Goal: Task Accomplishment & Management: Use online tool/utility

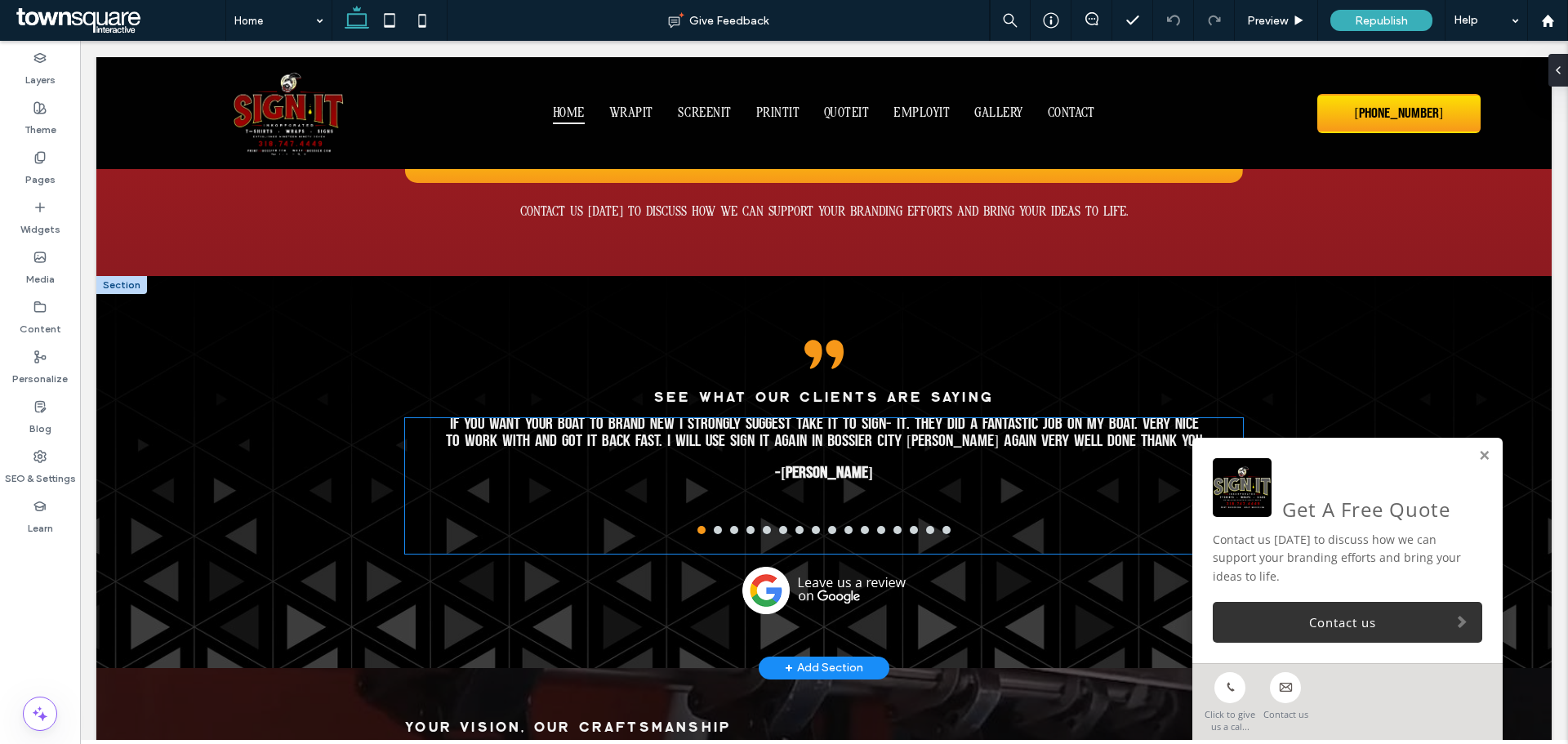
click at [956, 496] on div "If you want your boat to brand new I strongly suggest take it to SIGN- IT. They…" at bounding box center [823, 485] width 764 height 136
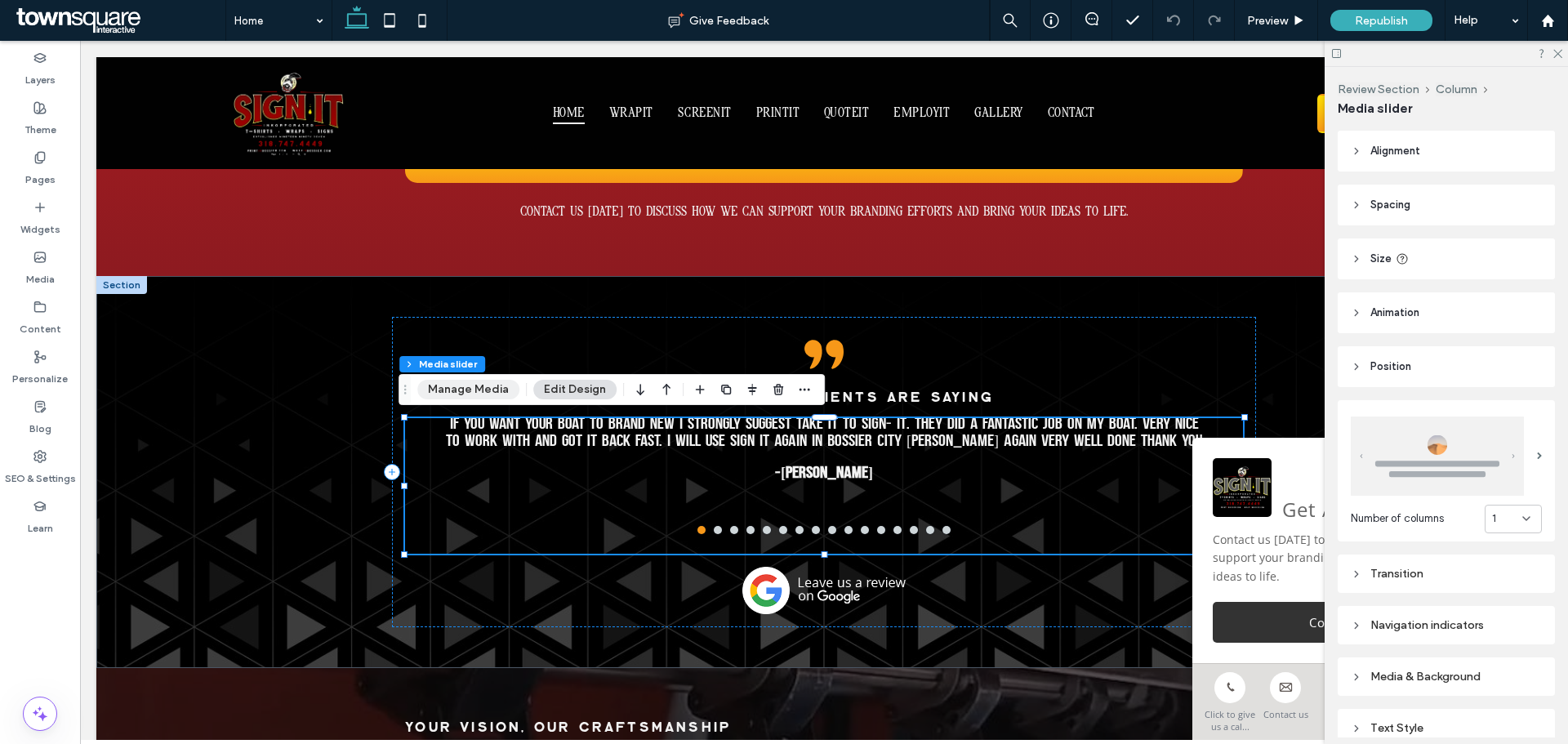
click at [455, 382] on button "Manage Media" at bounding box center [468, 389] width 102 height 20
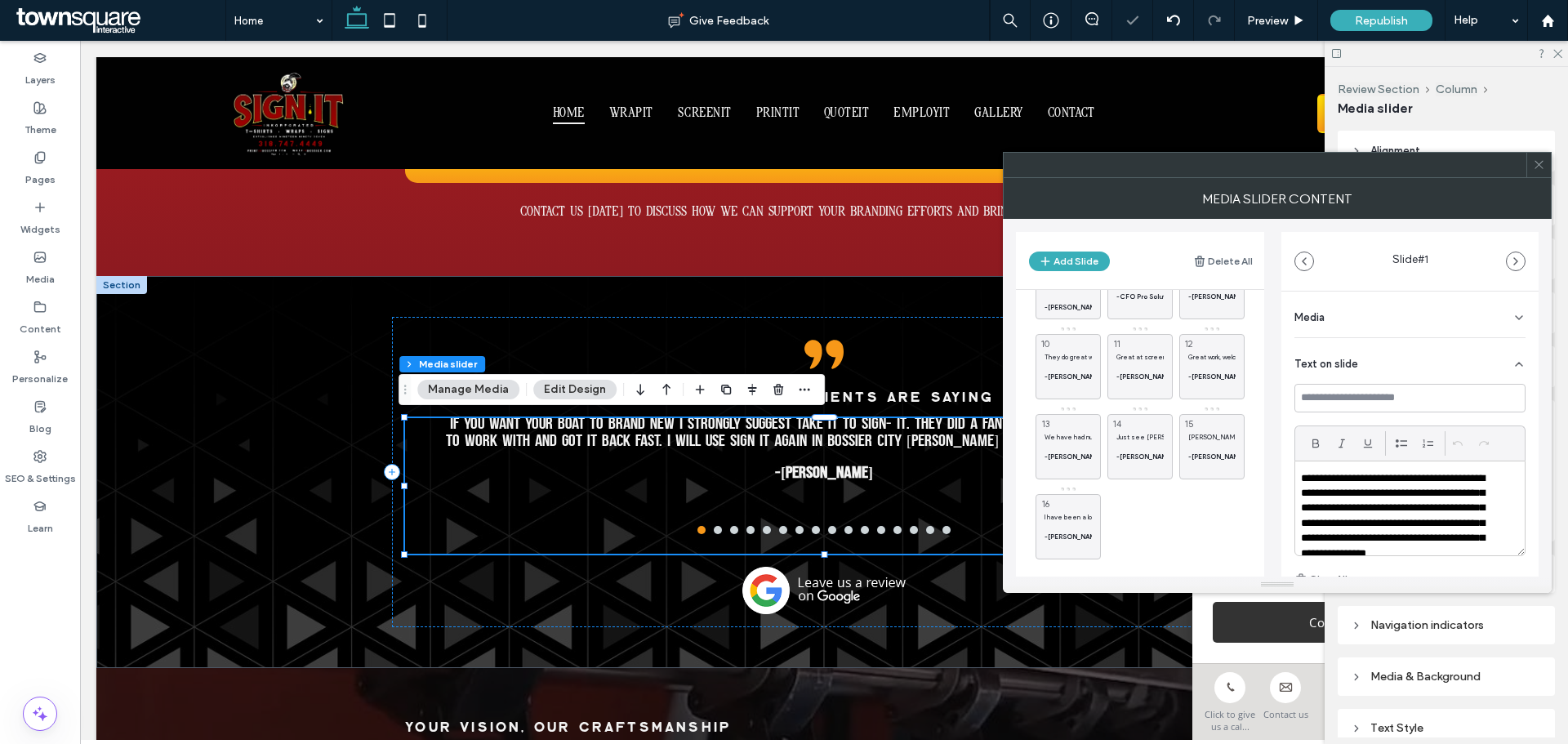
scroll to position [227, 0]
click at [1538, 167] on icon at bounding box center [1539, 164] width 12 height 12
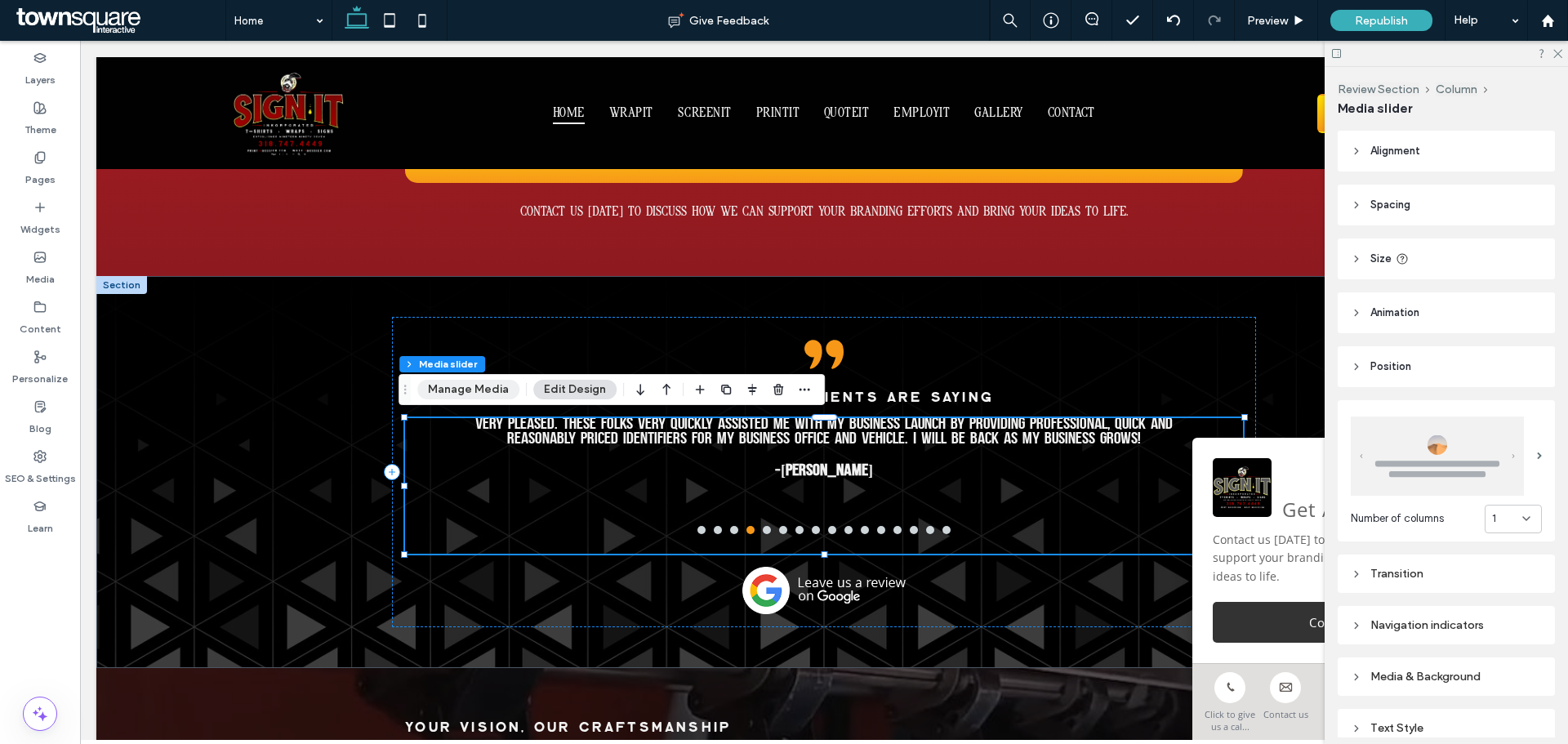
click at [476, 389] on button "Manage Media" at bounding box center [468, 389] width 102 height 20
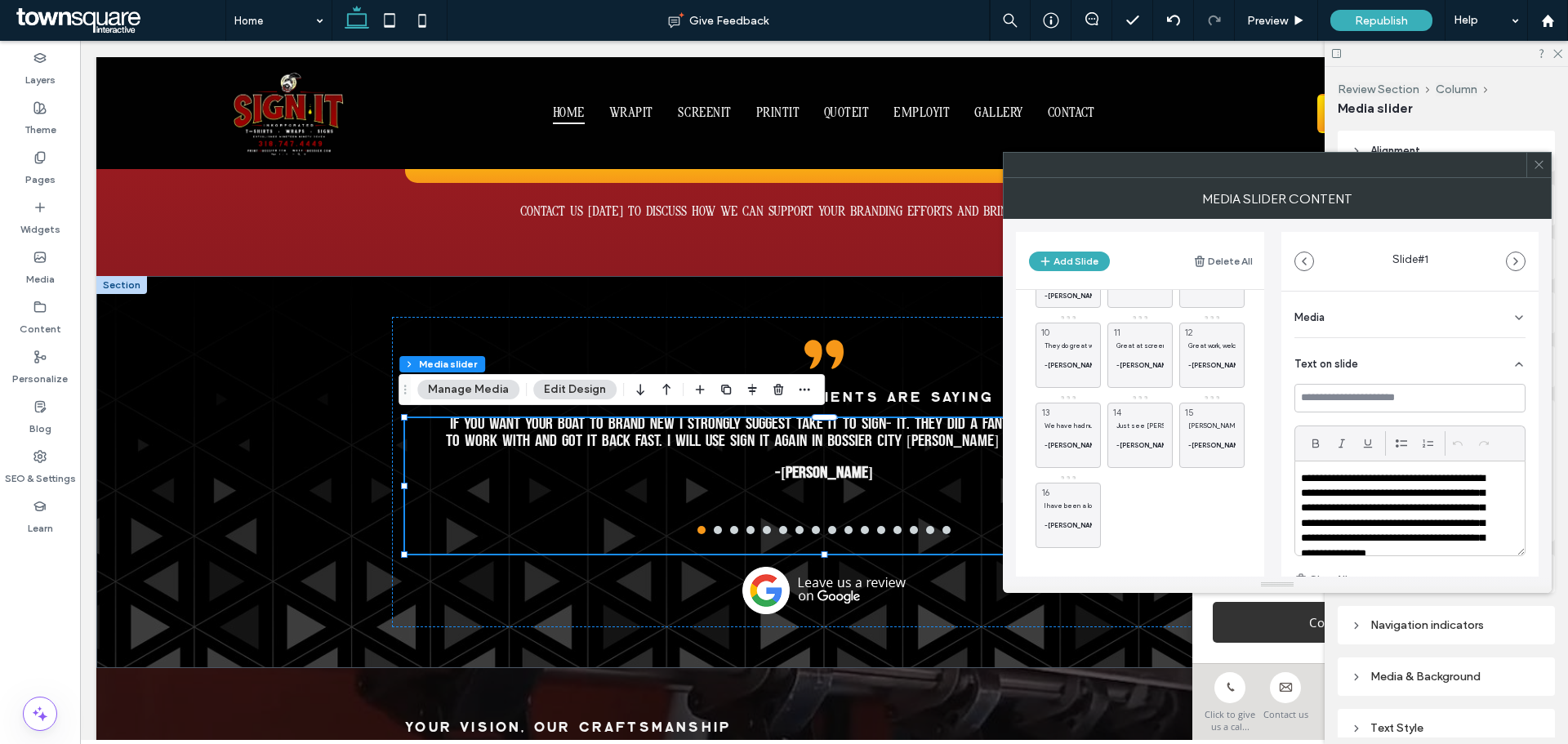
click at [1541, 162] on use at bounding box center [1539, 164] width 8 height 8
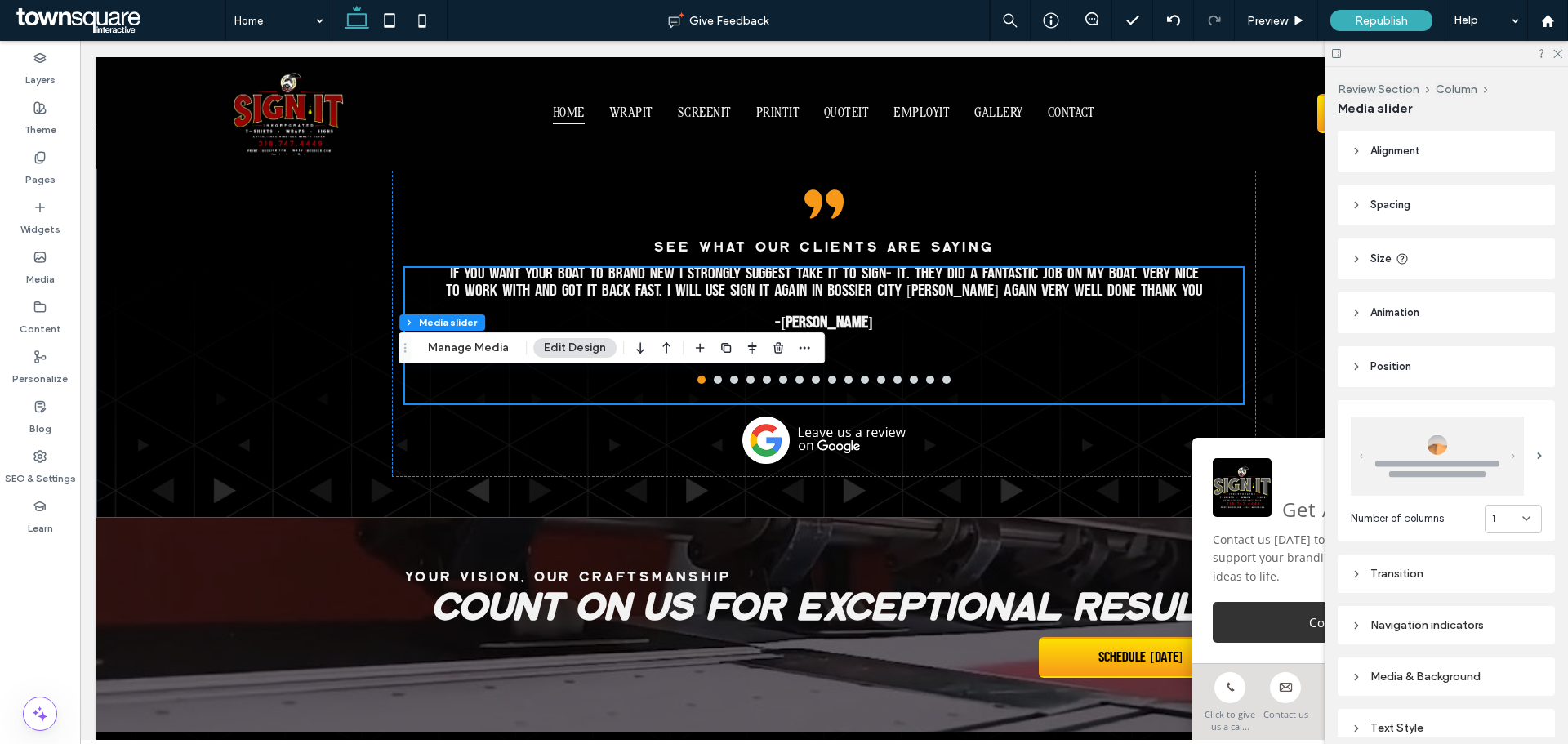
scroll to position [2206, 0]
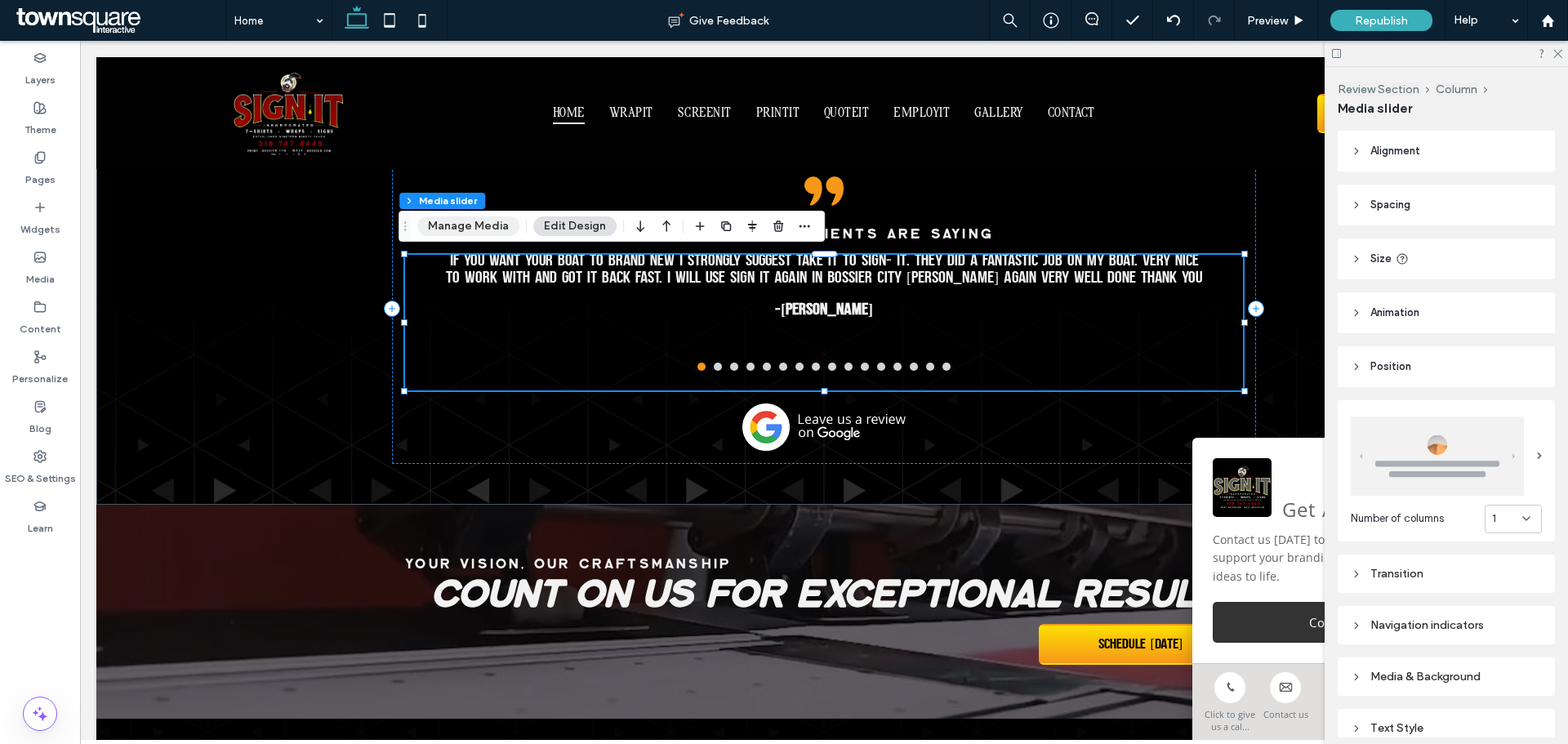
click at [455, 227] on button "Manage Media" at bounding box center [468, 227] width 102 height 20
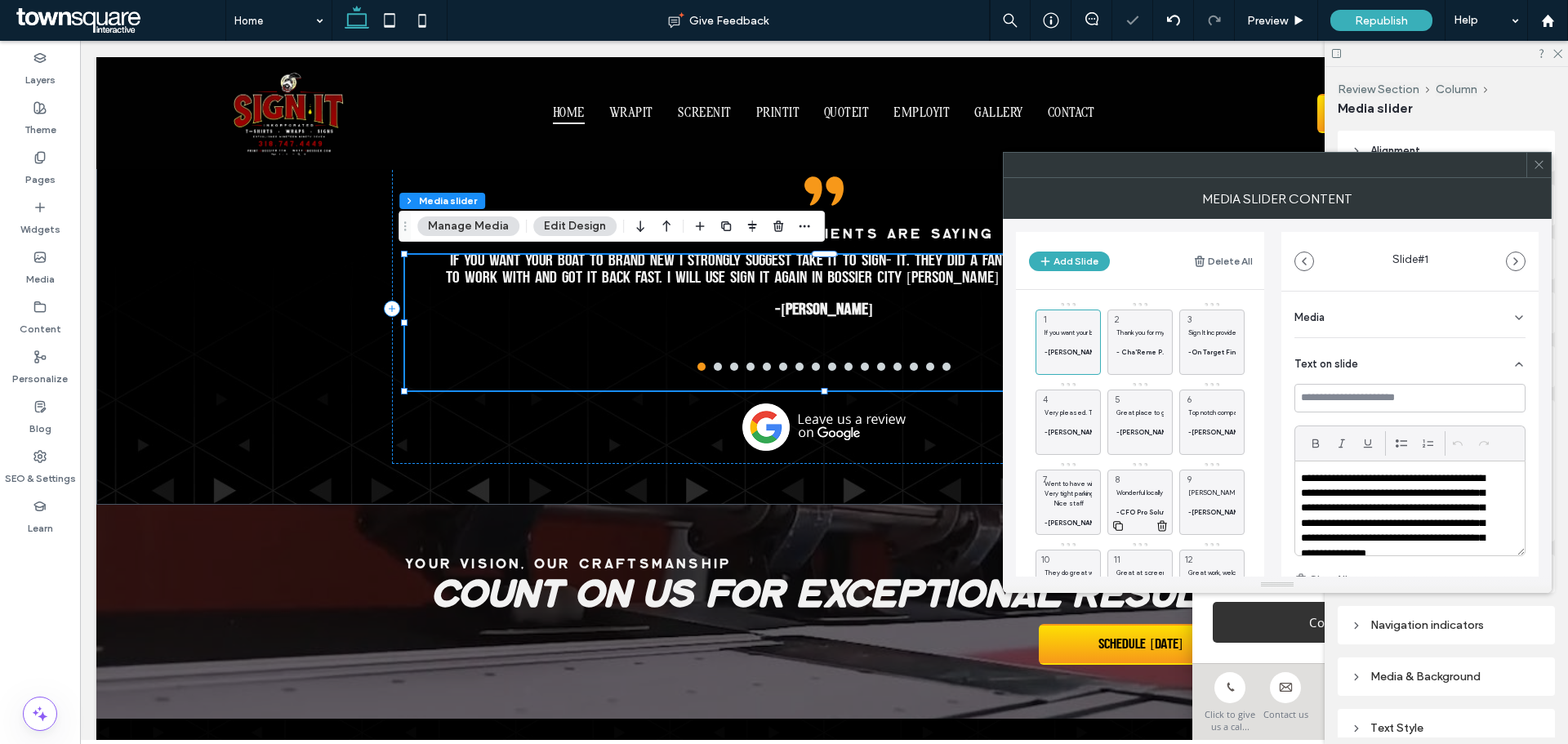
scroll to position [227, 0]
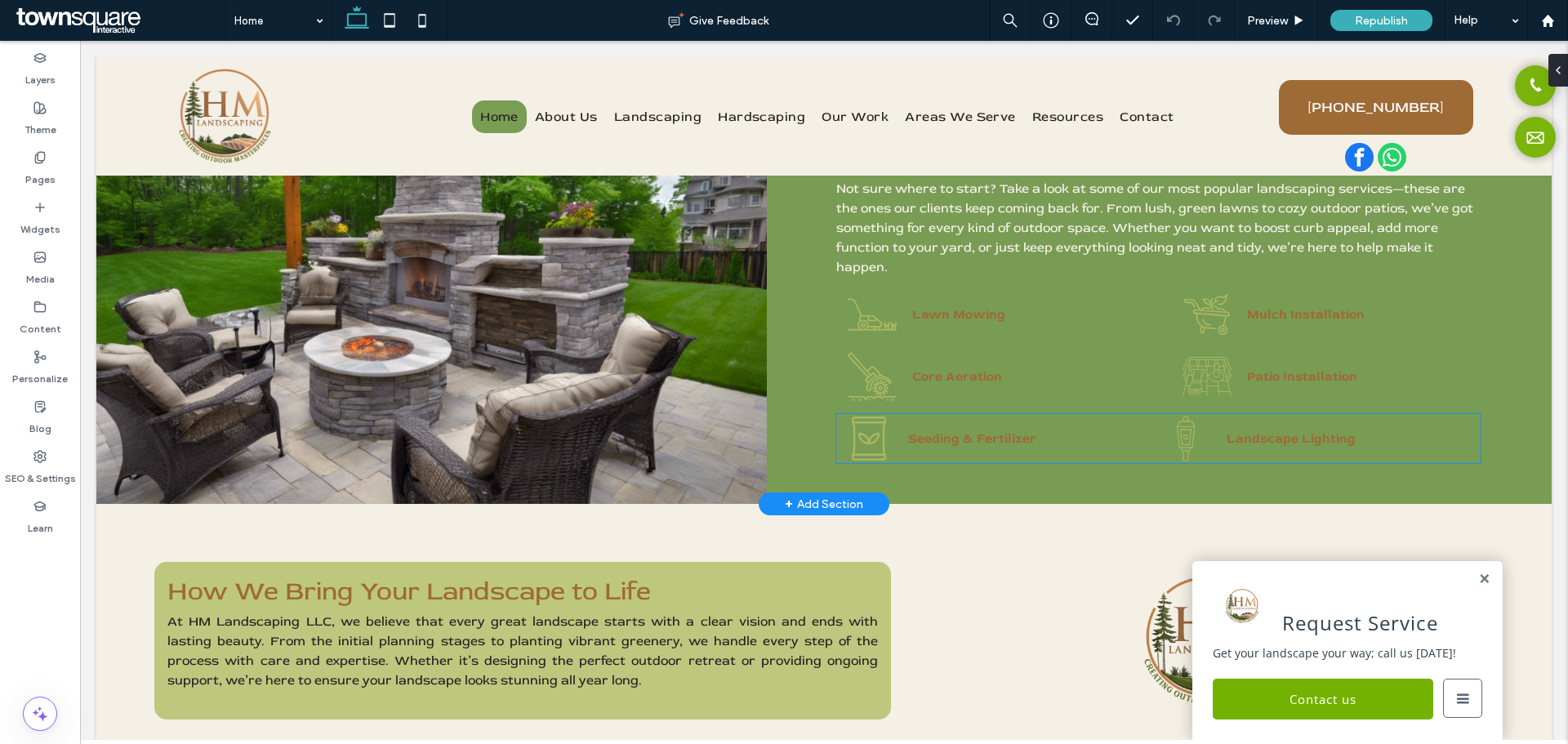
scroll to position [1144, 0]
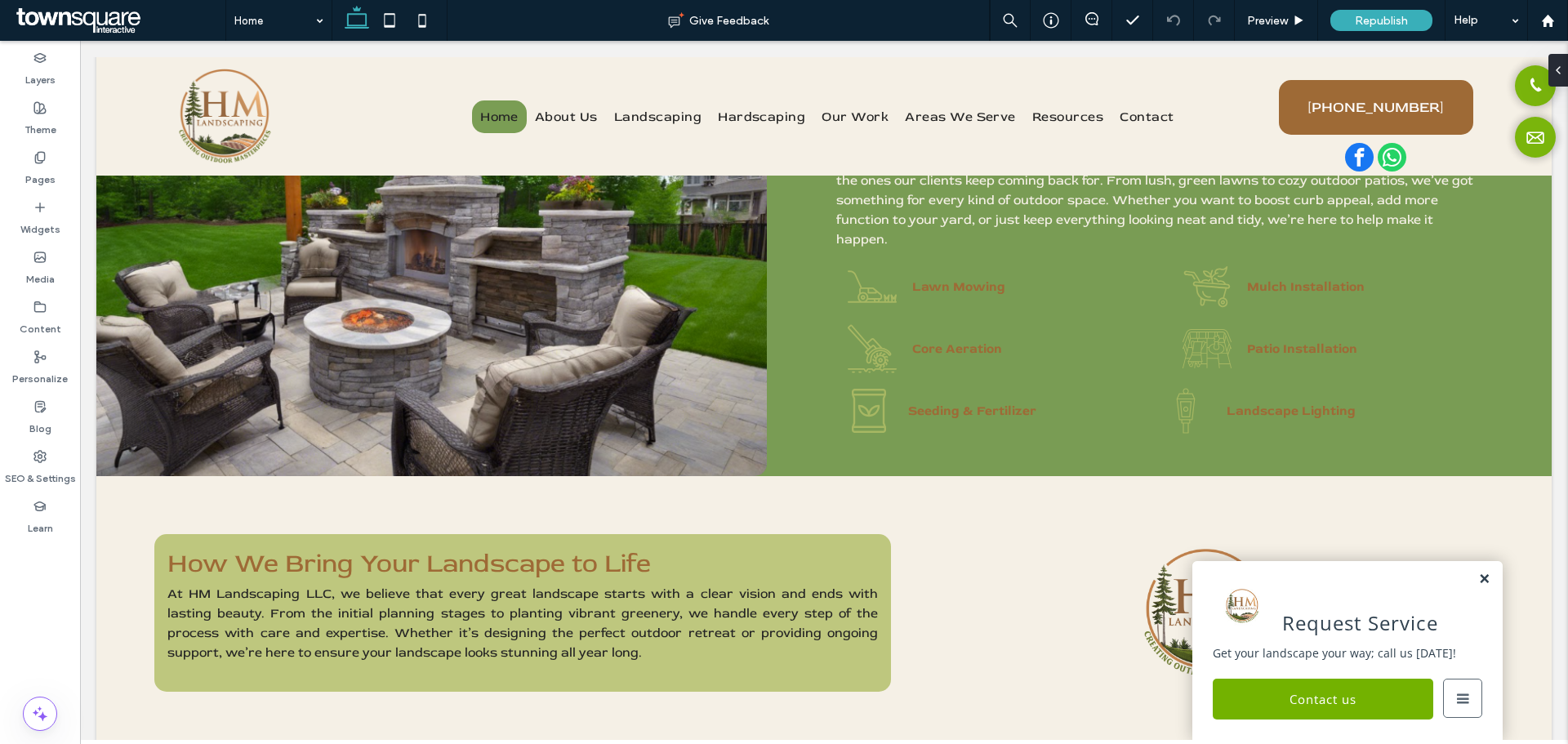
click at [1479, 578] on link at bounding box center [1485, 580] width 12 height 14
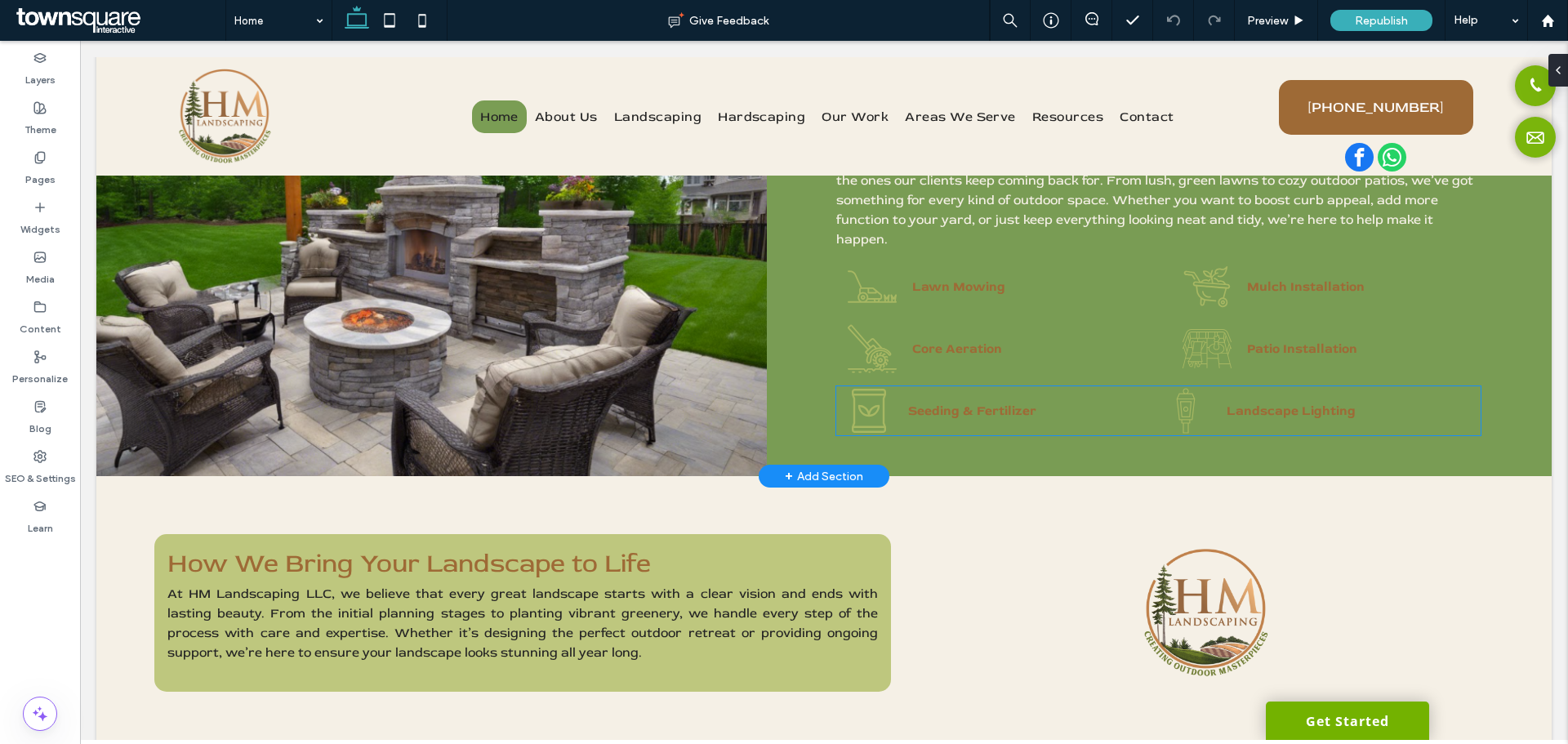
click at [1294, 403] on strong "Landscape Lighting" at bounding box center [1292, 411] width 129 height 16
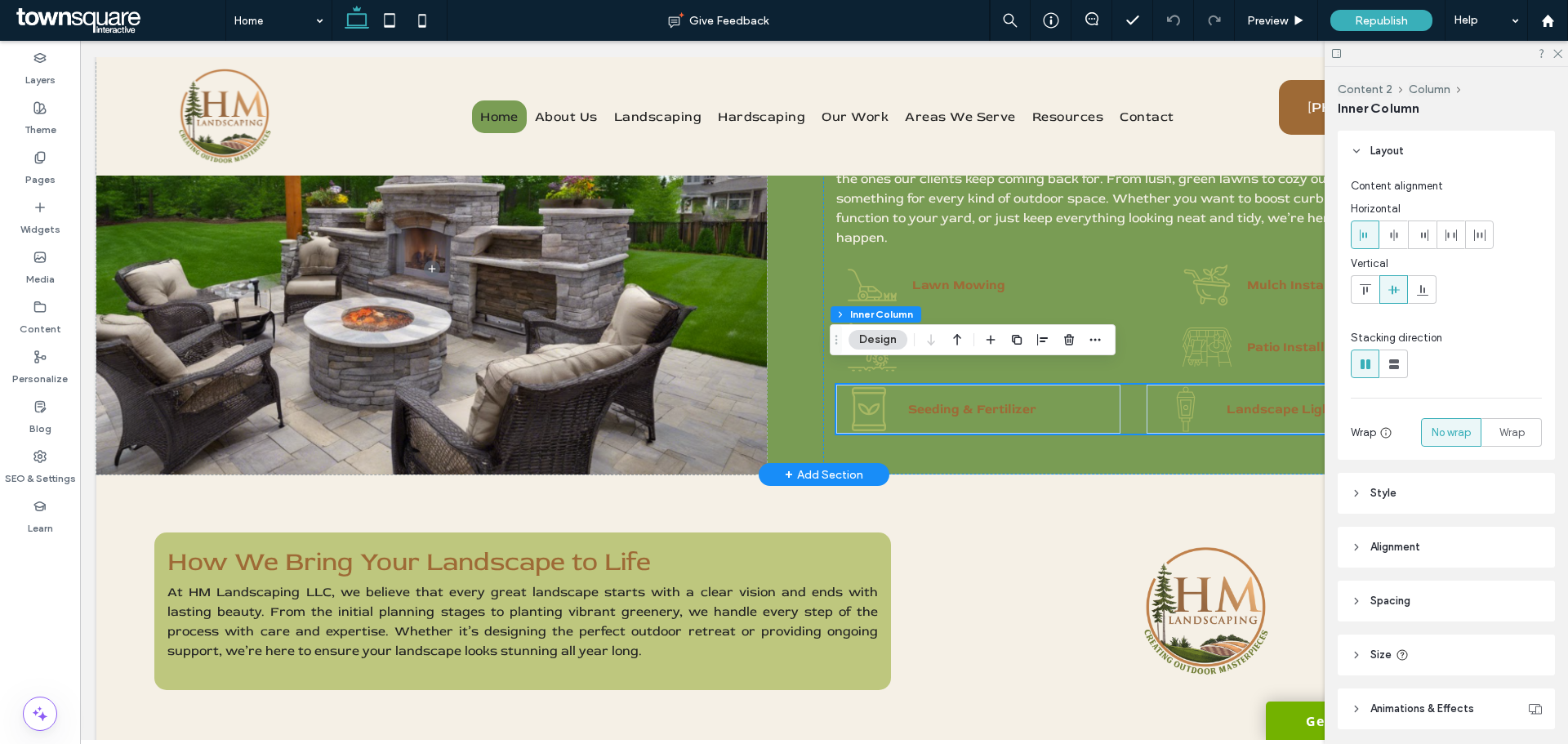
scroll to position [1119, 0]
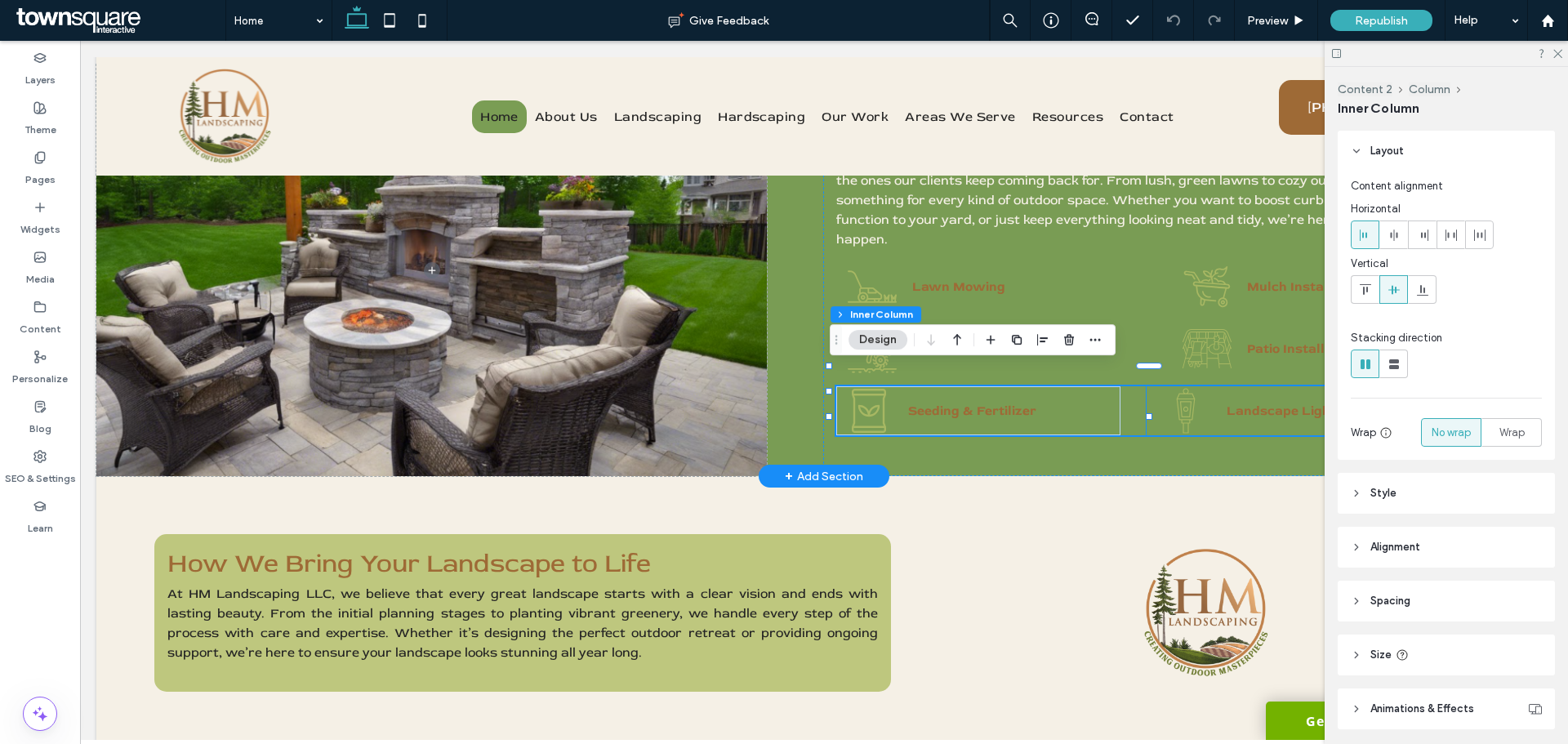
click at [1202, 387] on div "A black and white drawing of a street light on a pole. Landscape Lighting" at bounding box center [1313, 410] width 334 height 49
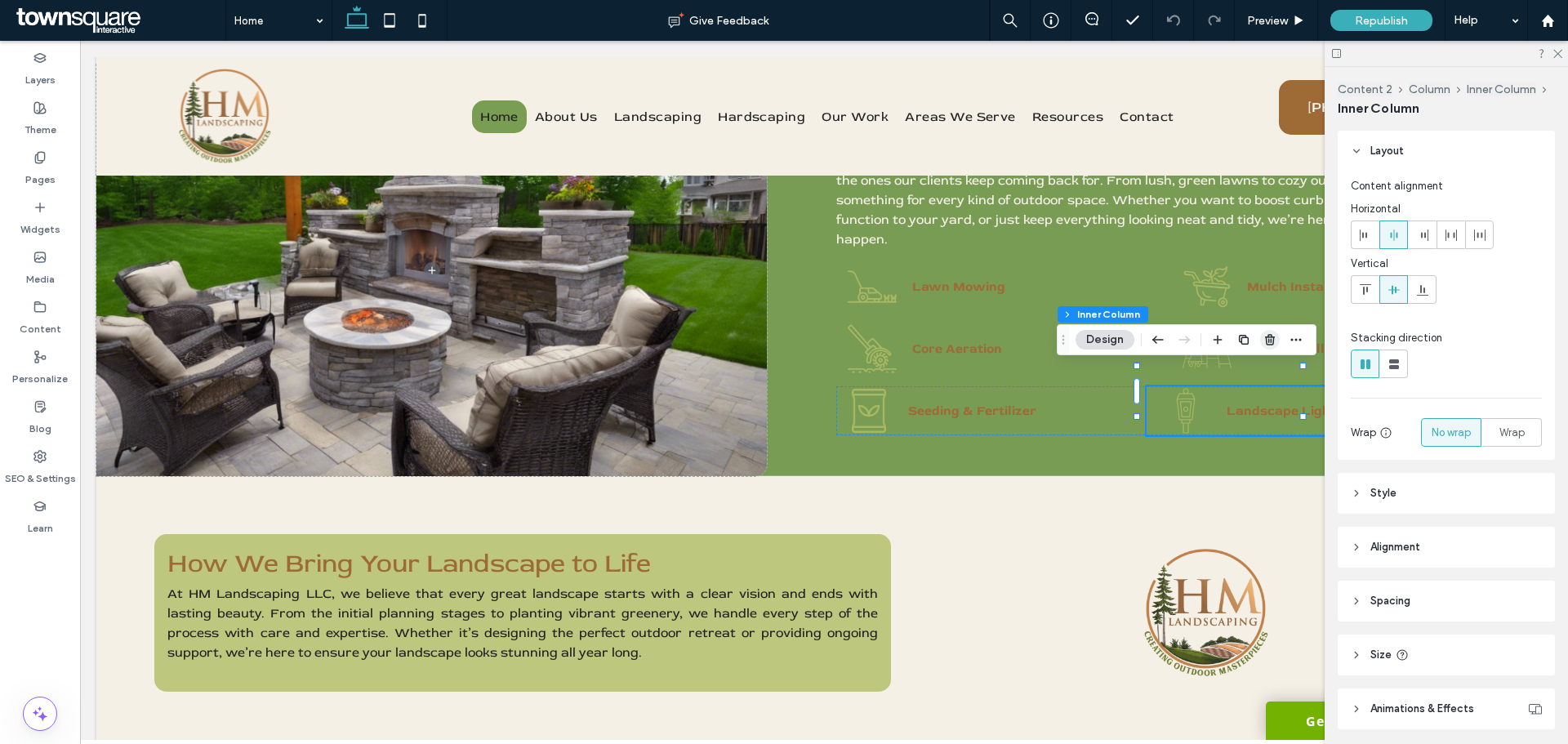
click at [1270, 345] on use "button" at bounding box center [1270, 339] width 10 height 11
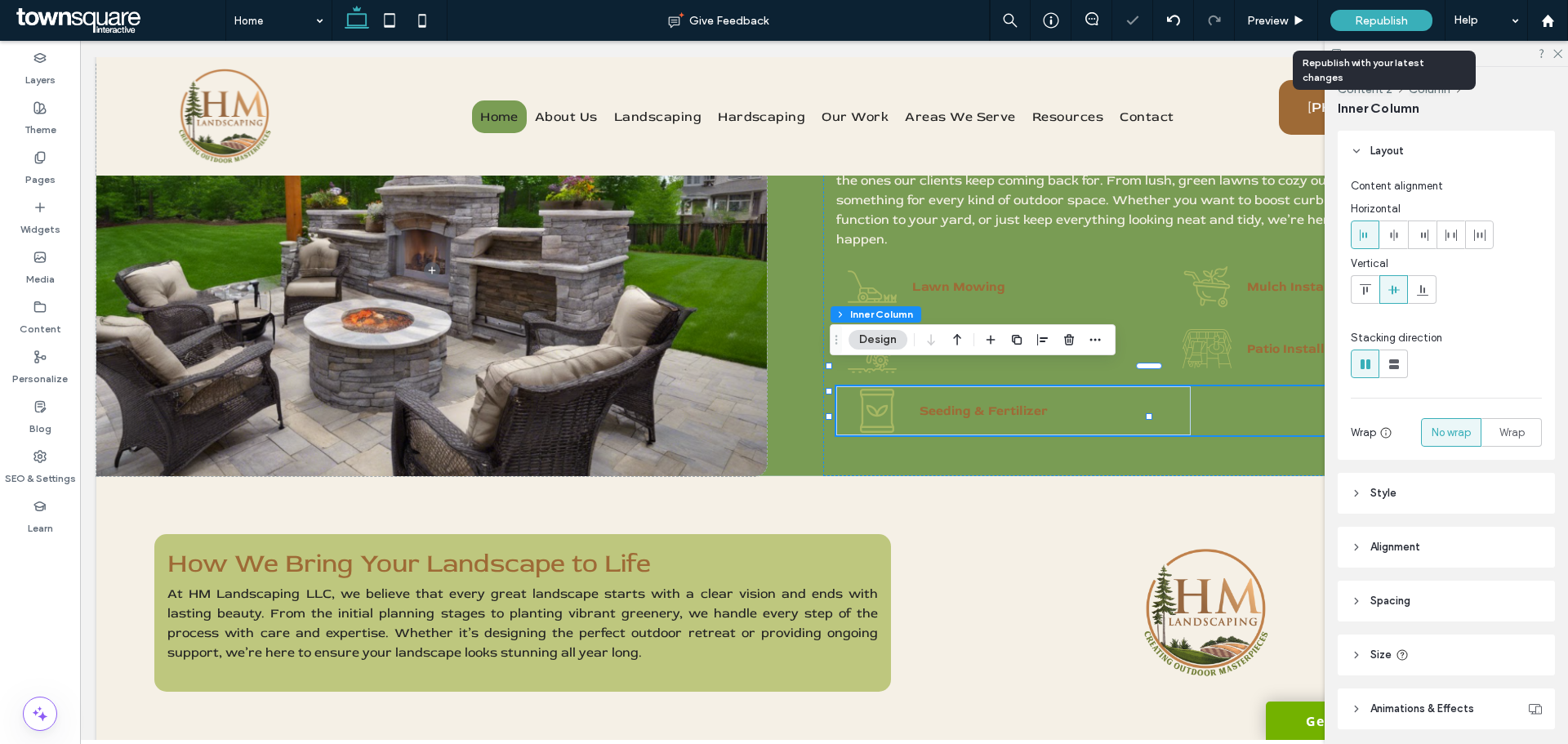
click at [1340, 11] on div "Republish" at bounding box center [1381, 20] width 102 height 21
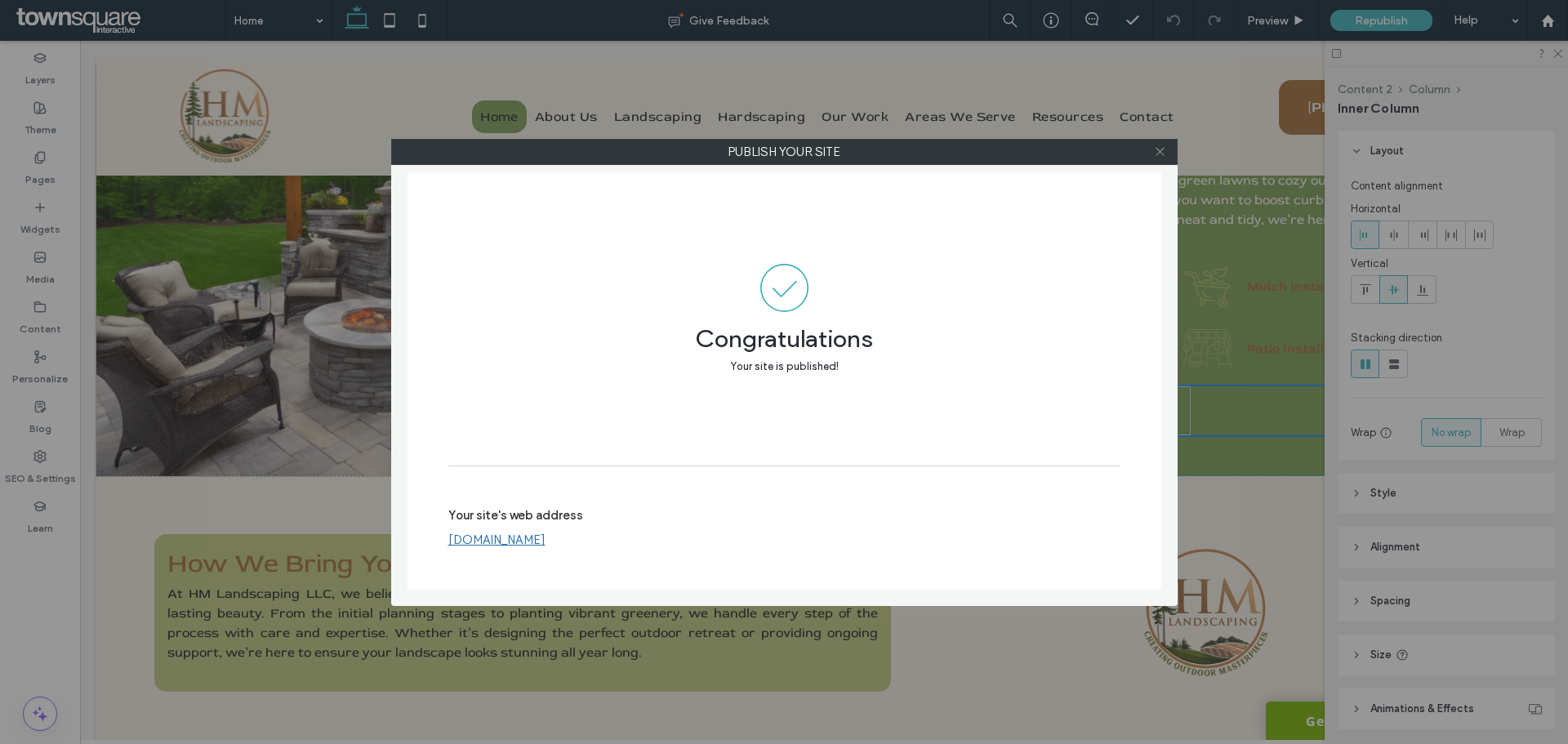
click at [1159, 152] on icon at bounding box center [1160, 152] width 12 height 12
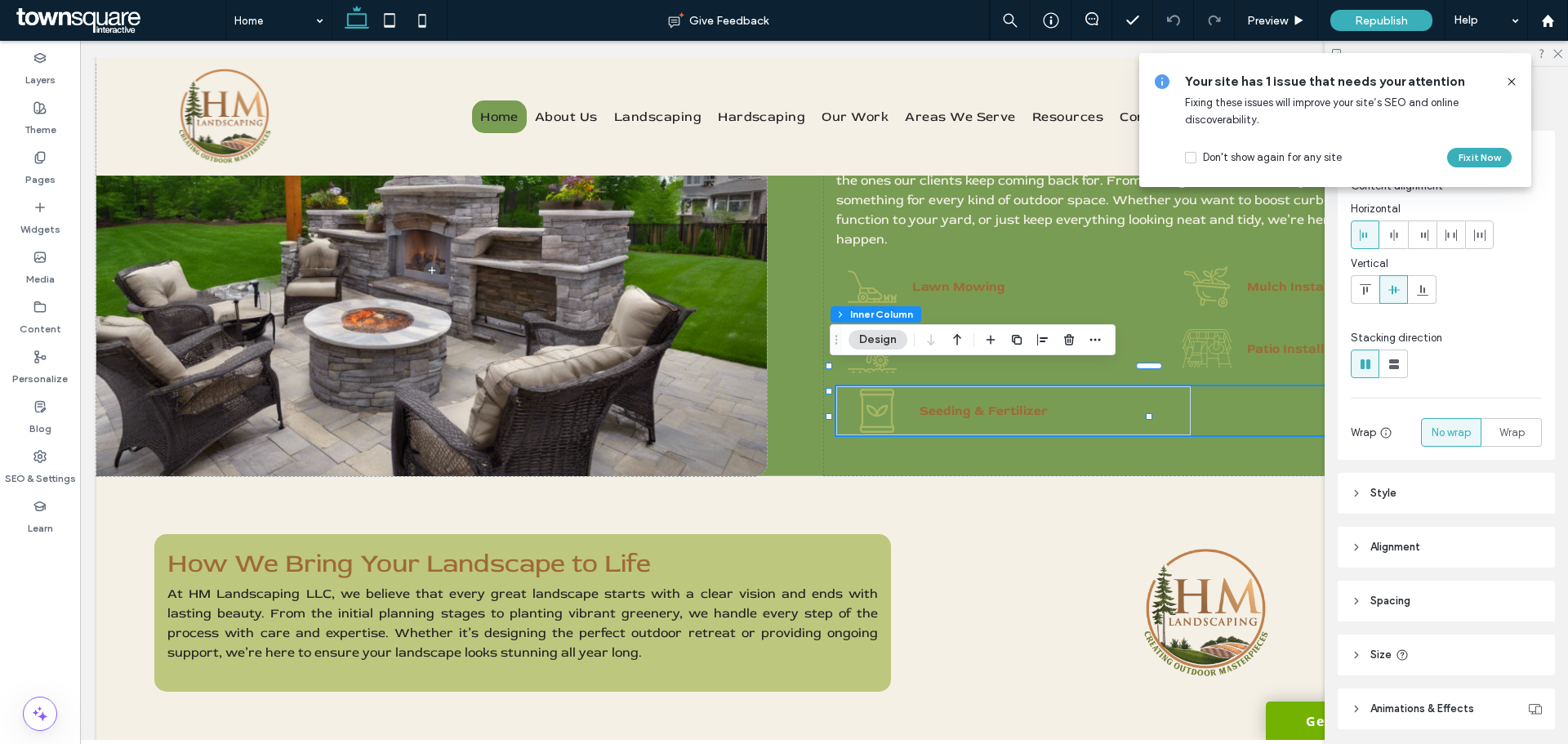
click at [1516, 81] on icon at bounding box center [1512, 81] width 13 height 13
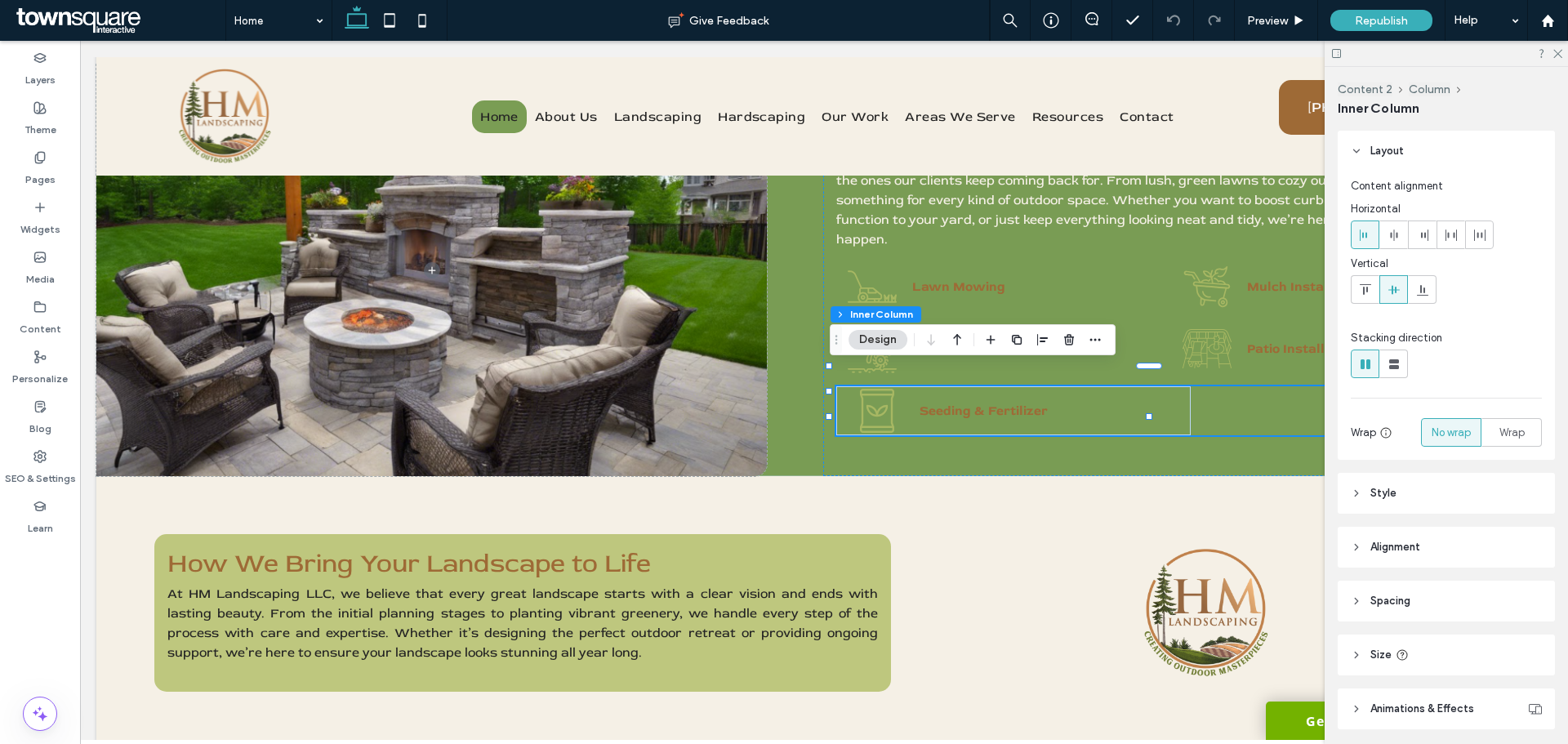
click at [1559, 58] on div at bounding box center [1447, 53] width 244 height 26
click at [1559, 50] on icon at bounding box center [1557, 53] width 11 height 11
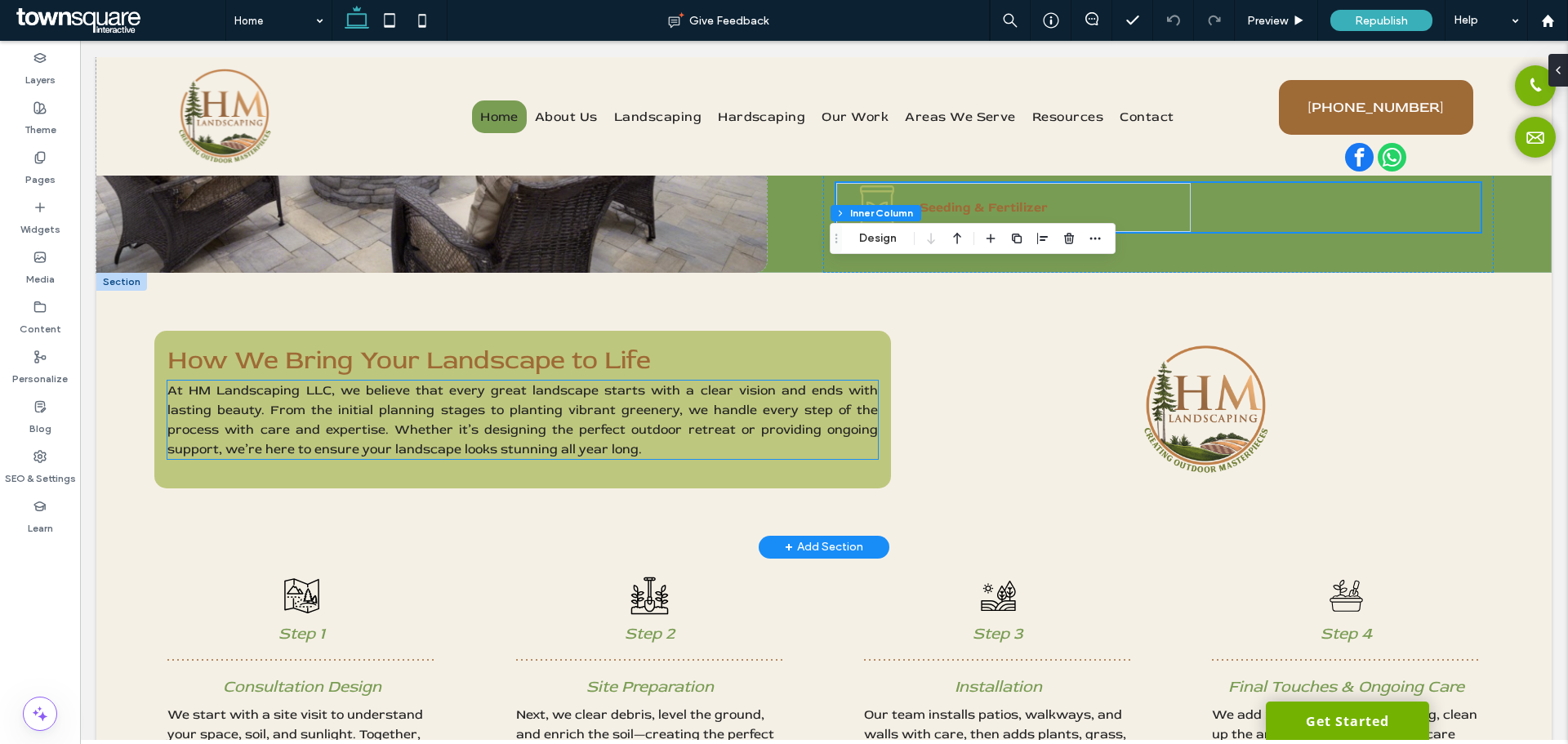
scroll to position [1364, 0]
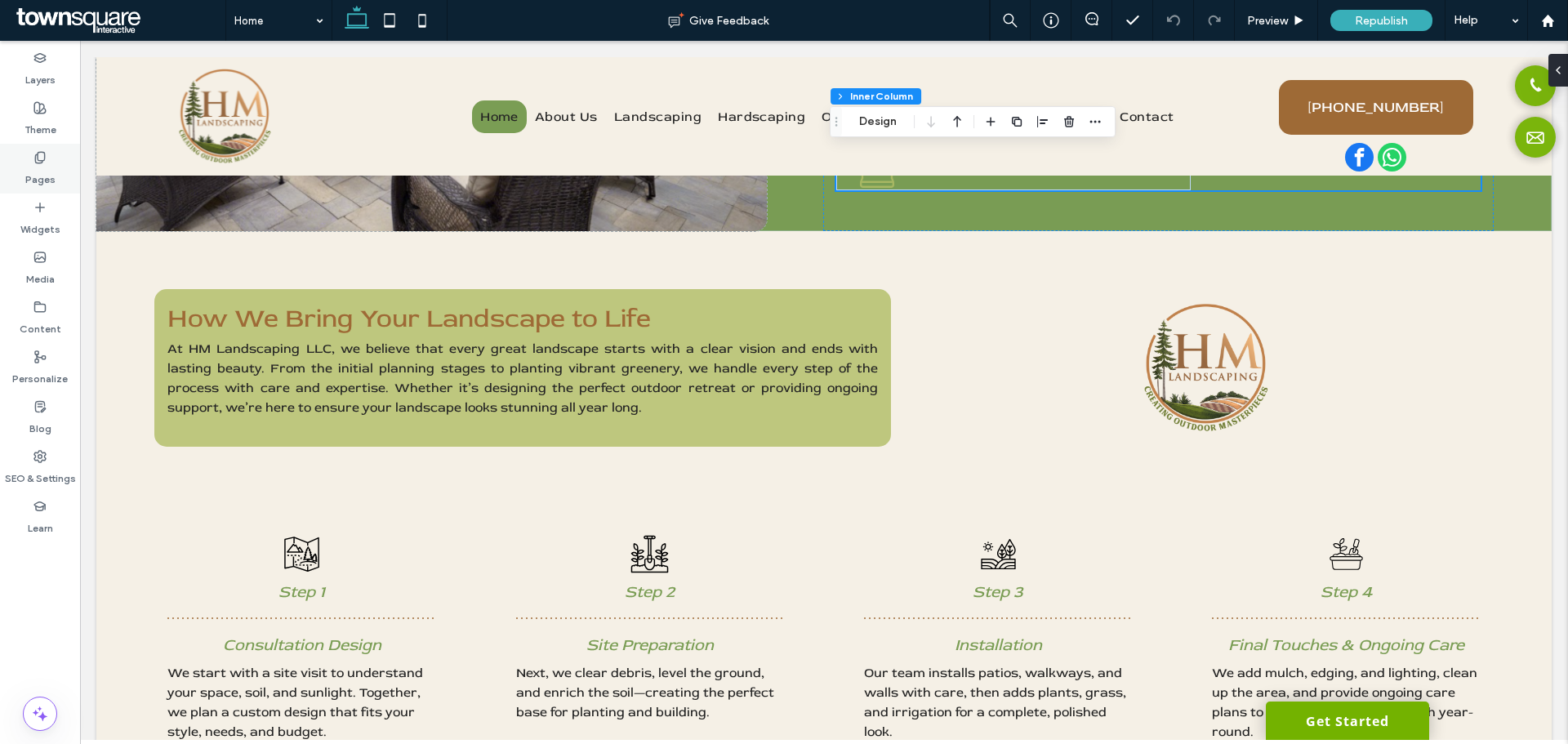
click at [26, 162] on div "Pages" at bounding box center [40, 168] width 80 height 50
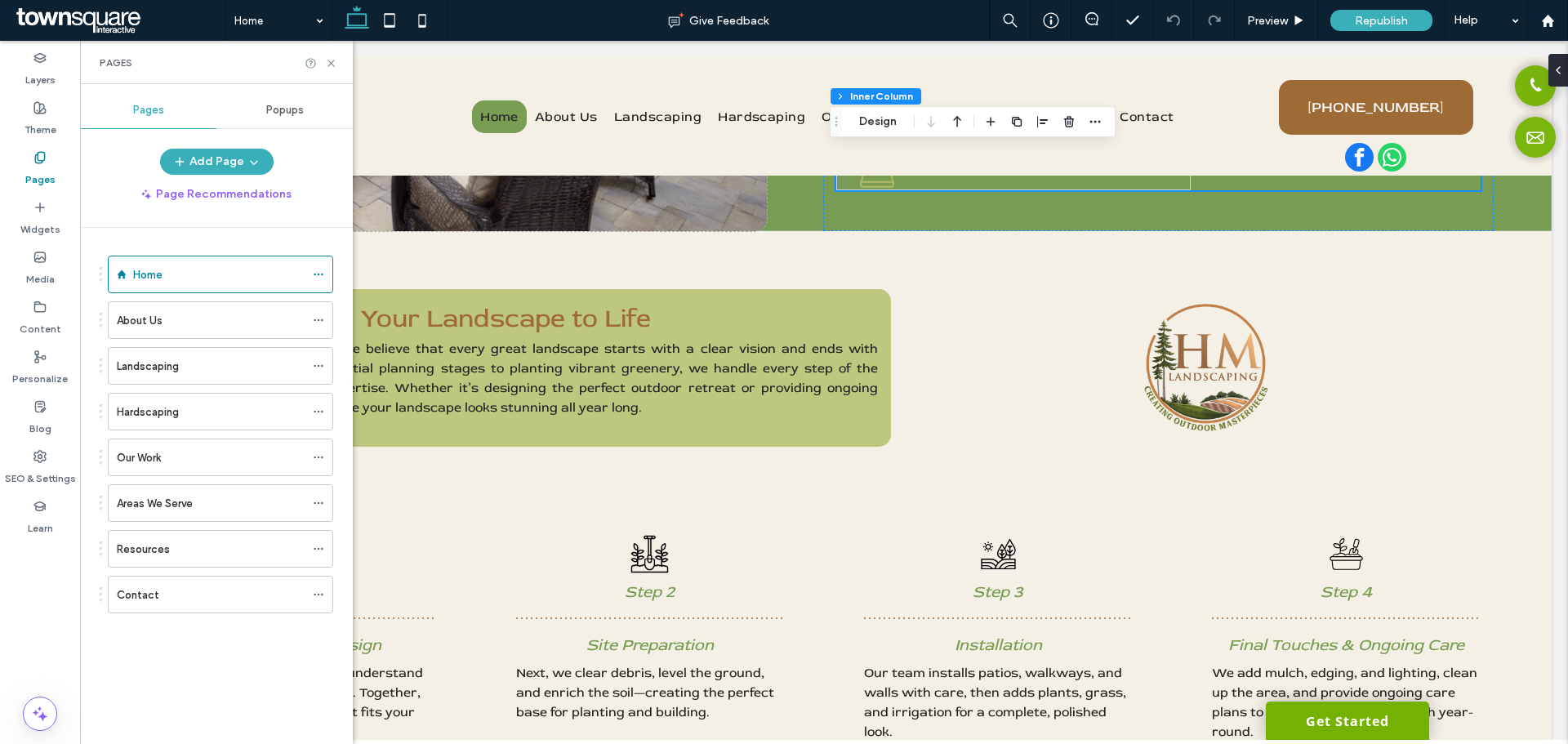
click at [203, 353] on div "Landscaping" at bounding box center [211, 366] width 188 height 36
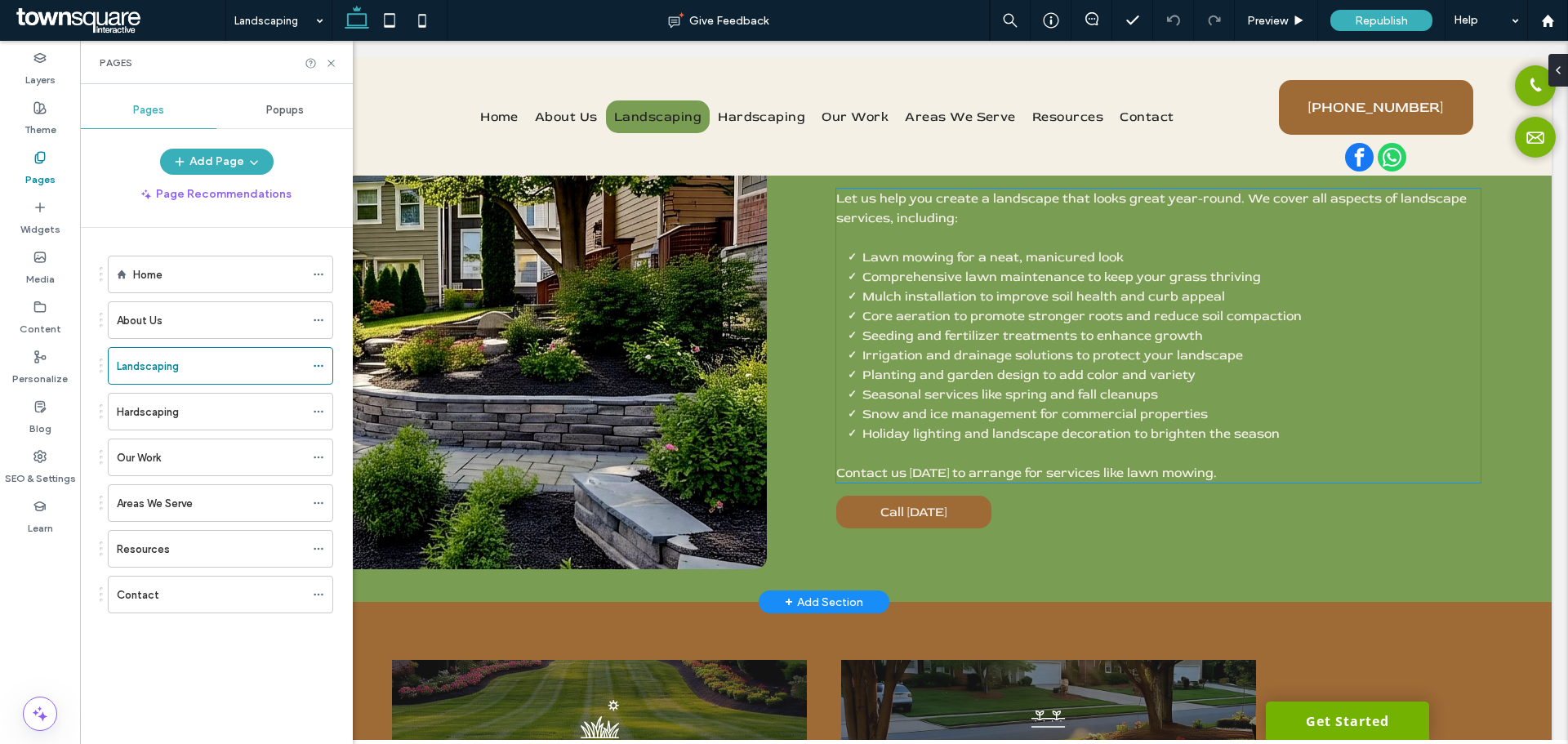
scroll to position [302, 0]
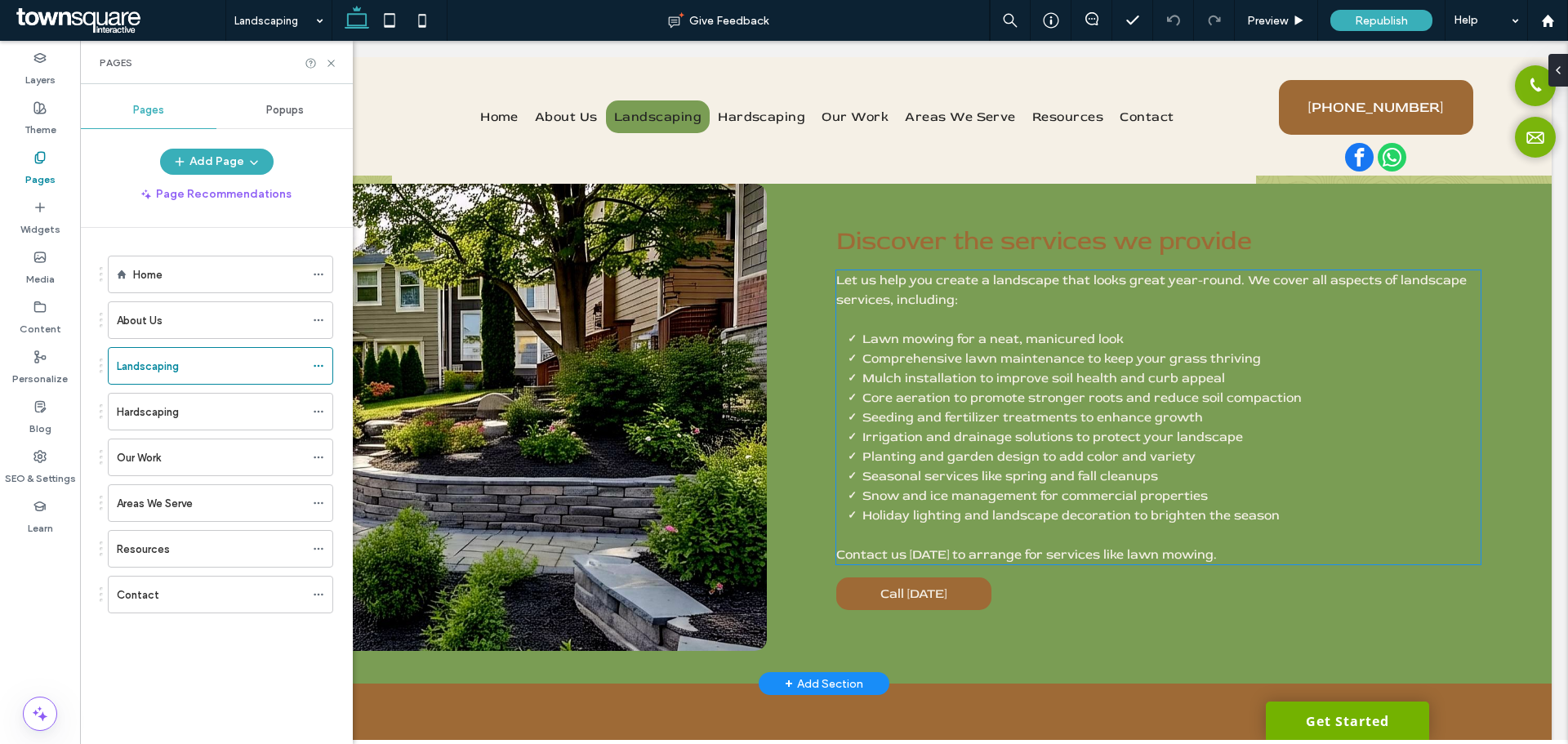
click at [972, 469] on span "Seasonal services like spring and fall cleanups" at bounding box center [1010, 477] width 296 height 16
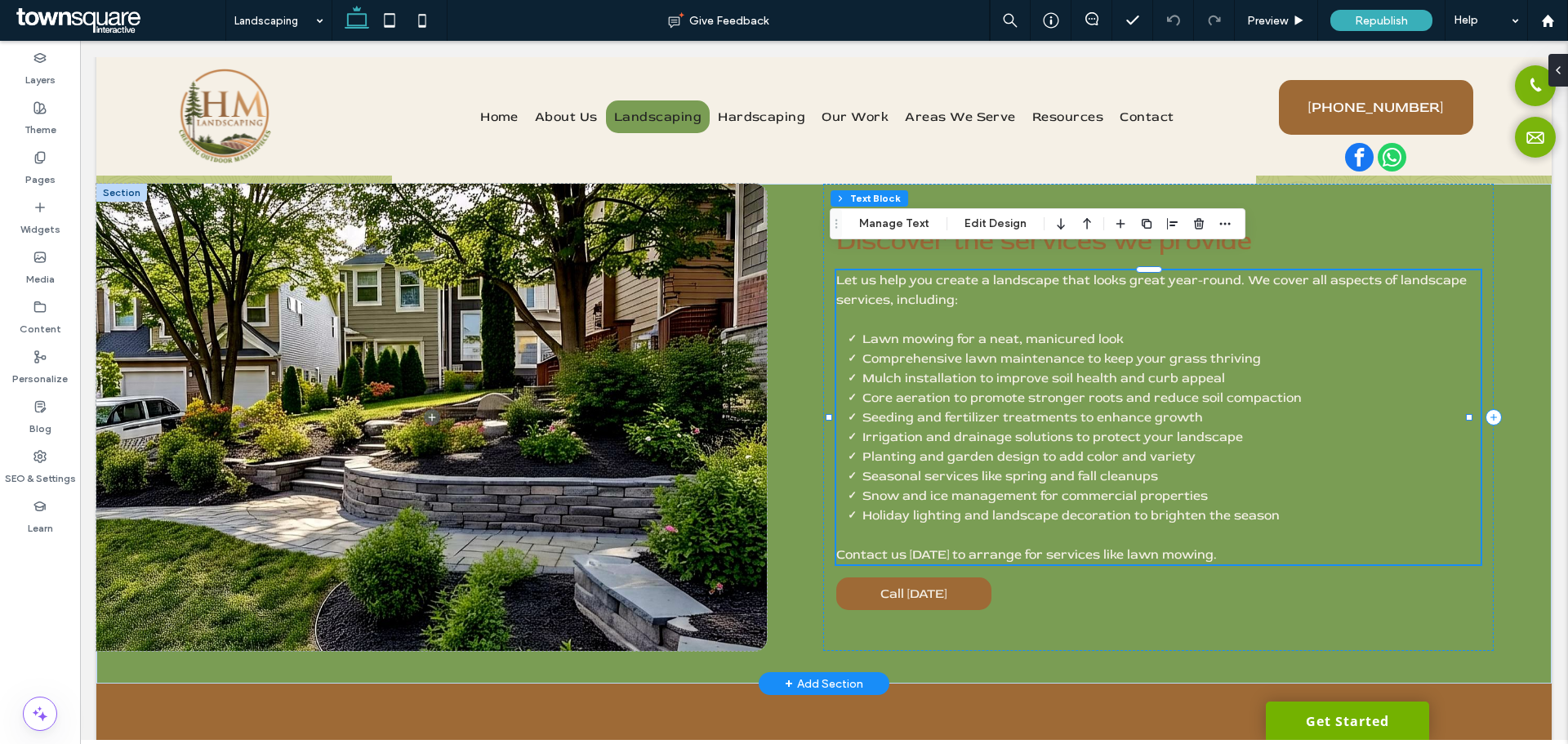
click at [1000, 429] on span "Irrigation and drainage solutions to protect your landscape" at bounding box center [1053, 437] width 380 height 16
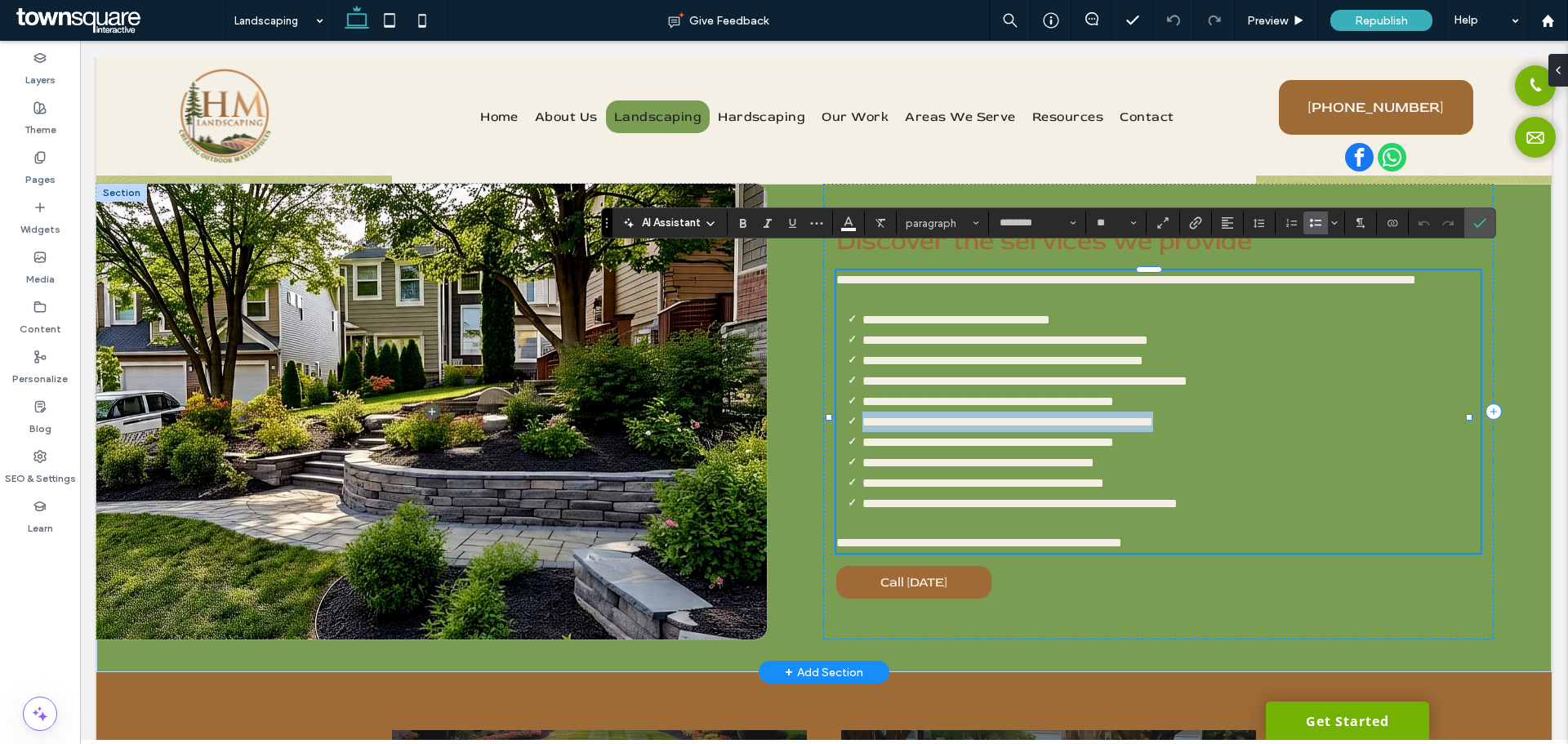
drag, startPoint x: 1230, startPoint y: 417, endPoint x: 848, endPoint y: 415, distance: 382.0
click at [863, 415] on li "**********" at bounding box center [1172, 422] width 618 height 21
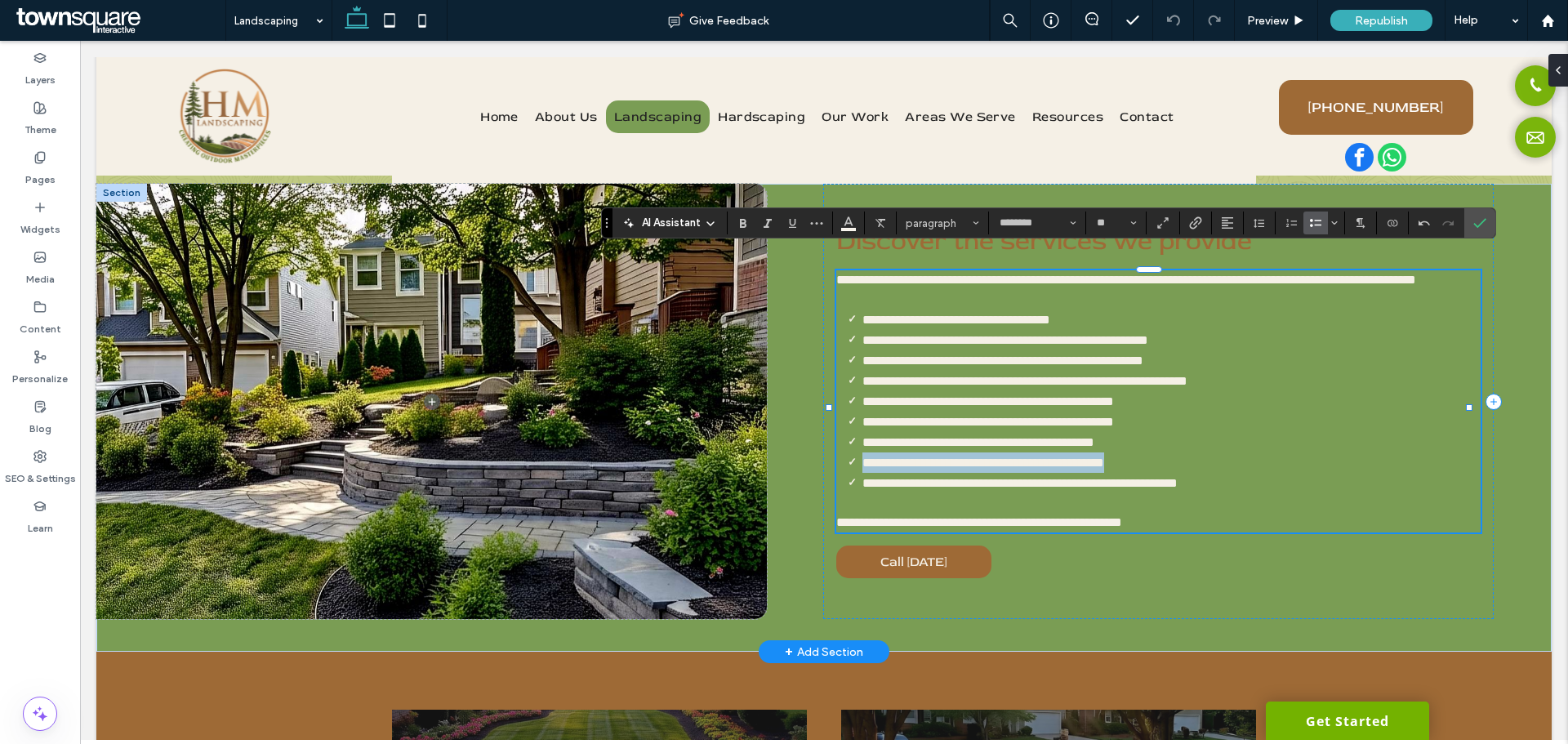
drag, startPoint x: 1185, startPoint y: 457, endPoint x: 833, endPoint y: 450, distance: 352.1
click at [836, 450] on ul "**********" at bounding box center [1158, 402] width 645 height 184
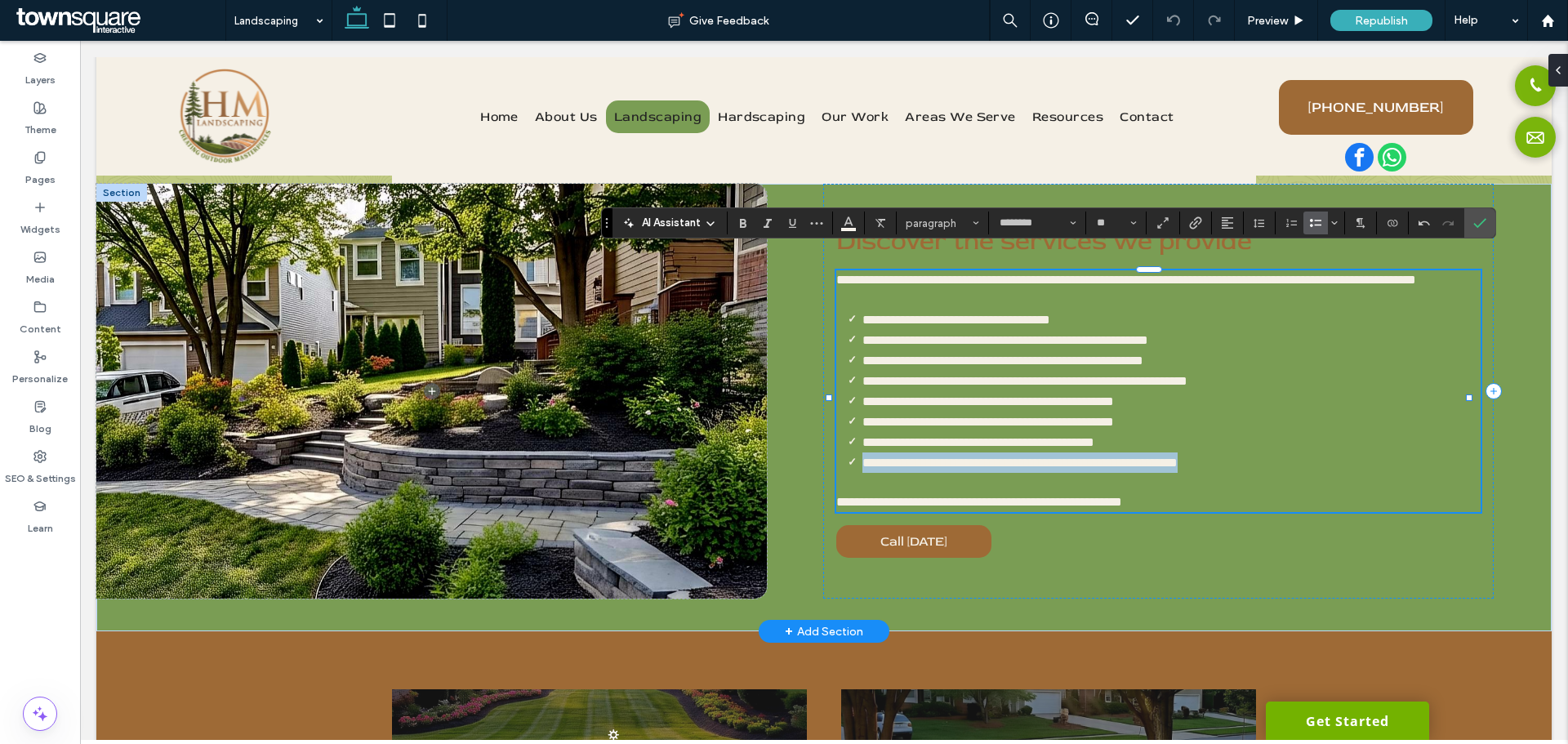
drag, startPoint x: 1265, startPoint y: 459, endPoint x: 844, endPoint y: 450, distance: 421.1
click at [863, 453] on li "**********" at bounding box center [1172, 463] width 618 height 21
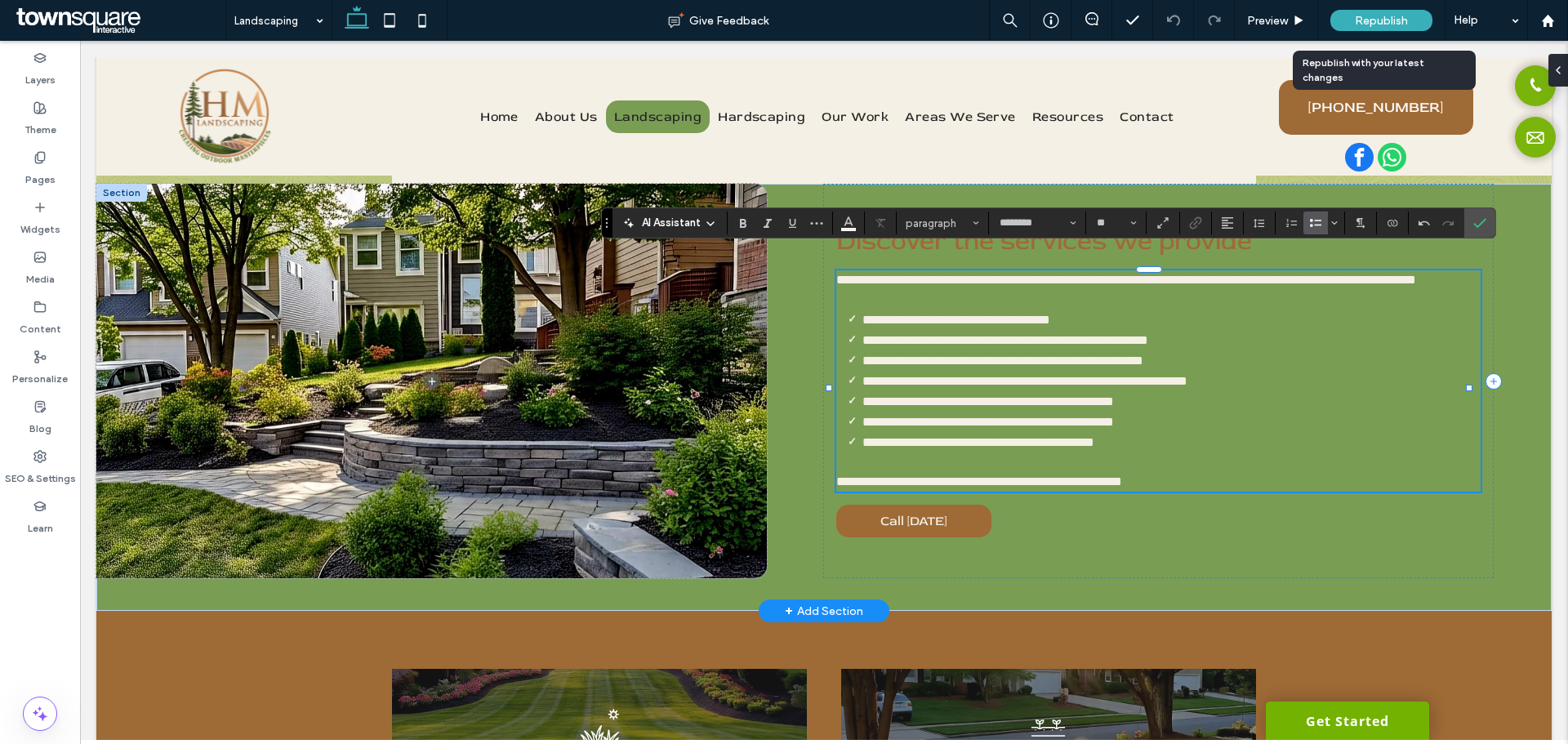
click at [1339, 11] on div "Republish" at bounding box center [1381, 20] width 102 height 21
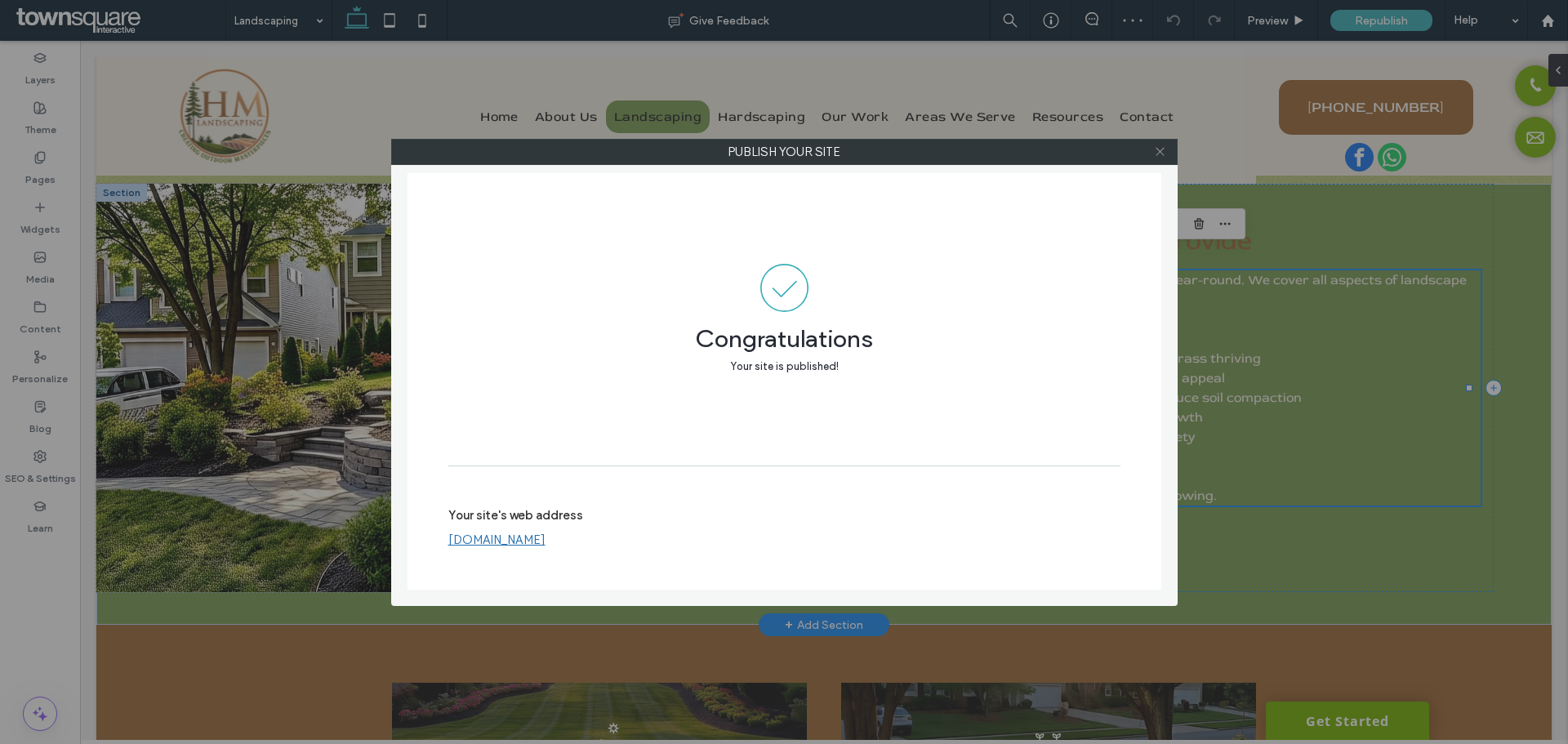
click at [1157, 152] on icon at bounding box center [1160, 152] width 12 height 12
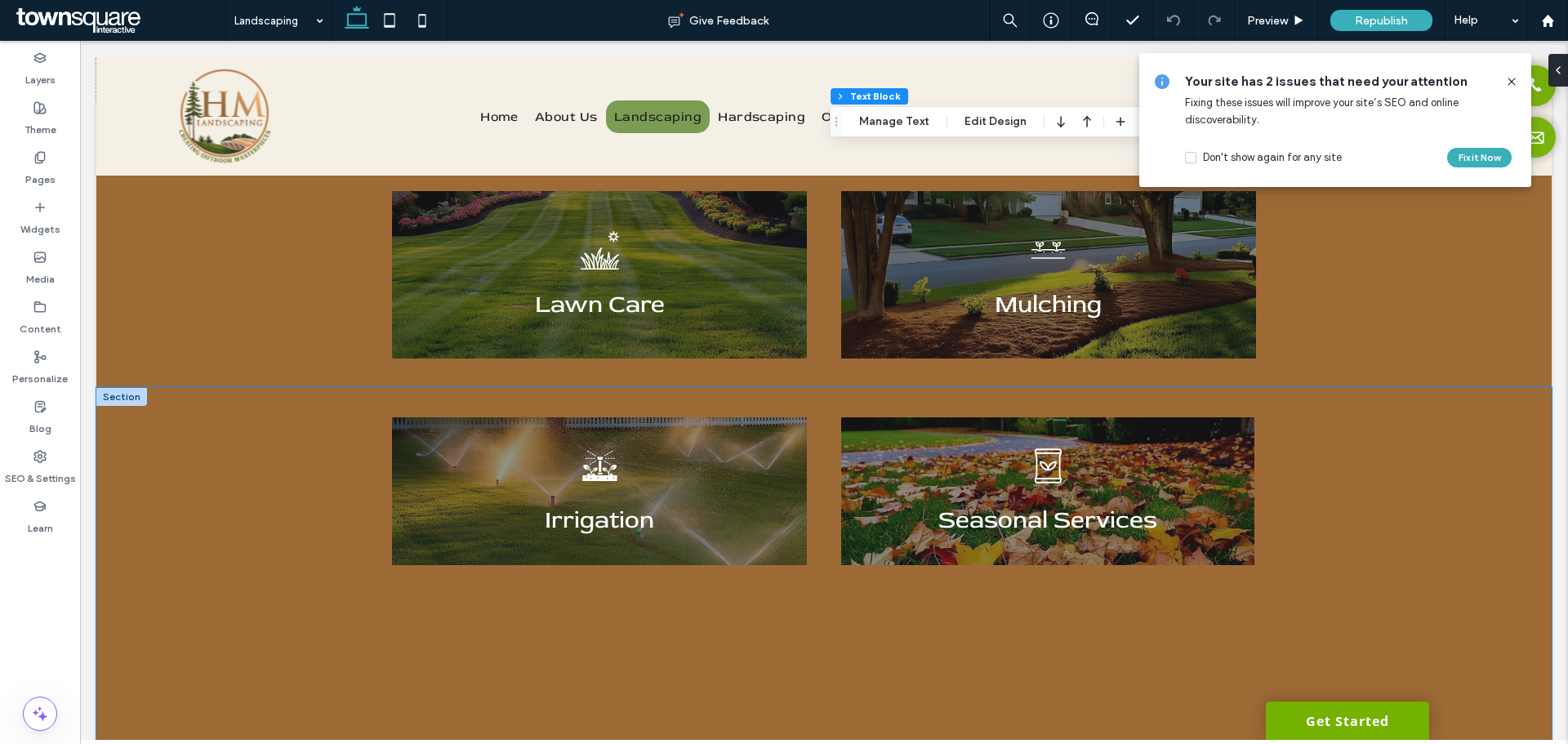
scroll to position [793, 0]
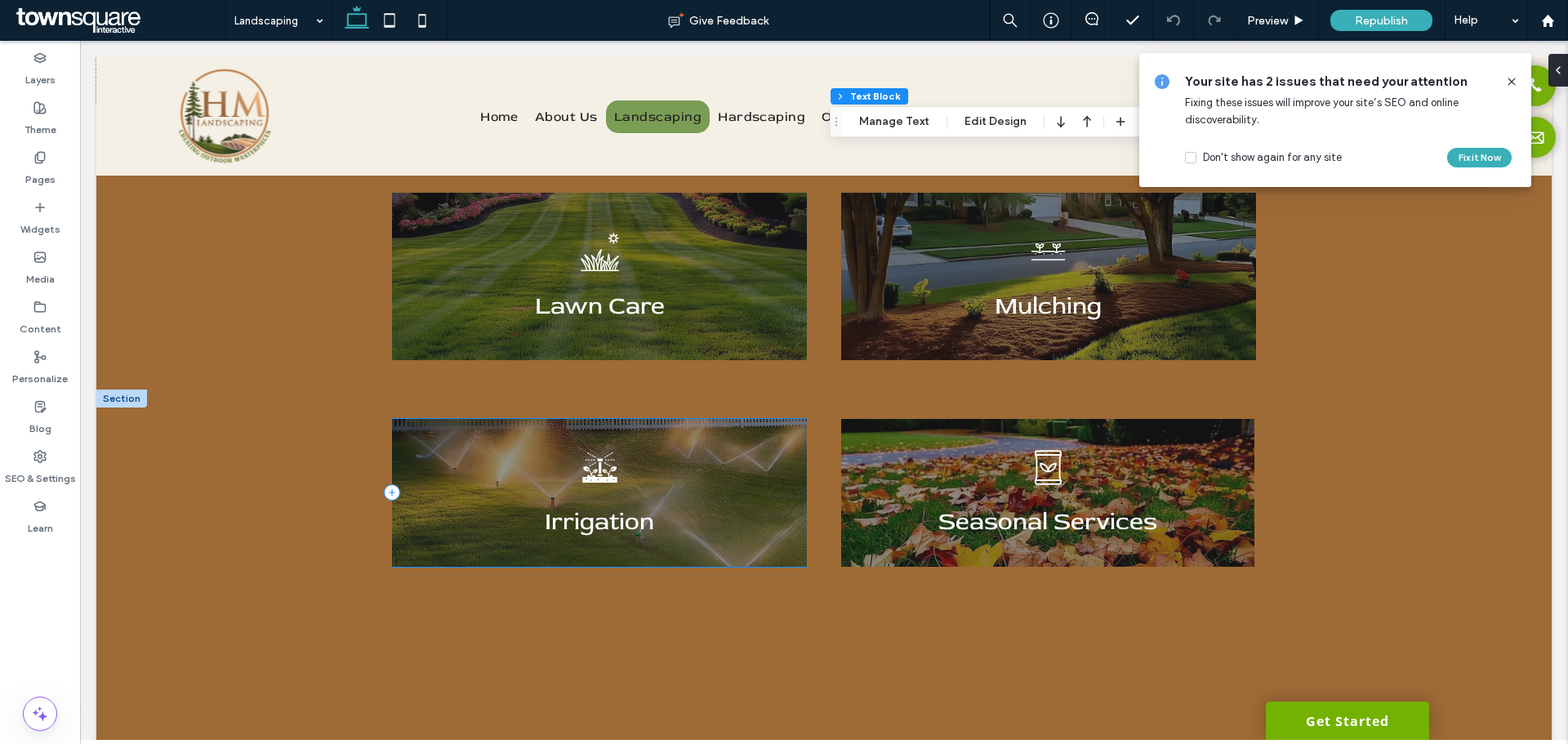
click at [678, 448] on div "A black and white icon of a sprinkler spraying water on plants. Irrigation" at bounding box center [599, 492] width 415 height 148
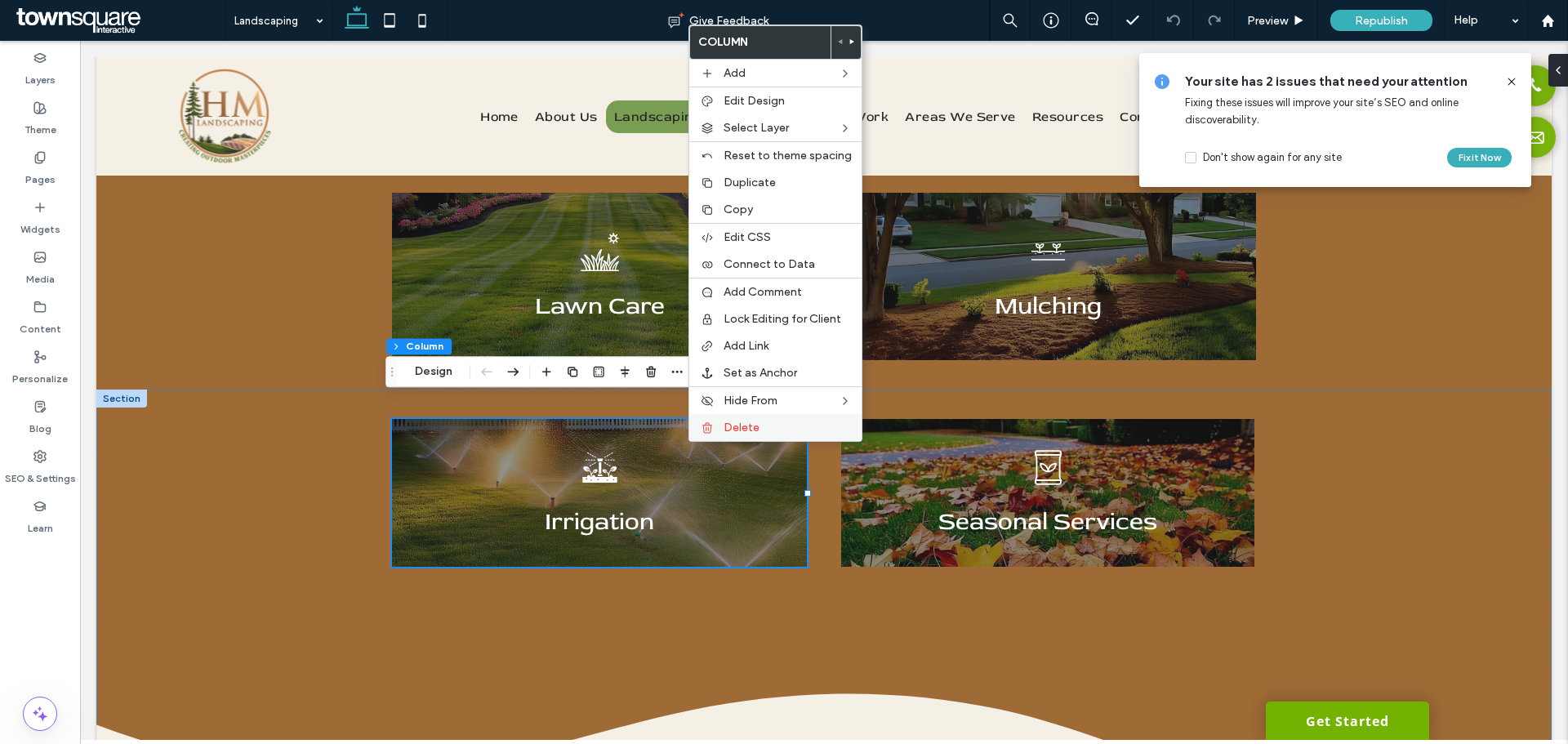
click at [709, 430] on icon at bounding box center [707, 428] width 13 height 13
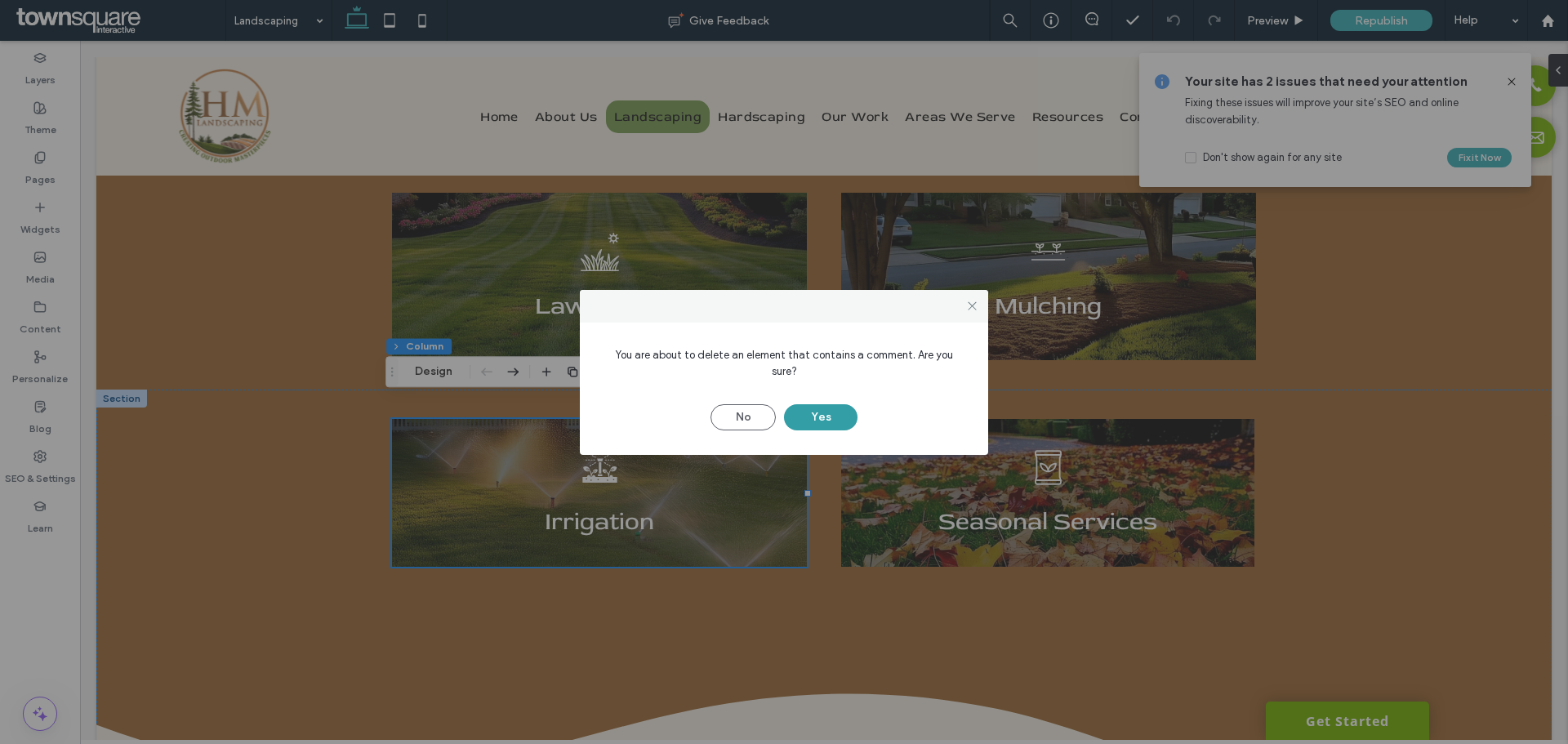
click at [812, 412] on button "Yes" at bounding box center [821, 417] width 73 height 26
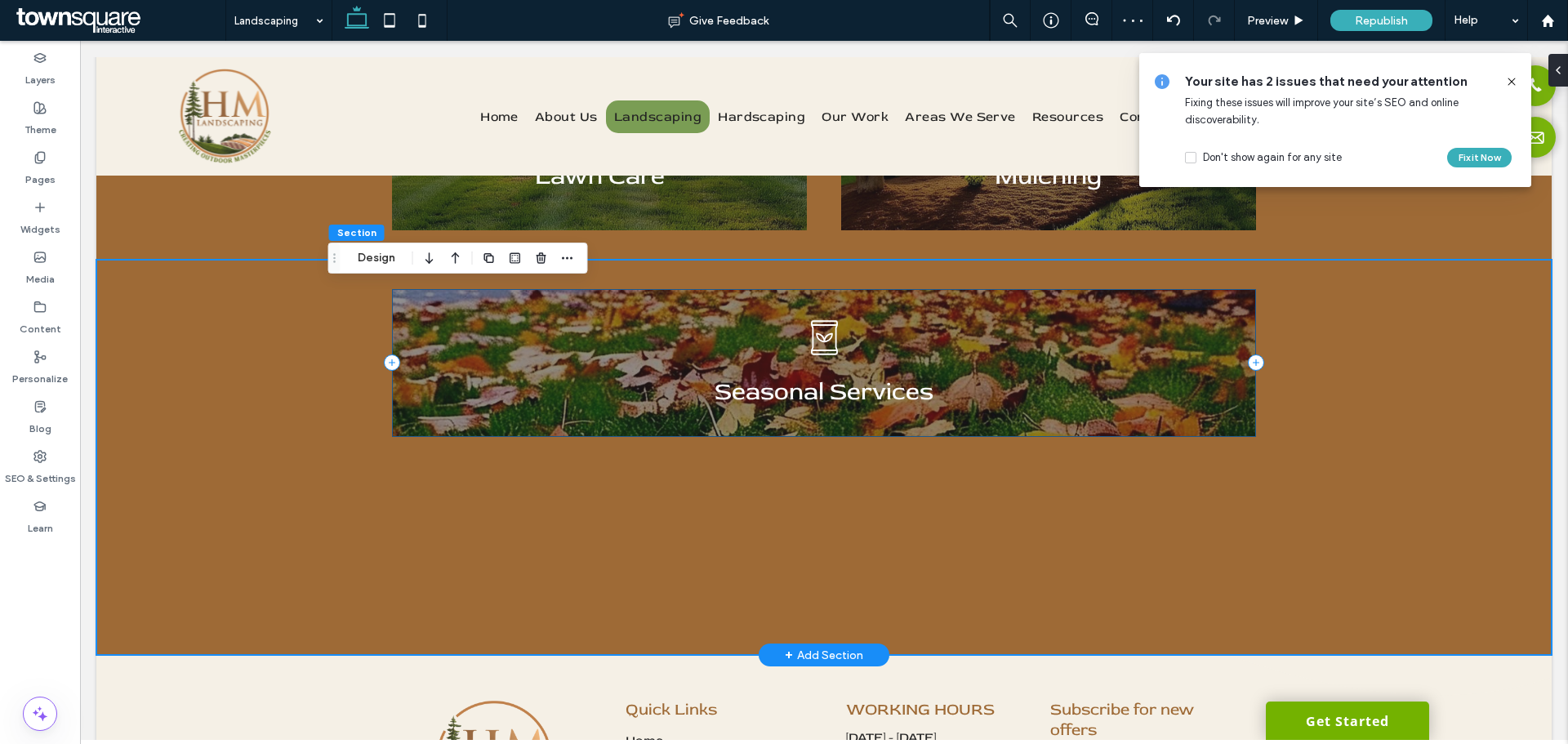
scroll to position [1119, 0]
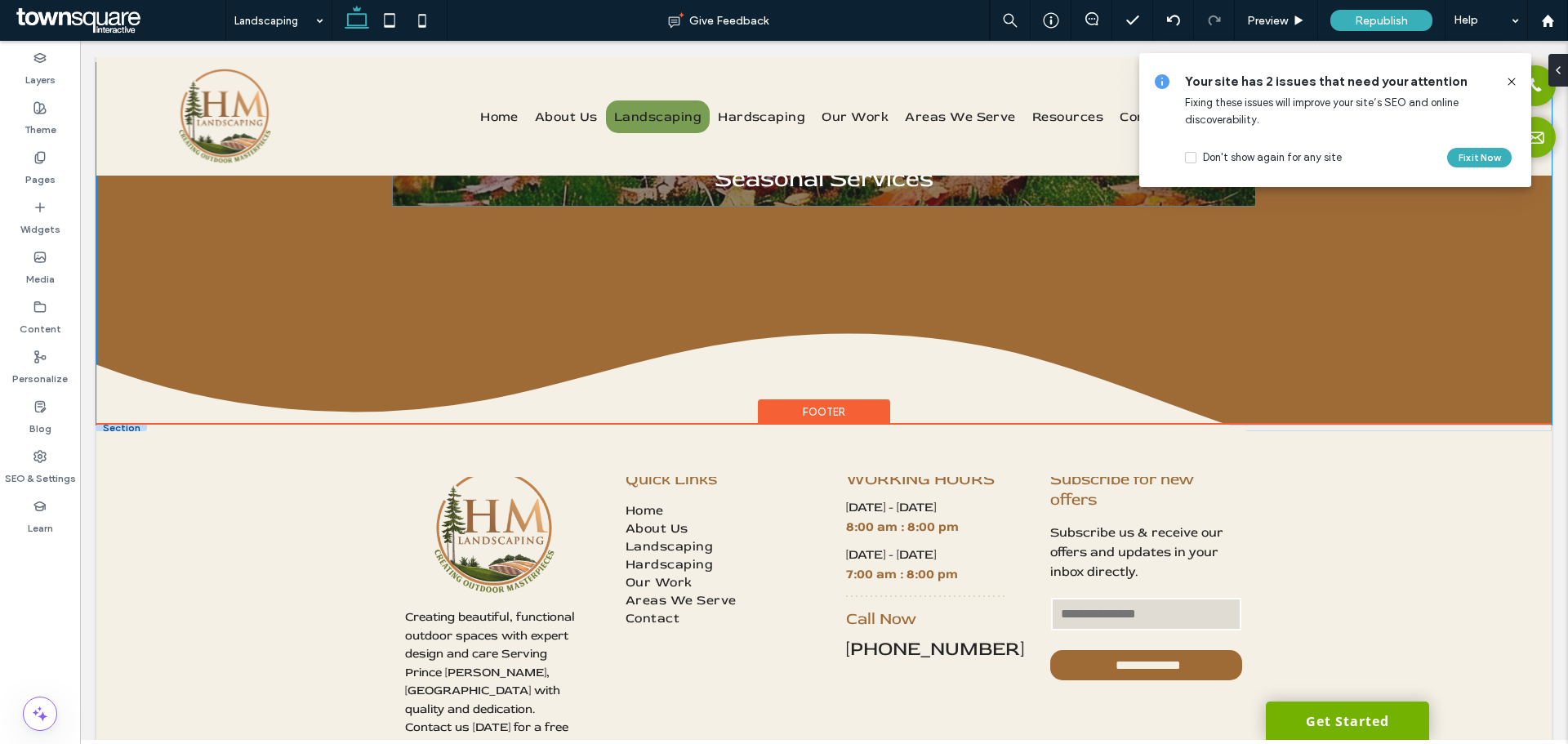
drag, startPoint x: 1028, startPoint y: 438, endPoint x: 1022, endPoint y: 371, distance: 67.3
type input "***"
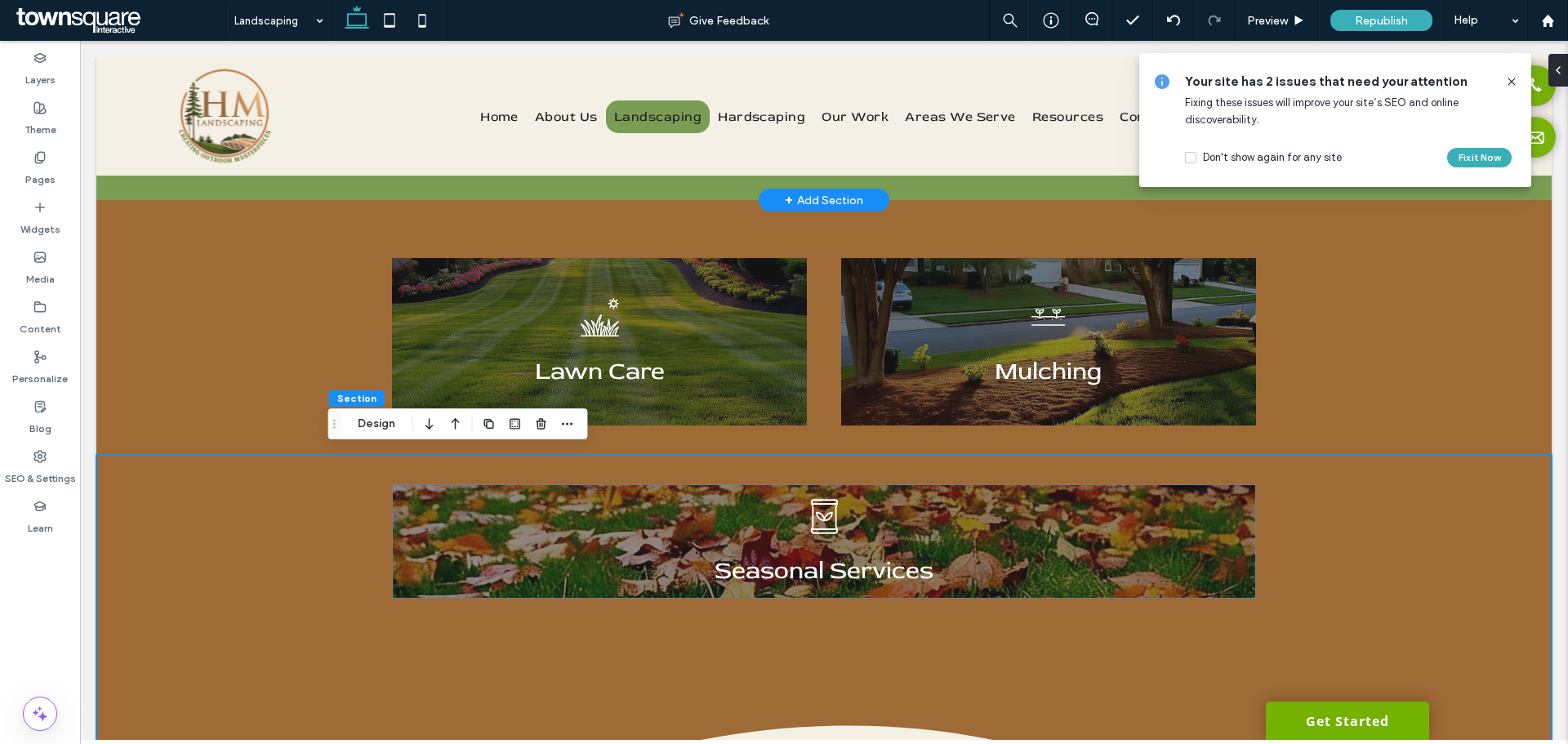
scroll to position [710, 0]
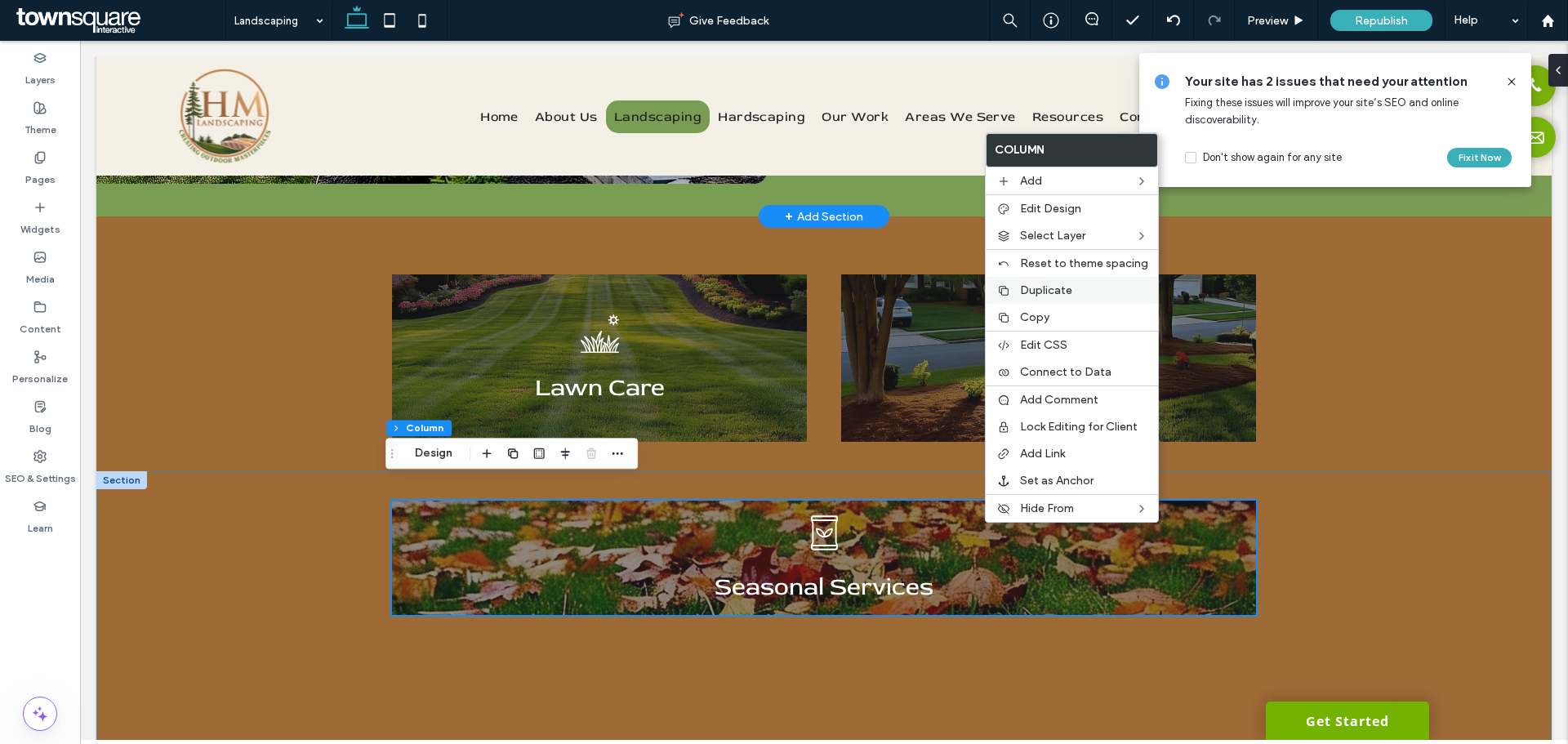
click at [1037, 291] on span "Duplicate" at bounding box center [1046, 290] width 52 height 14
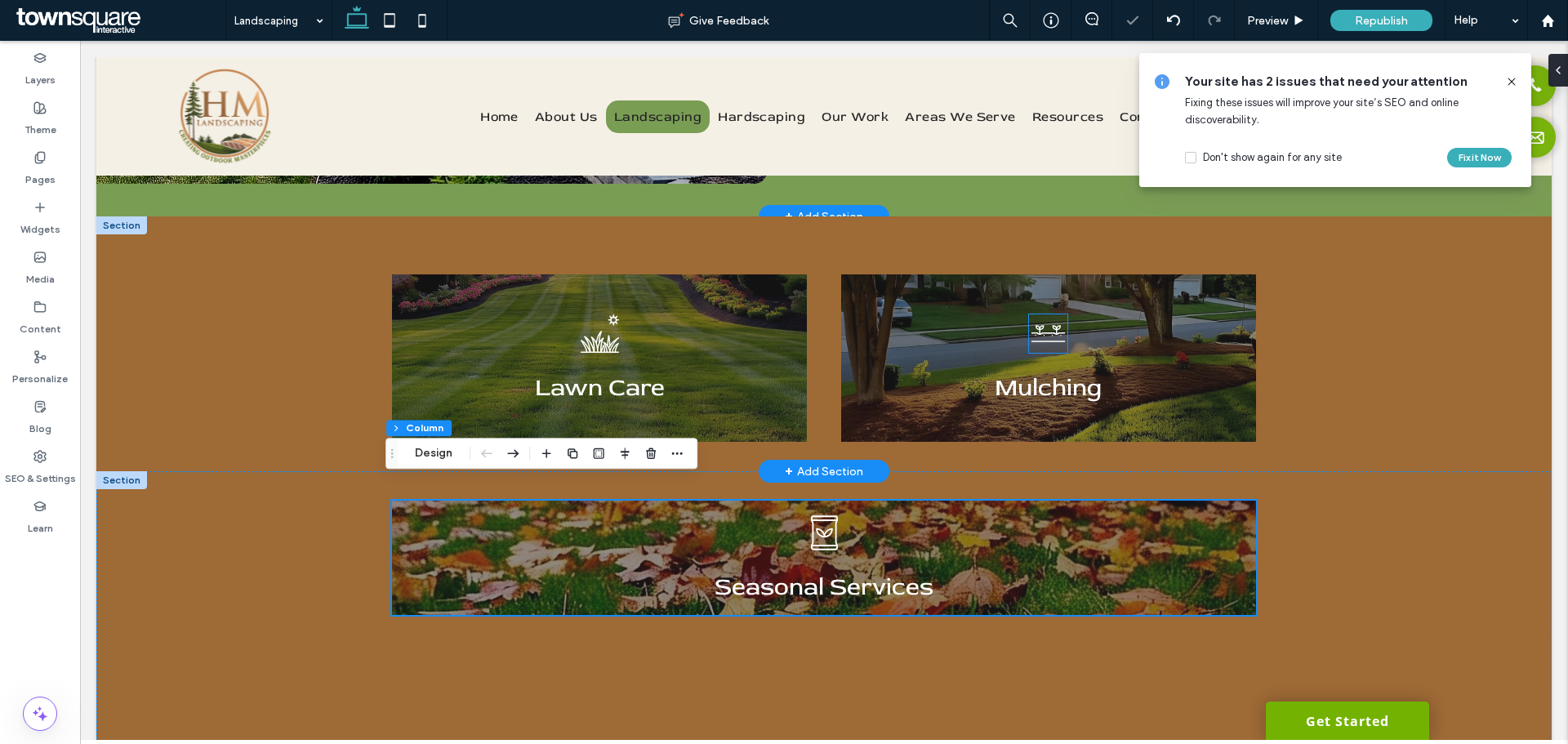
type input "**"
type input "***"
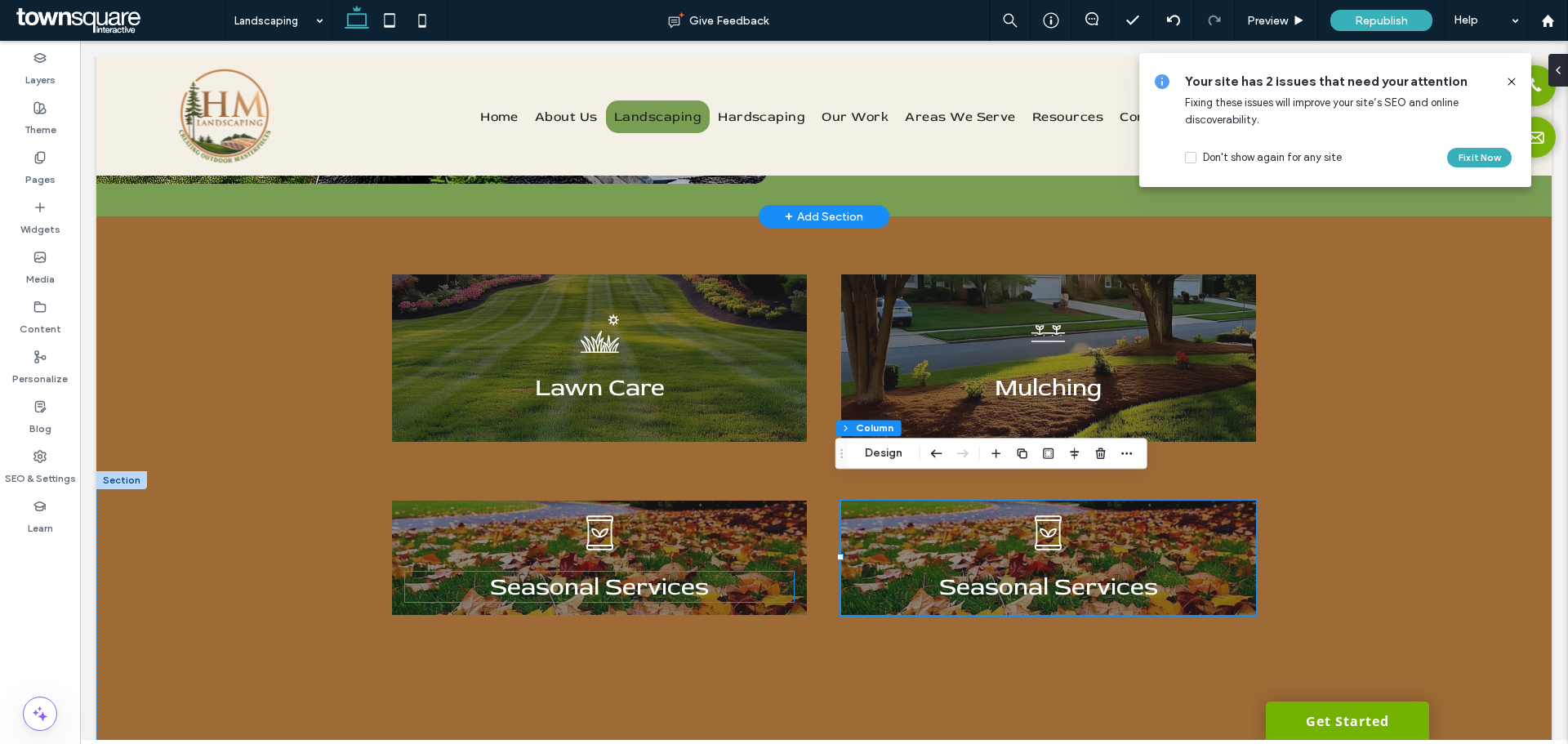
click at [739, 572] on h3 "Seasonal Services" at bounding box center [599, 586] width 389 height 31
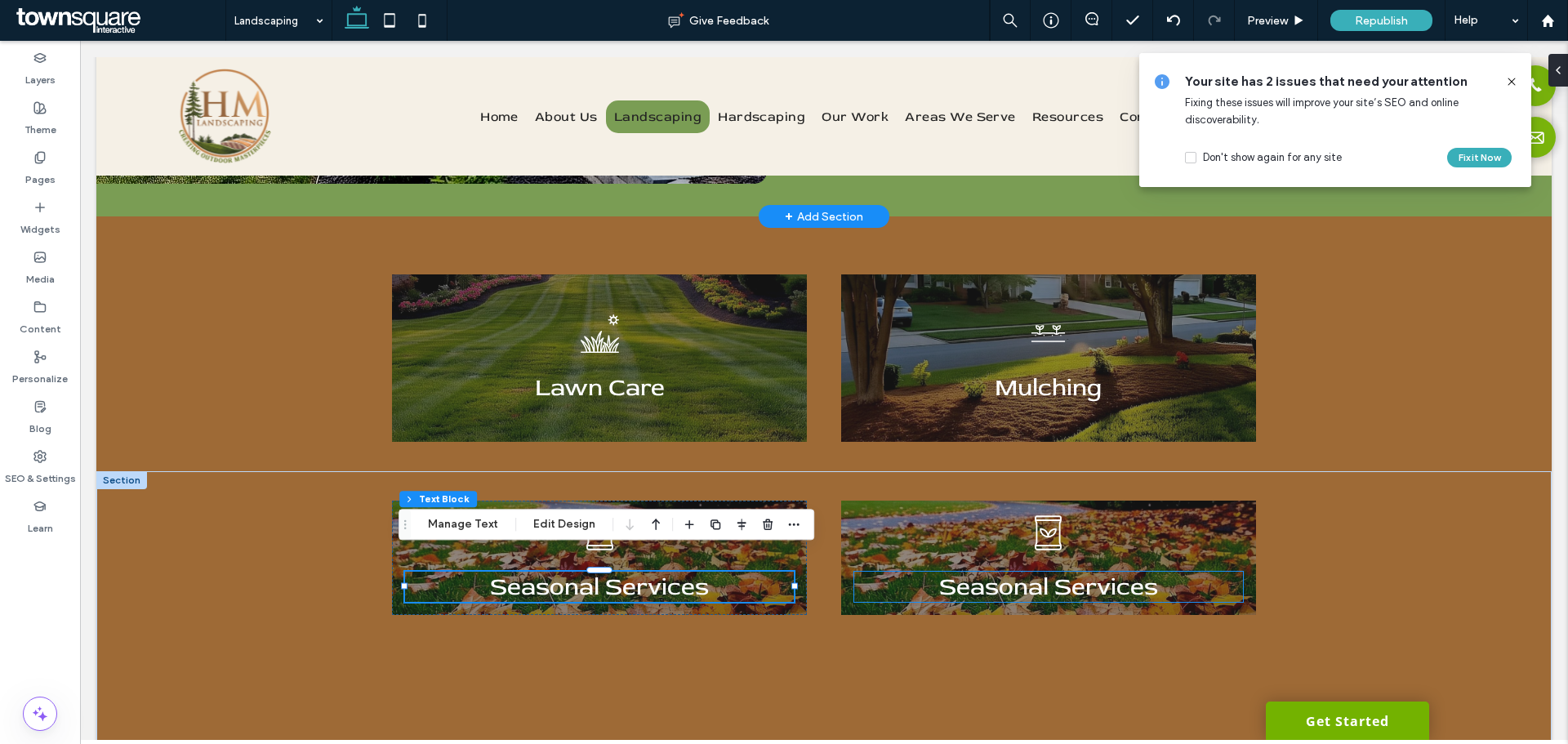
click at [992, 573] on span "Seasonal Services" at bounding box center [1048, 586] width 219 height 31
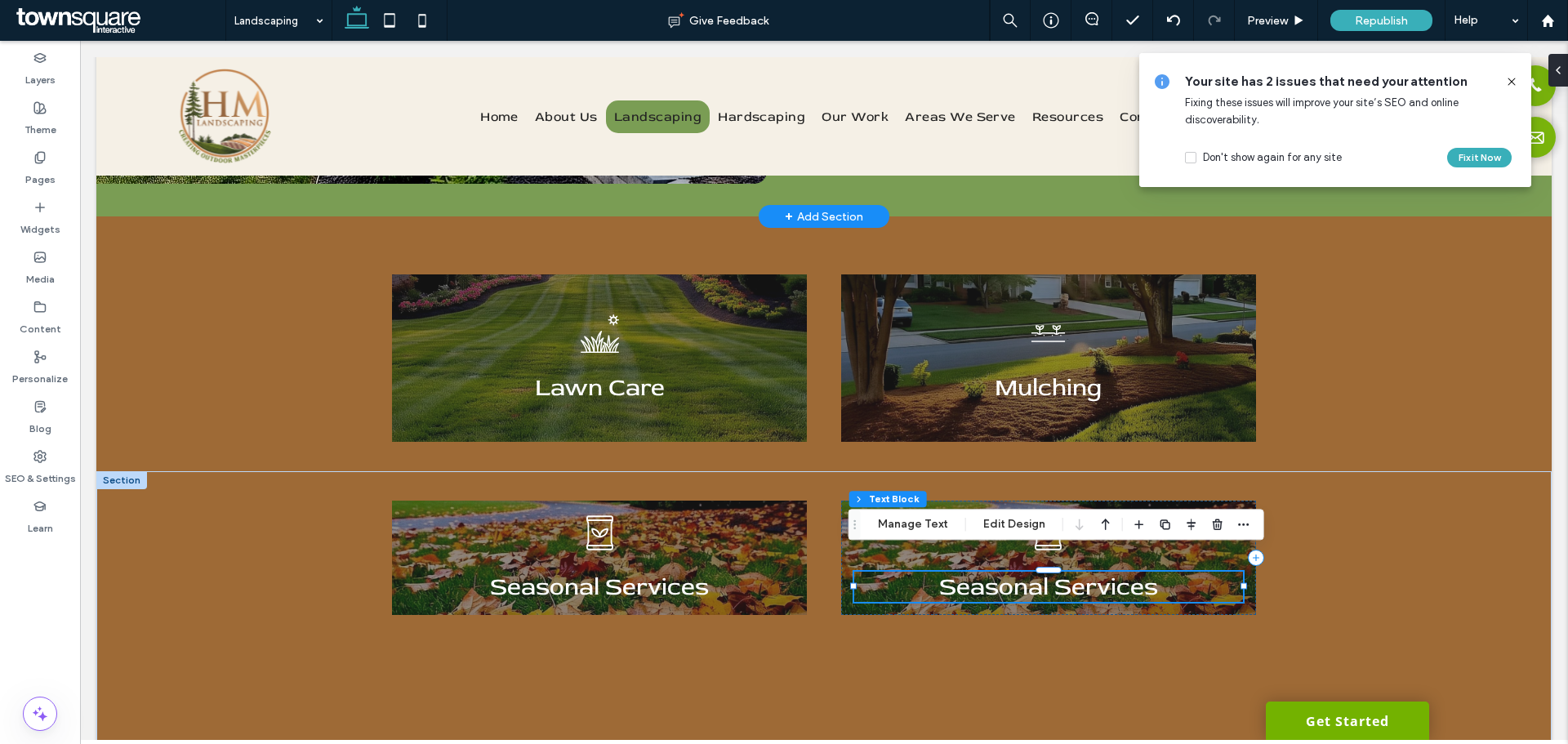
click at [992, 573] on span "Seasonal Services" at bounding box center [1048, 586] width 219 height 31
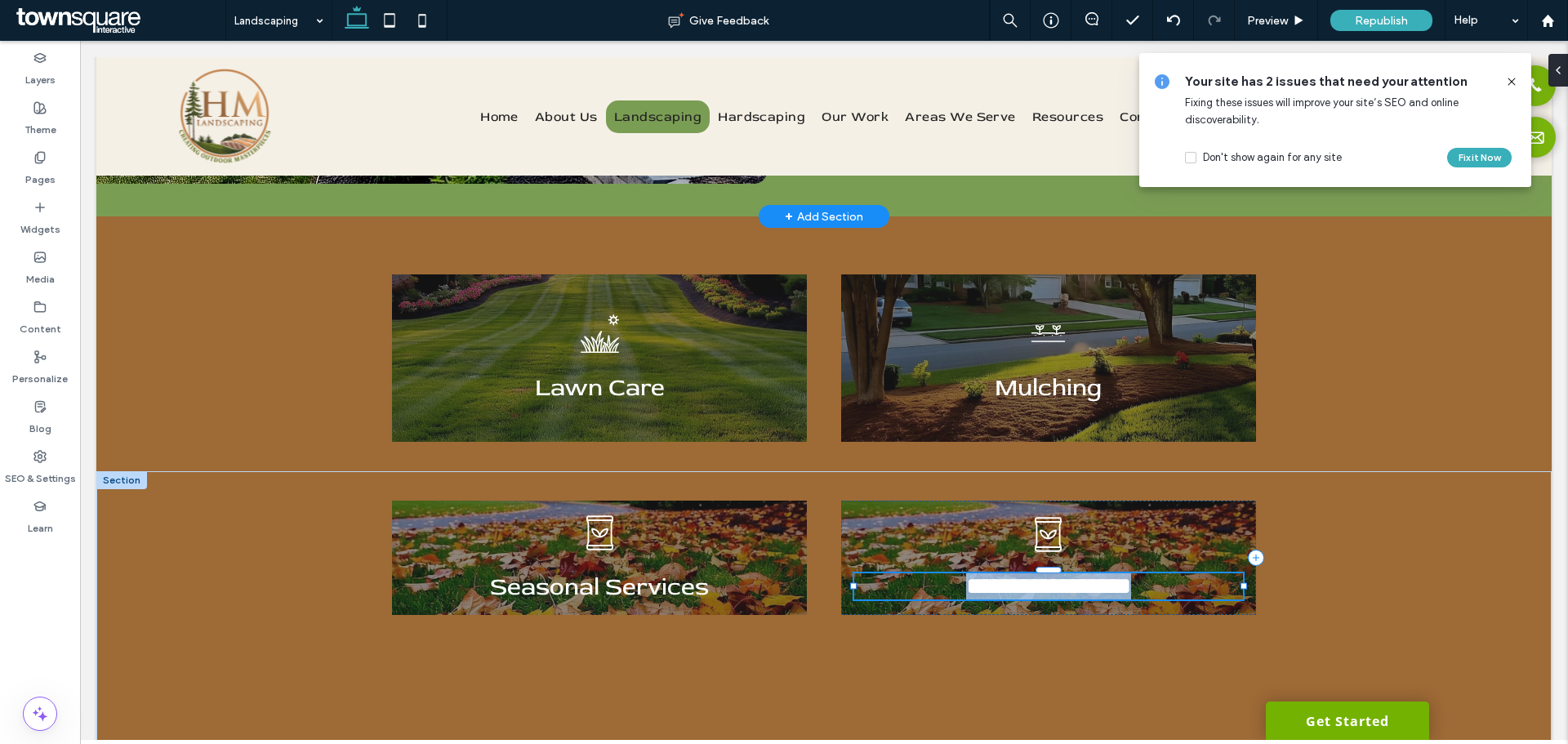
click at [992, 575] on span "**********" at bounding box center [1049, 586] width 165 height 24
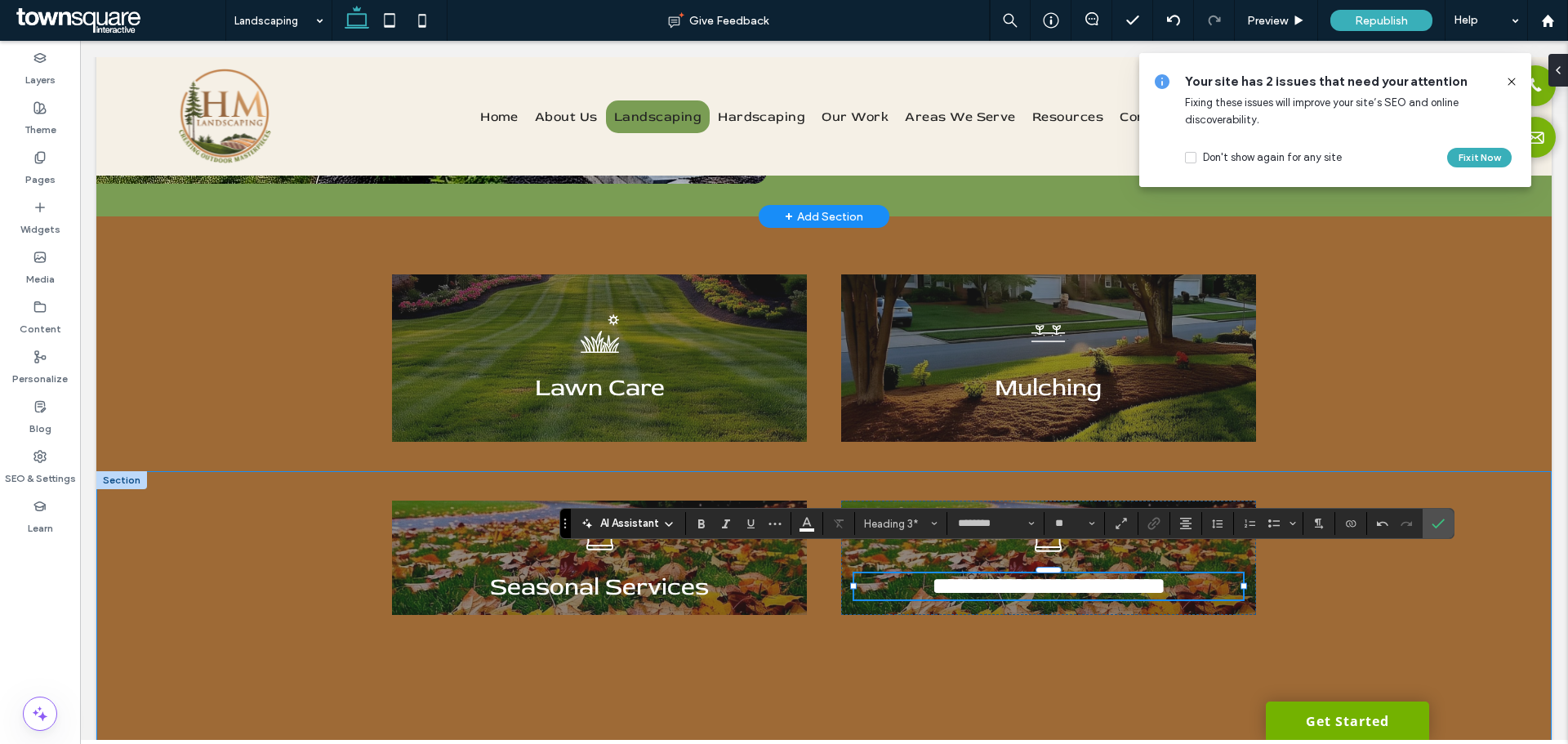
click at [1383, 612] on div "**********" at bounding box center [824, 652] width 1456 height 362
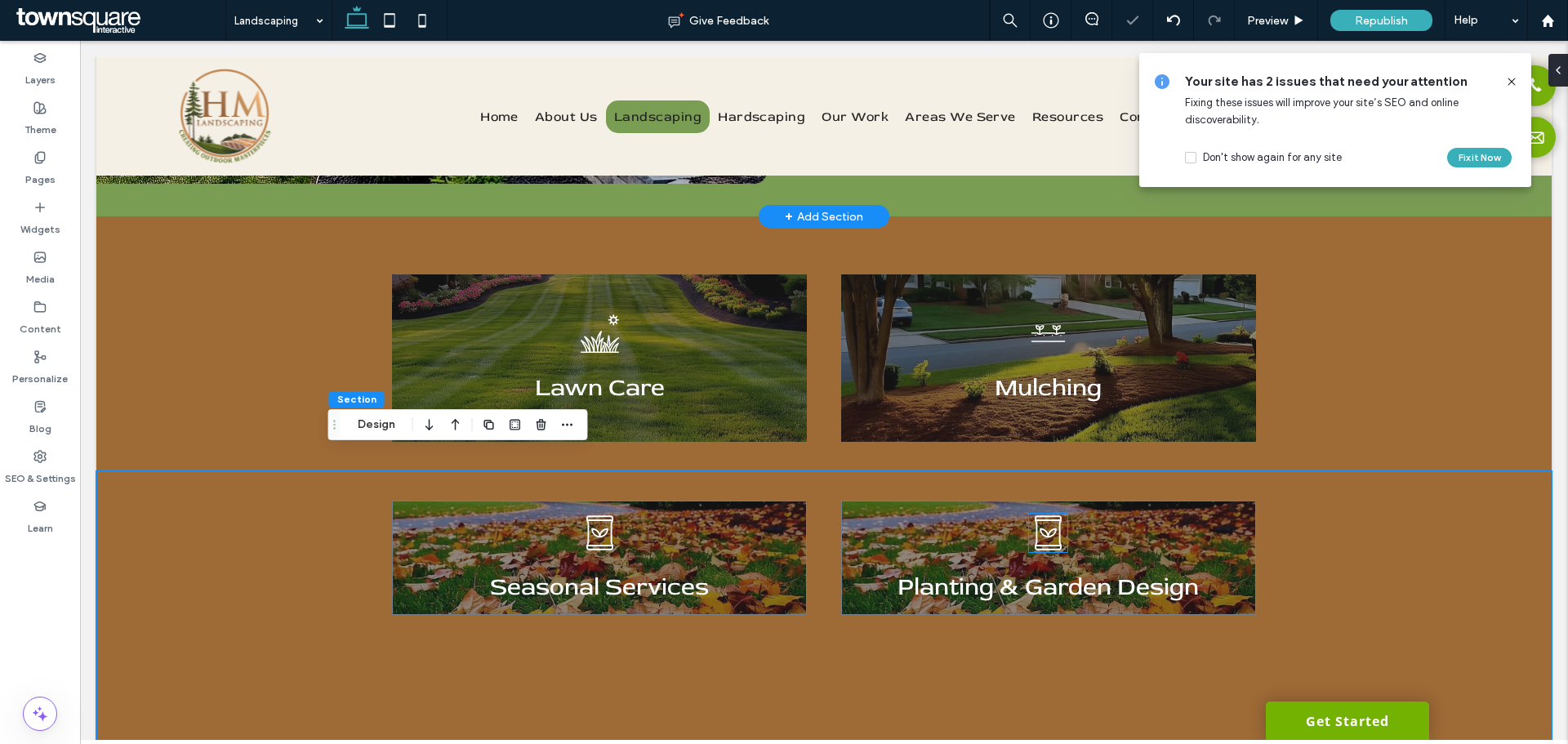
click at [1045, 514] on icon "A black and white icon of a bag of fertilizer with leaves on it." at bounding box center [1048, 533] width 39 height 39
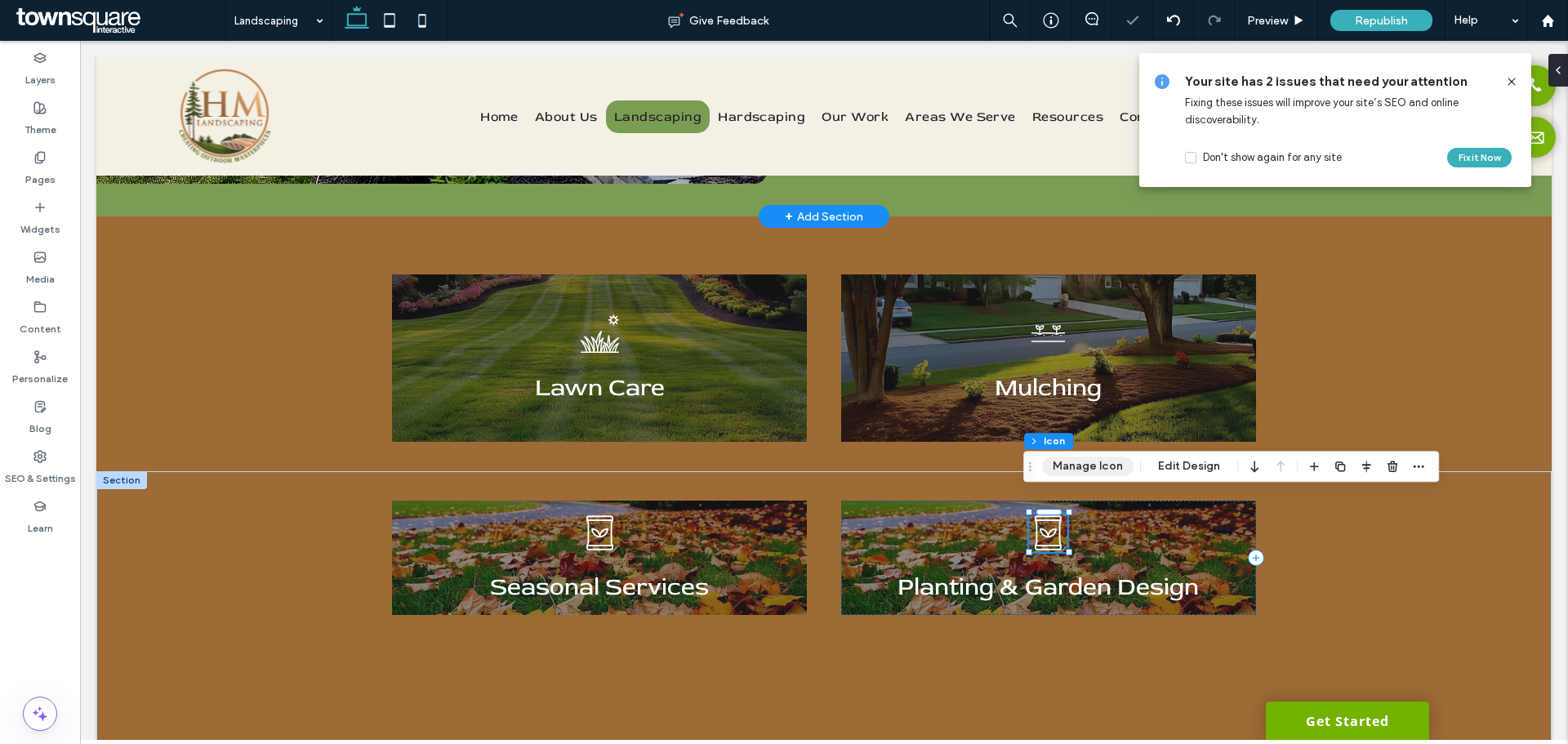
click at [1086, 468] on button "Manage Icon" at bounding box center [1088, 467] width 91 height 20
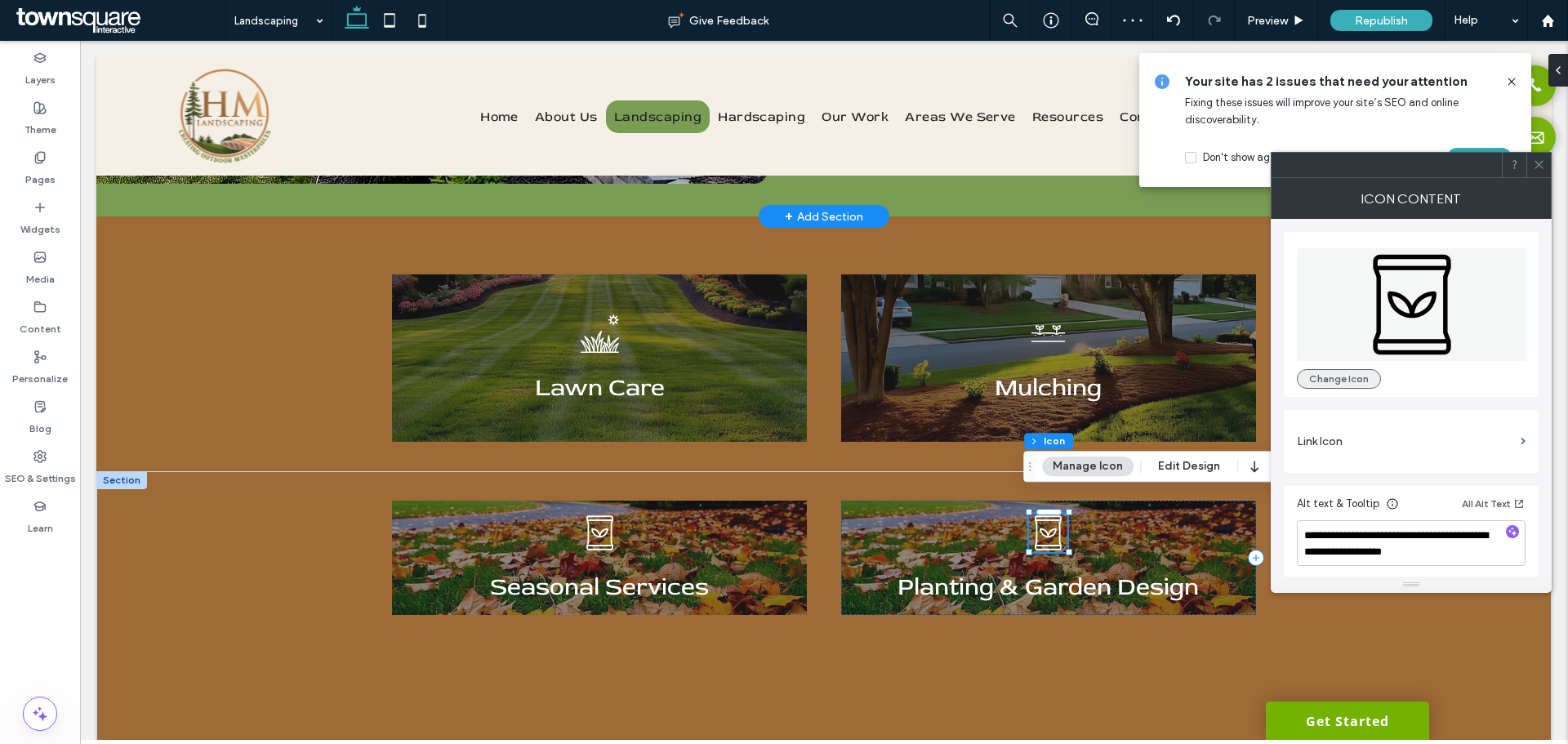
click at [1348, 375] on button "Change Icon" at bounding box center [1339, 379] width 84 height 20
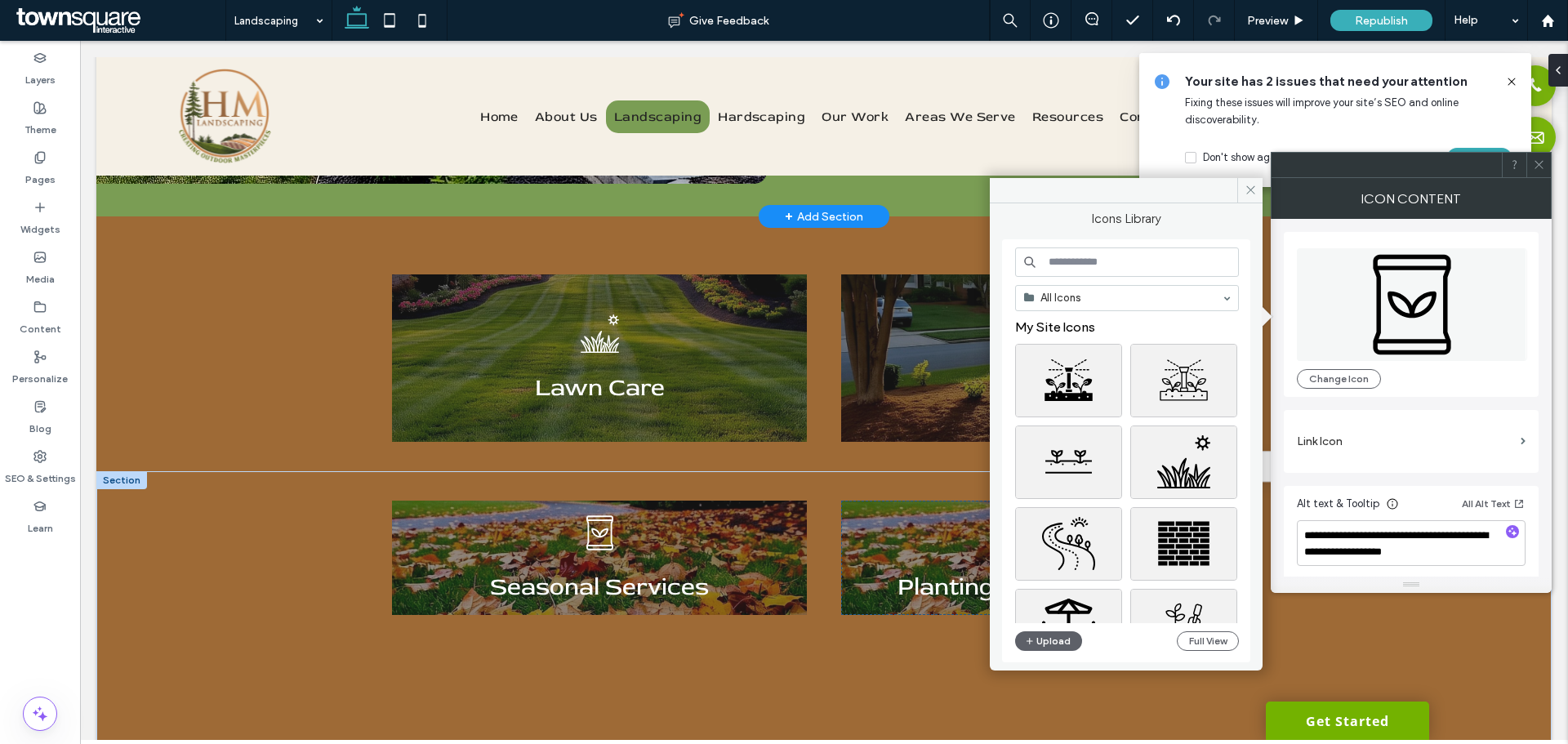
click at [1105, 254] on input at bounding box center [1127, 263] width 224 height 30
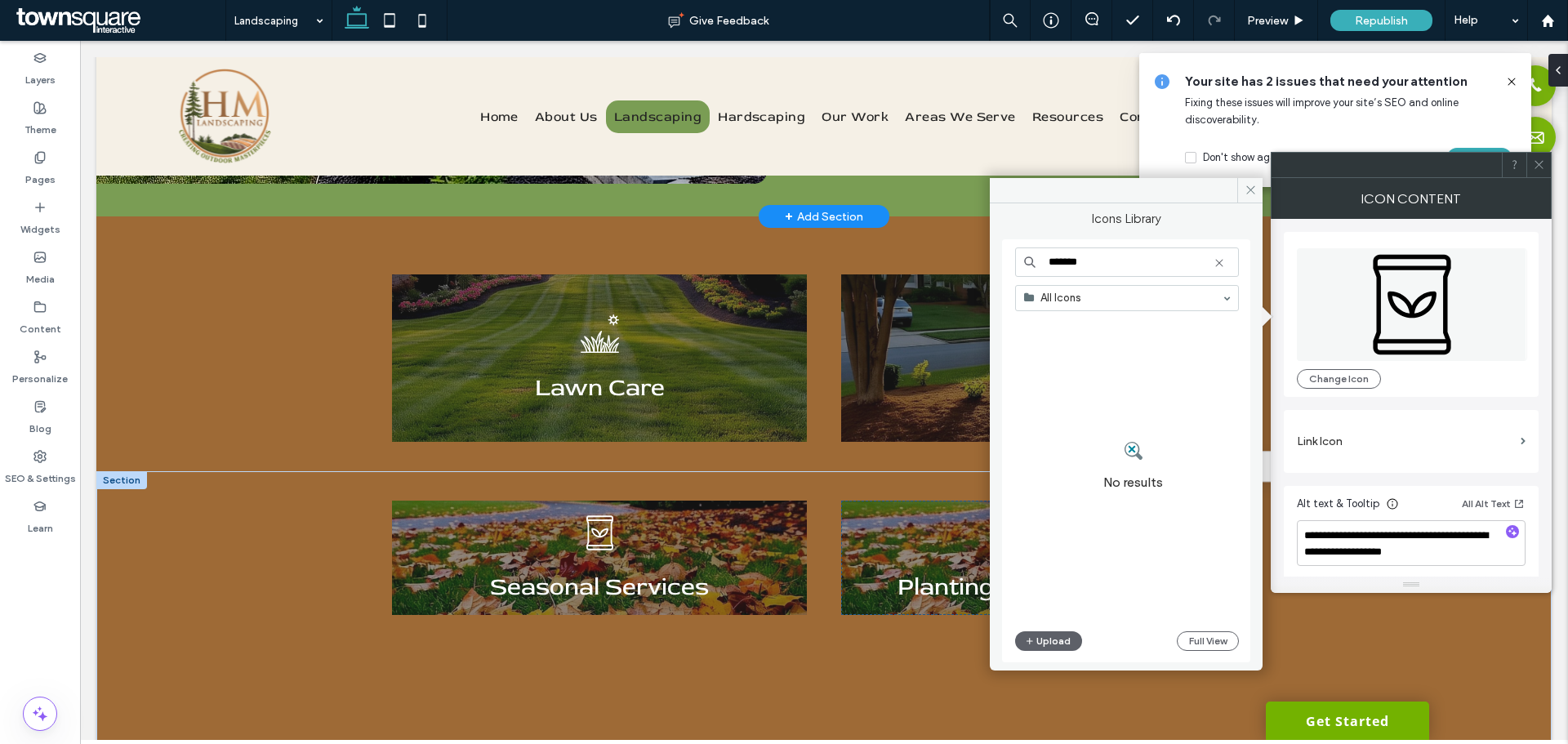
click at [1105, 254] on input "*******" at bounding box center [1127, 263] width 224 height 30
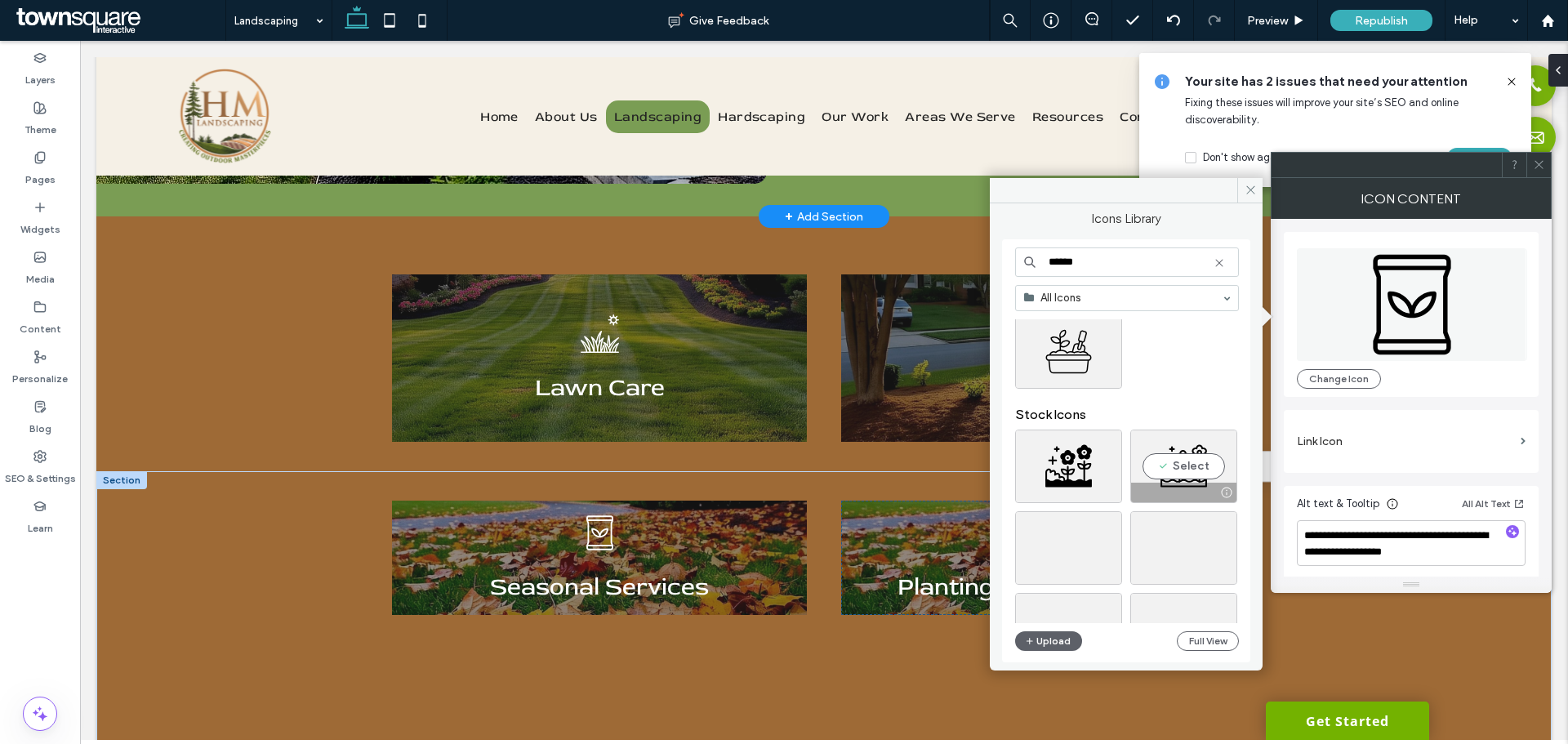
scroll to position [0, 0]
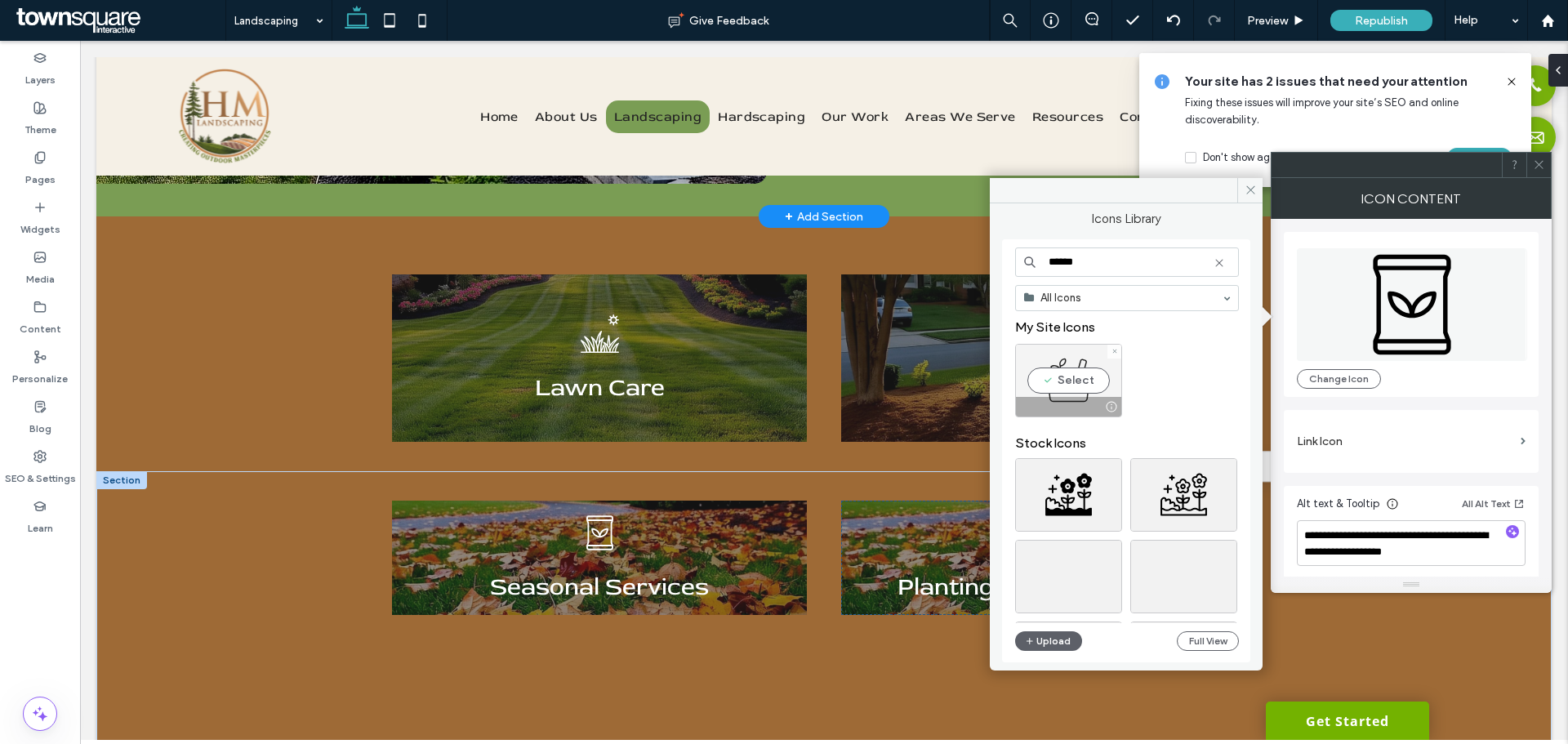
type input "******"
click at [1071, 386] on div "Select" at bounding box center [1069, 380] width 107 height 73
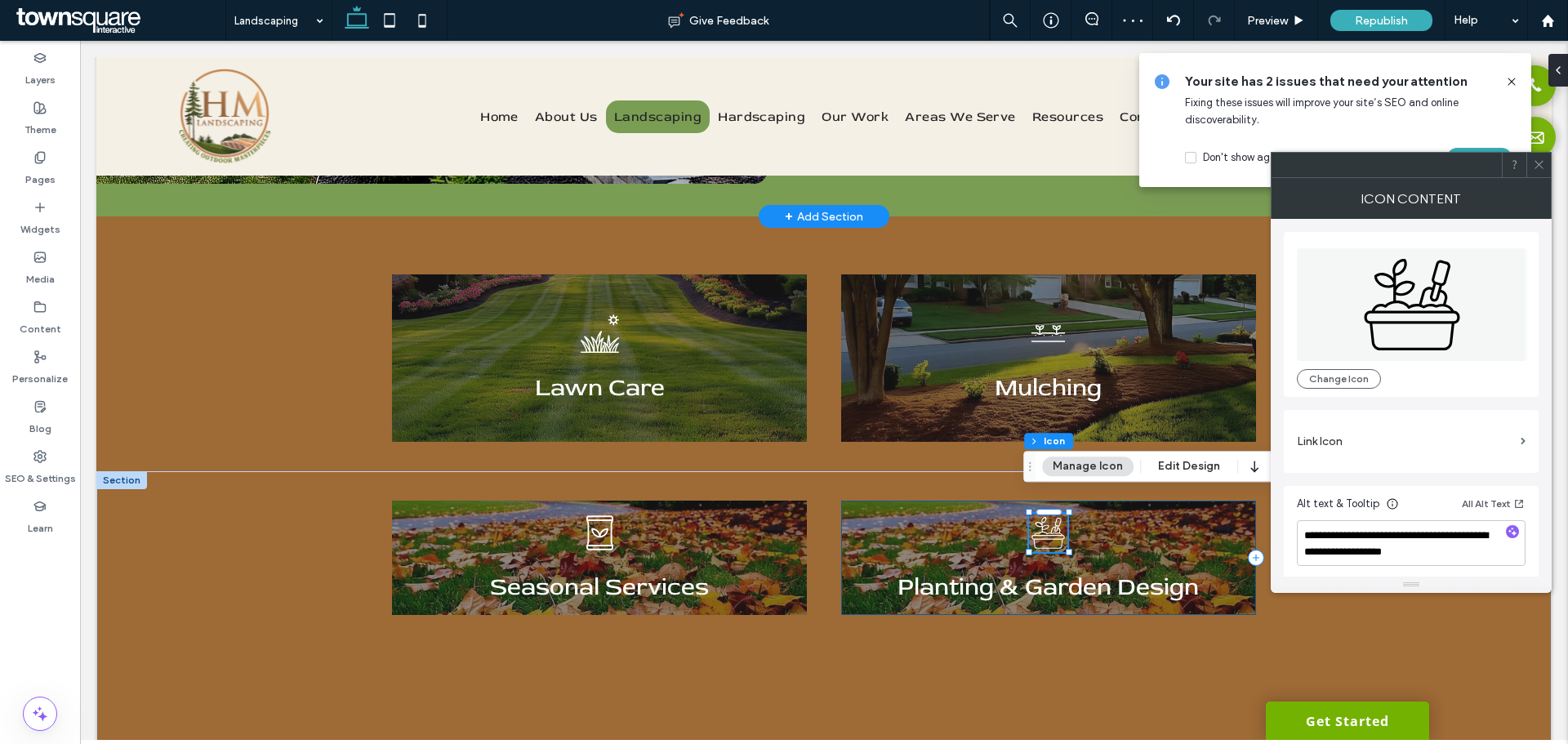
click at [912, 515] on div "Planting & Garden Design" at bounding box center [1048, 558] width 415 height 114
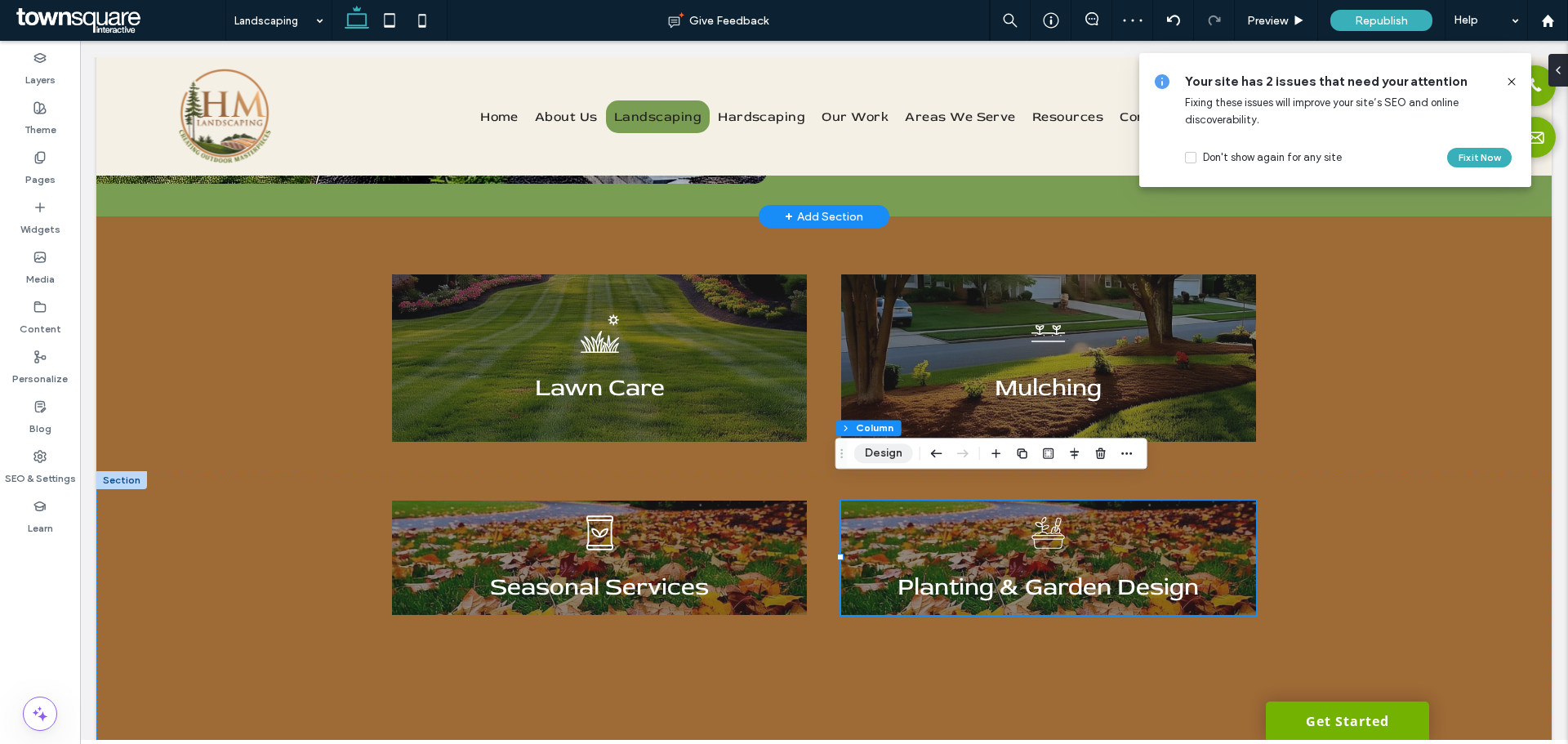
click at [875, 448] on button "Design" at bounding box center [884, 454] width 58 height 20
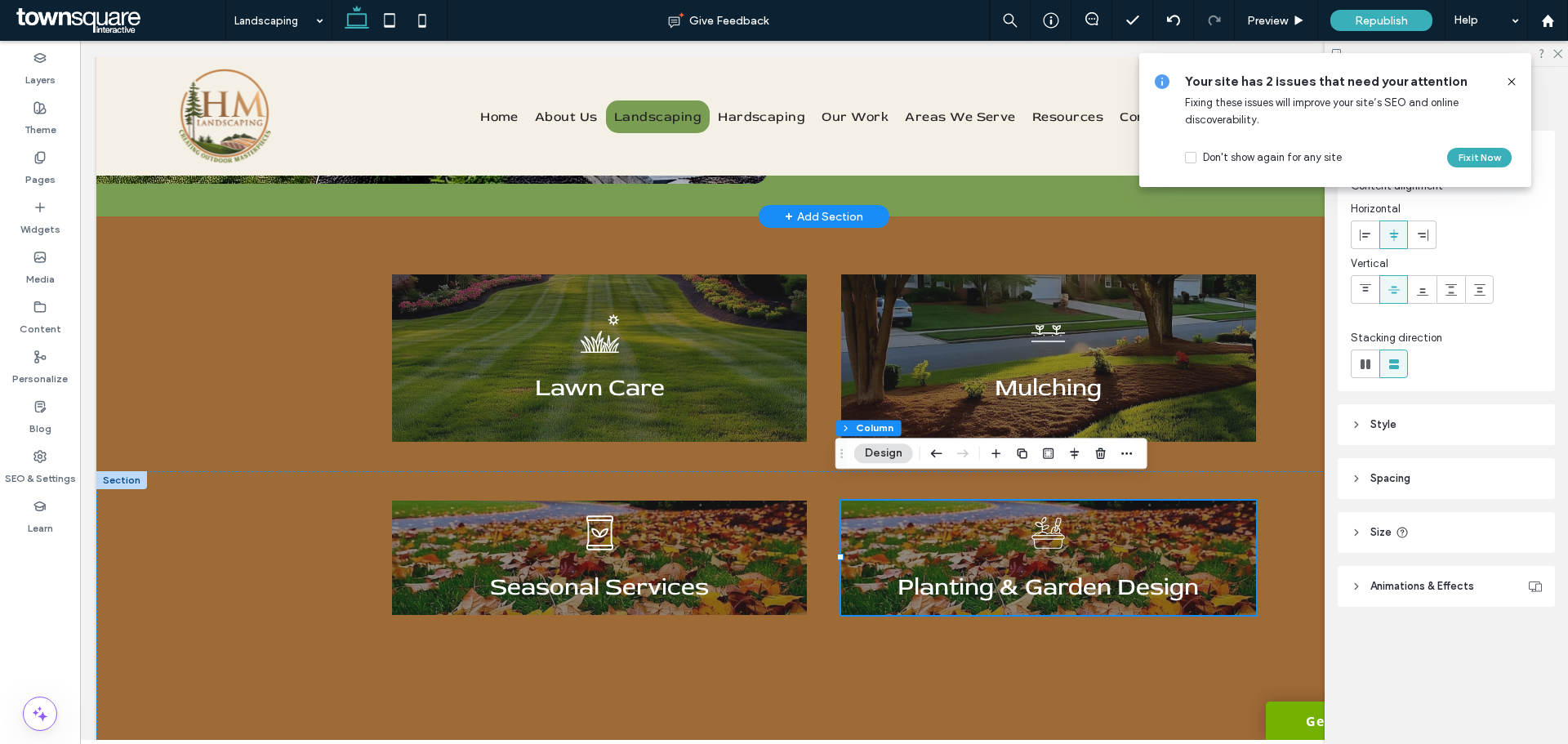
click at [1512, 77] on icon at bounding box center [1512, 81] width 13 height 13
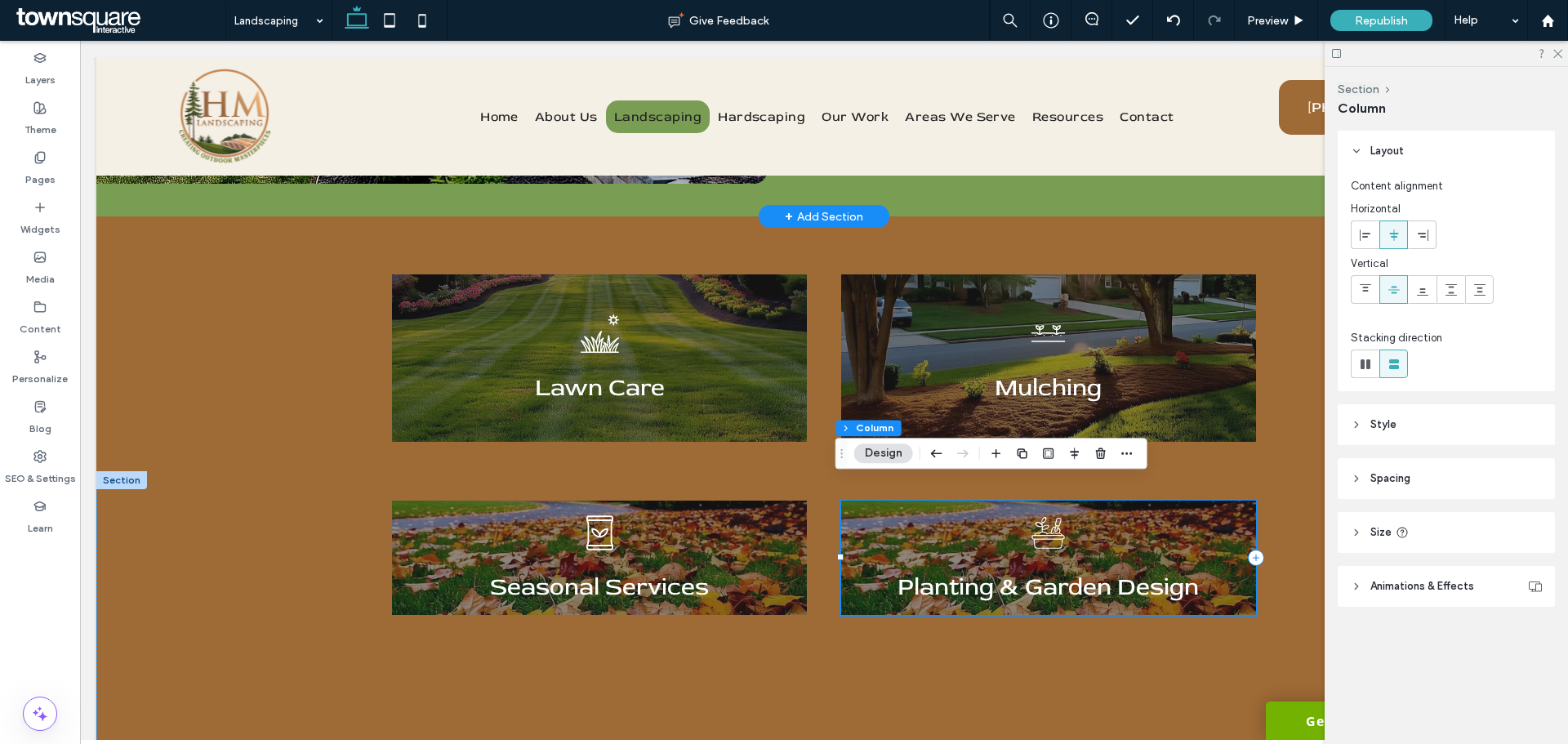
click at [889, 516] on div "Planting & Garden Design" at bounding box center [1048, 558] width 415 height 114
click at [1363, 146] on header "Layout" at bounding box center [1446, 151] width 217 height 41
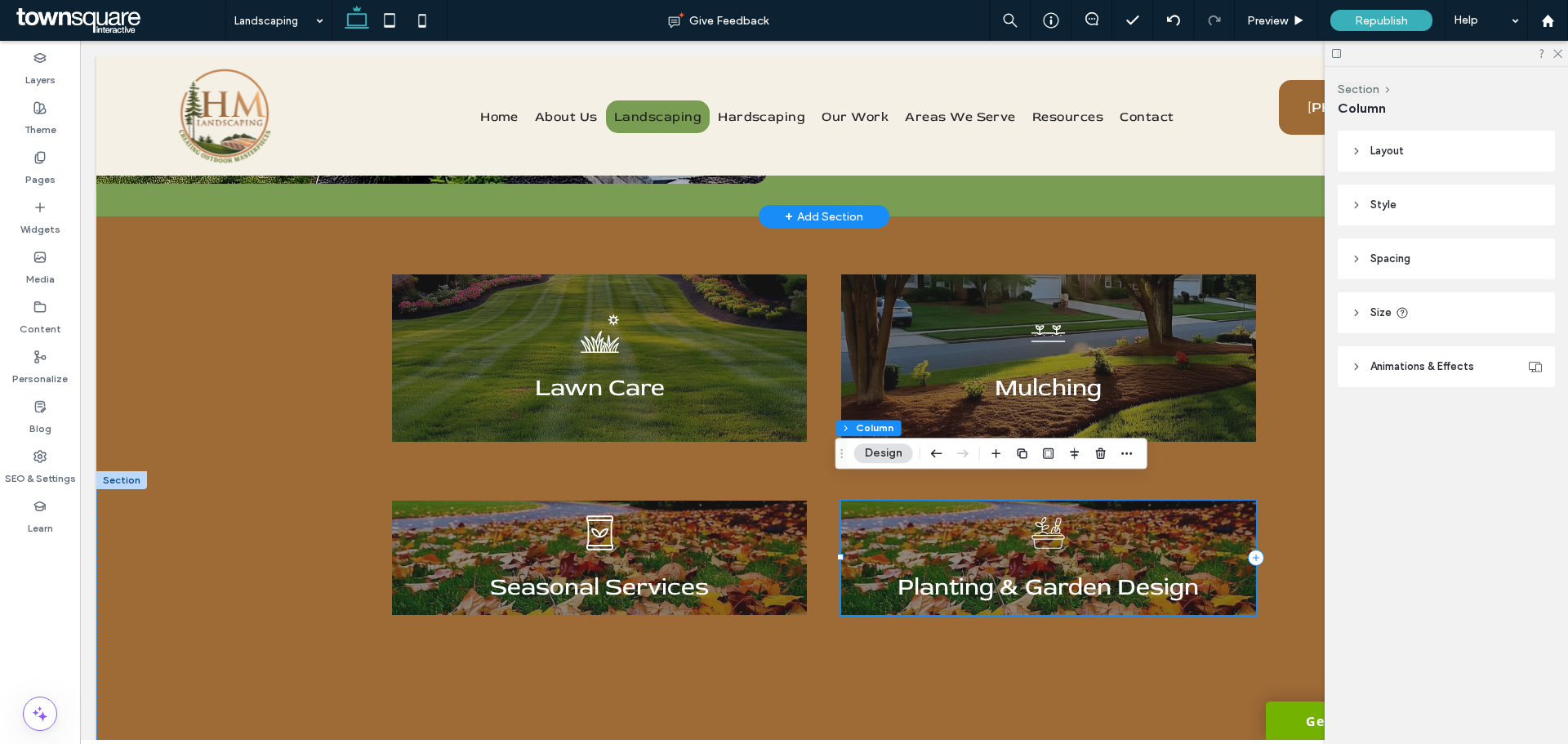
click at [1190, 511] on div "Planting & Garden Design" at bounding box center [1048, 558] width 415 height 114
click at [873, 455] on button "Design" at bounding box center [884, 454] width 58 height 20
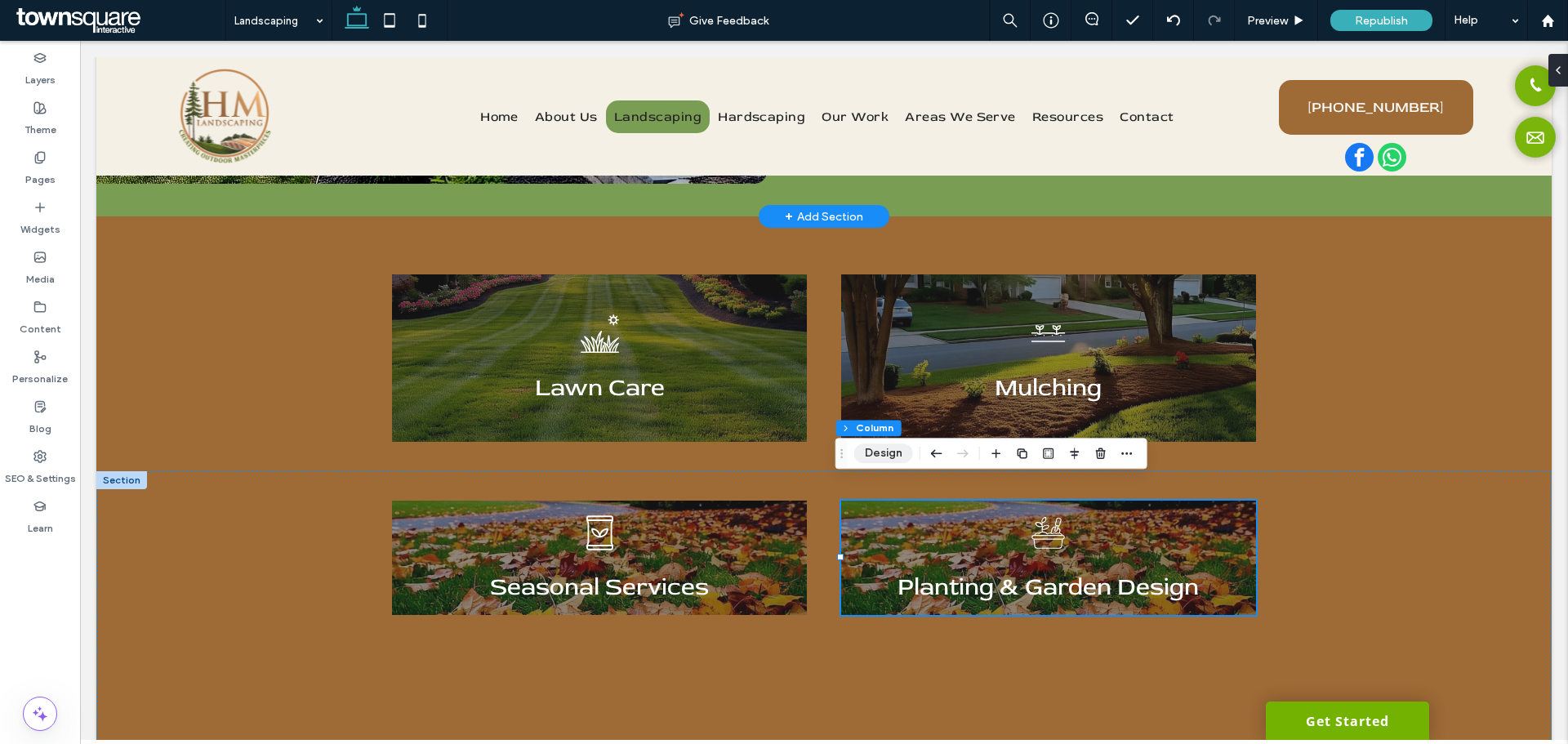
click at [873, 455] on button "Design" at bounding box center [884, 454] width 58 height 20
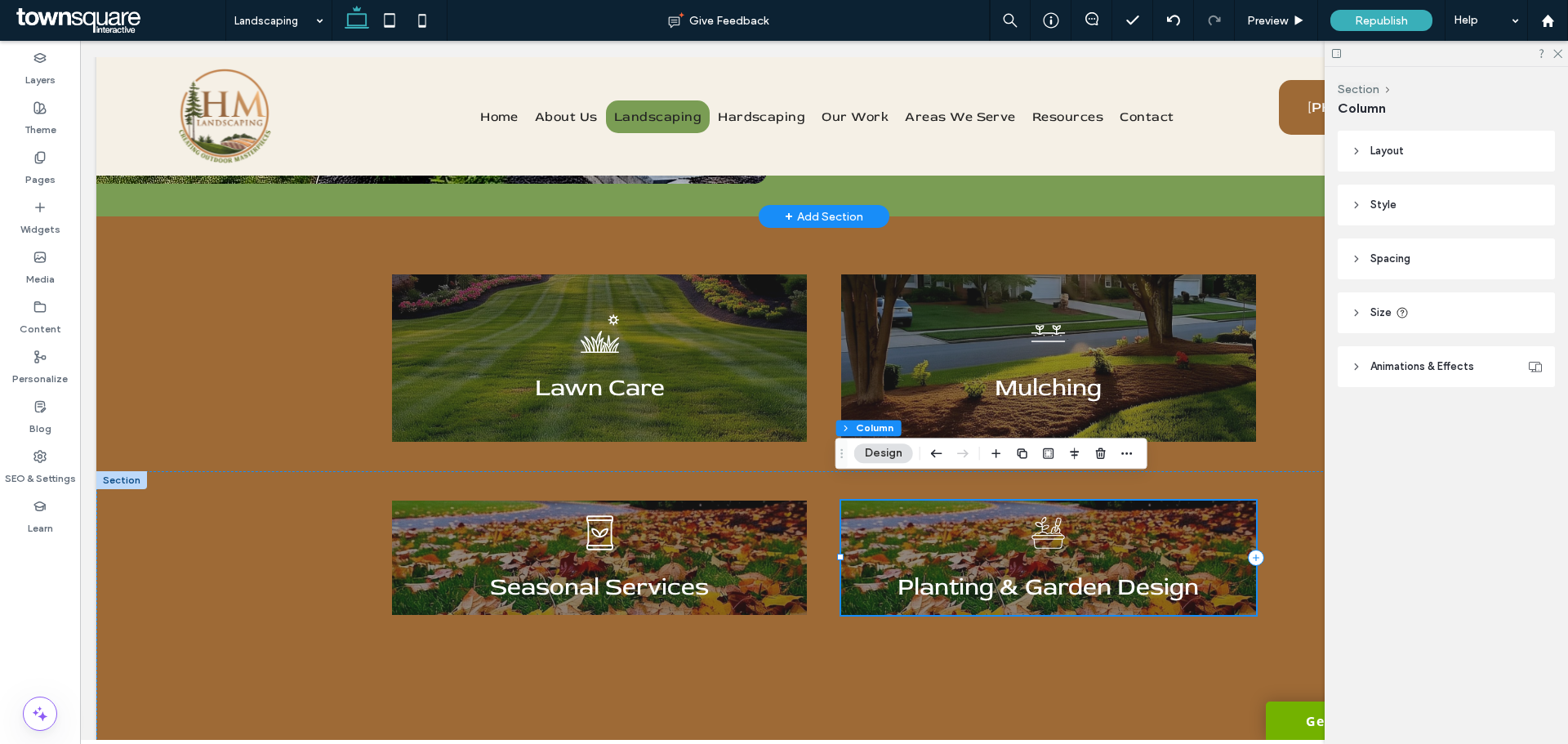
click at [881, 516] on div "Planting & Garden Design" at bounding box center [1048, 558] width 415 height 114
click at [982, 524] on div "Planting & Garden Design" at bounding box center [1048, 558] width 415 height 114
click at [1104, 634] on div "A black and white icon of a bag of fertilizer with leaves on it. Seasonal Servi…" at bounding box center [824, 652] width 981 height 362
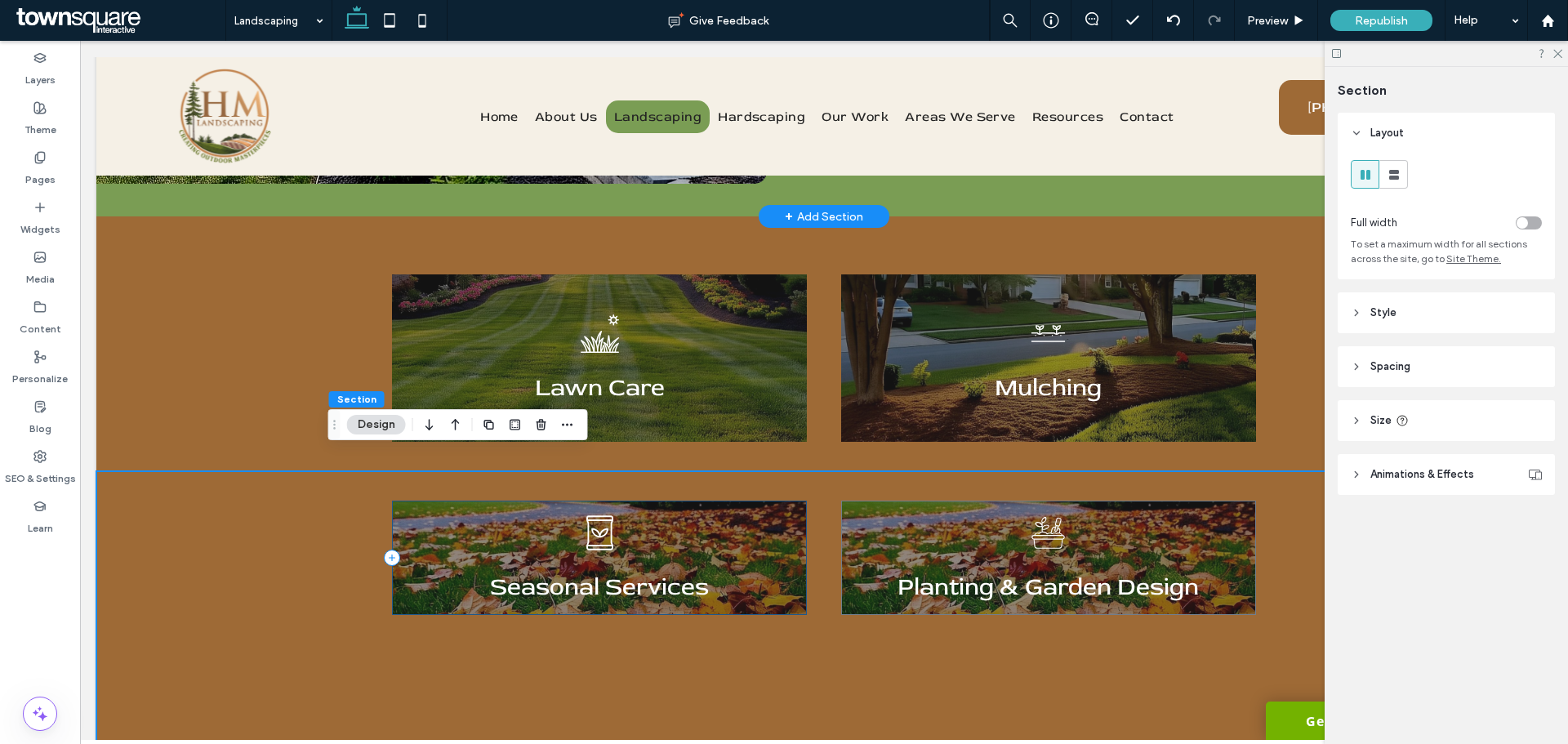
click at [696, 501] on div "A black and white icon of a bag of fertilizer with leaves on it. Seasonal Servi…" at bounding box center [599, 558] width 415 height 114
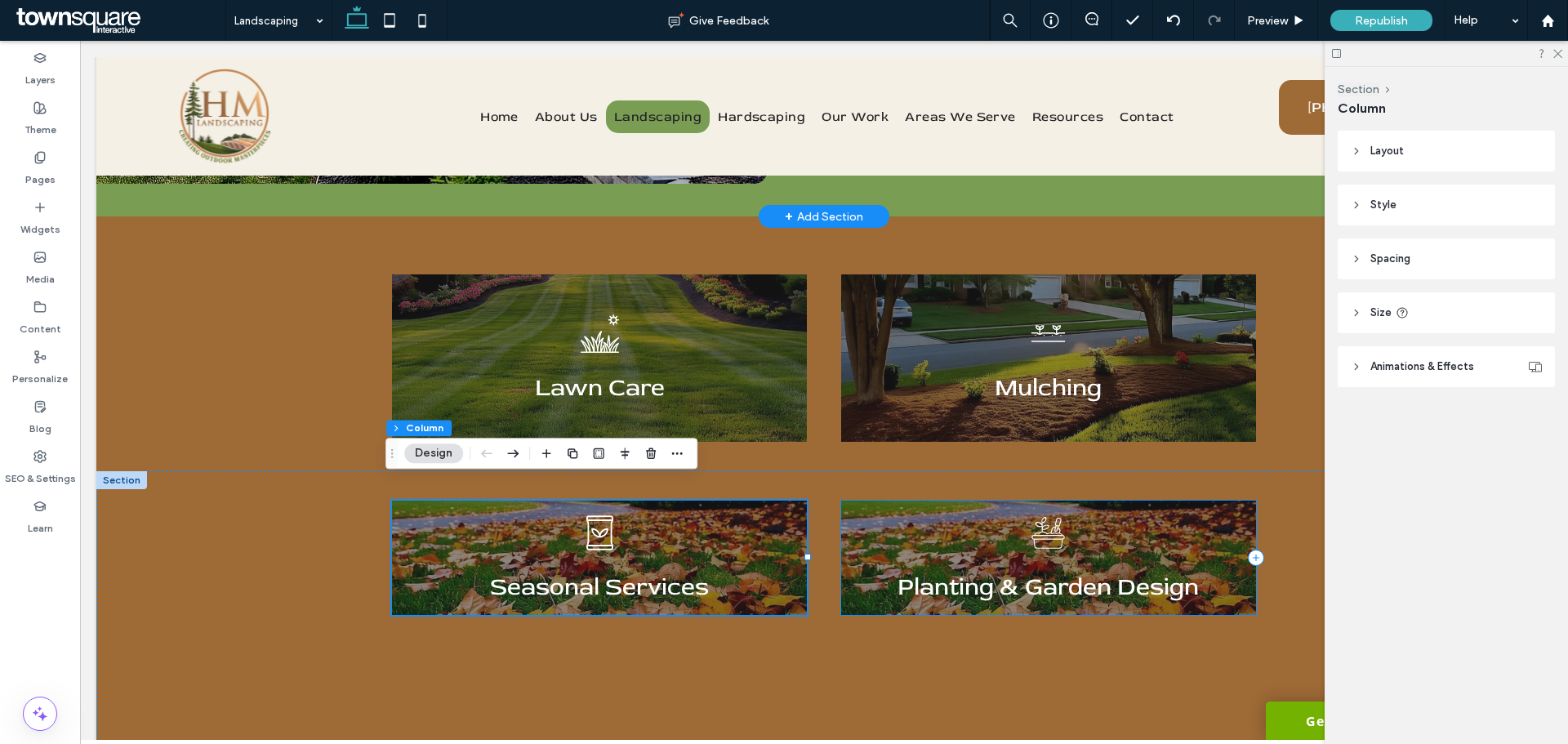
click at [925, 523] on div "Planting & Garden Design" at bounding box center [1048, 558] width 415 height 114
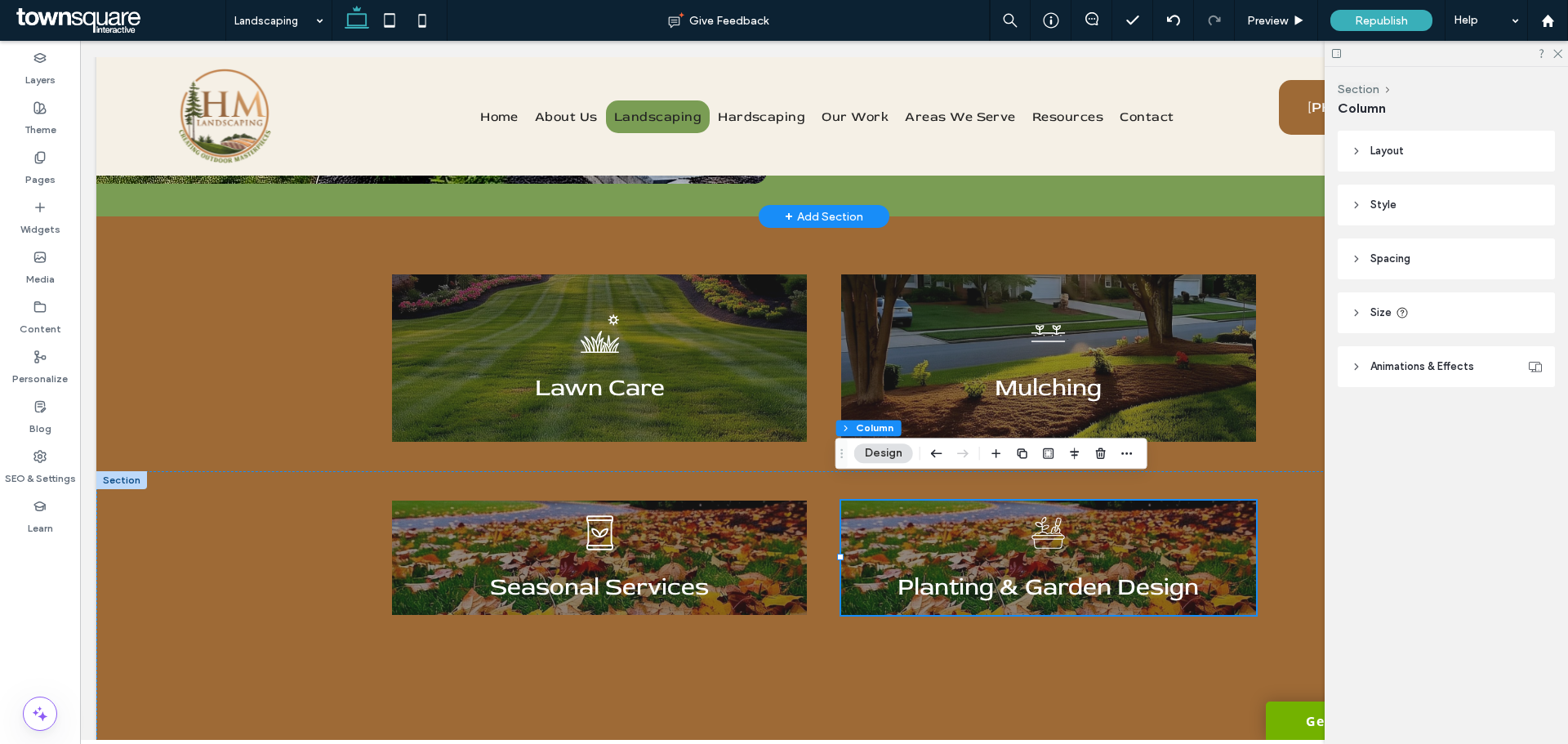
click at [890, 454] on button "Design" at bounding box center [884, 454] width 58 height 20
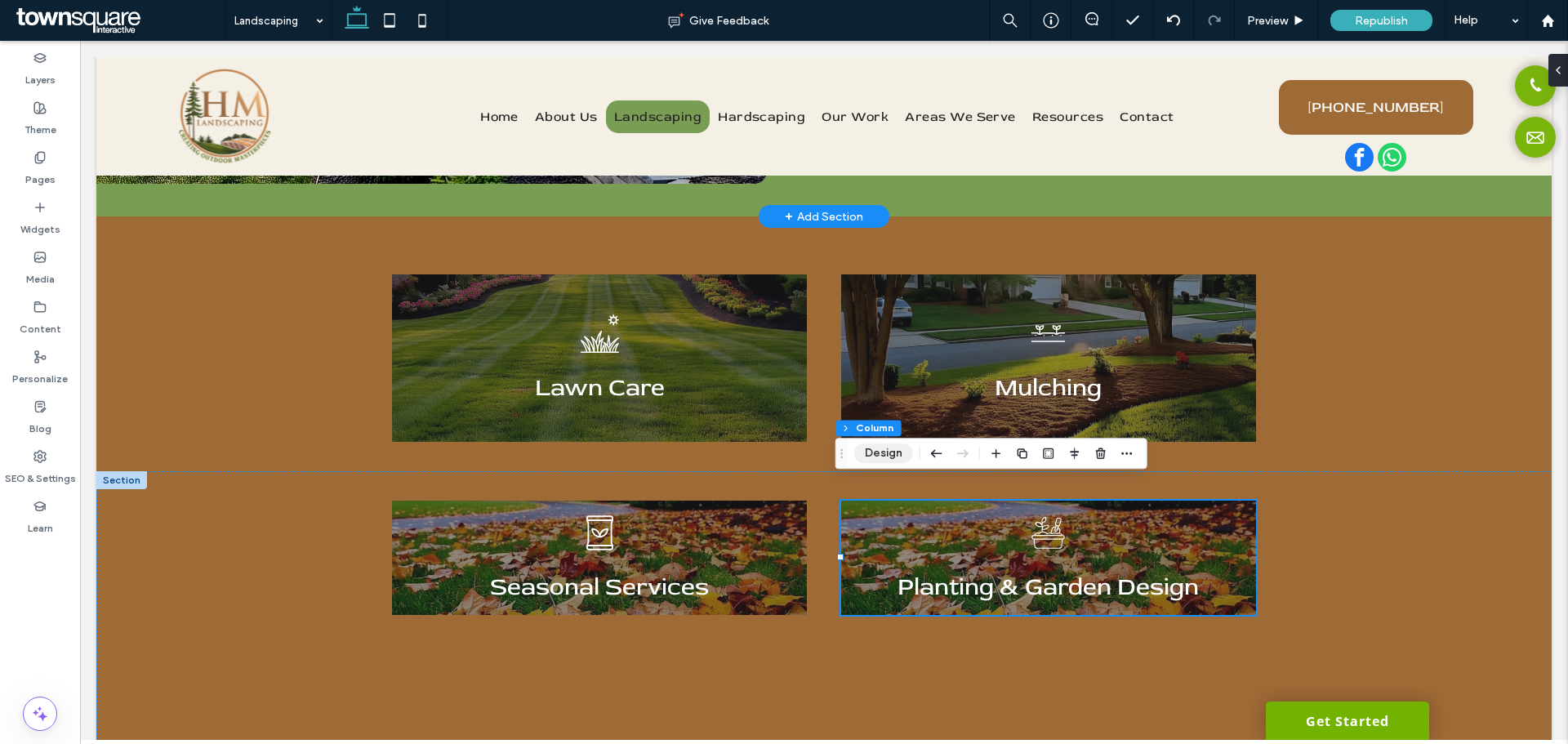
click at [895, 457] on button "Design" at bounding box center [884, 454] width 58 height 20
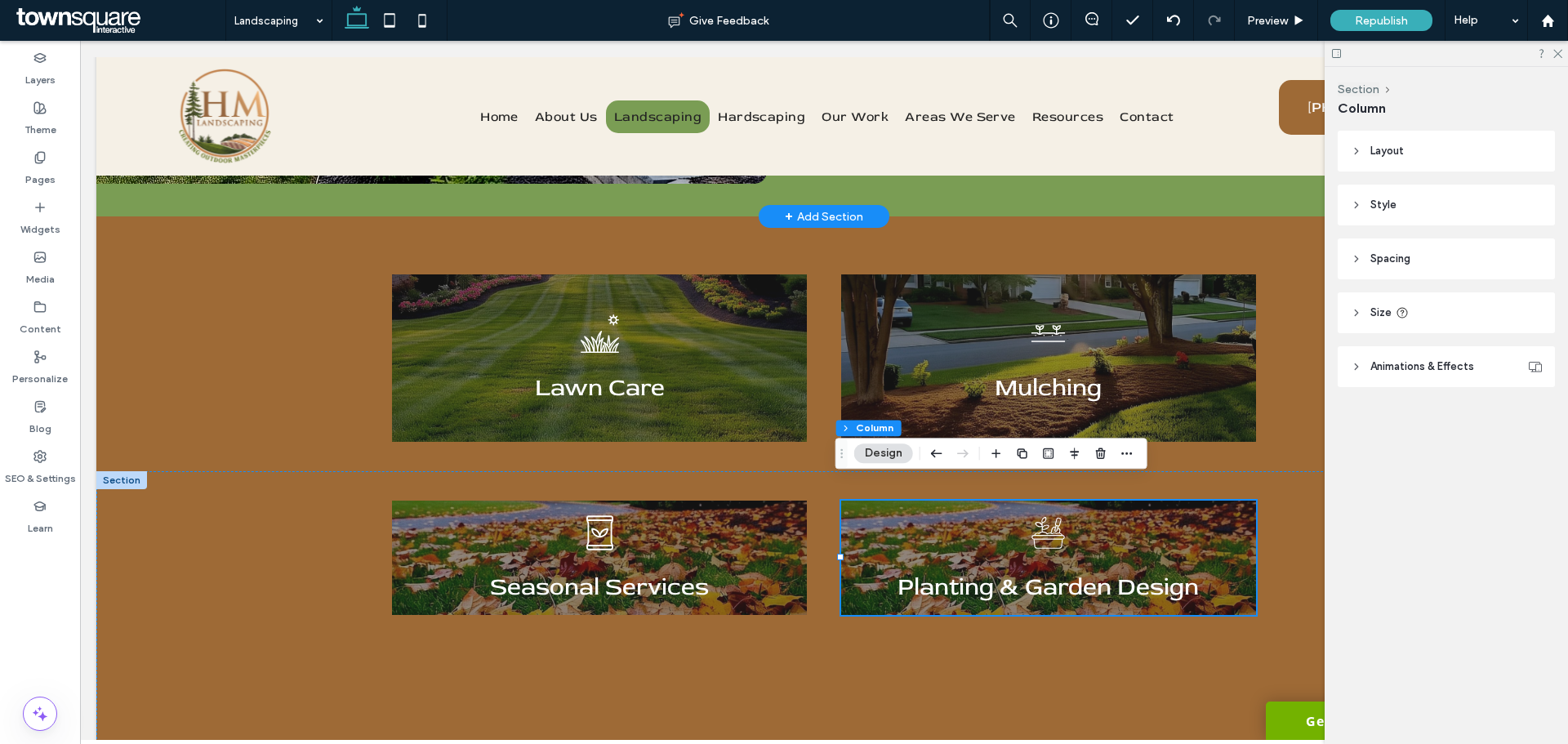
click at [1351, 207] on icon at bounding box center [1357, 205] width 12 height 12
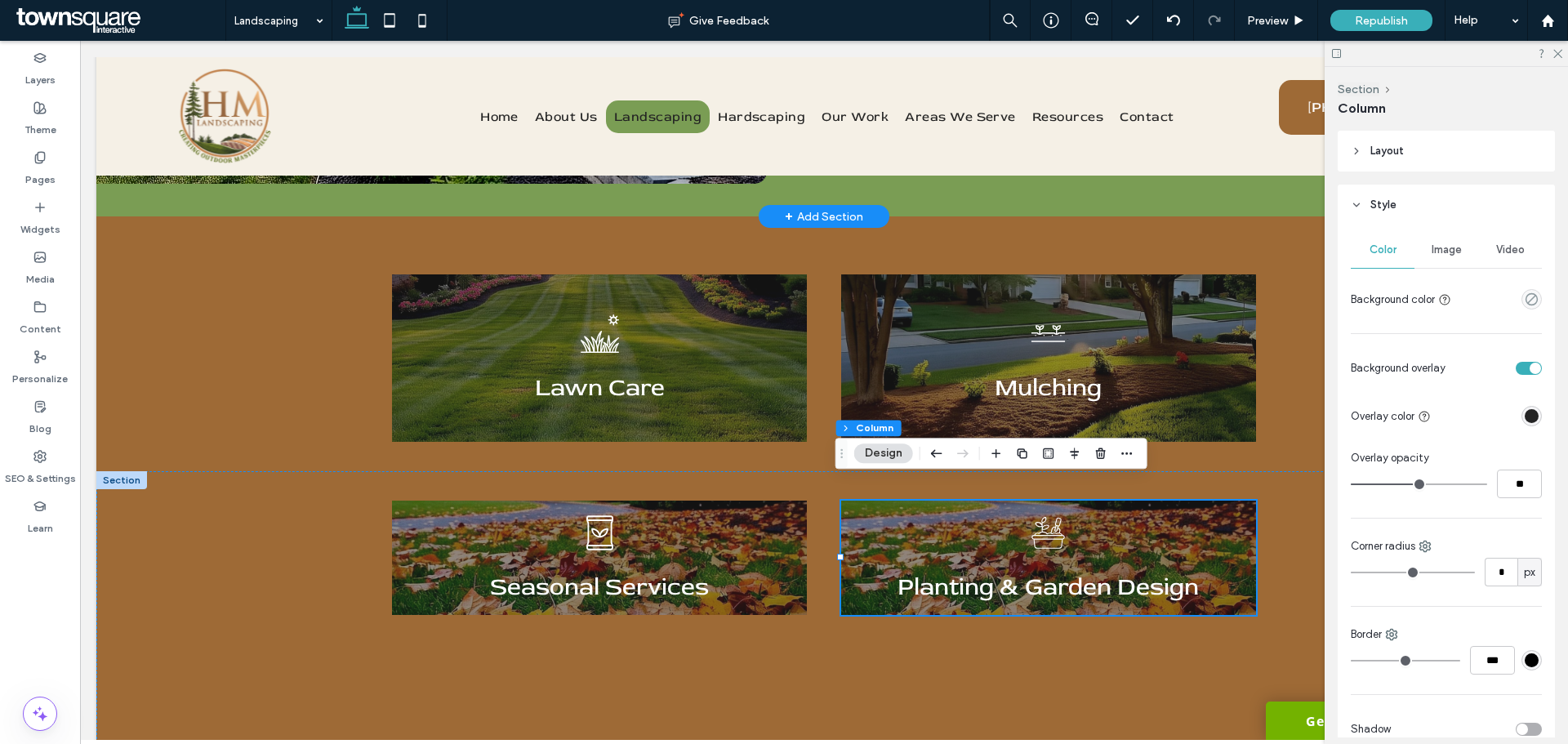
click at [1448, 264] on div "Image" at bounding box center [1446, 250] width 63 height 36
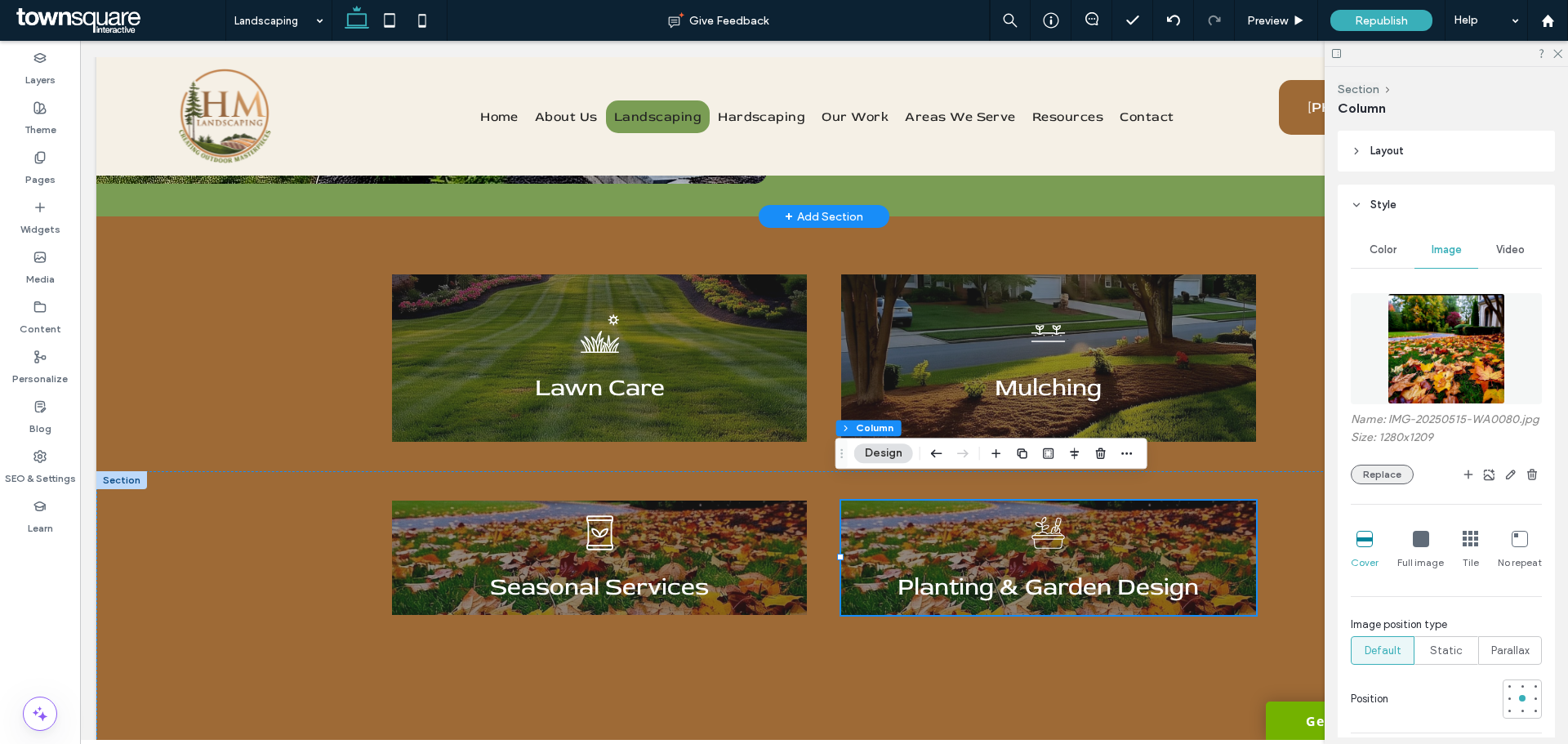
click at [1383, 484] on button "Replace" at bounding box center [1383, 475] width 63 height 20
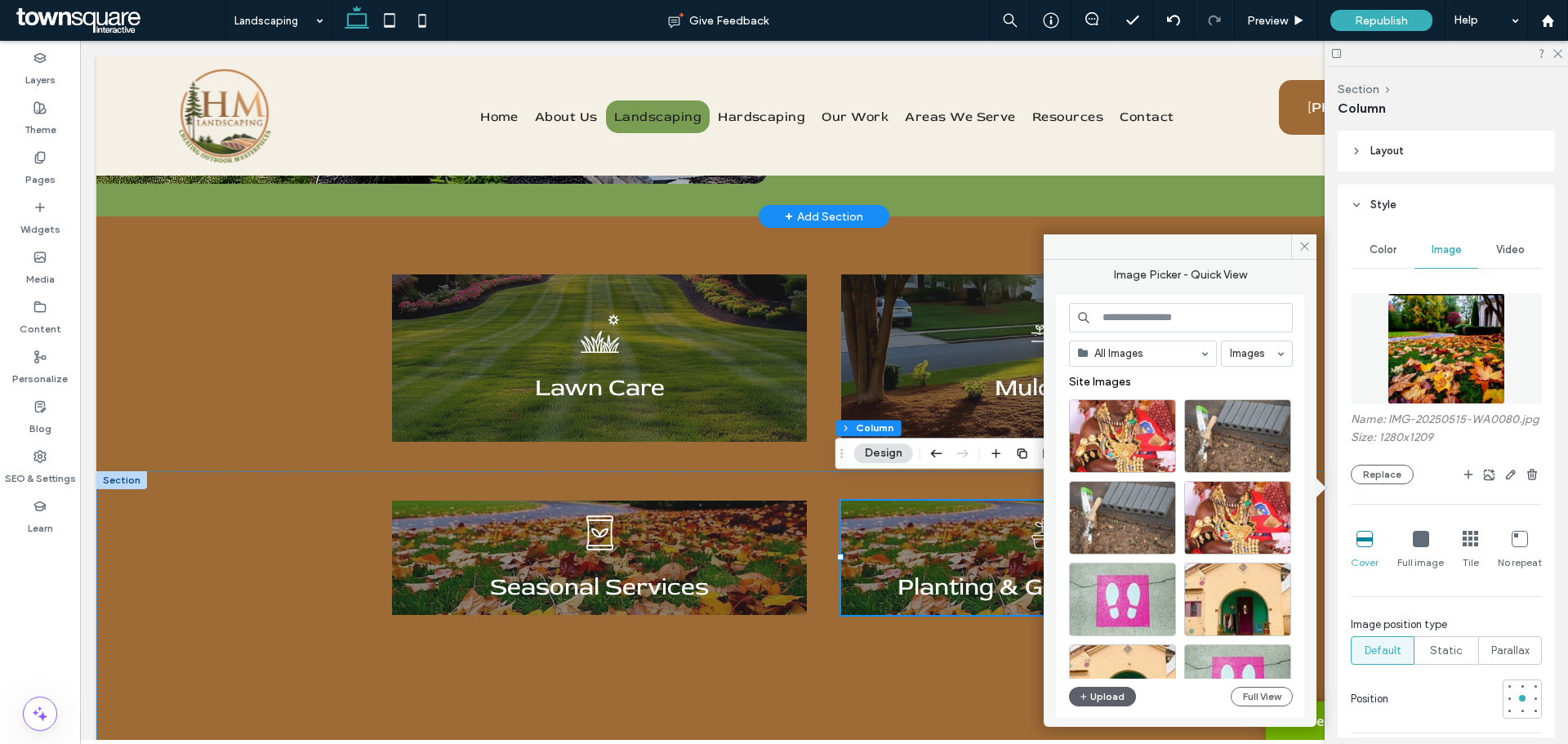
click at [1116, 311] on input at bounding box center [1182, 318] width 224 height 30
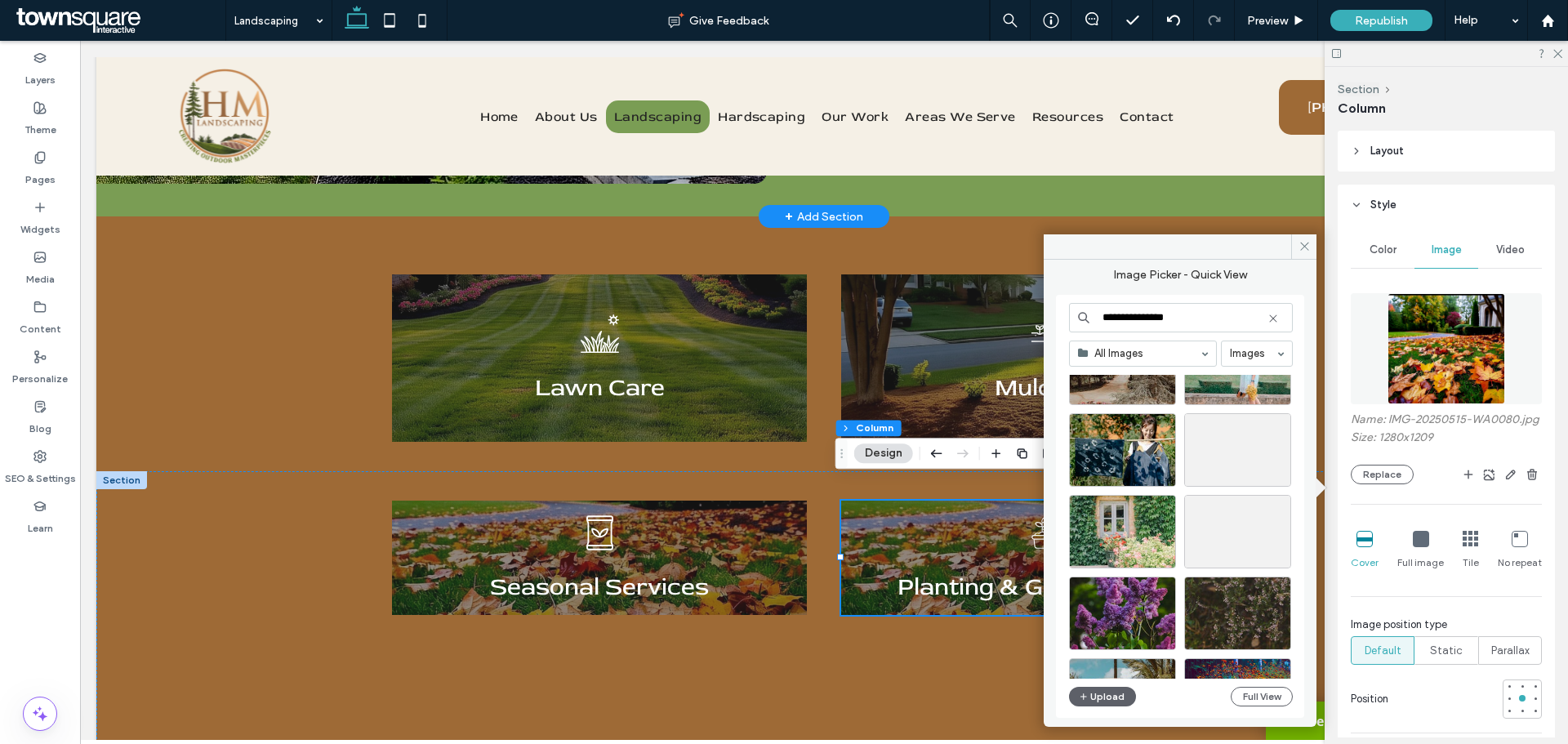
scroll to position [572, 0]
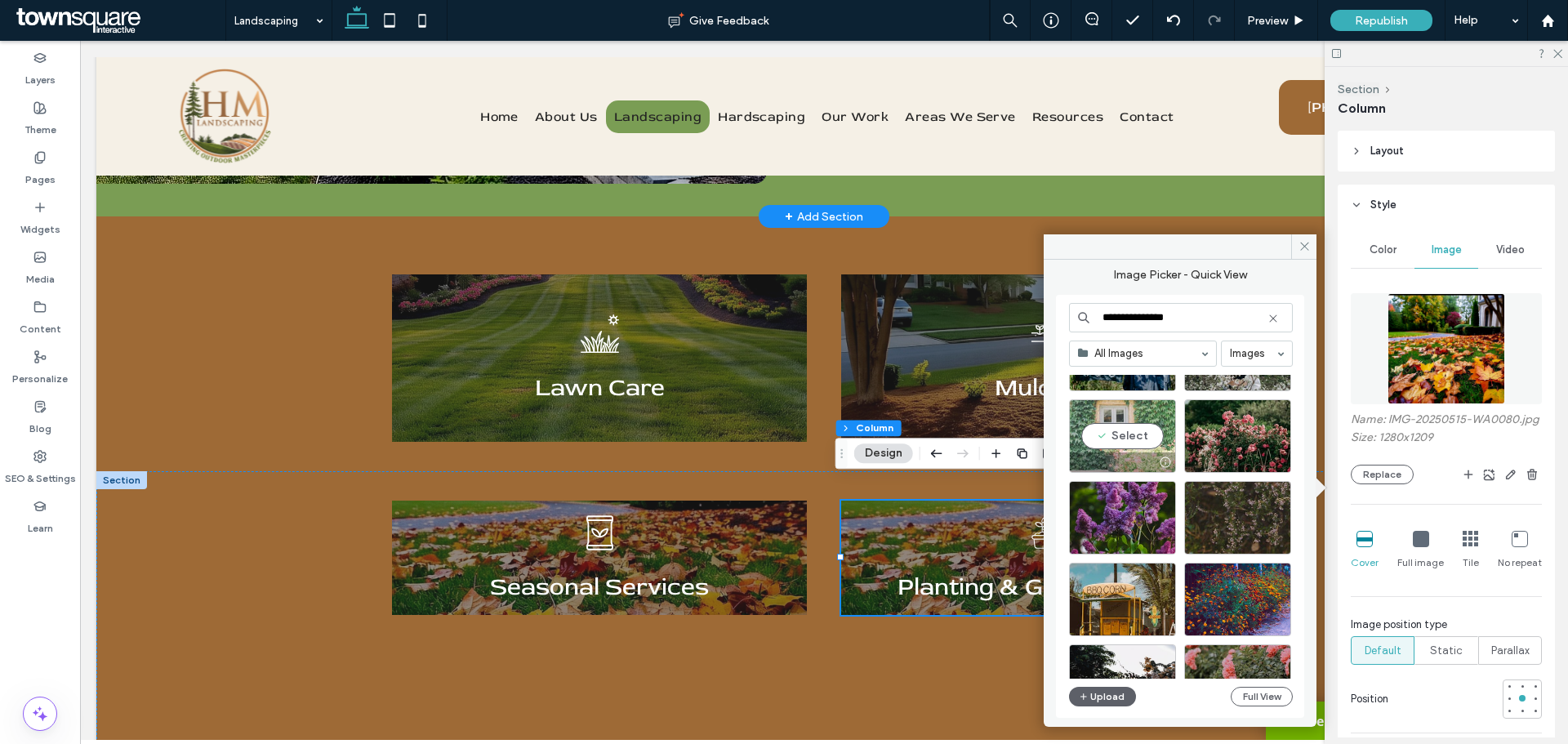
type input "**********"
click at [1120, 433] on div "Select" at bounding box center [1123, 436] width 107 height 73
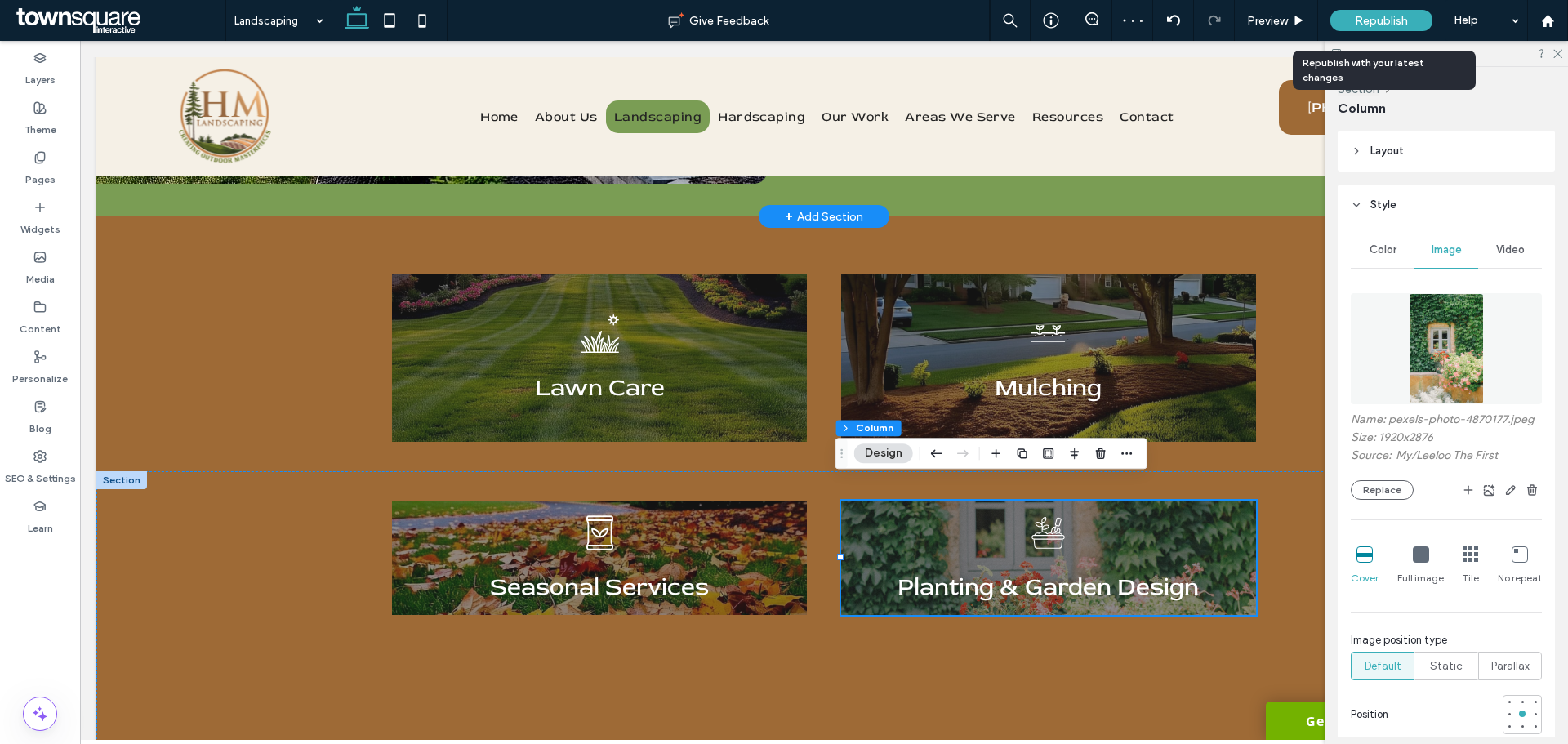
click at [1366, 24] on span "Republish" at bounding box center [1382, 21] width 53 height 14
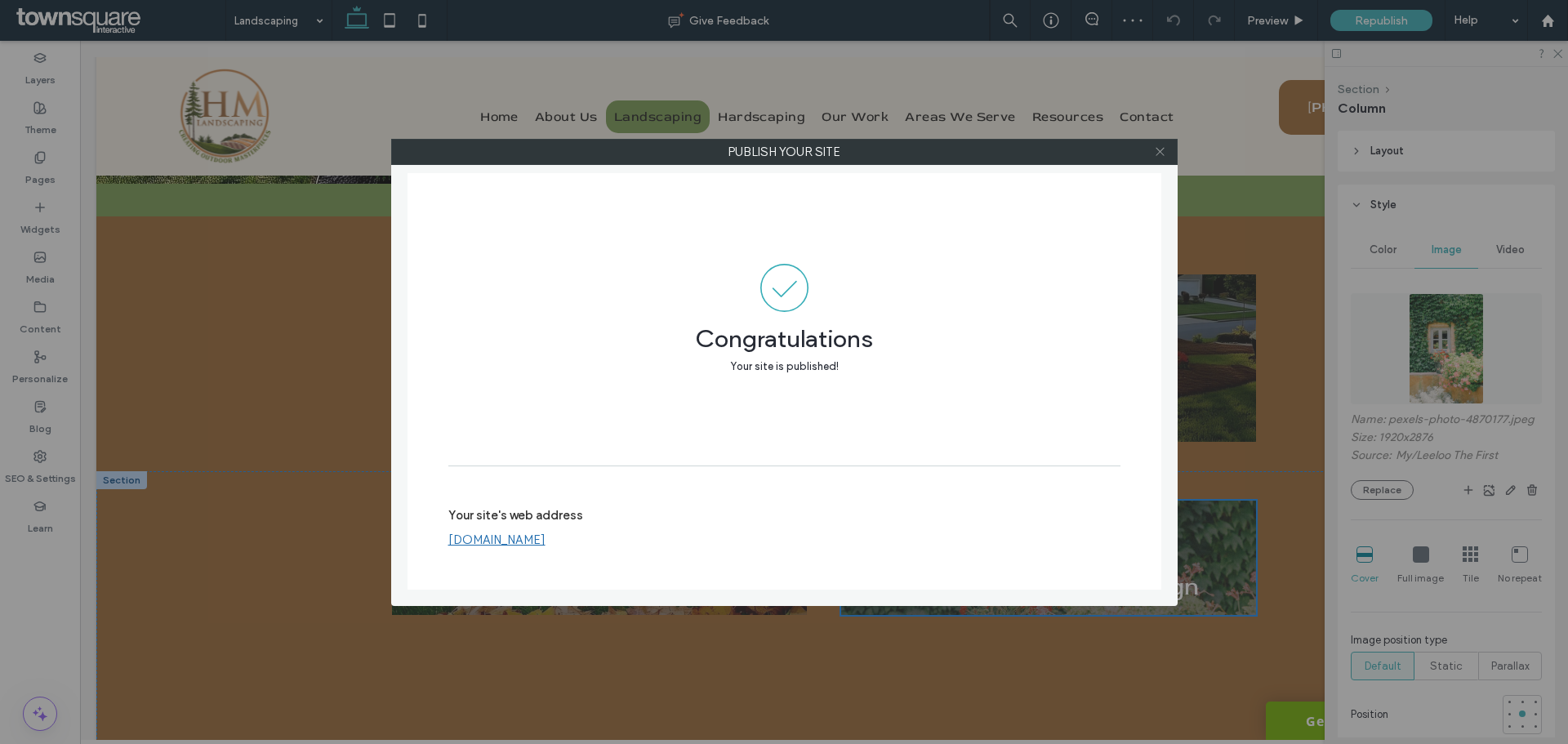
click at [1163, 152] on icon at bounding box center [1160, 152] width 12 height 12
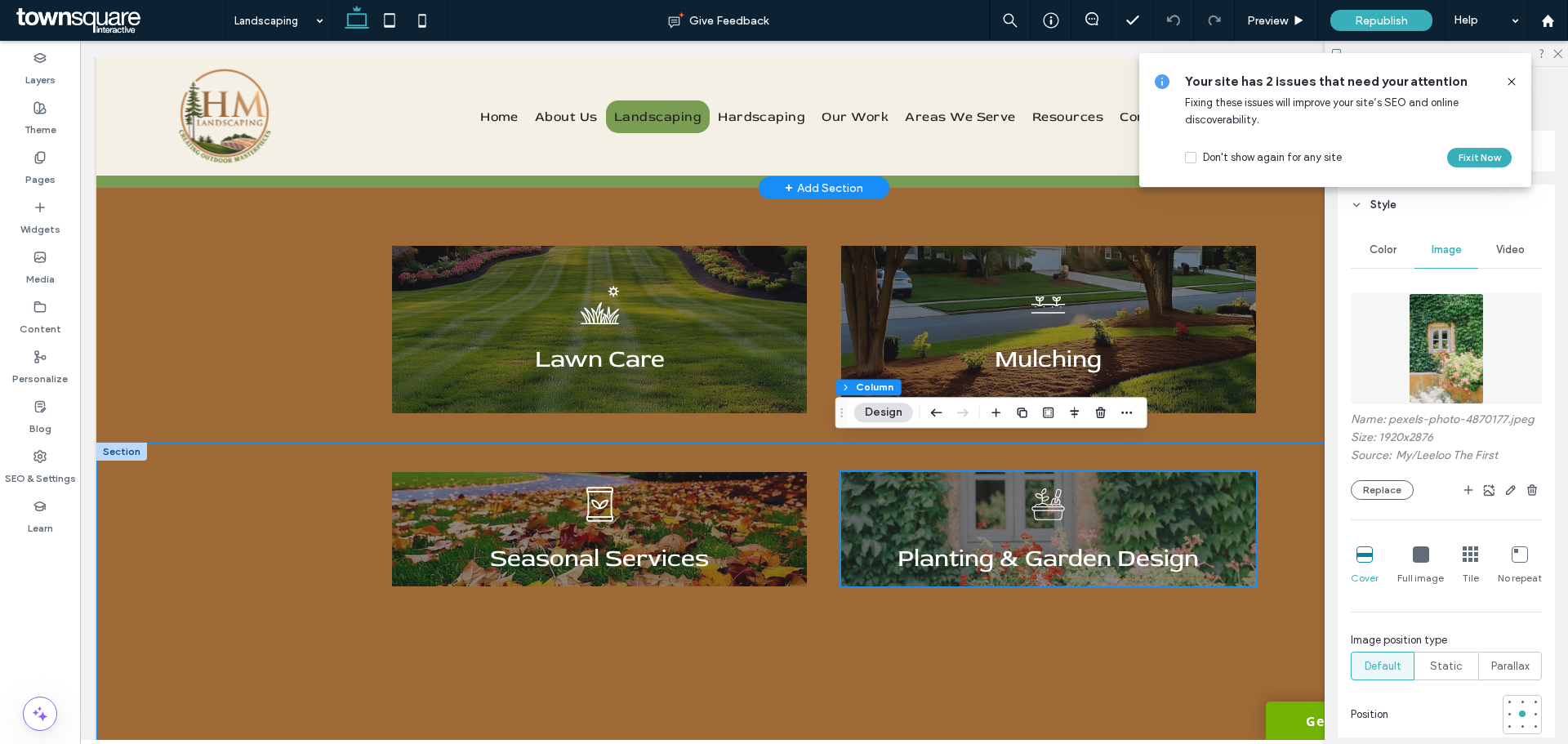
scroll to position [710, 0]
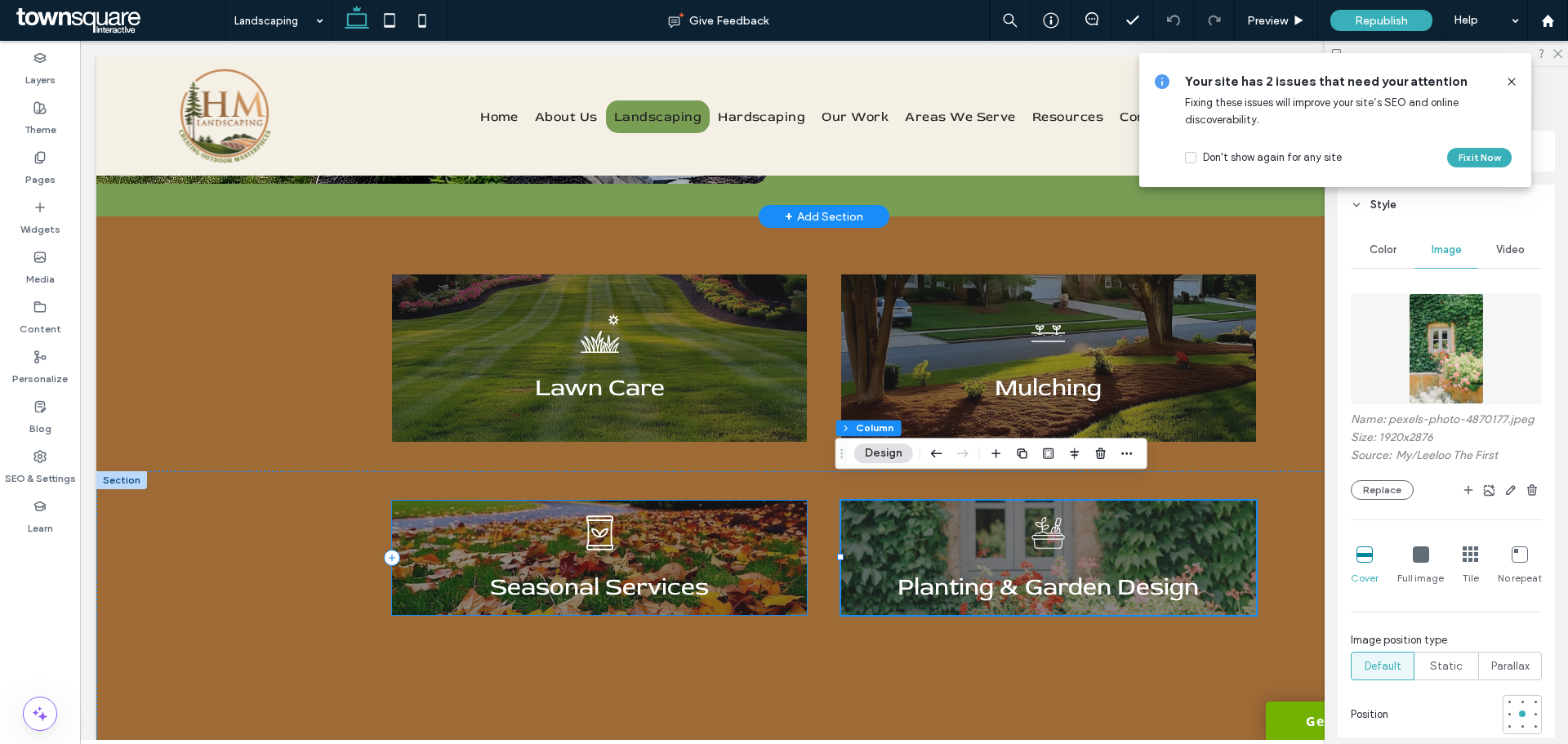
click at [760, 529] on div "A black and white icon of a bag of fertilizer with leaves on it. Seasonal Servi…" at bounding box center [599, 558] width 415 height 114
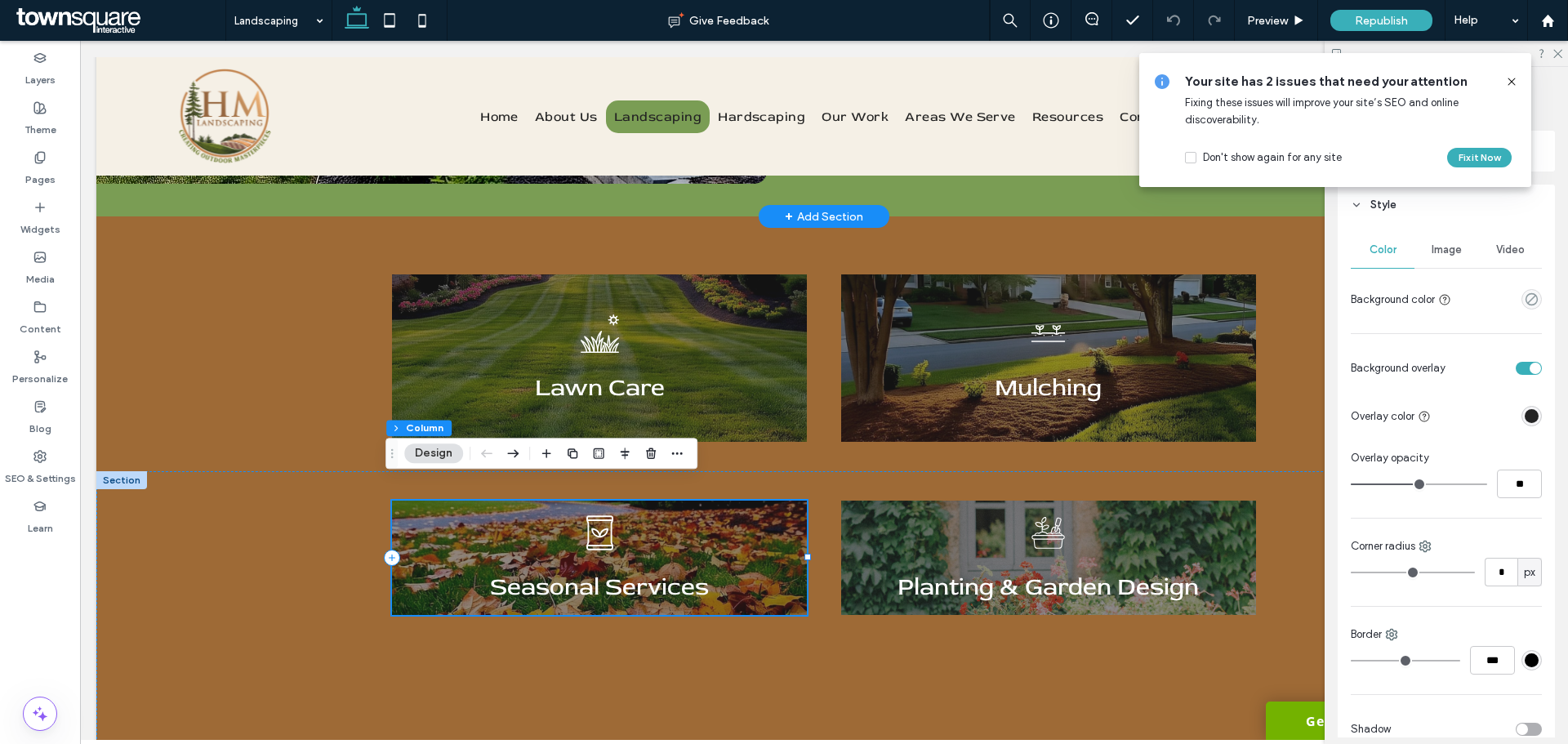
click at [602, 592] on div "A black and white icon of a bag of fertilizer with leaves on it. Seasonal Servi…" at bounding box center [599, 558] width 415 height 114
click at [1517, 83] on icon at bounding box center [1512, 81] width 13 height 13
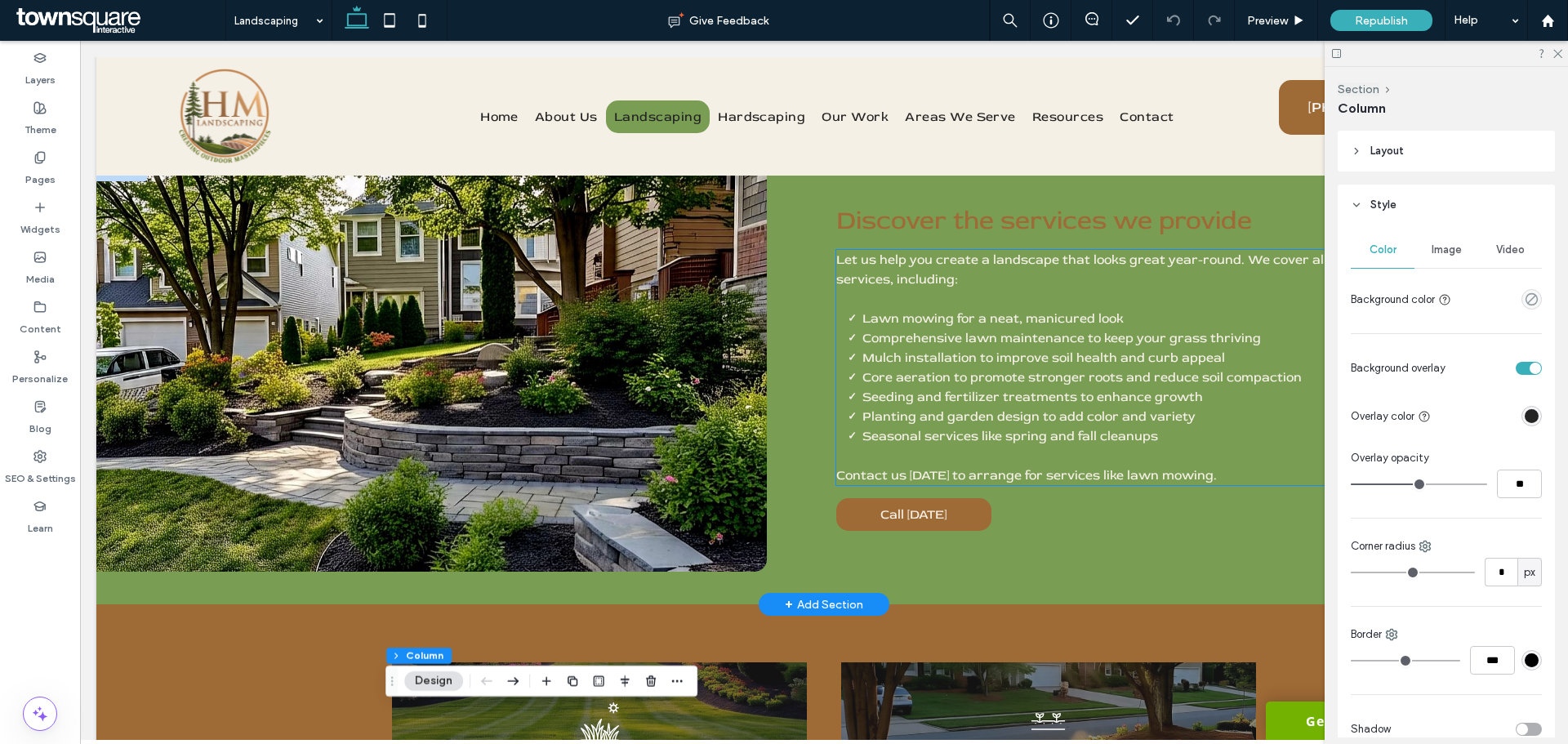
scroll to position [302, 0]
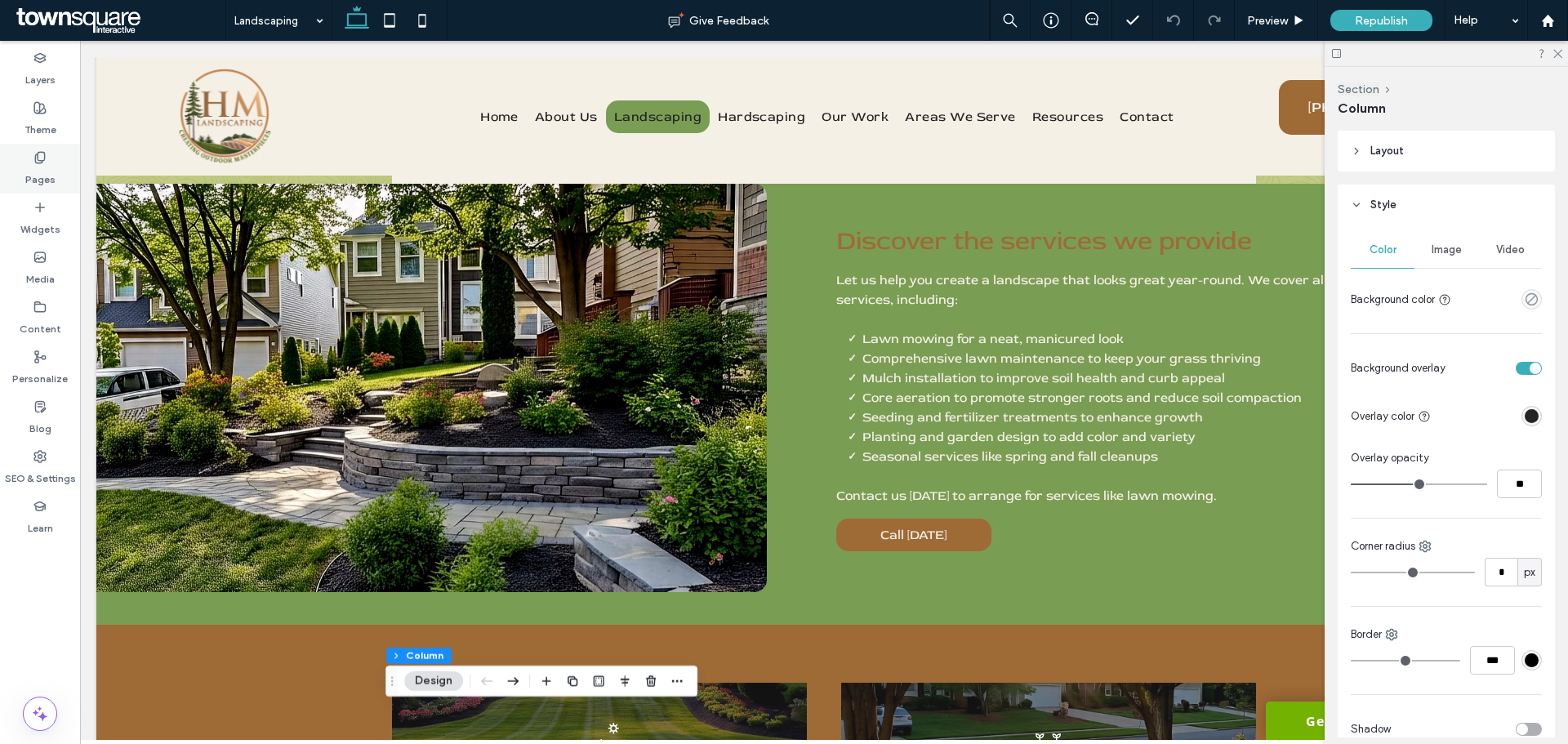
drag, startPoint x: 6, startPoint y: 102, endPoint x: 48, endPoint y: 181, distance: 89.5
click at [48, 181] on label "Pages" at bounding box center [41, 175] width 31 height 23
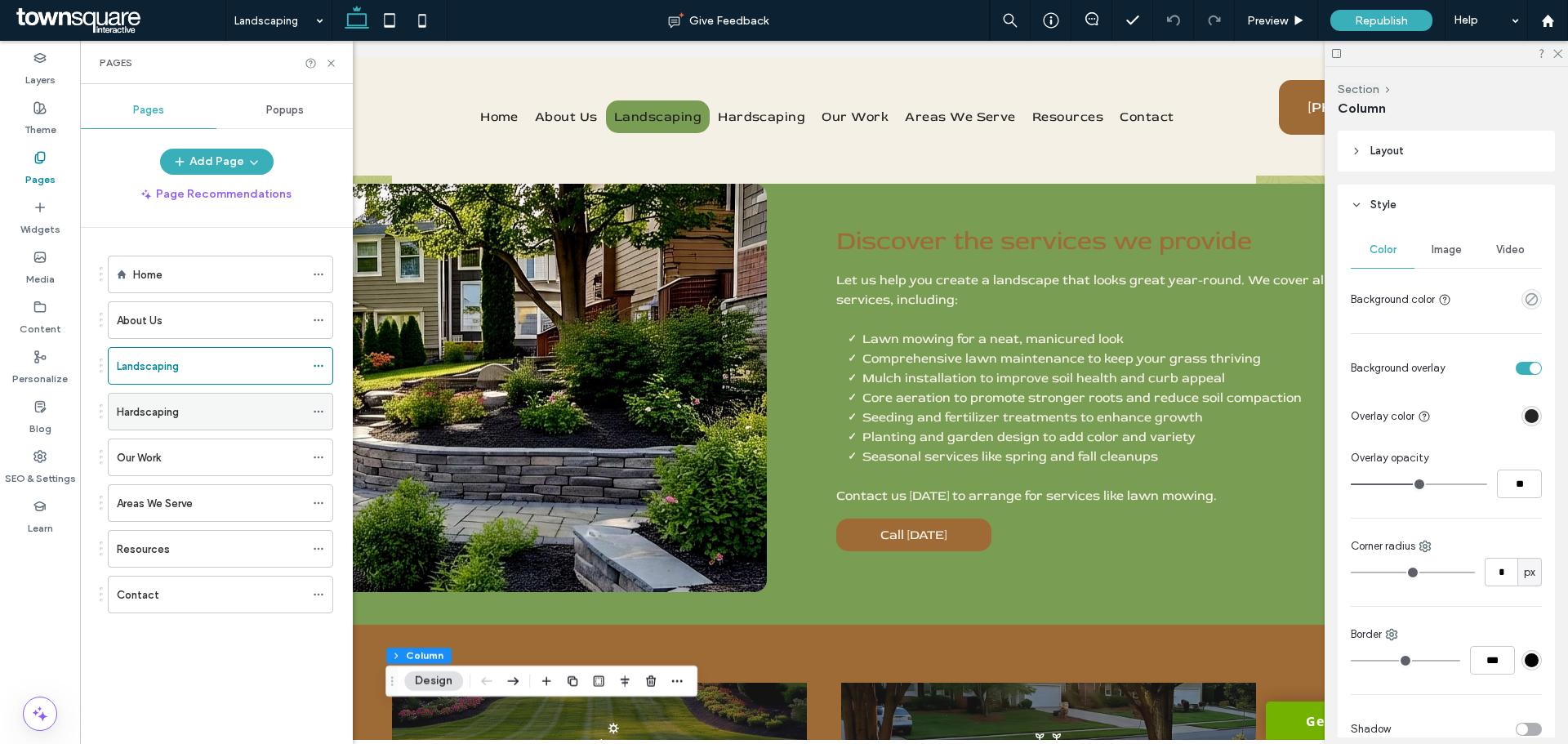
click at [186, 417] on div "Hardscaping" at bounding box center [211, 411] width 188 height 17
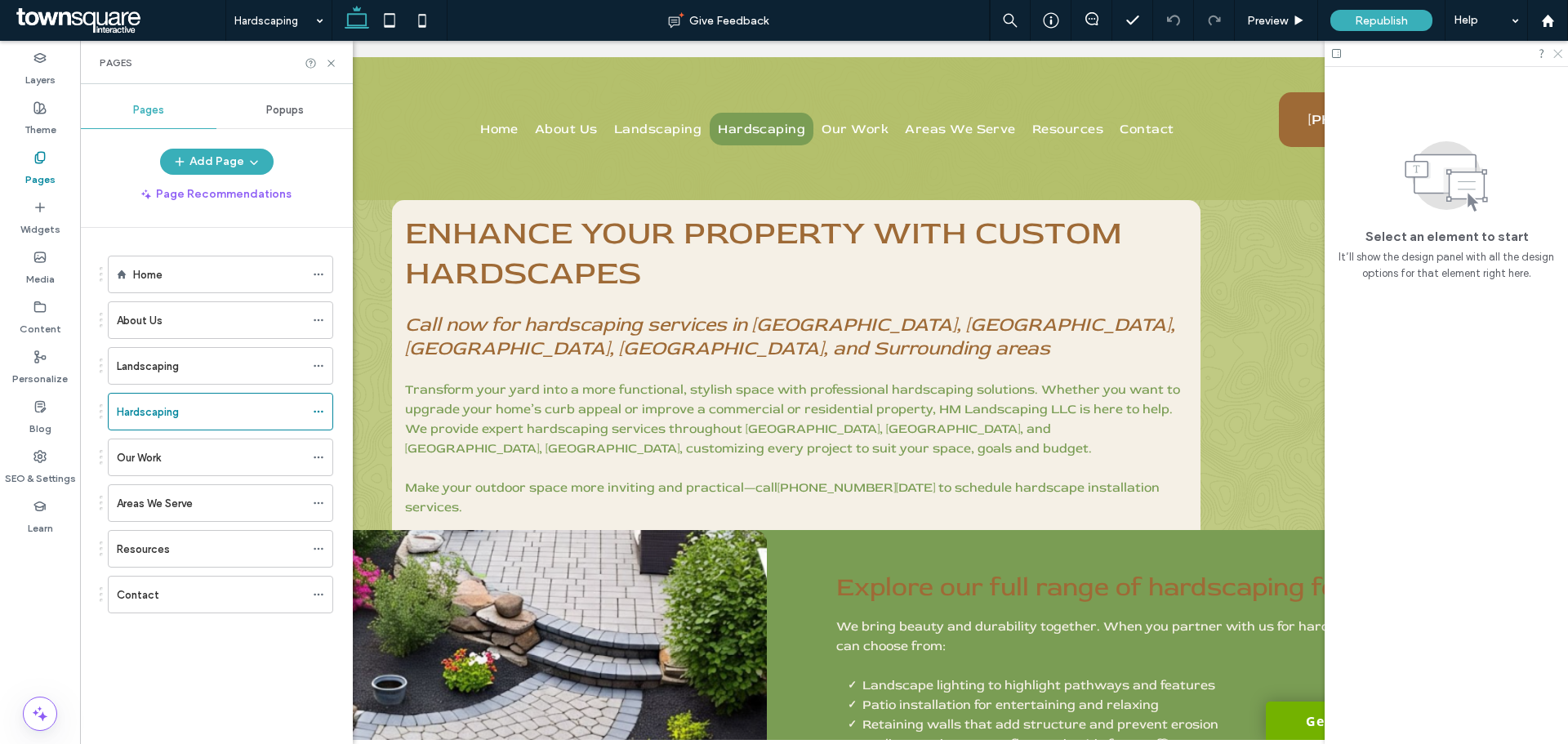
click at [1555, 57] on use at bounding box center [1558, 53] width 9 height 9
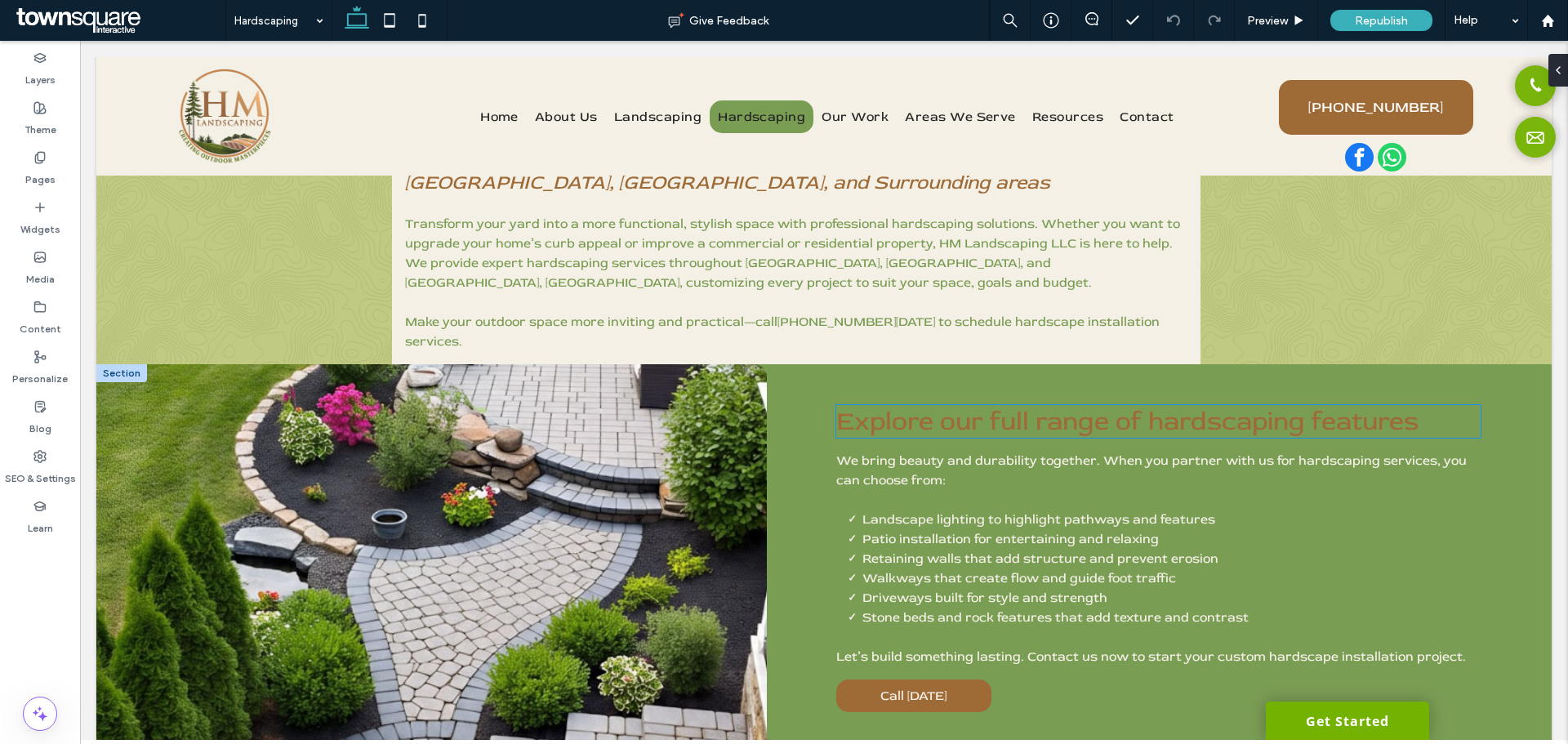
scroll to position [245, 0]
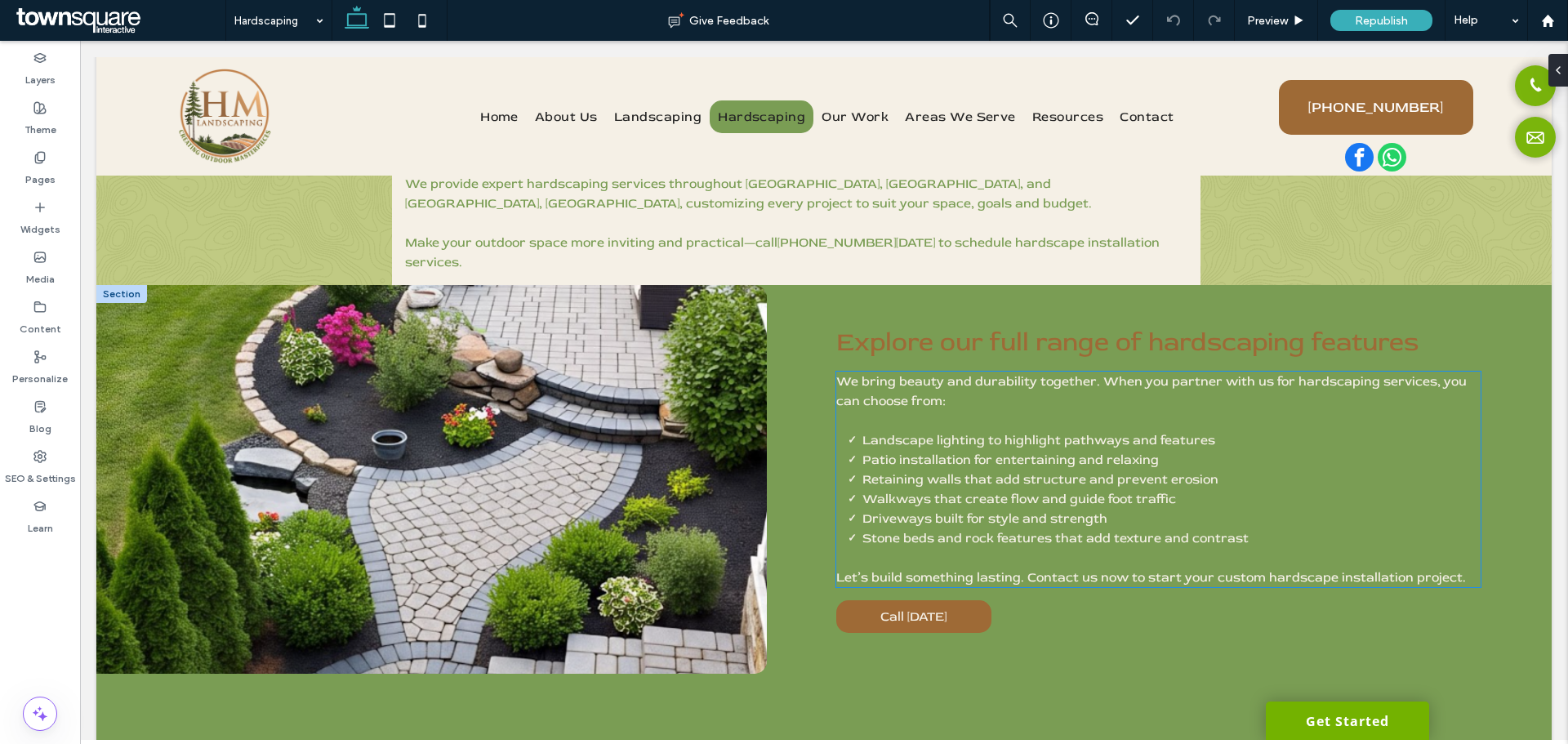
click at [1008, 441] on span "Landscape lighting to highlight pathways and features" at bounding box center [1039, 440] width 353 height 16
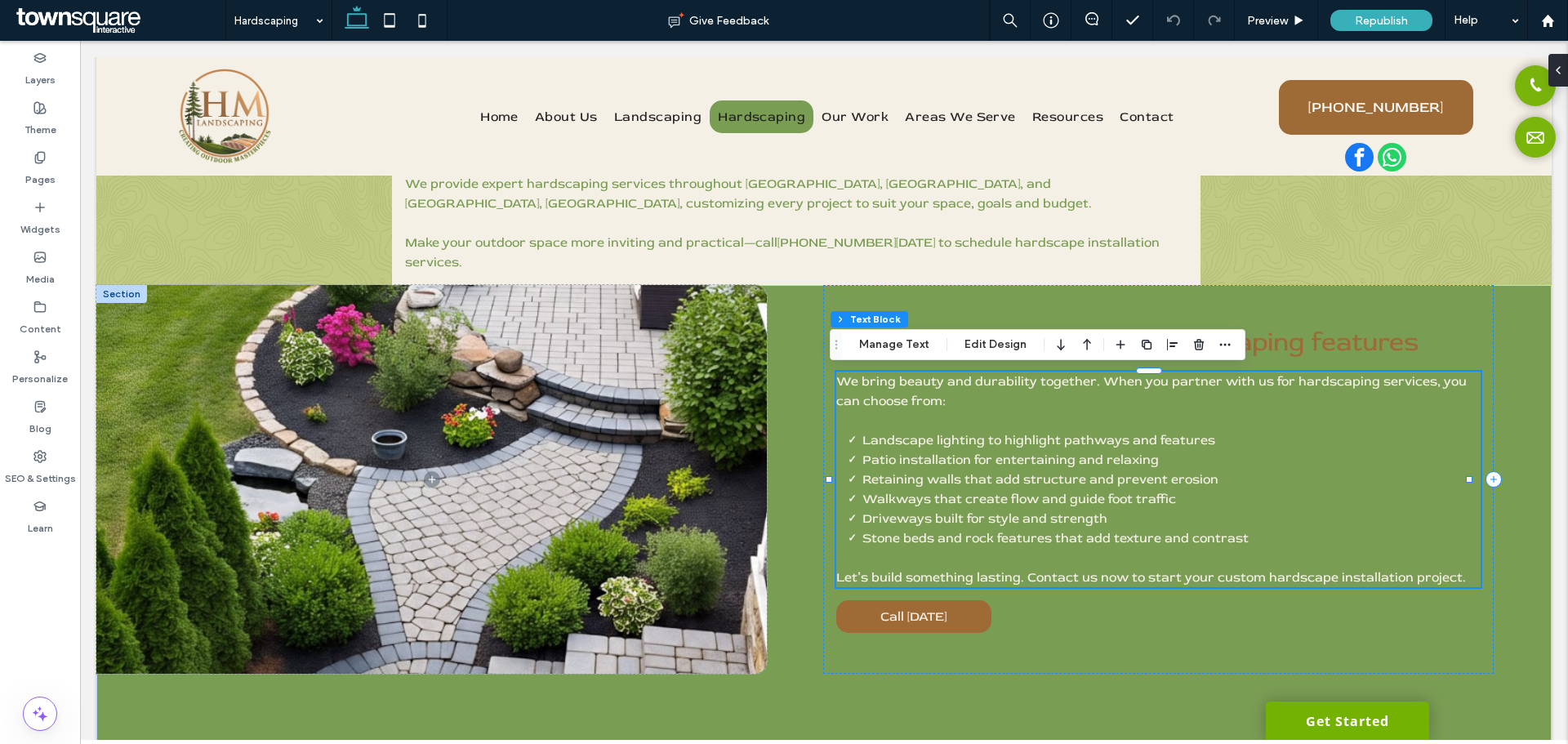
click at [1167, 441] on span "Landscape lighting to highlight pathways and features" at bounding box center [1039, 440] width 353 height 16
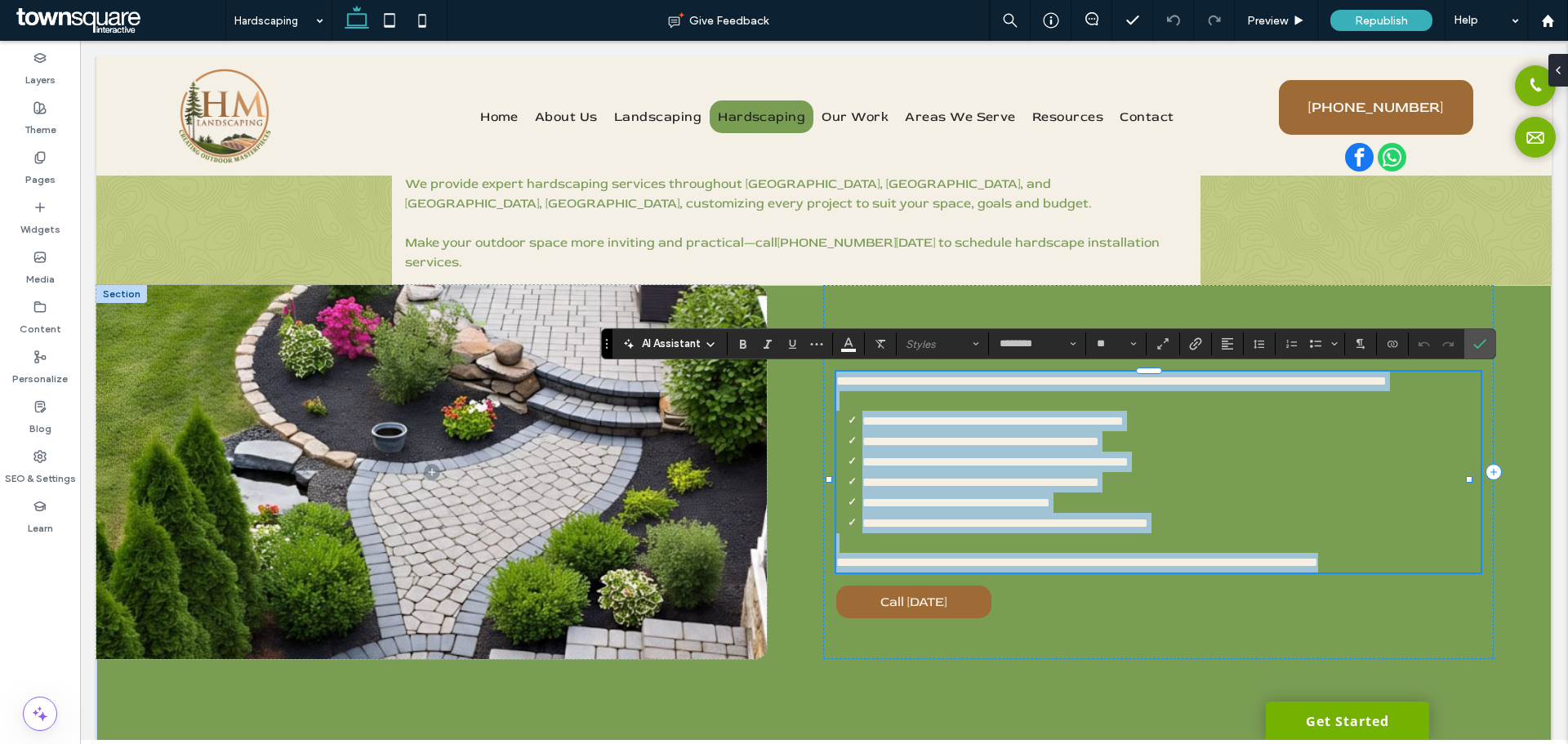
click at [1124, 427] on span "**********" at bounding box center [993, 421] width 261 height 12
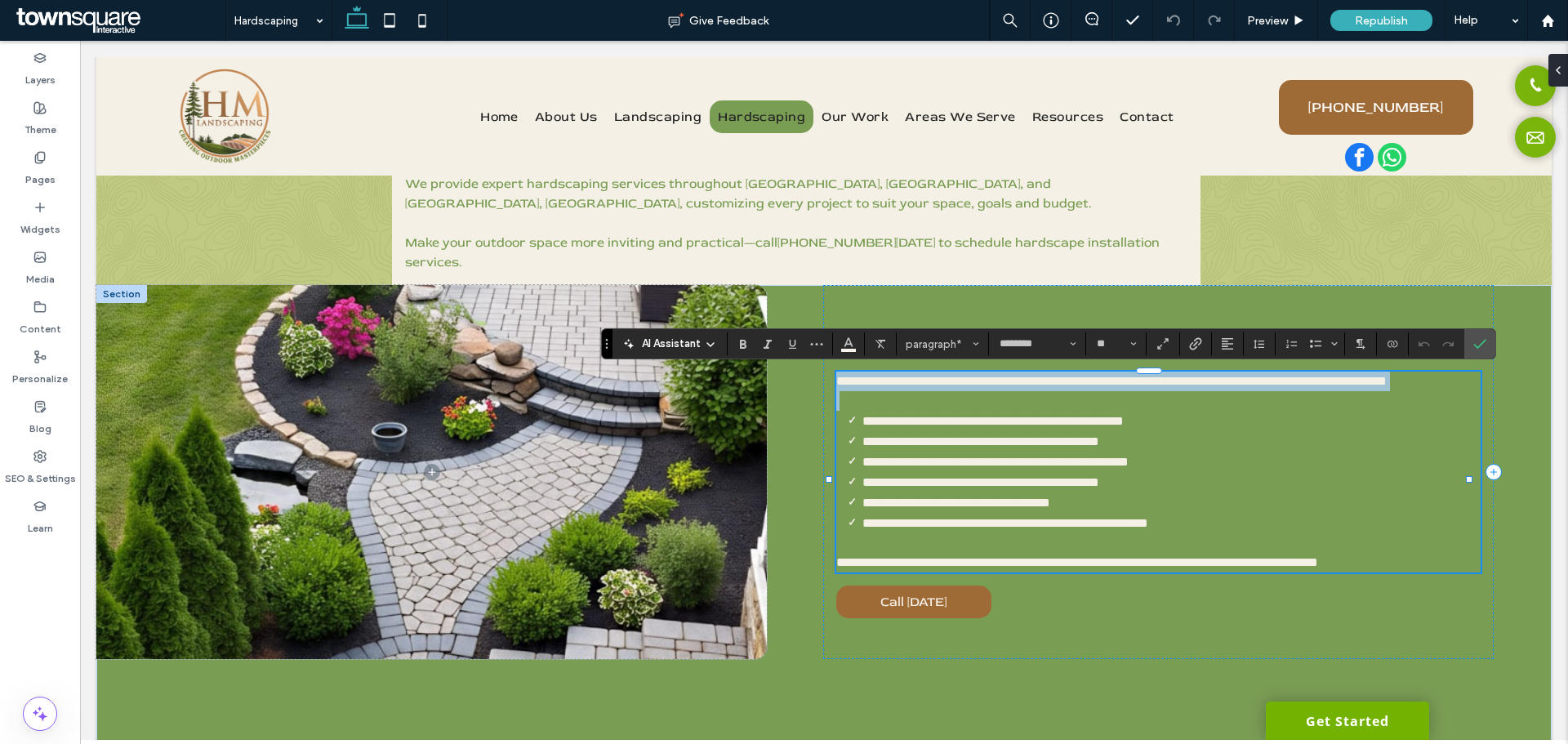
drag, startPoint x: 1209, startPoint y: 440, endPoint x: 859, endPoint y: 441, distance: 350.0
click at [863, 431] on li "**********" at bounding box center [1172, 421] width 618 height 21
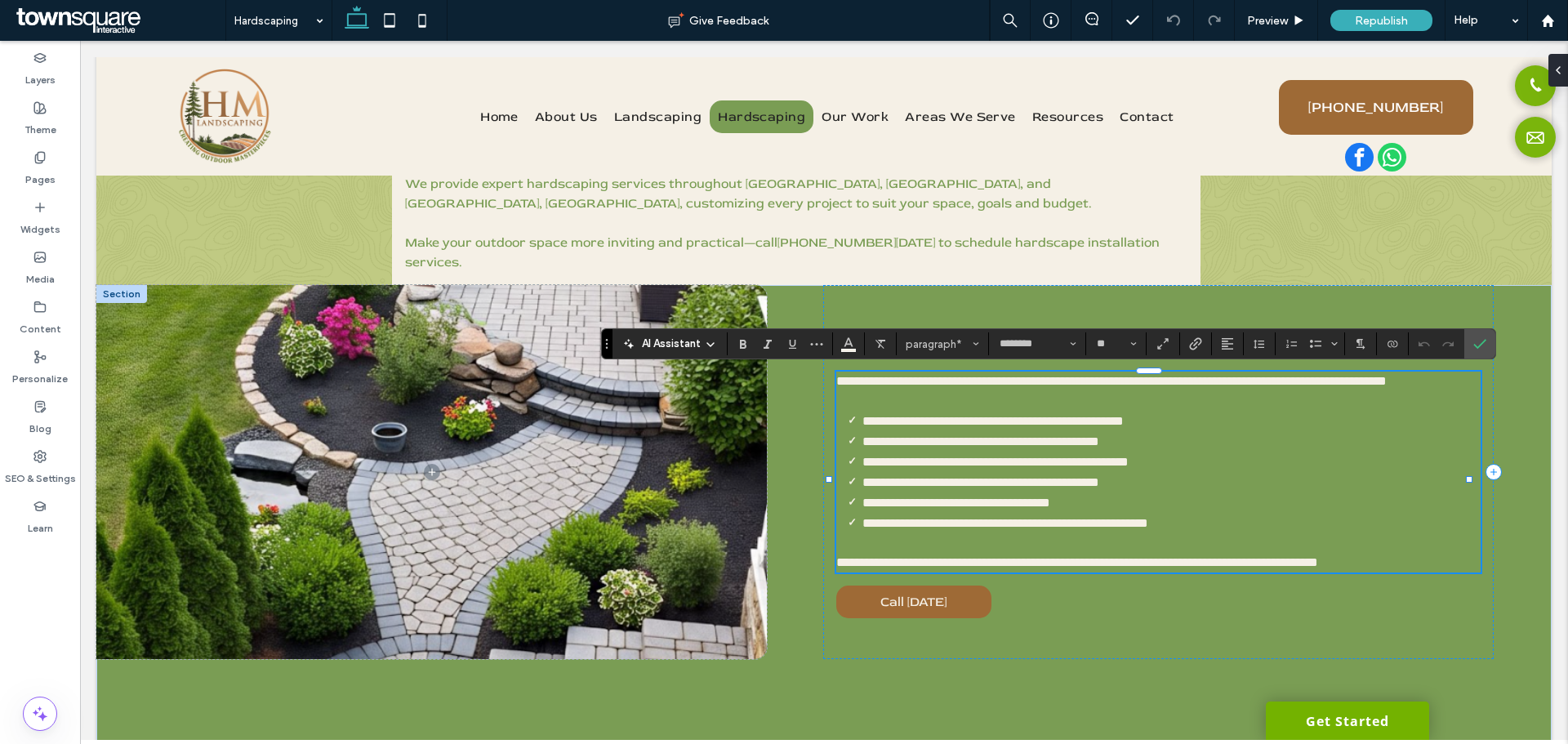
click at [883, 427] on span "**********" at bounding box center [993, 421] width 261 height 12
click at [977, 427] on span "**********" at bounding box center [993, 421] width 261 height 12
click at [1015, 427] on span "**********" at bounding box center [976, 421] width 227 height 12
click at [1173, 431] on li "**********" at bounding box center [1172, 421] width 618 height 21
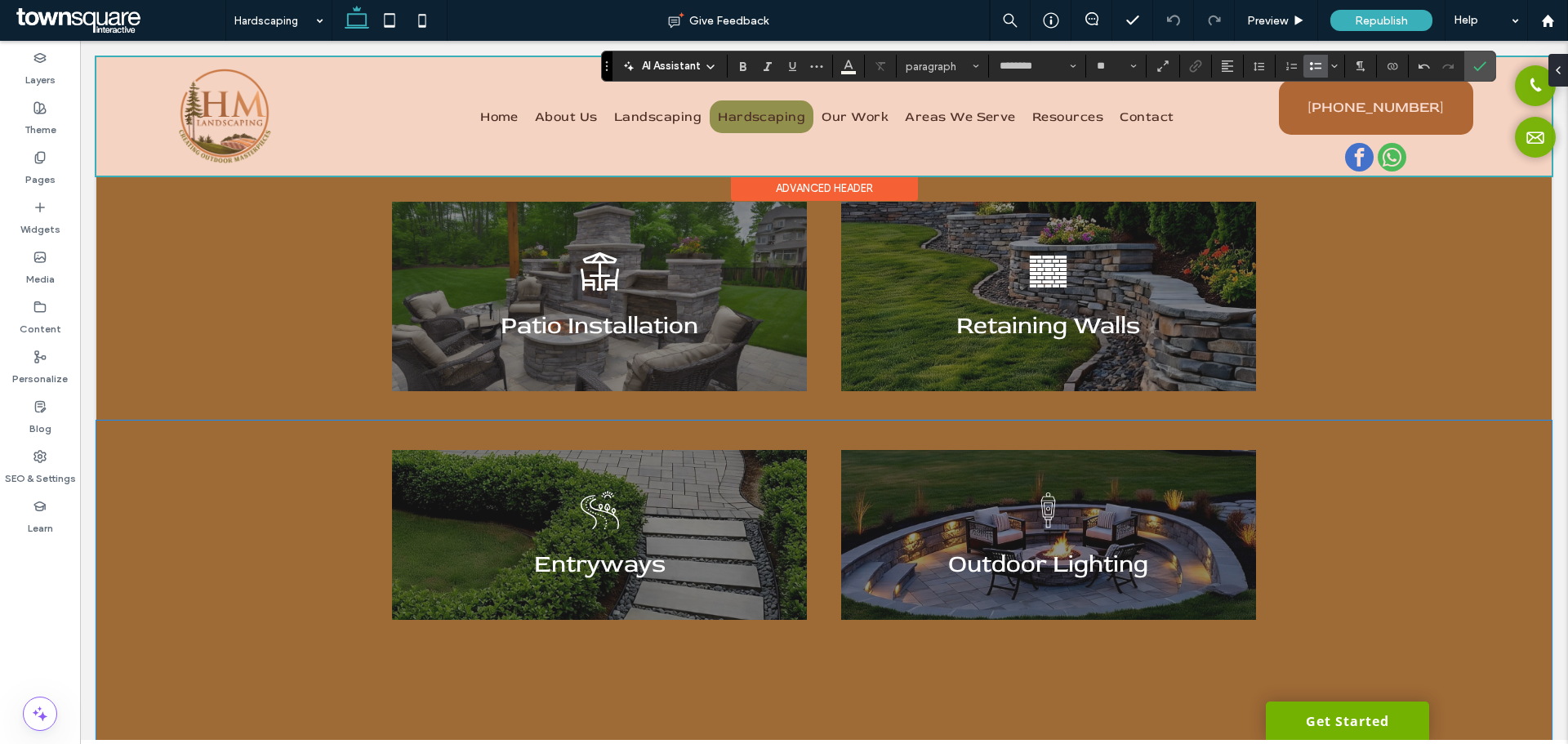
scroll to position [787, 0]
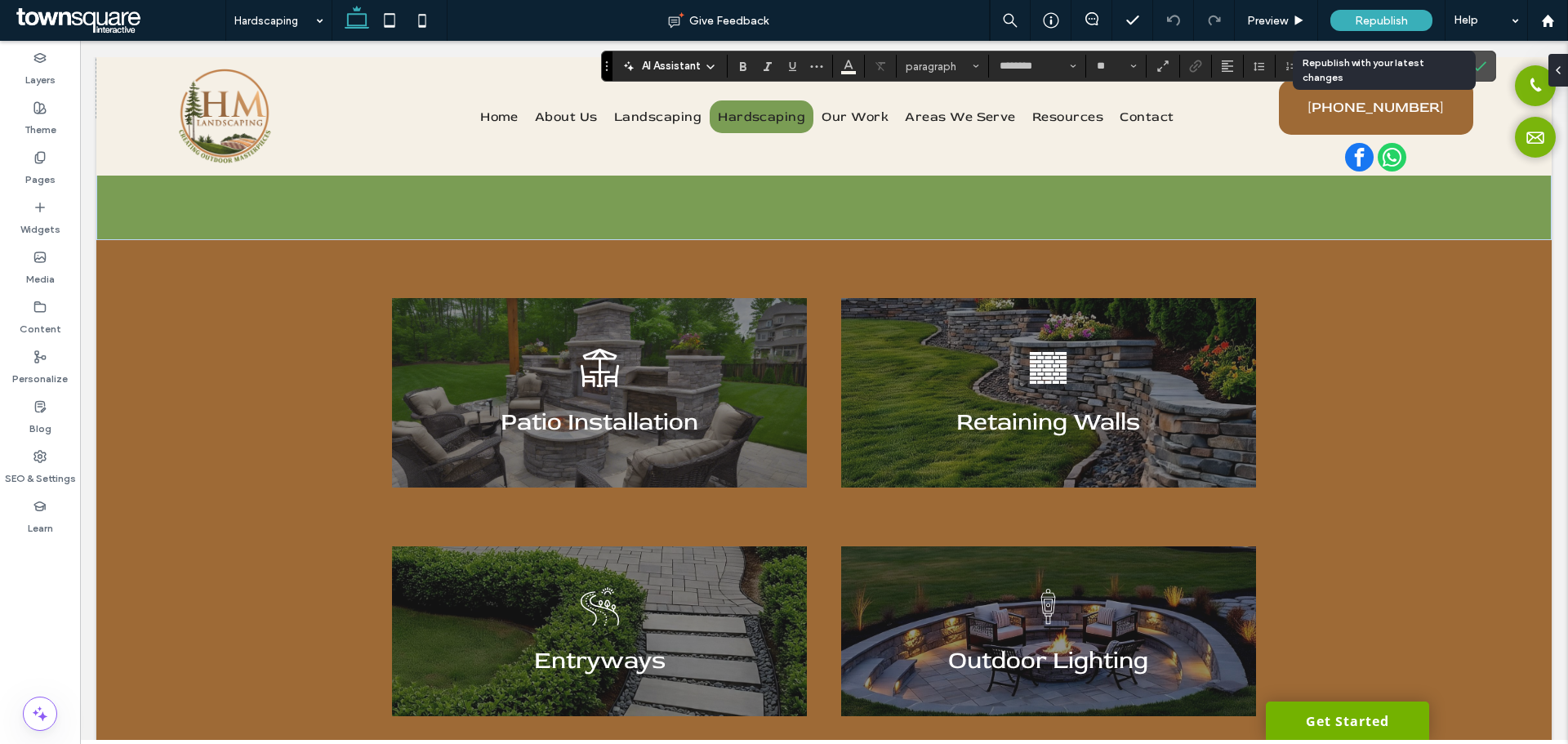
click at [1339, 26] on div "Republish" at bounding box center [1381, 20] width 102 height 21
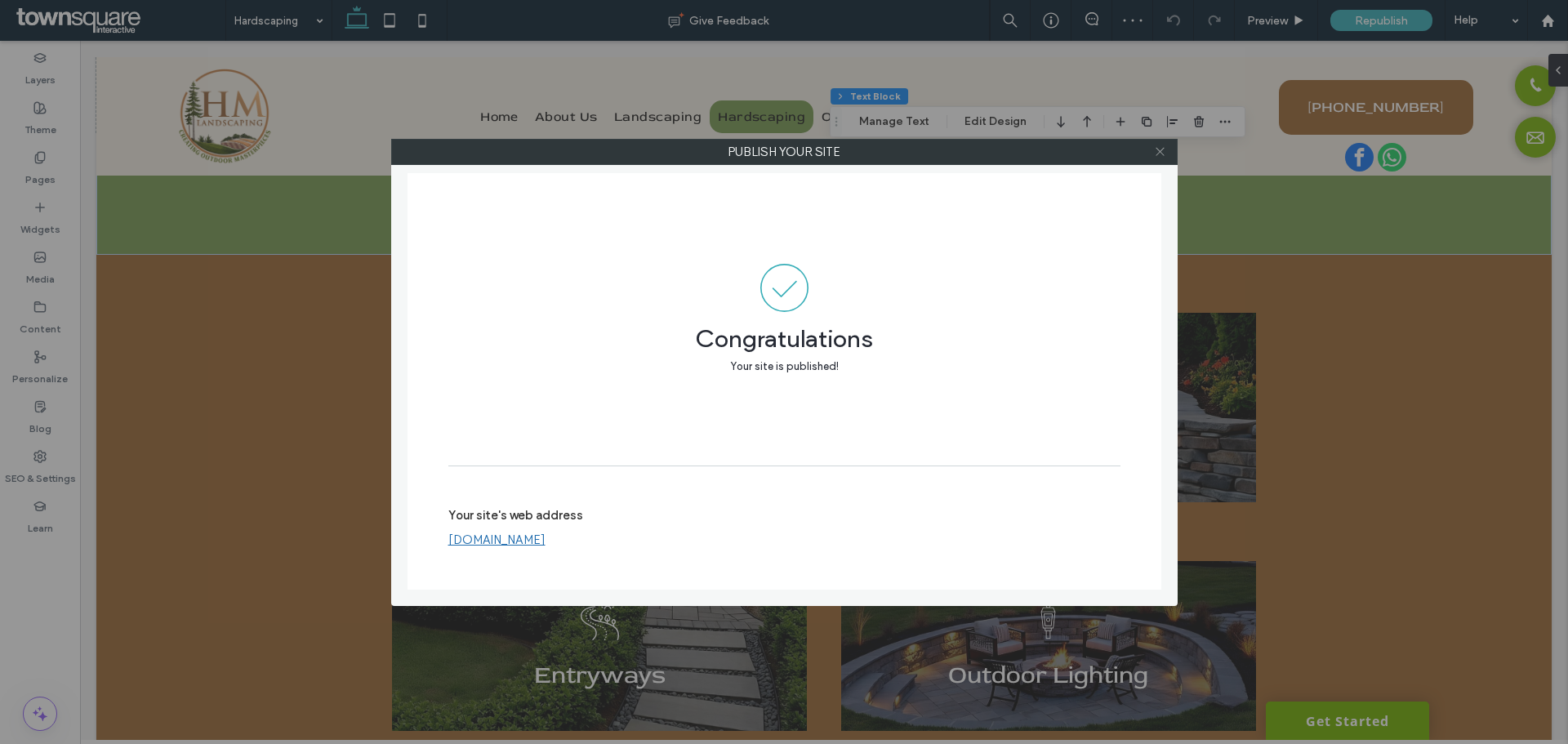
click at [1163, 157] on icon at bounding box center [1160, 152] width 12 height 12
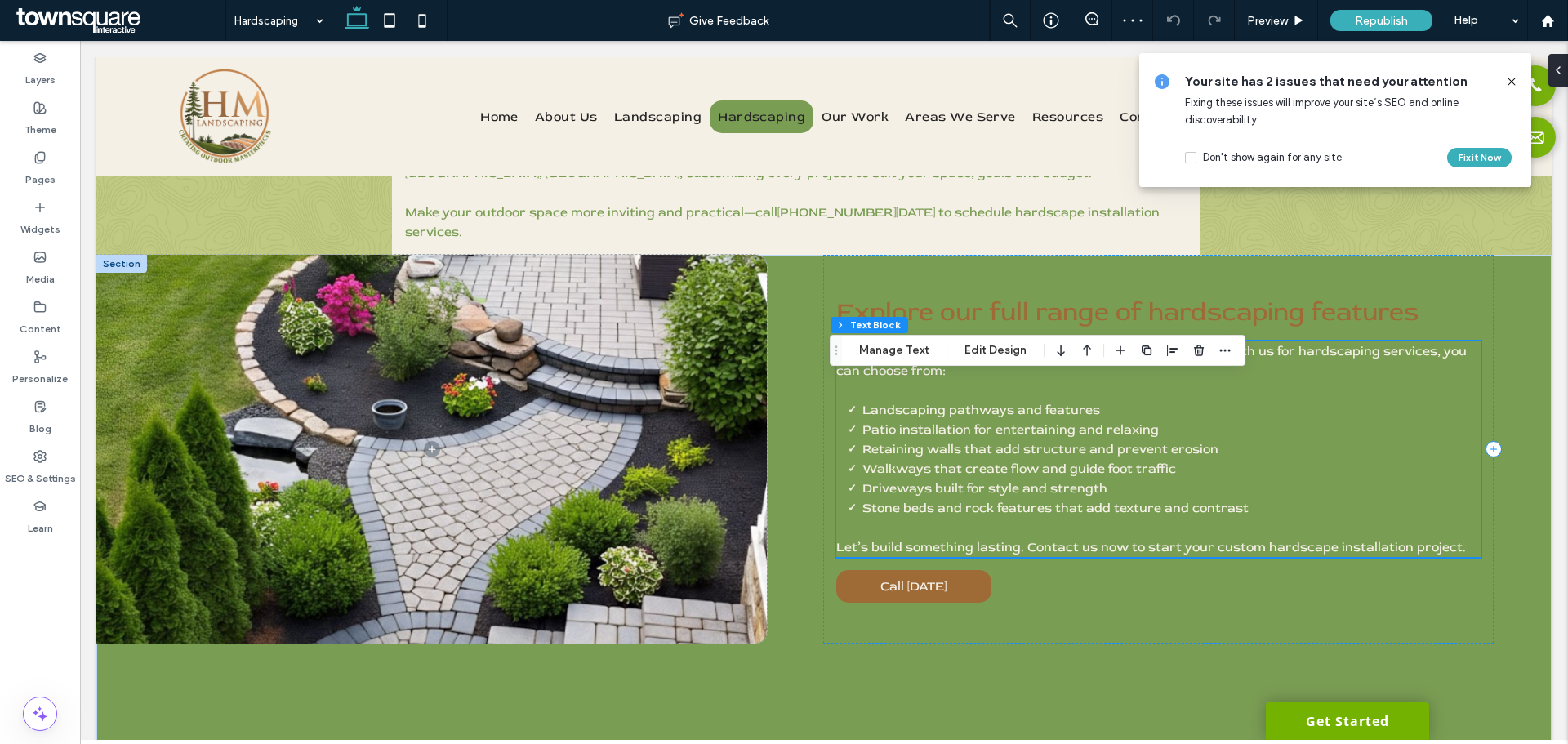
scroll to position [133, 0]
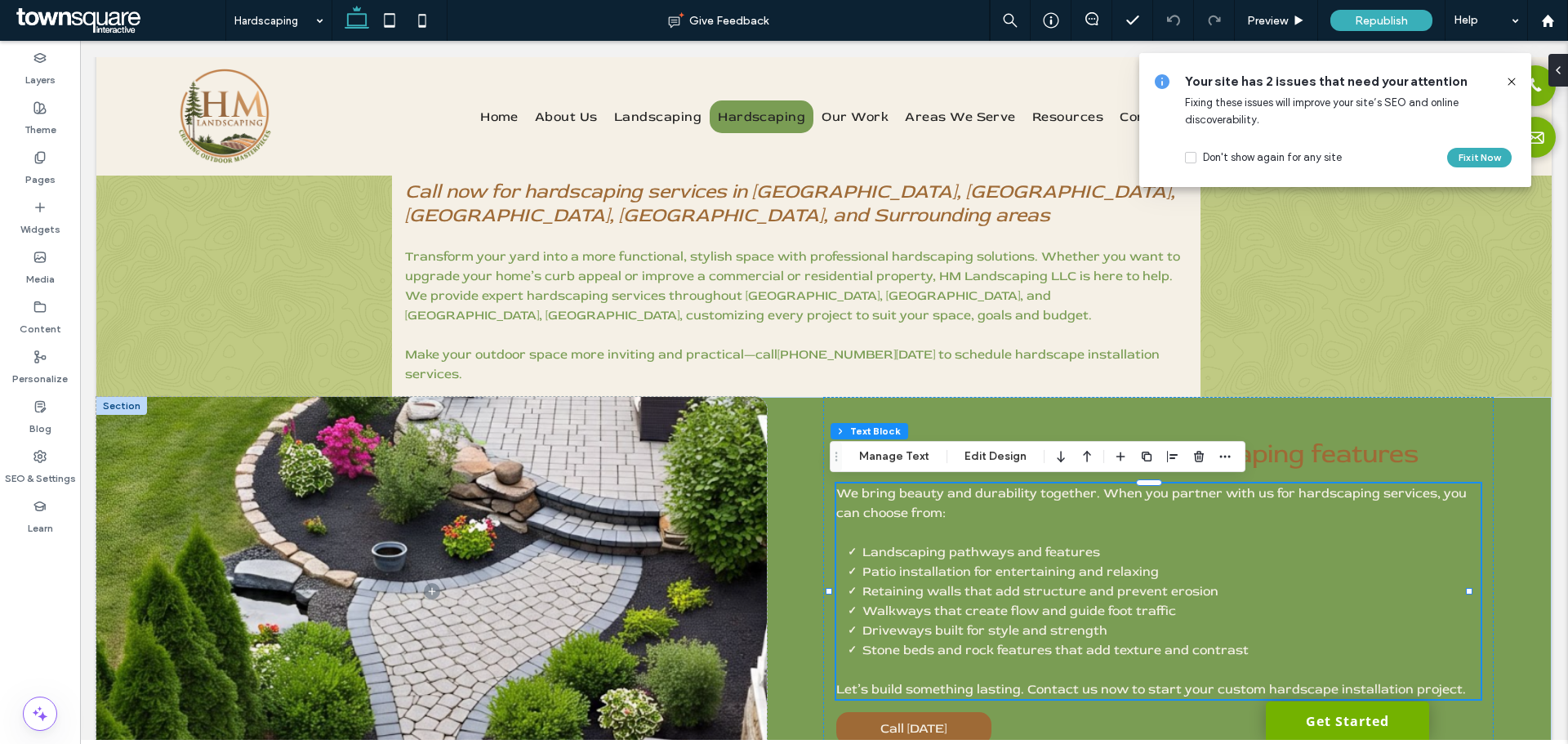
click at [1511, 75] on icon at bounding box center [1512, 81] width 13 height 13
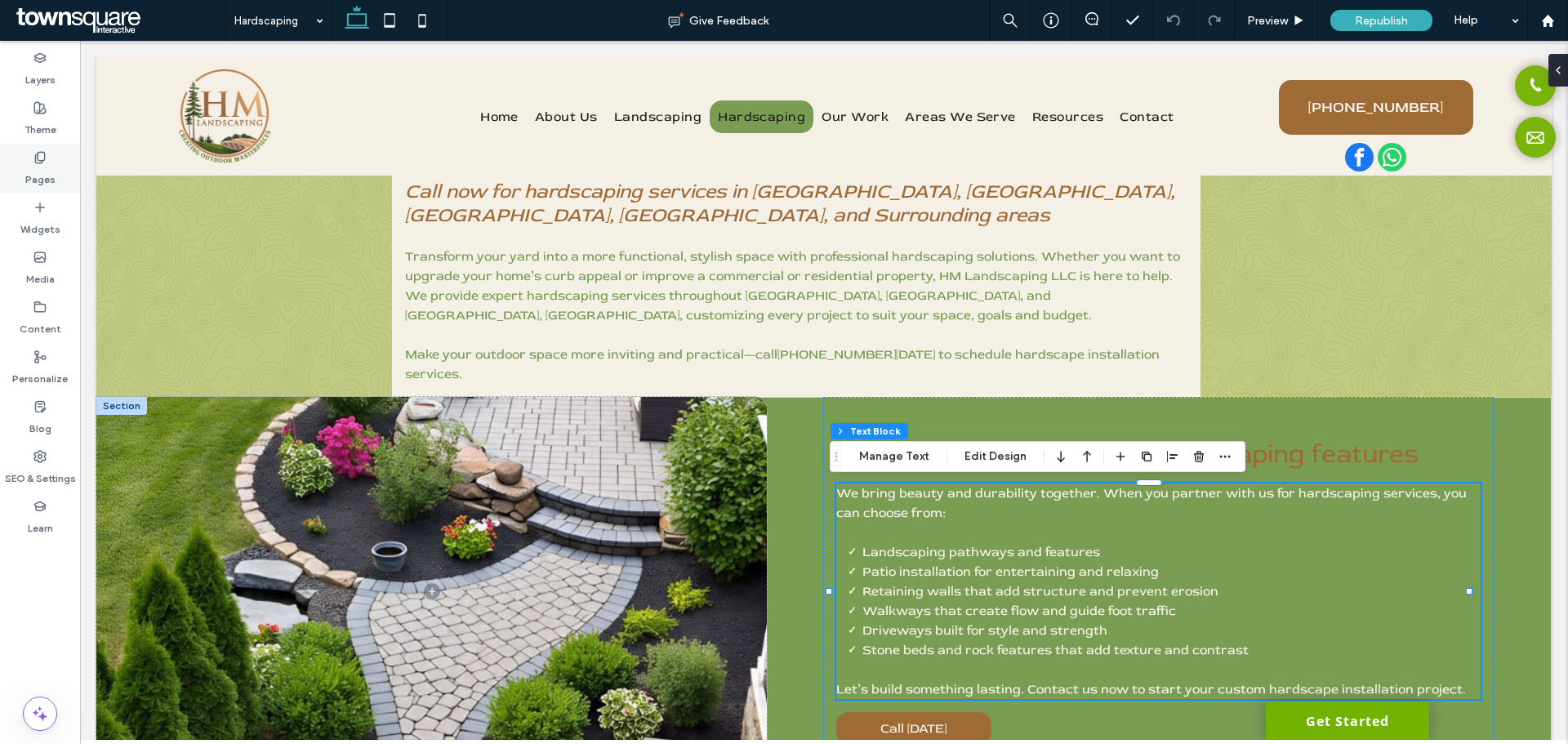
click at [26, 168] on label "Pages" at bounding box center [41, 175] width 31 height 23
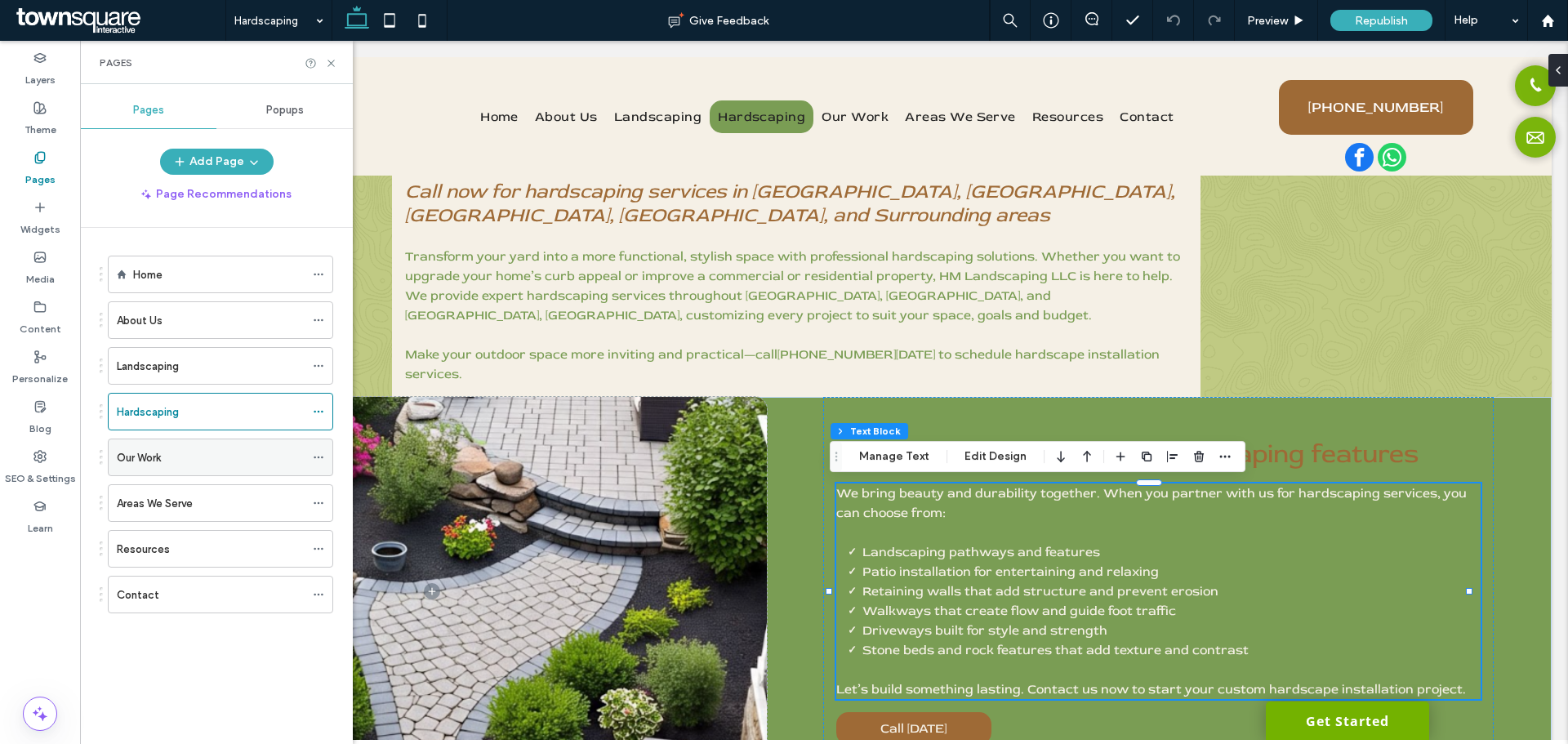
click at [240, 464] on div "Our Work" at bounding box center [211, 458] width 188 height 17
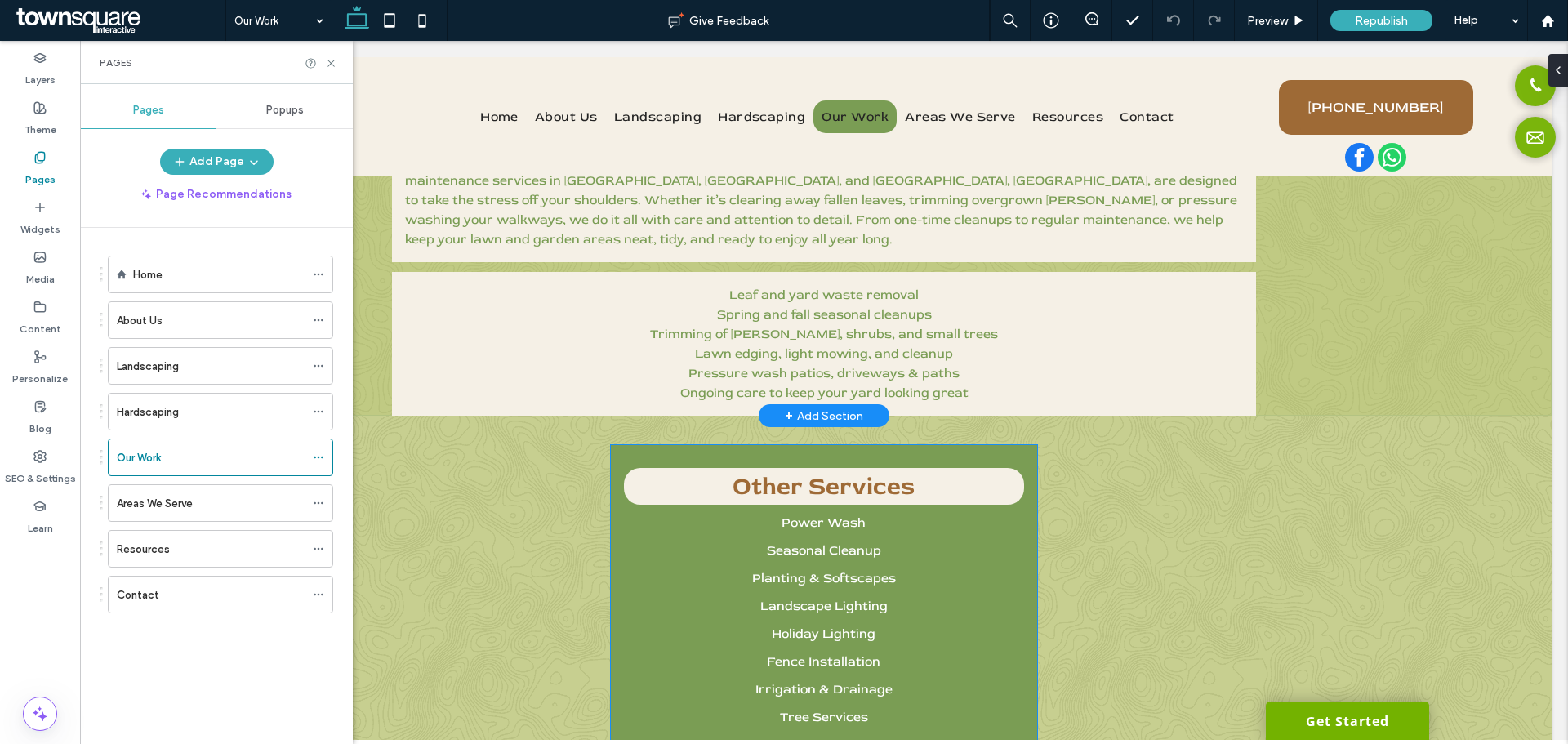
scroll to position [304, 0]
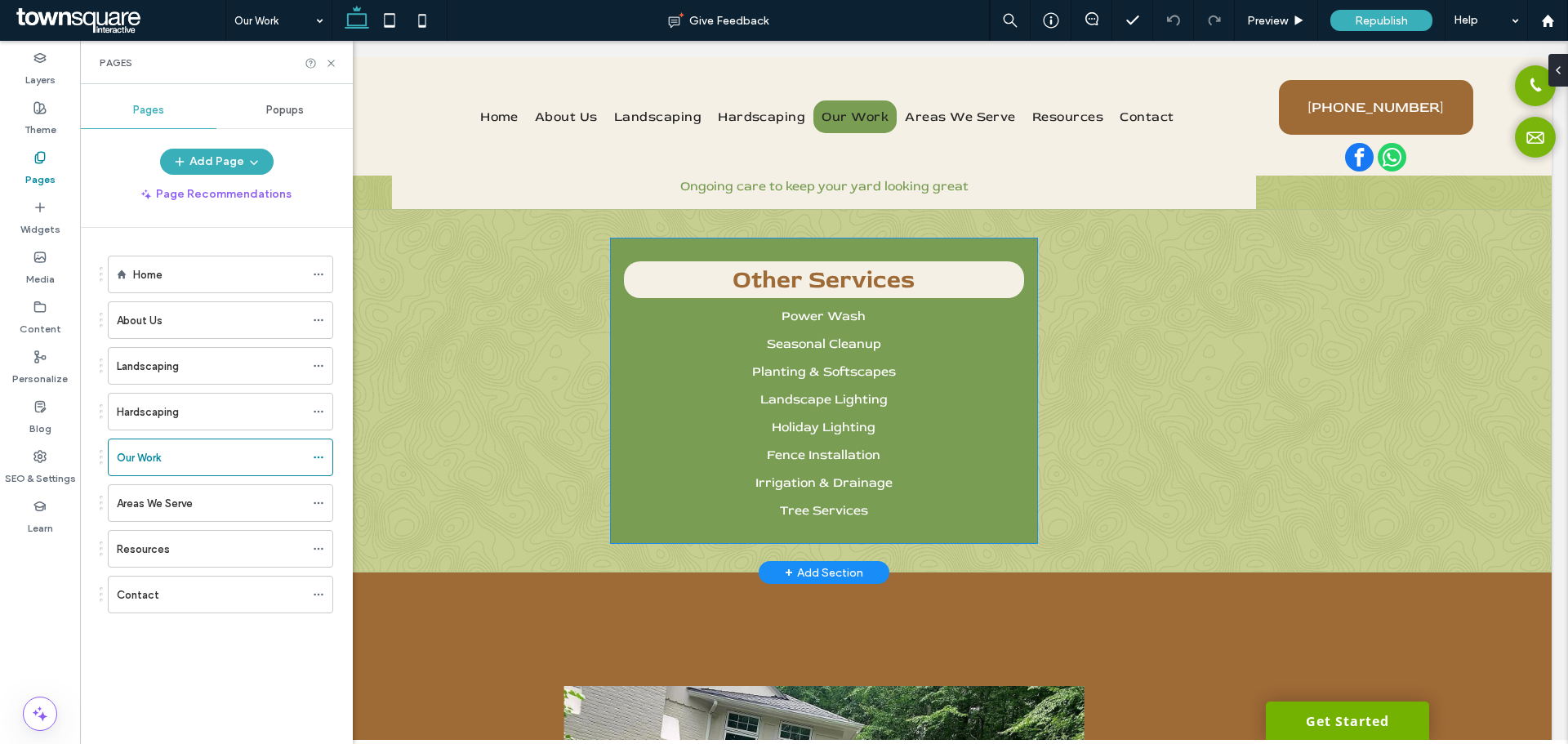
click at [843, 394] on span "Landscape Lighting" at bounding box center [824, 399] width 128 height 16
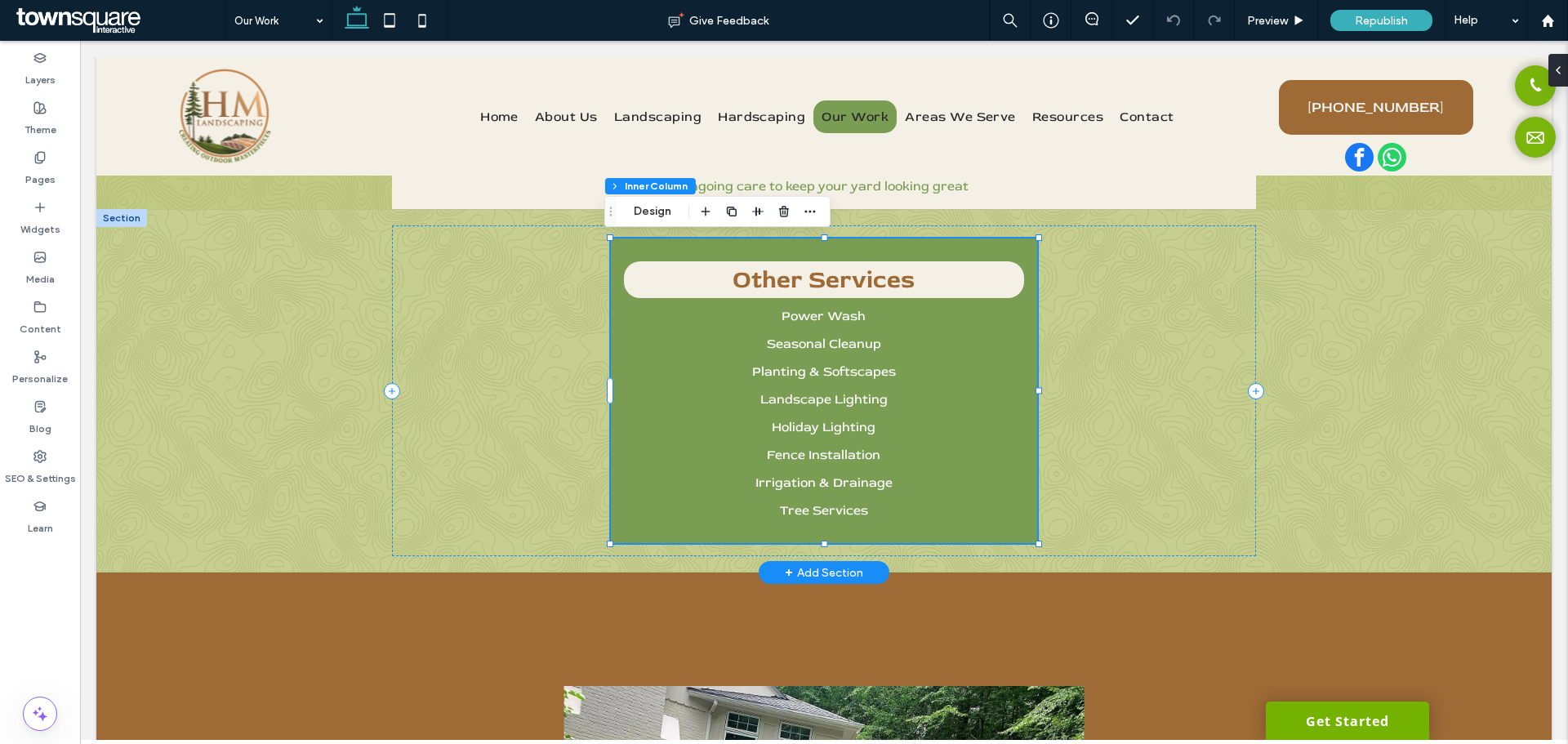
click at [840, 396] on span "Landscape Lighting" at bounding box center [824, 399] width 128 height 16
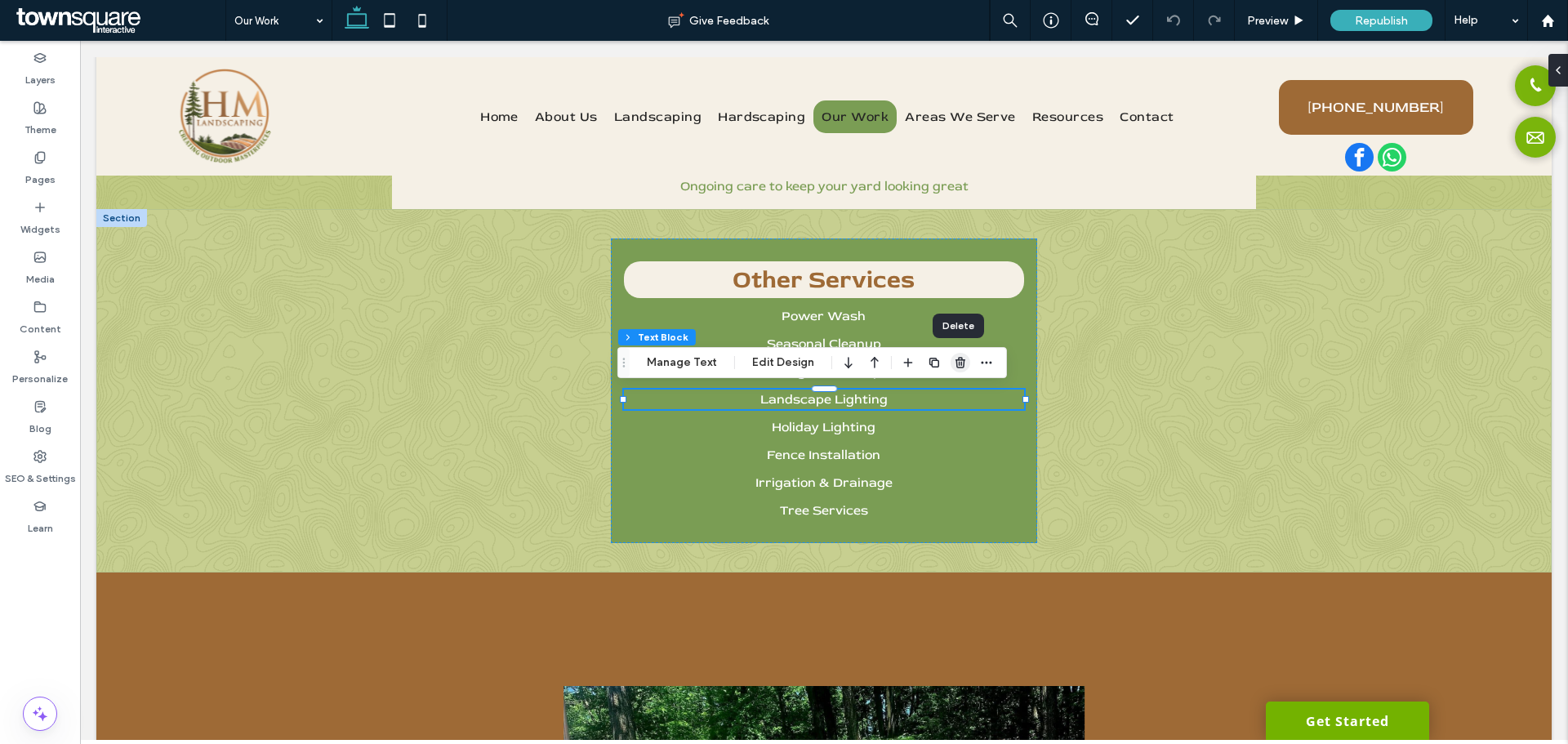
click at [956, 366] on use "button" at bounding box center [961, 362] width 10 height 11
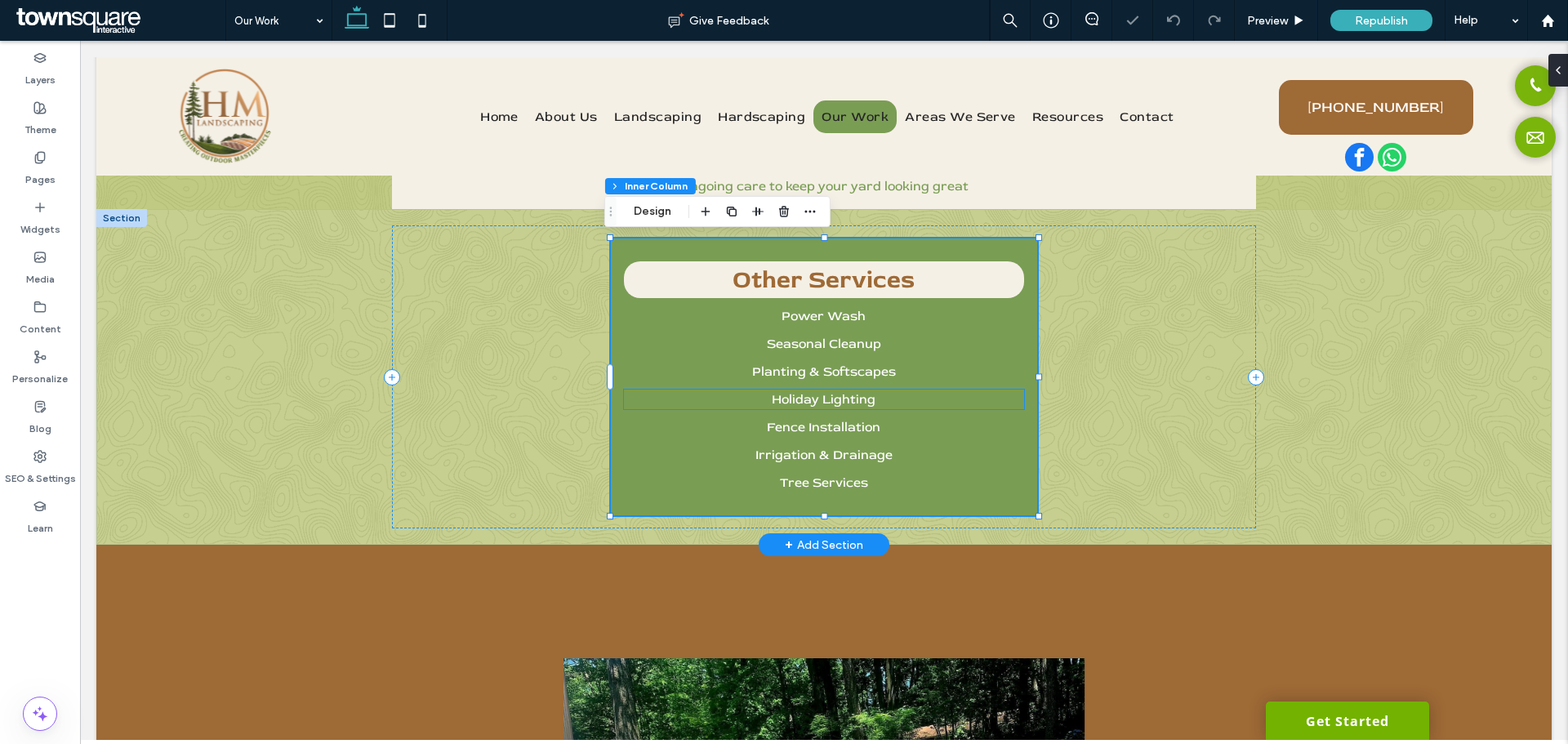
click at [857, 407] on span "Holiday Lighting" at bounding box center [823, 399] width 104 height 16
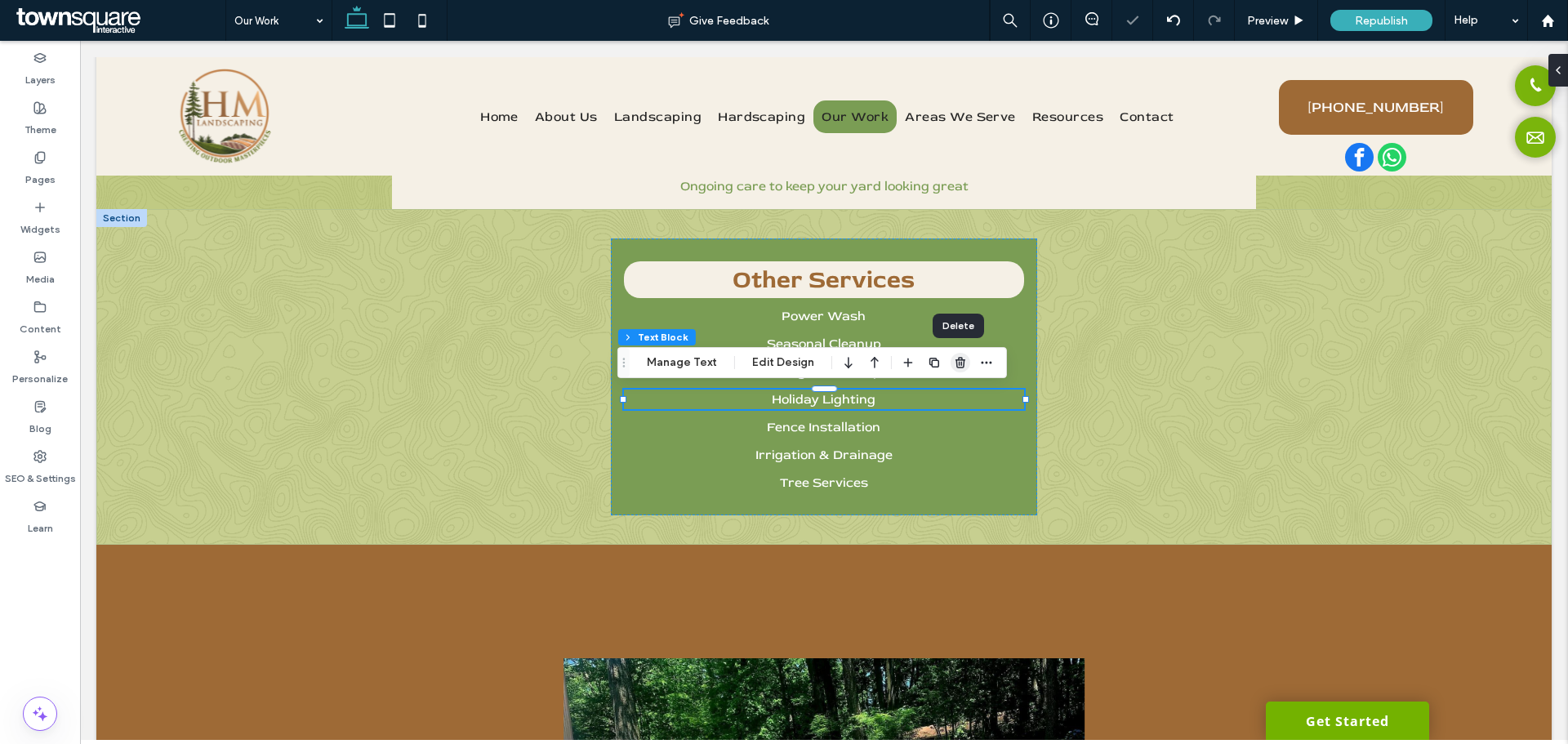
click at [954, 363] on icon "button" at bounding box center [960, 363] width 13 height 13
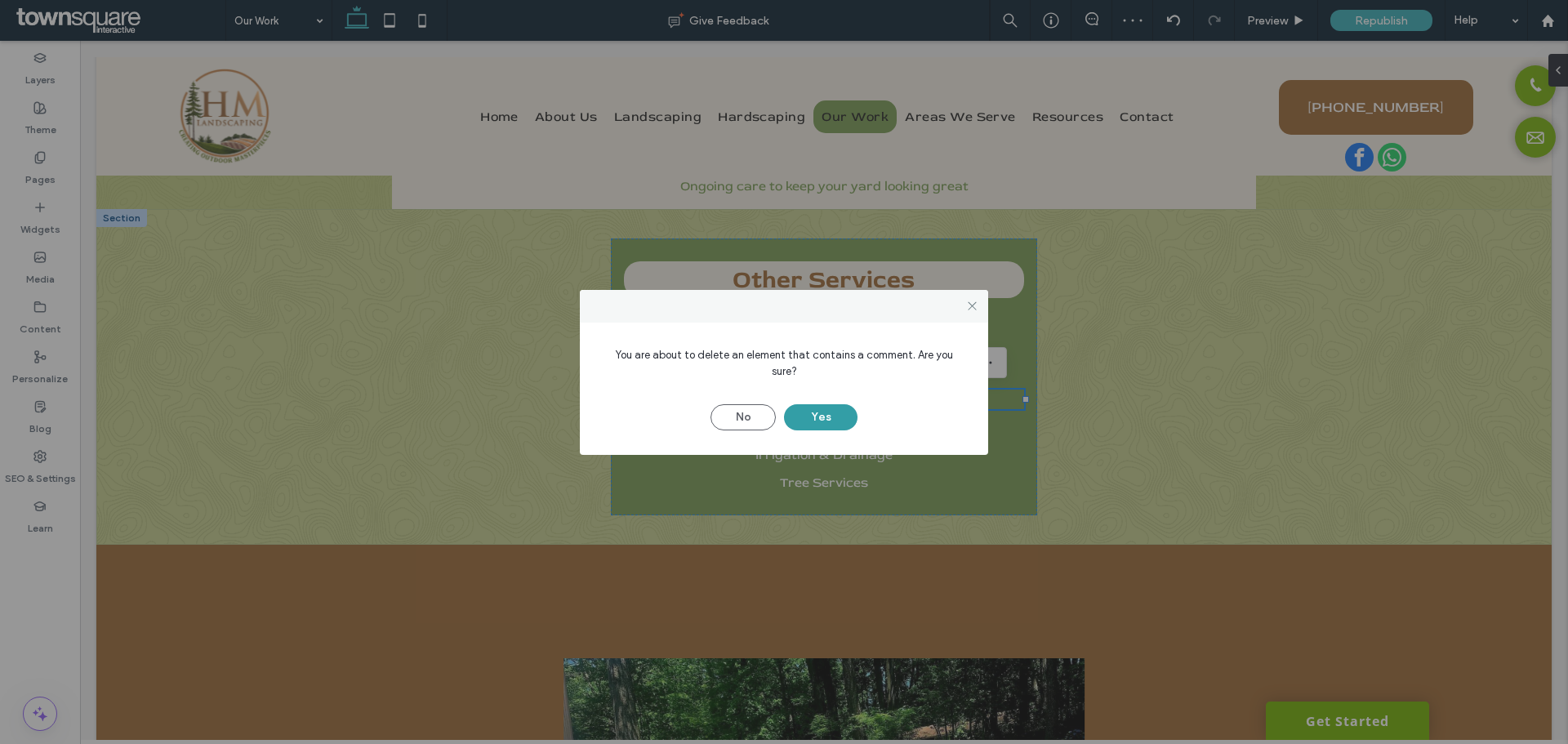
click at [836, 404] on button "Yes" at bounding box center [821, 417] width 73 height 26
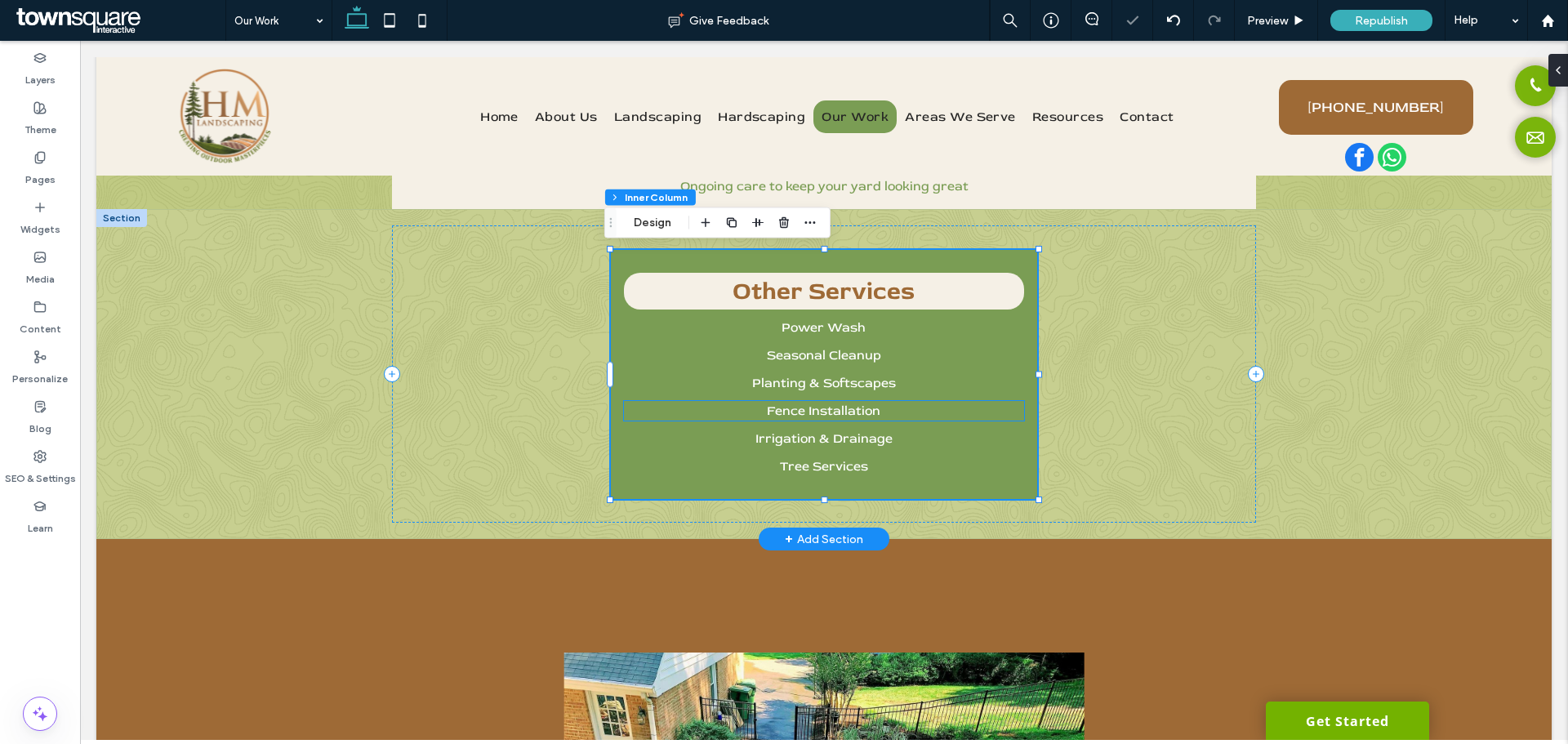
click at [839, 412] on span "Fence Installation" at bounding box center [823, 411] width 114 height 16
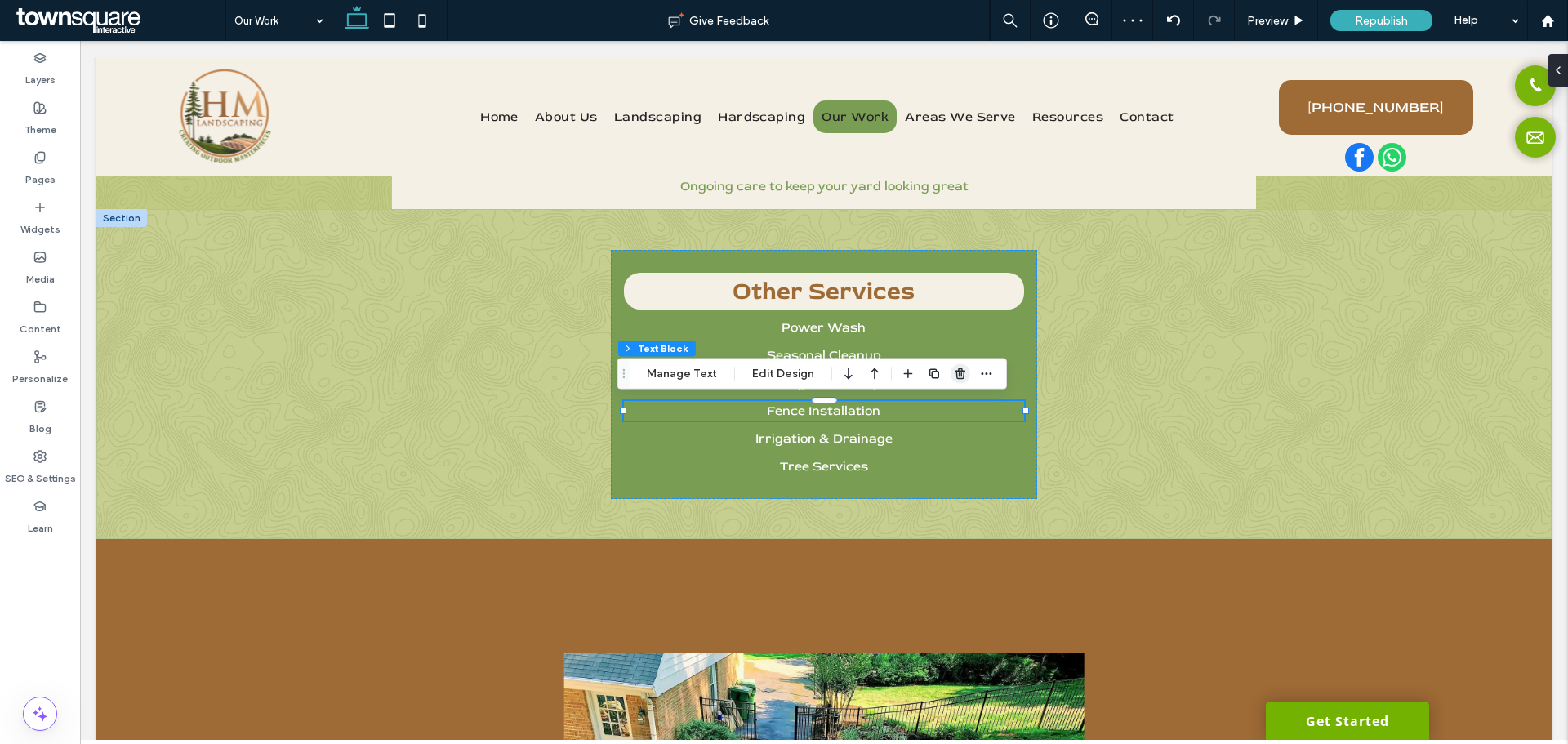
click at [958, 381] on span "button" at bounding box center [961, 374] width 20 height 20
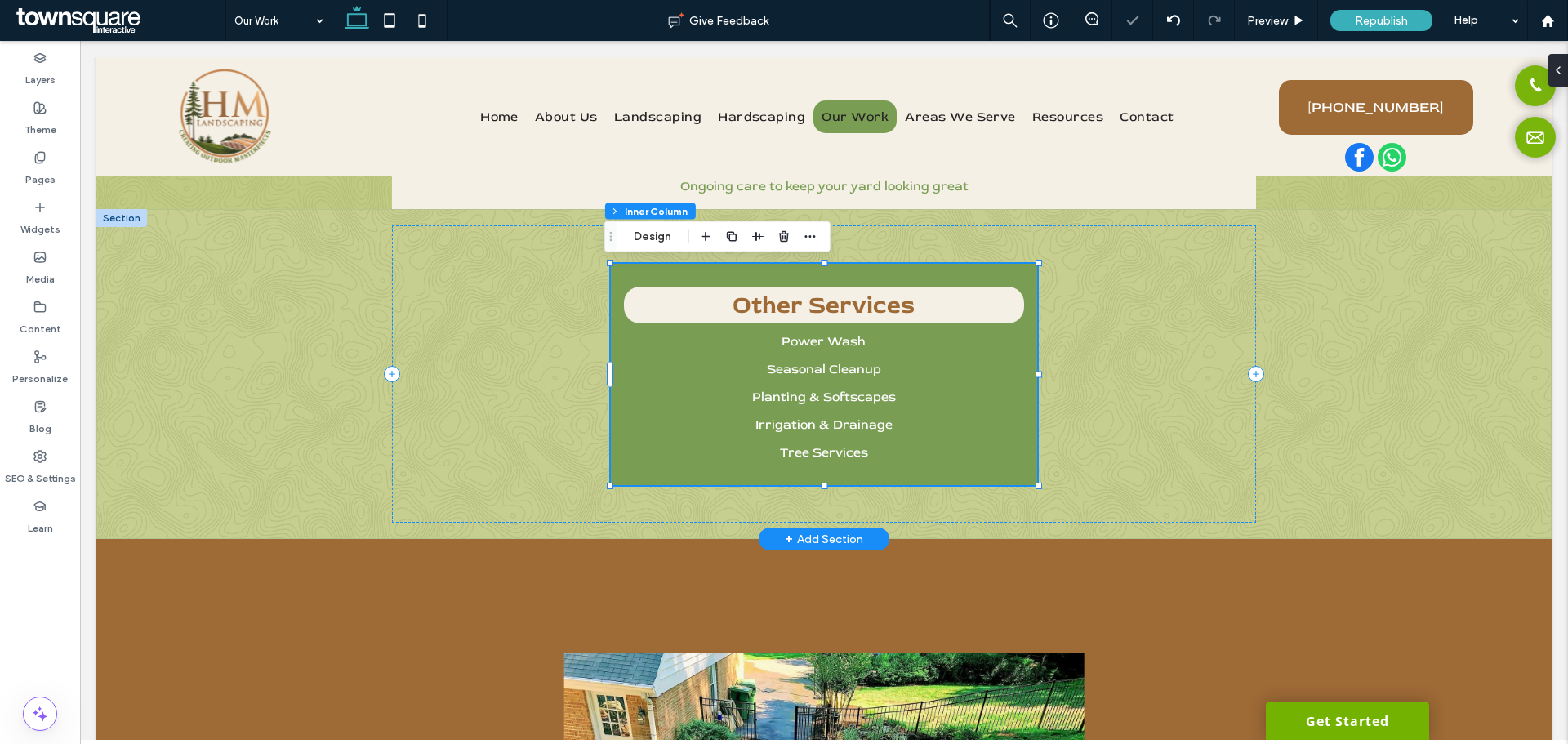
click at [865, 440] on div "Other Services Power Wash Seasonal Cleanup Planting & Softscapes Irrigation & D…" at bounding box center [824, 373] width 427 height 221
click at [866, 433] on p "Irrigation & Drainage" at bounding box center [824, 425] width 401 height 20
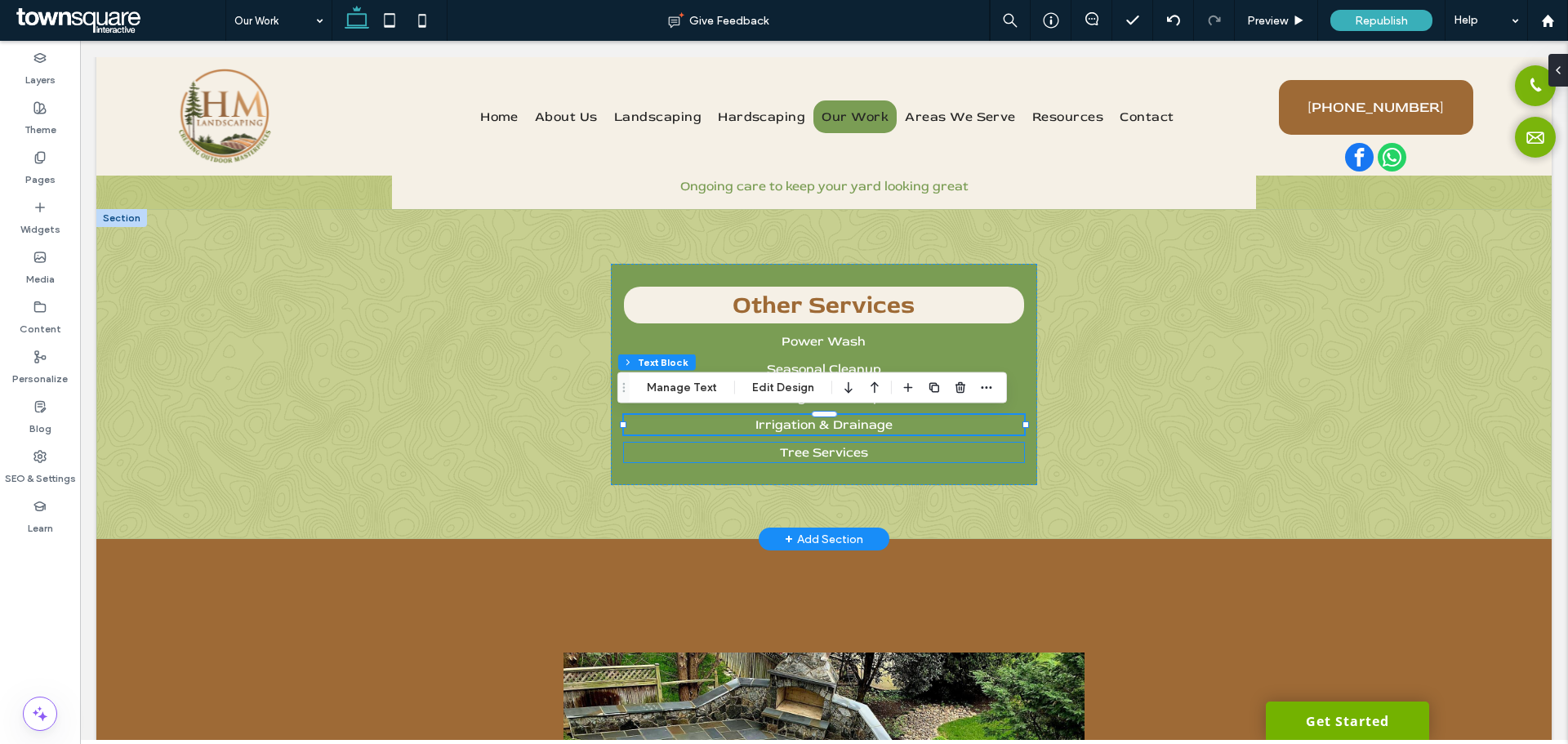
click at [869, 452] on p "Tree Services" at bounding box center [824, 453] width 401 height 20
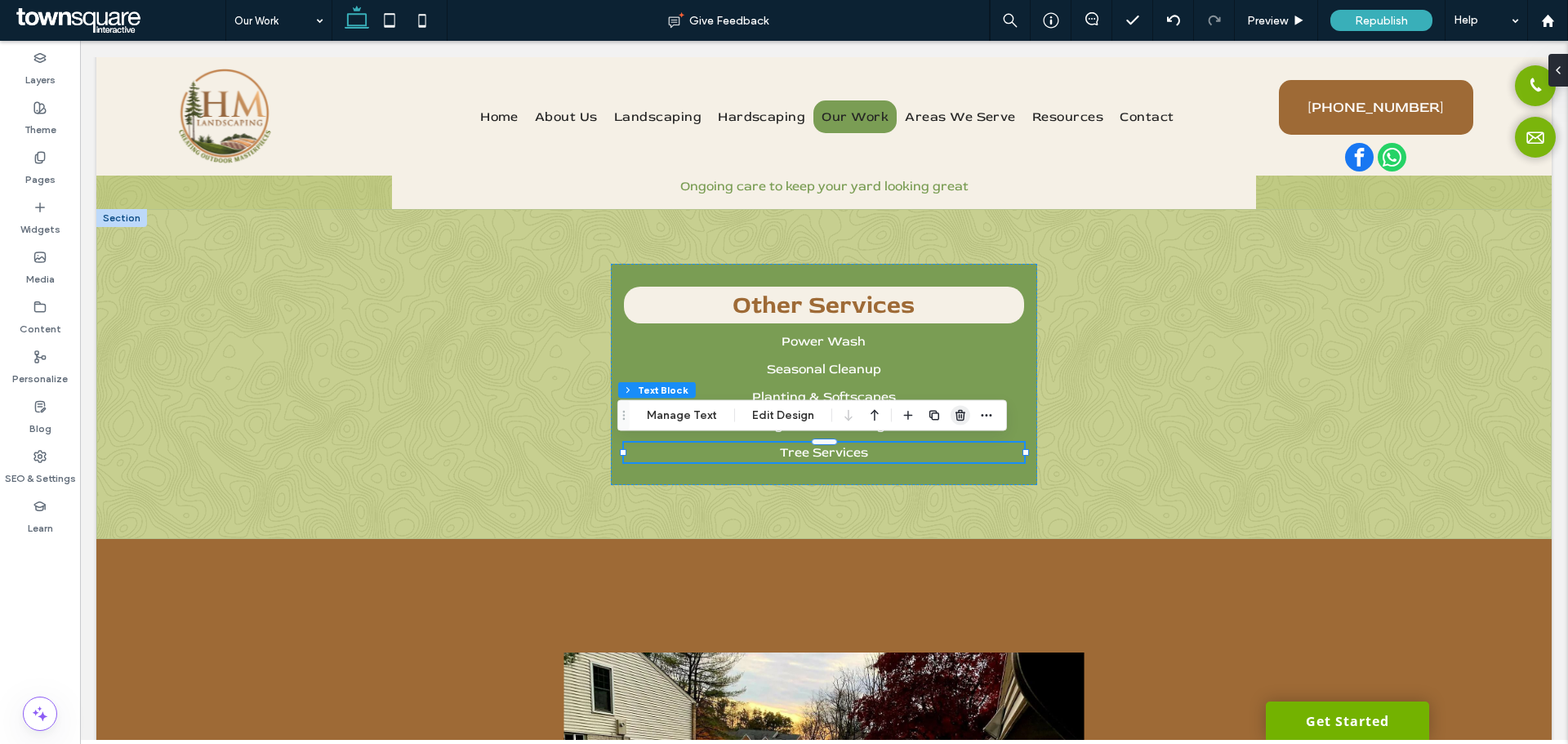
click at [958, 417] on use "button" at bounding box center [961, 415] width 10 height 11
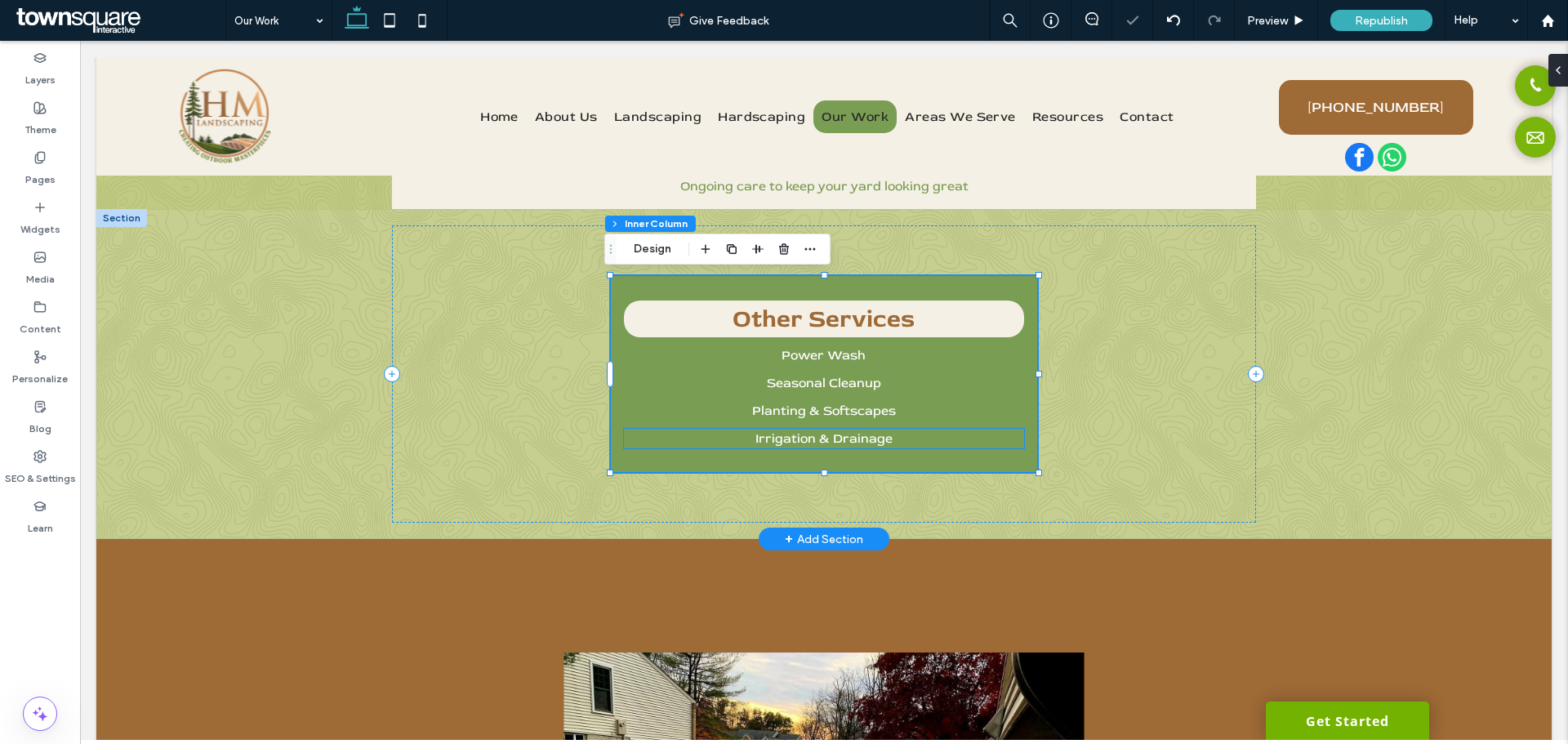
click at [872, 442] on span "Irrigation & Drainage" at bounding box center [824, 439] width 138 height 16
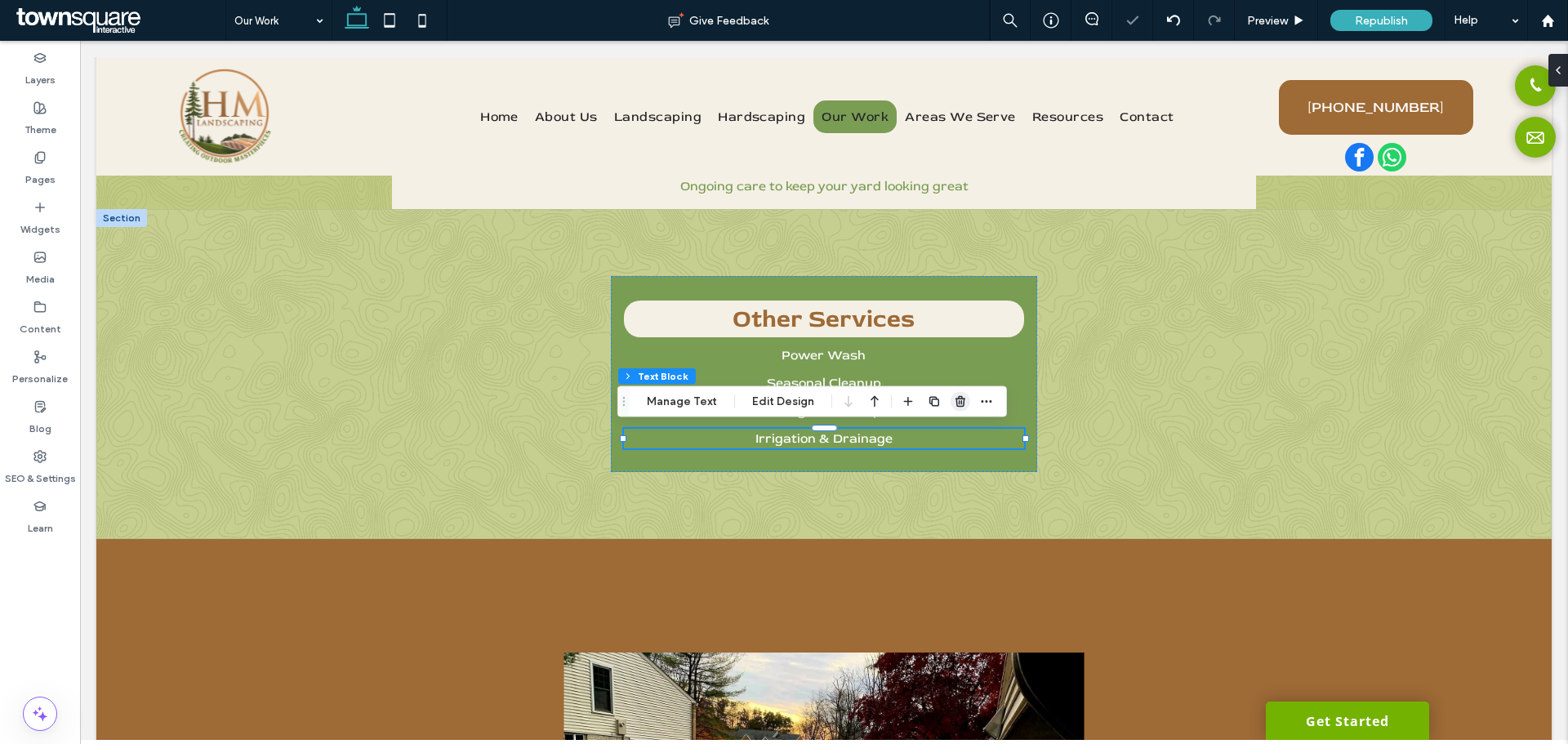
click at [951, 398] on span "button" at bounding box center [961, 402] width 20 height 20
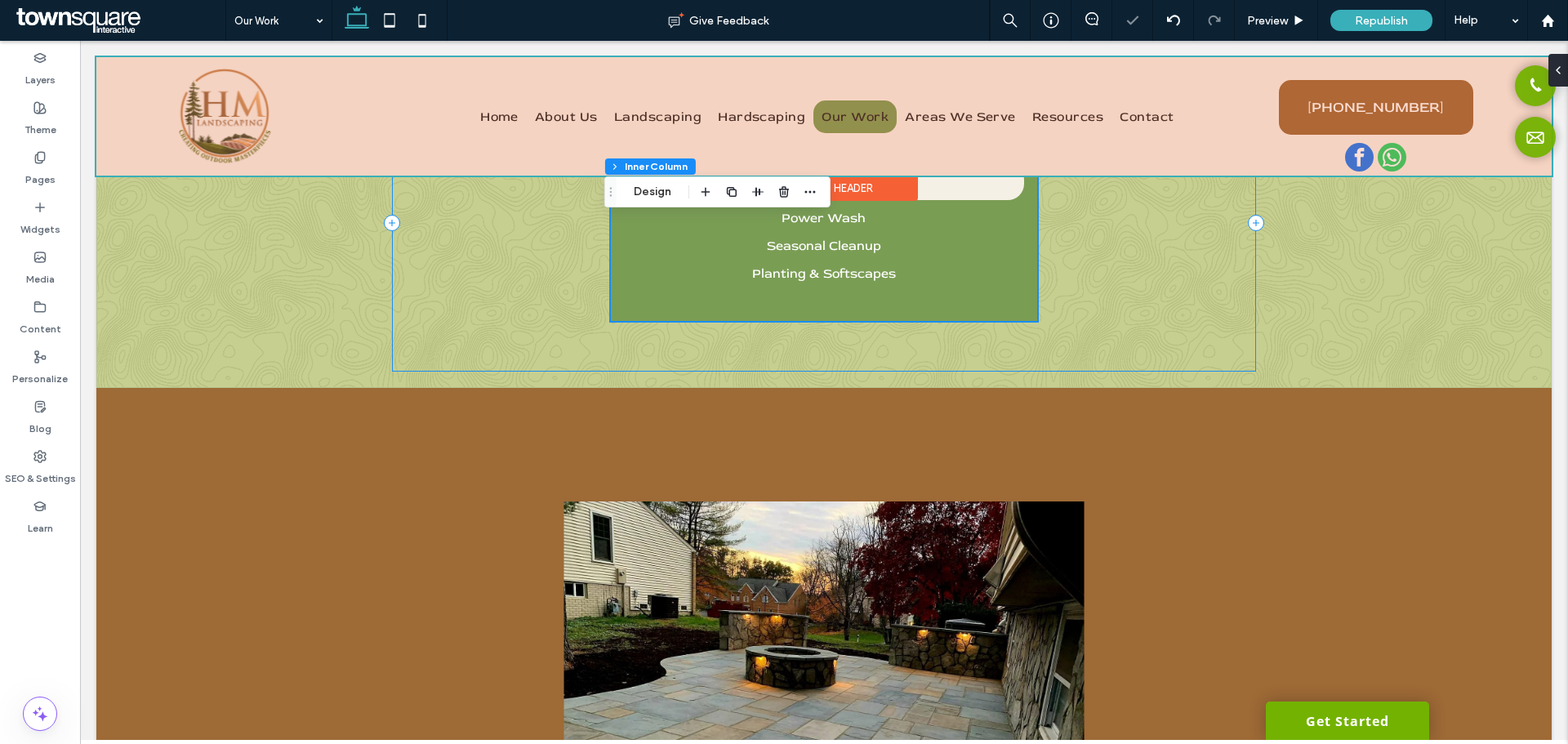
scroll to position [468, 0]
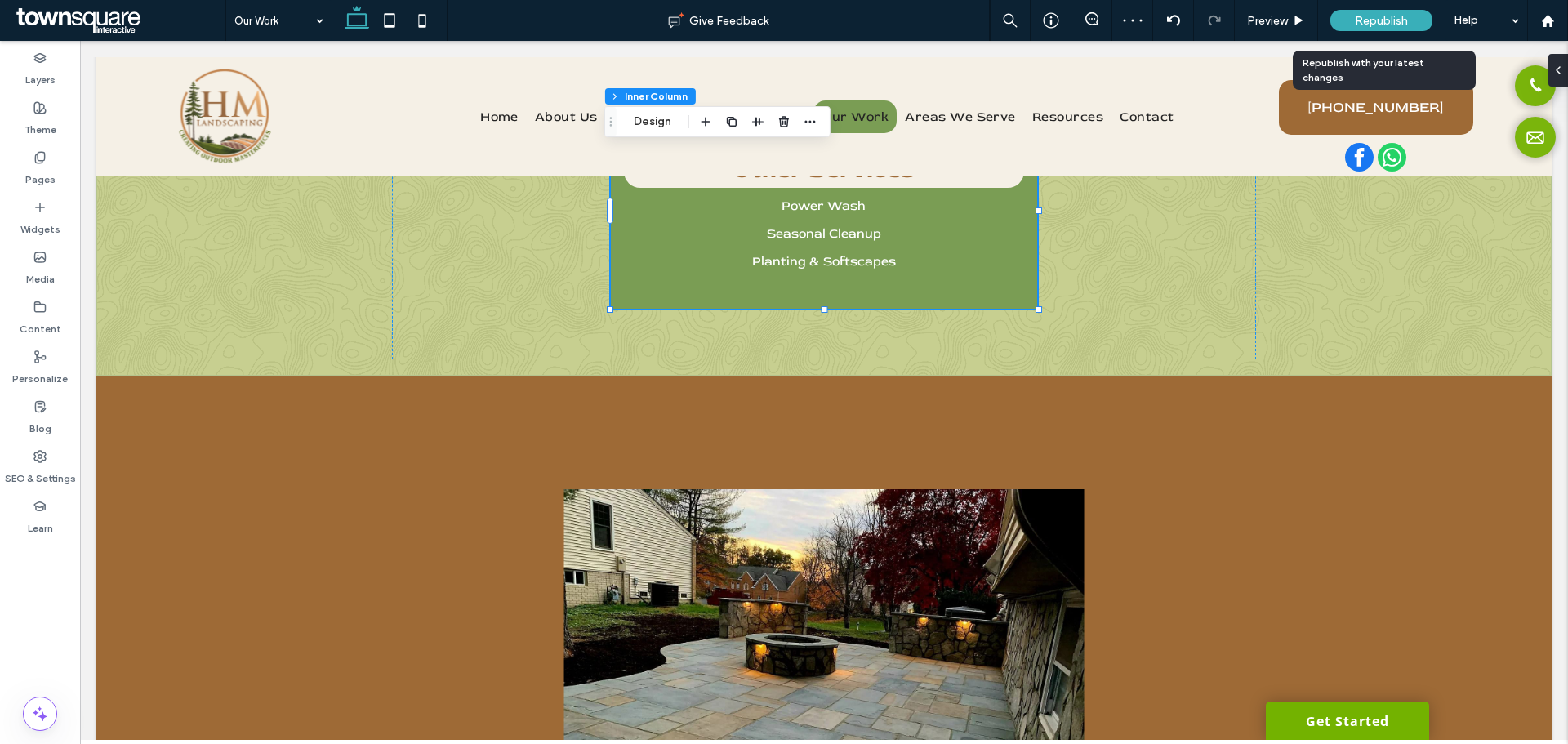
click at [1363, 23] on span "Republish" at bounding box center [1382, 21] width 53 height 14
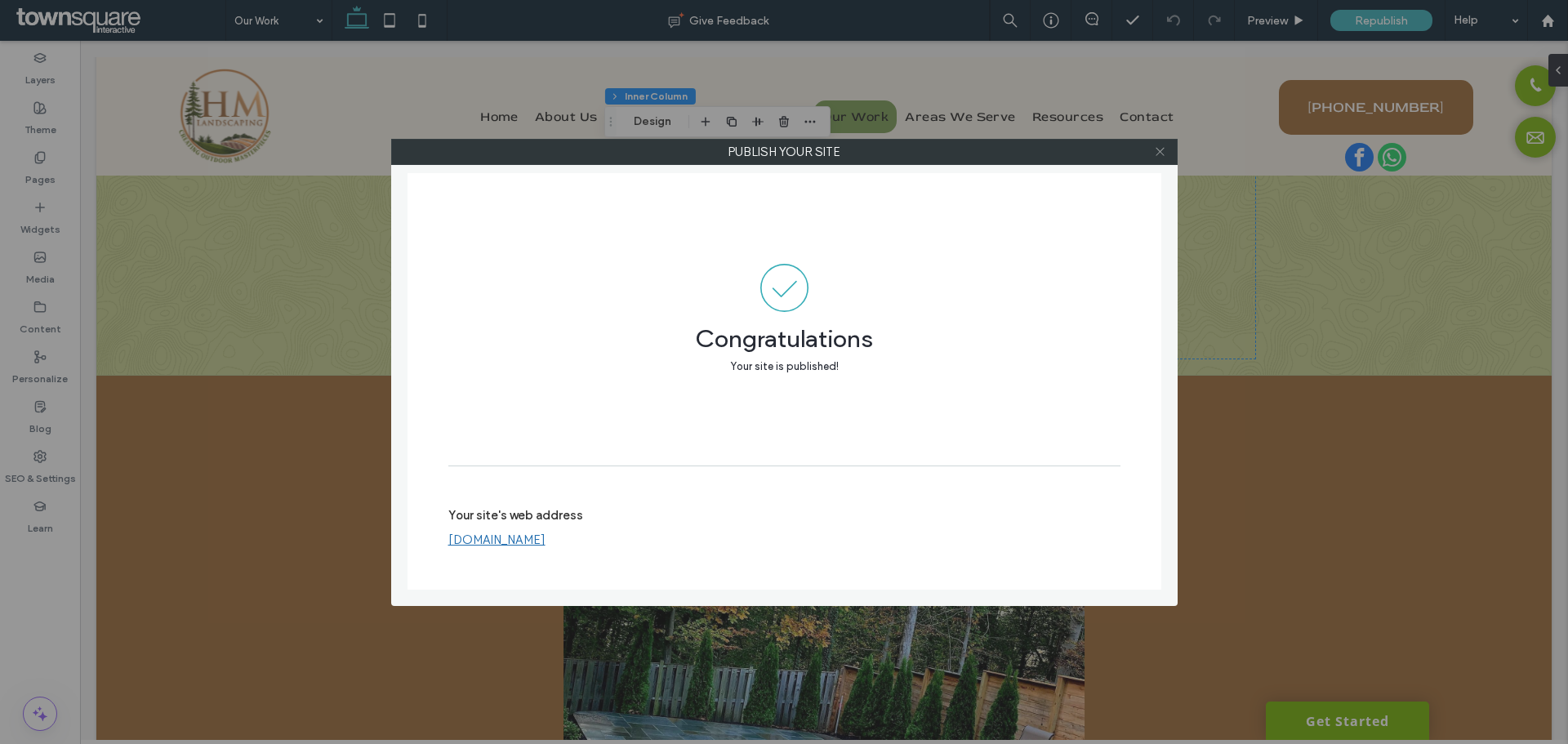
click at [1154, 153] on icon at bounding box center [1160, 152] width 12 height 12
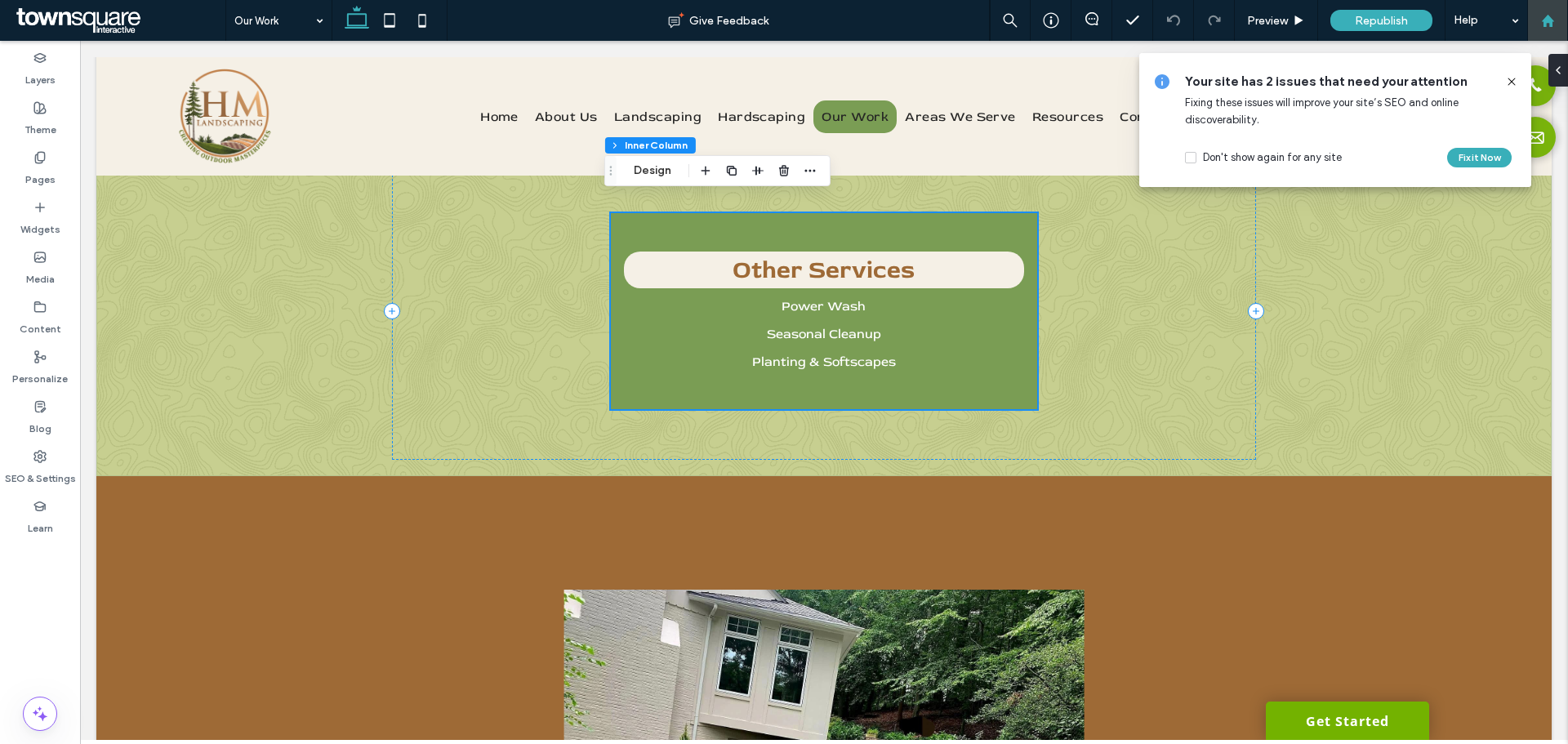
scroll to position [408, 0]
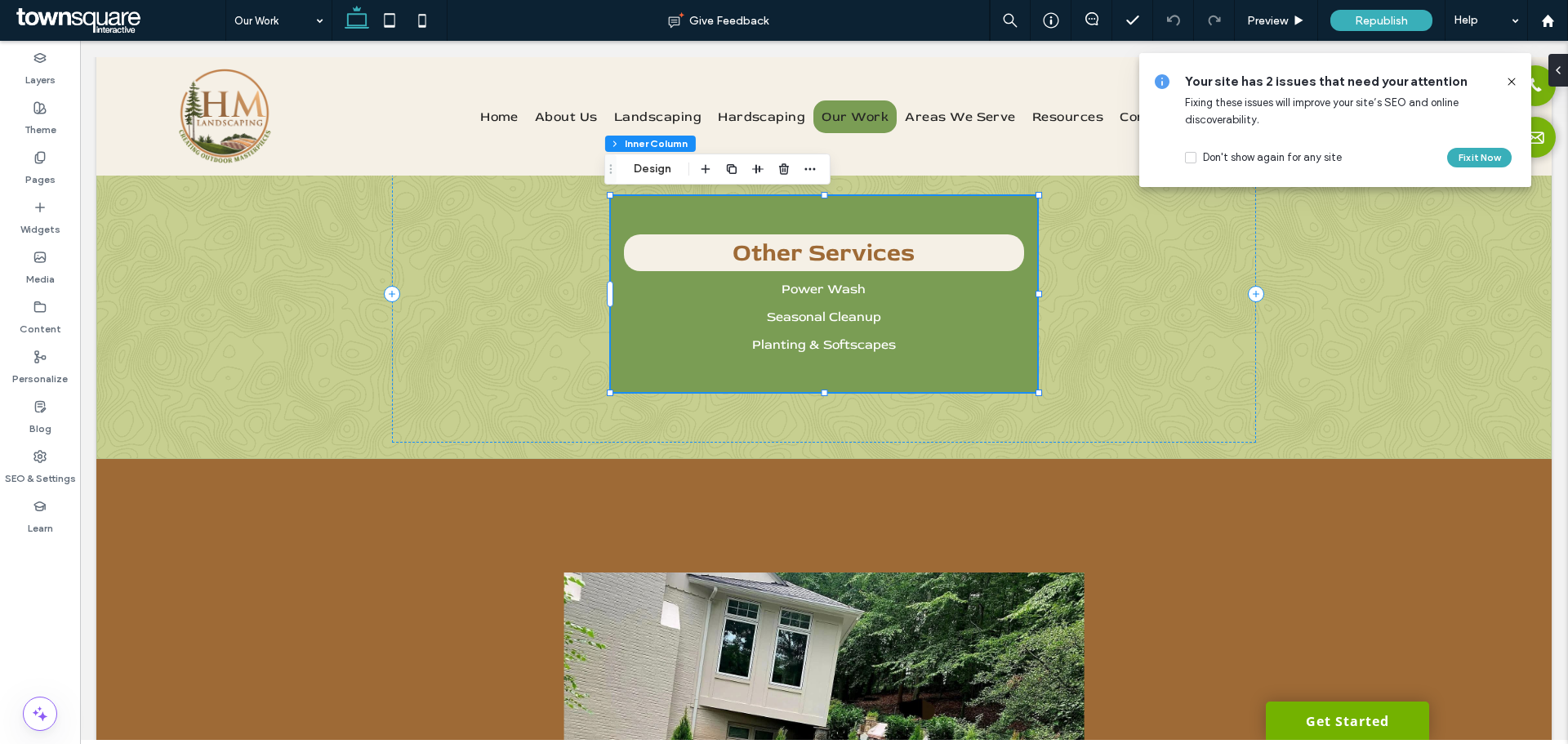
click at [1510, 79] on use at bounding box center [1511, 80] width 7 height 7
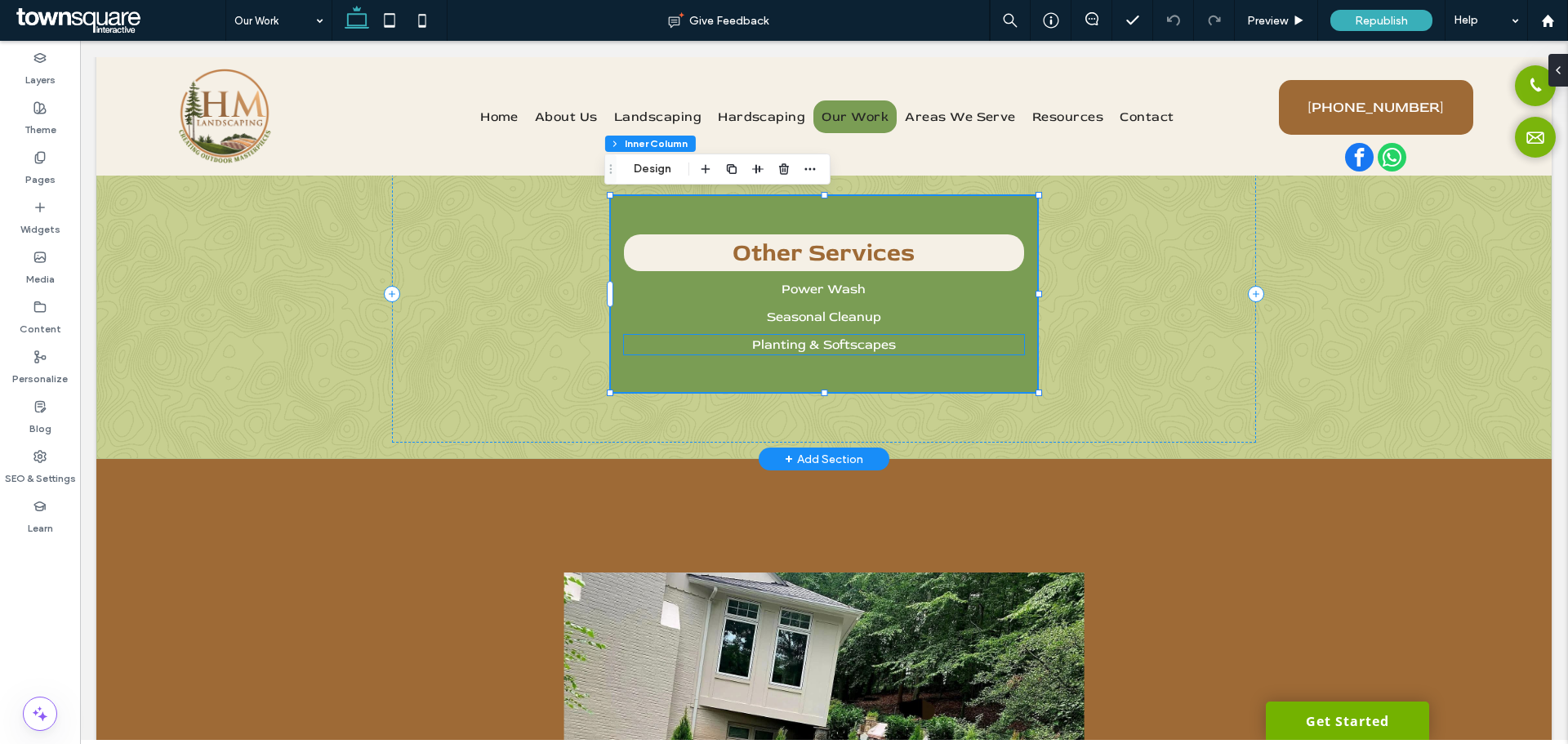
click at [837, 354] on p "Planting & Softscapes" at bounding box center [824, 345] width 401 height 20
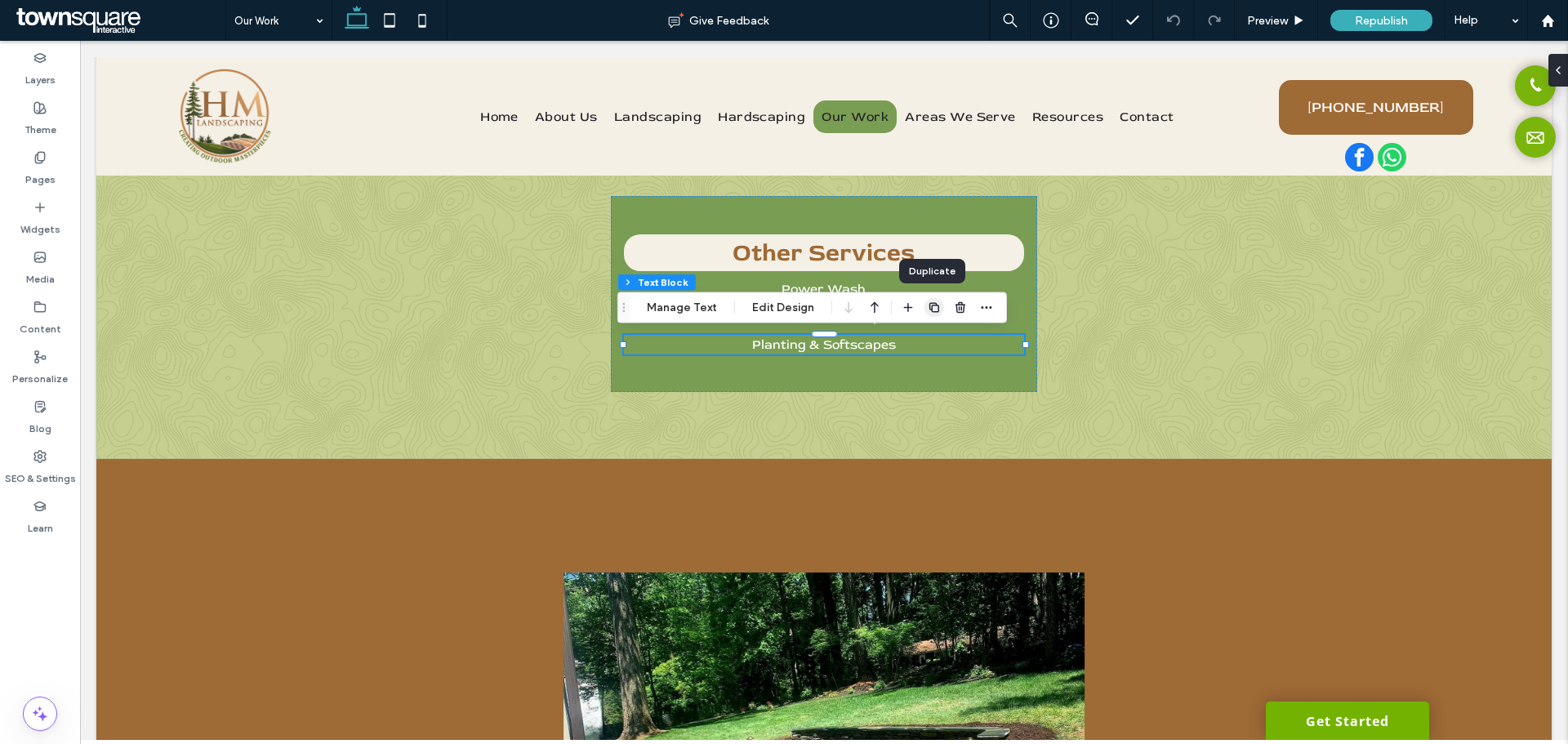
click at [930, 315] on span "button" at bounding box center [935, 308] width 20 height 20
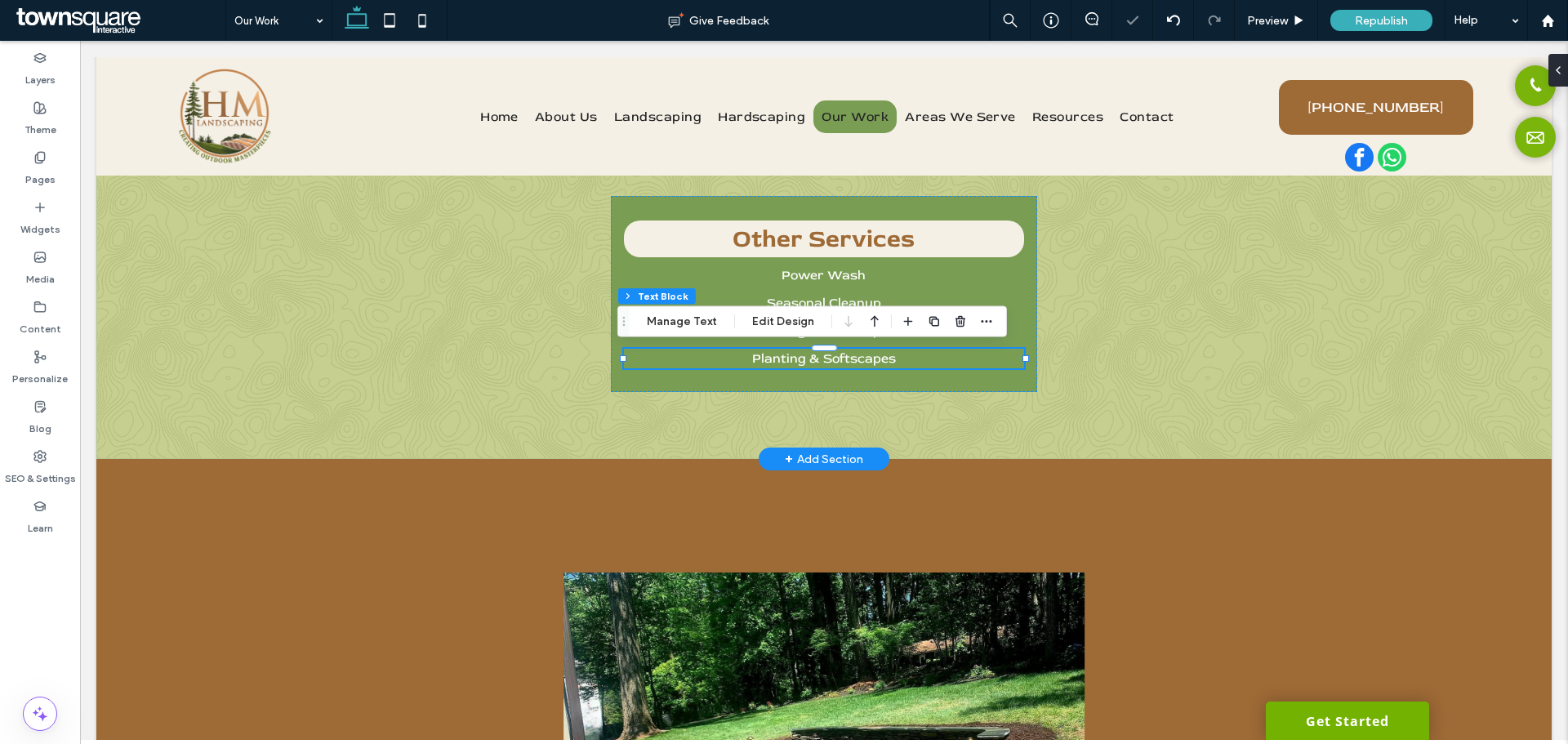
click at [847, 367] on p "Planting & Softscapes" at bounding box center [824, 359] width 401 height 20
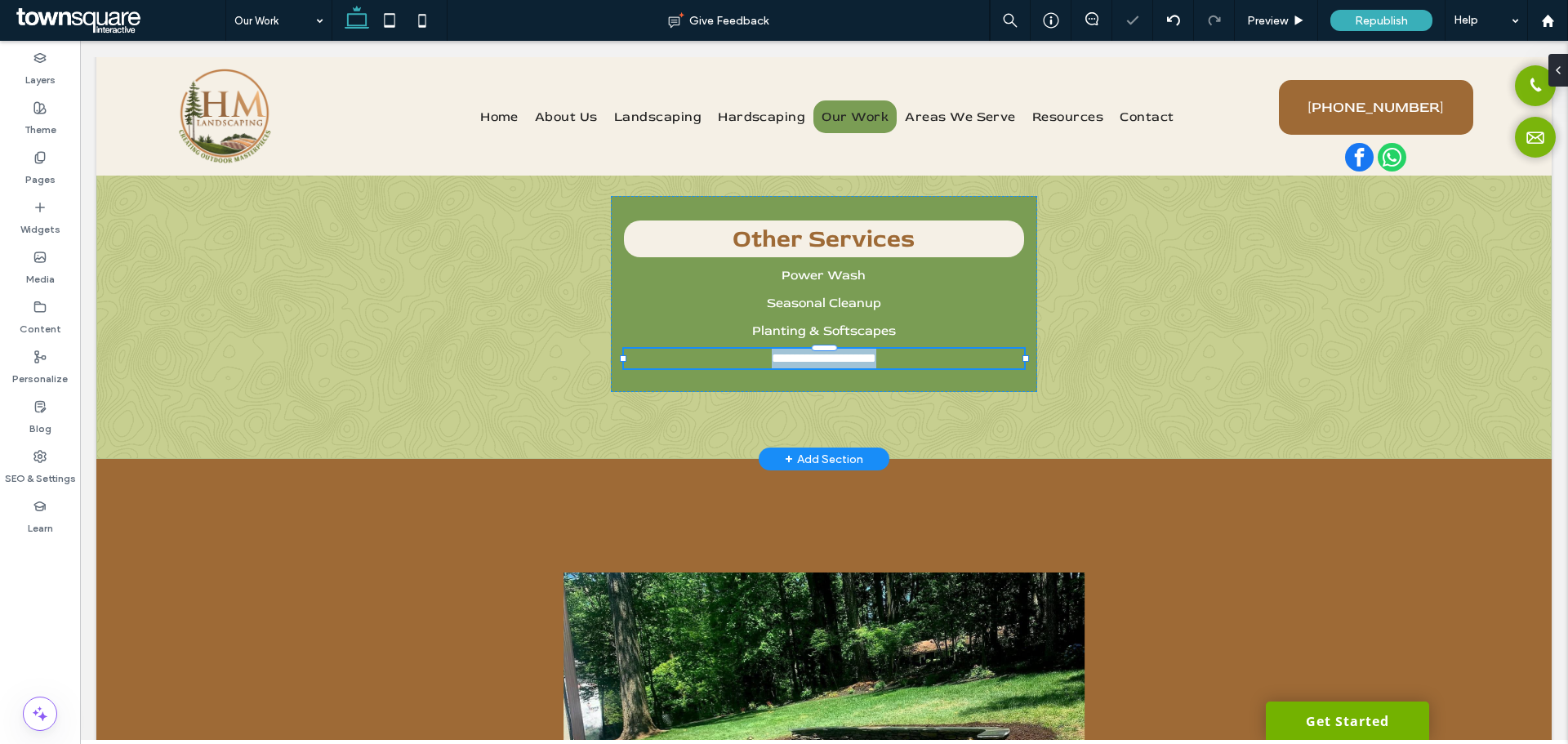
click at [847, 367] on p "**********" at bounding box center [824, 359] width 401 height 20
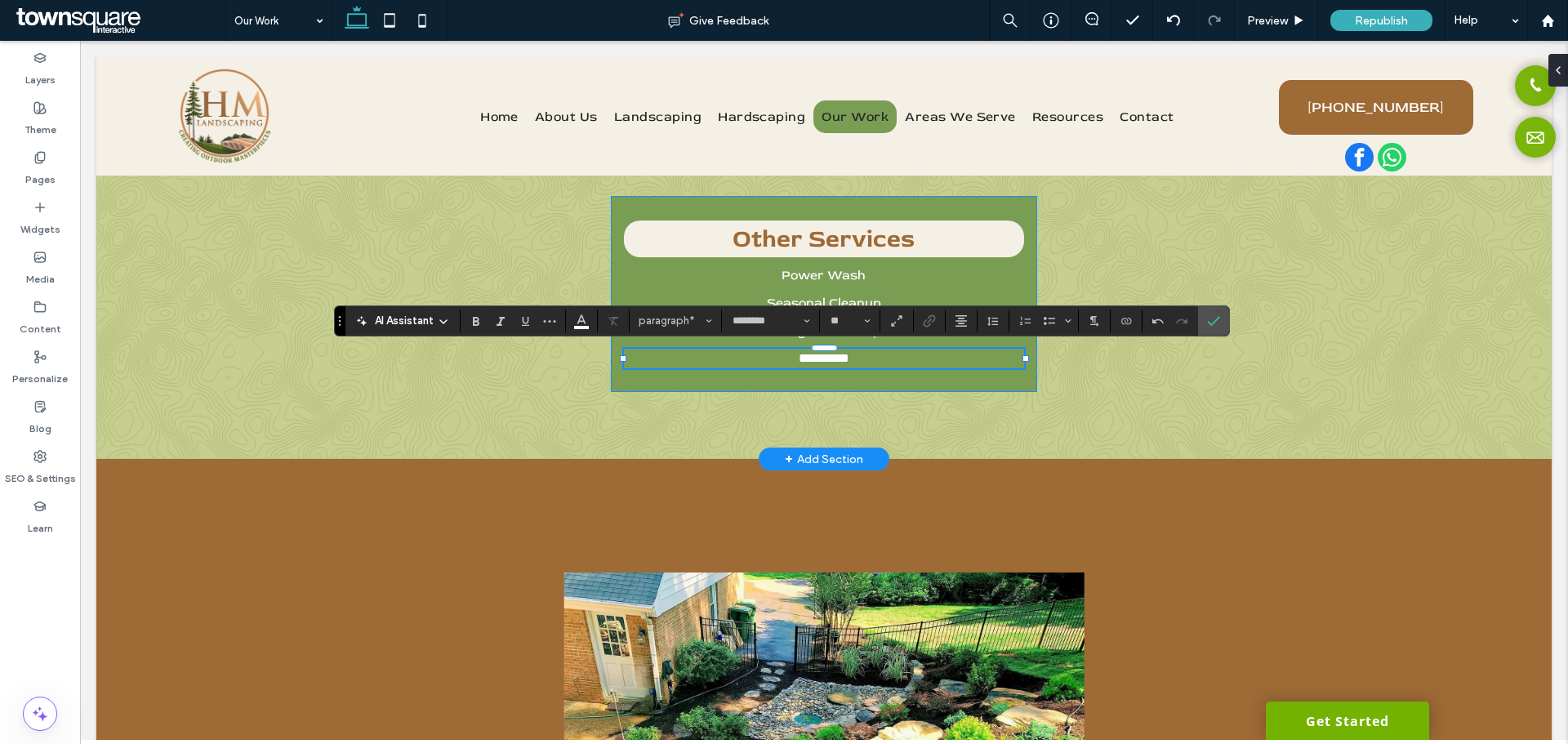
click at [860, 387] on div "**********" at bounding box center [824, 294] width 427 height 196
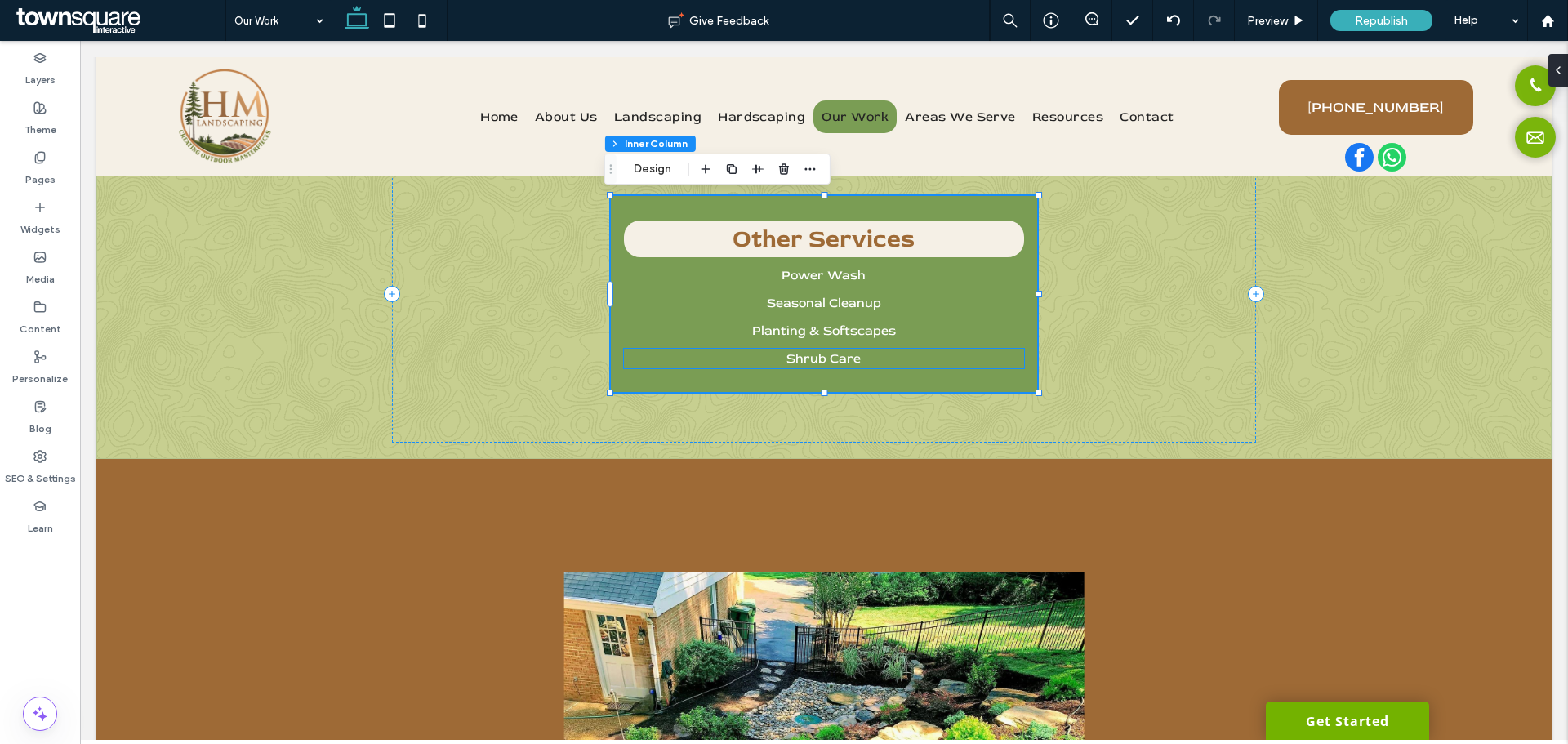
click at [855, 366] on p "Shrub Care" at bounding box center [824, 359] width 401 height 20
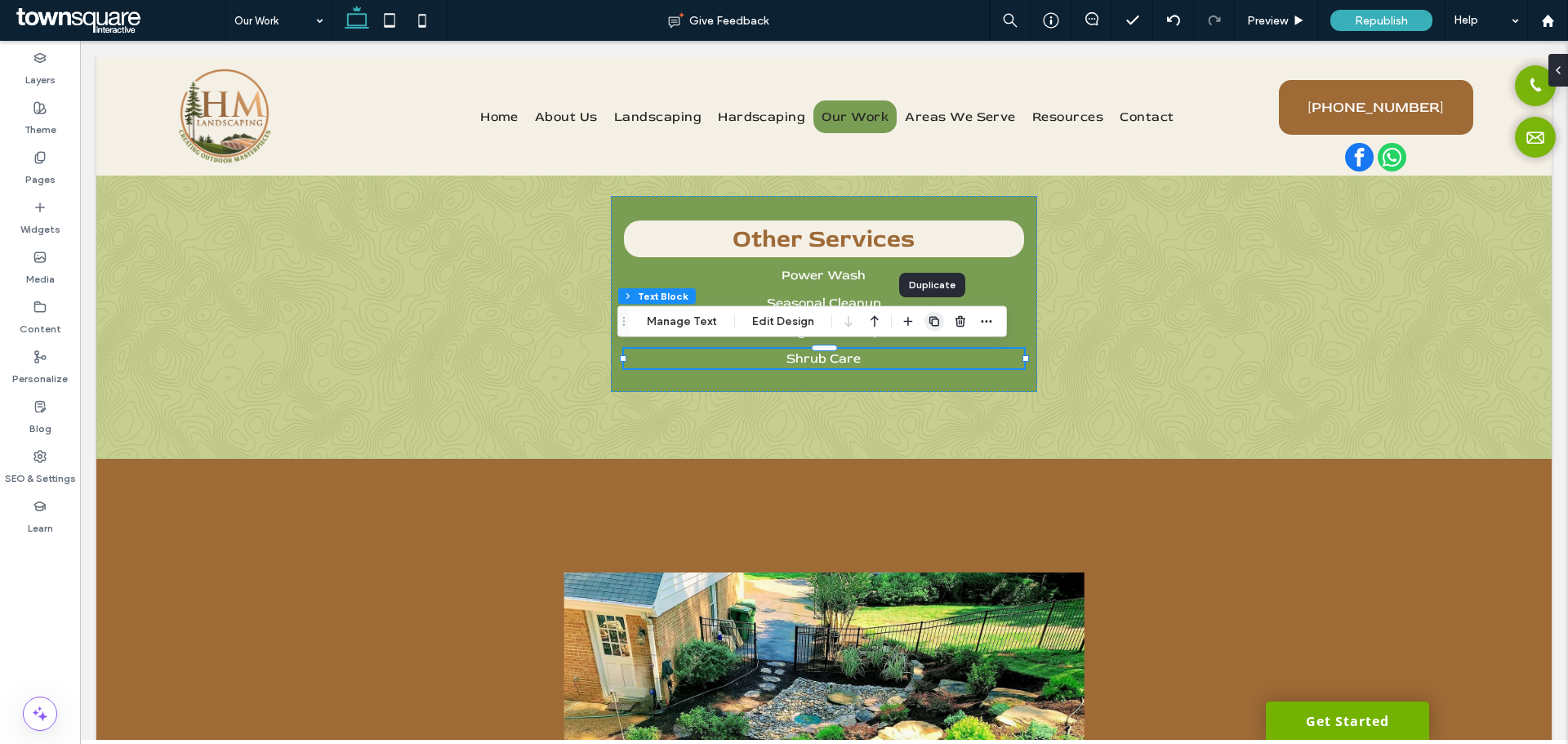
click at [928, 321] on icon "button" at bounding box center [934, 321] width 13 height 13
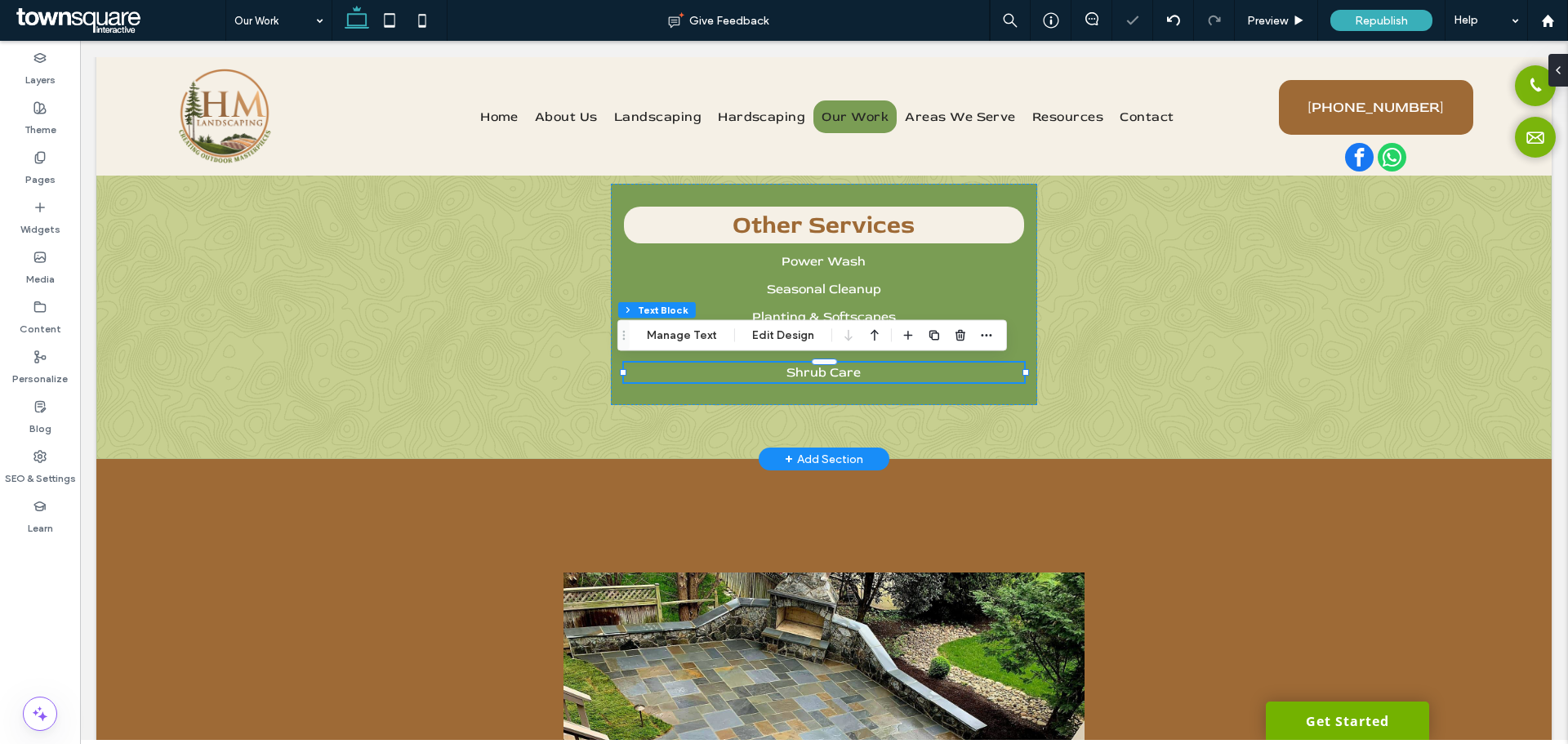
click at [863, 378] on p "Shrub Care" at bounding box center [824, 372] width 401 height 20
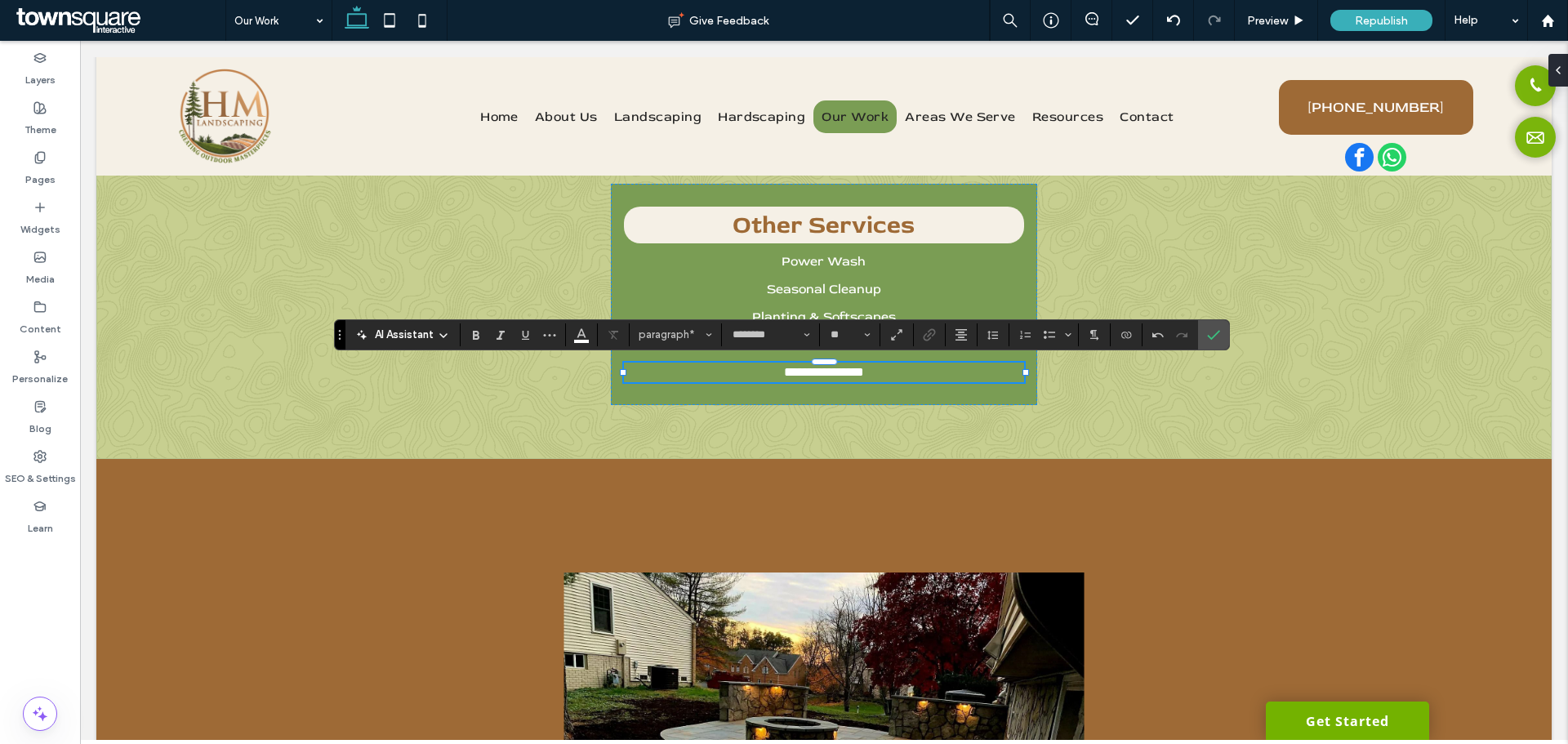
drag, startPoint x: 850, startPoint y: 382, endPoint x: 832, endPoint y: 371, distance: 21.1
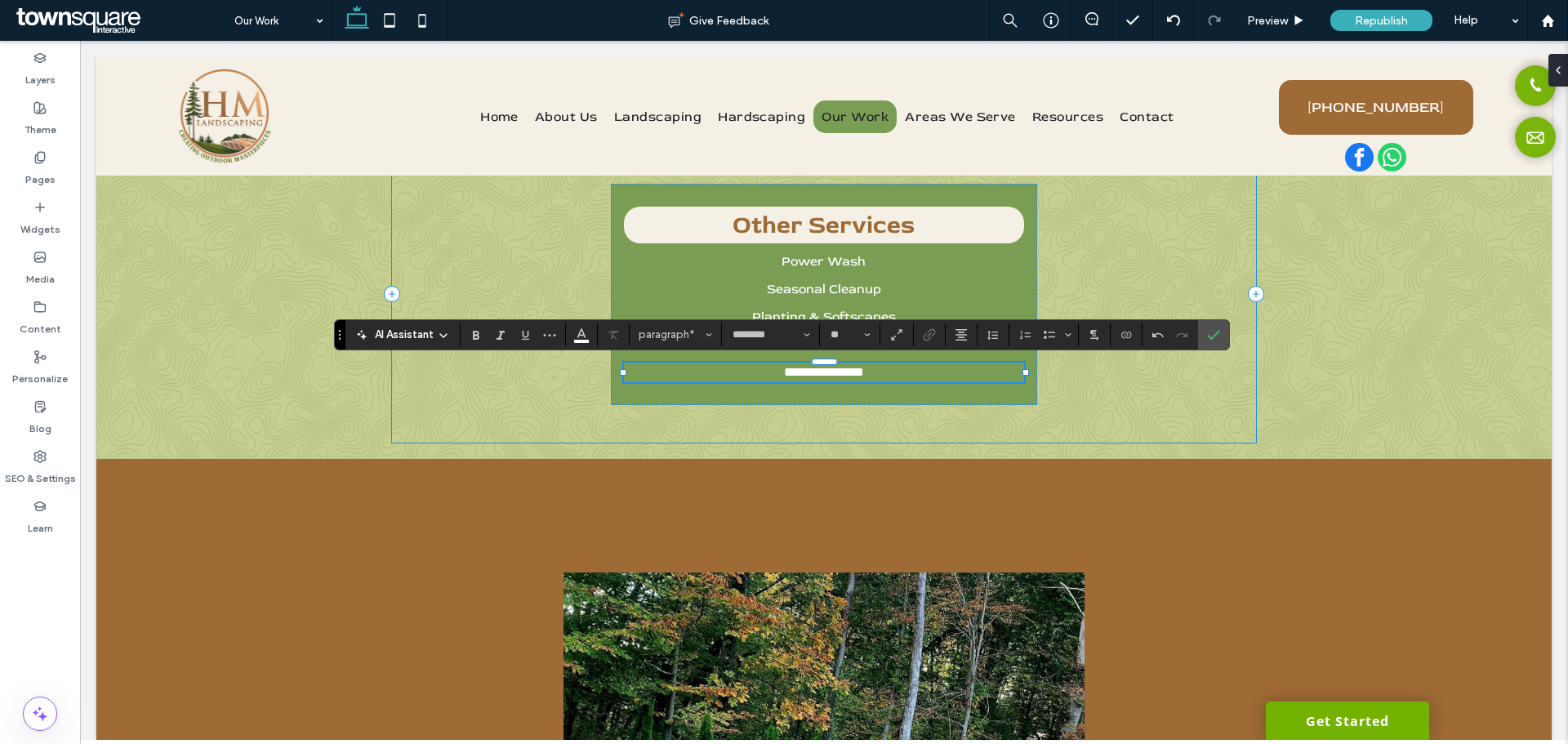
click at [948, 406] on div "**********" at bounding box center [824, 294] width 864 height 297
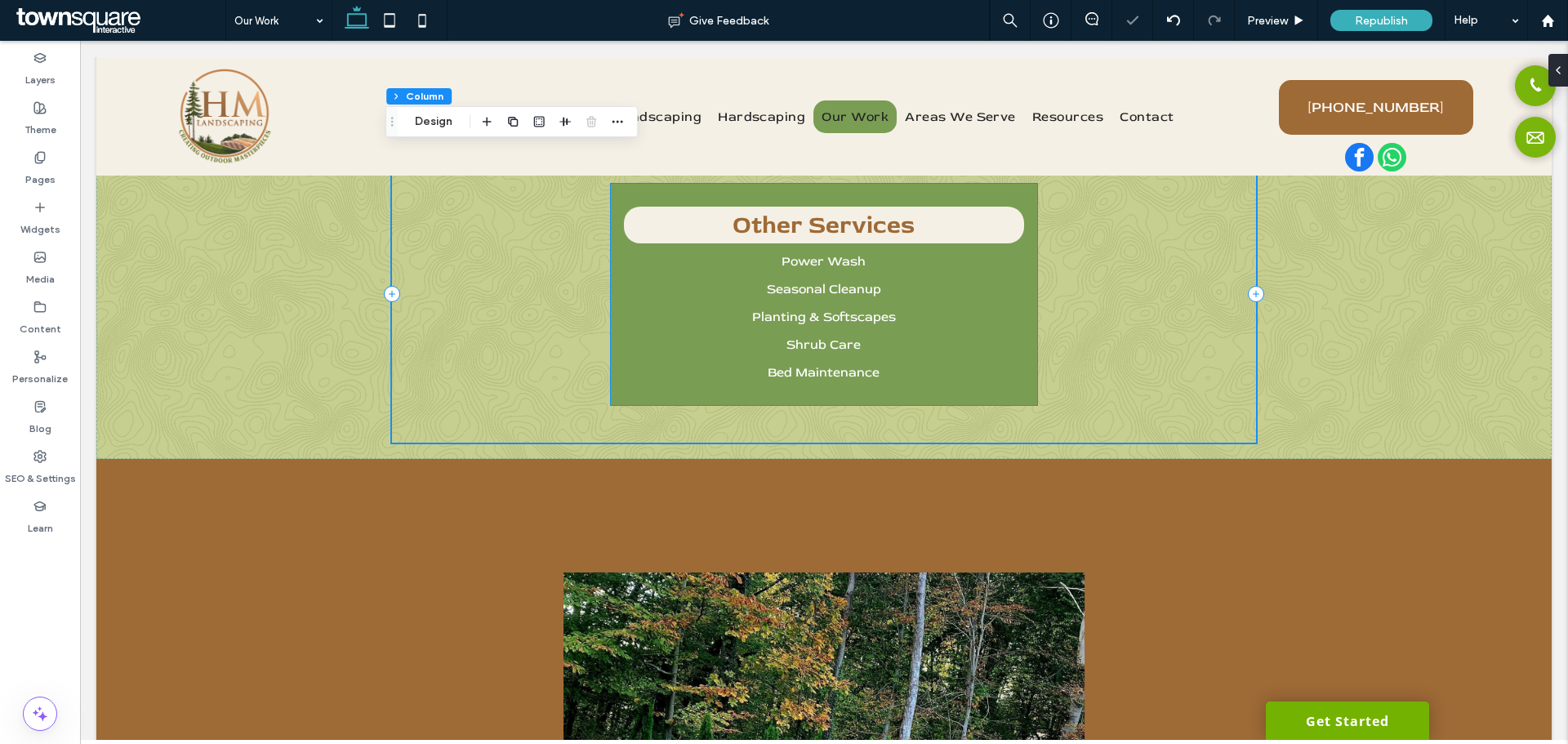
click at [860, 376] on span "Bed Maintenance" at bounding box center [823, 372] width 112 height 16
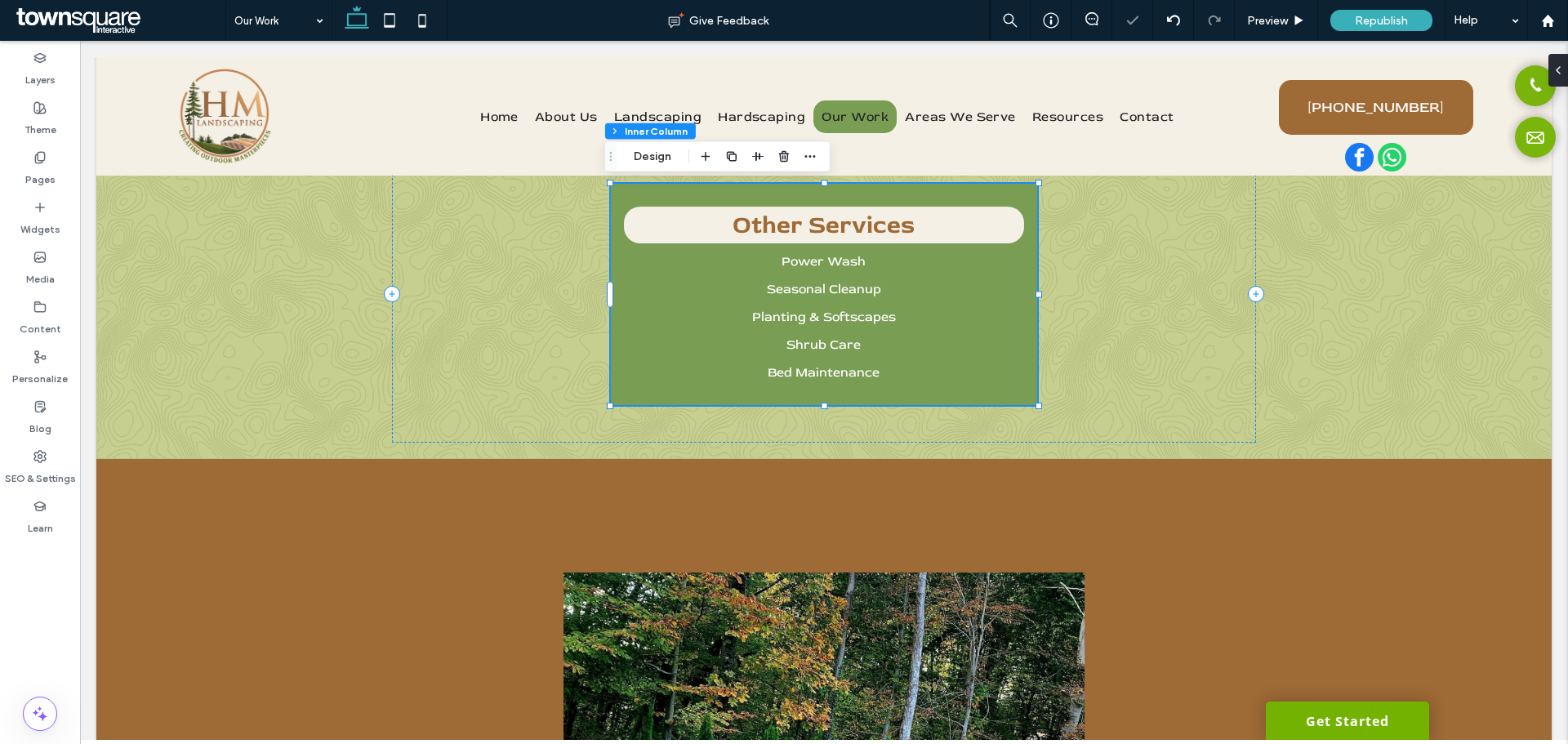
click at [868, 374] on span "Bed Maintenance" at bounding box center [823, 372] width 112 height 16
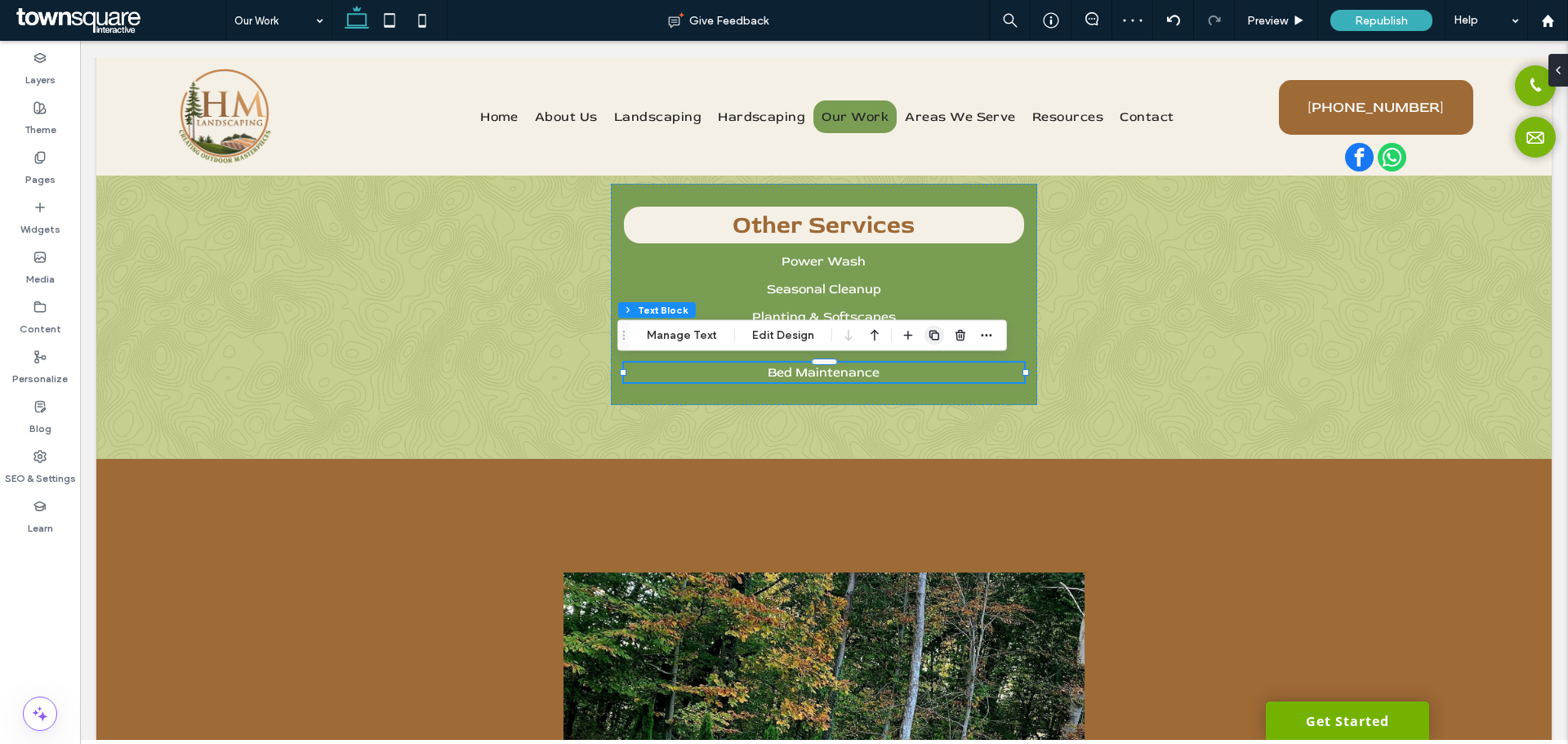
click at [929, 341] on icon "button" at bounding box center [934, 335] width 13 height 13
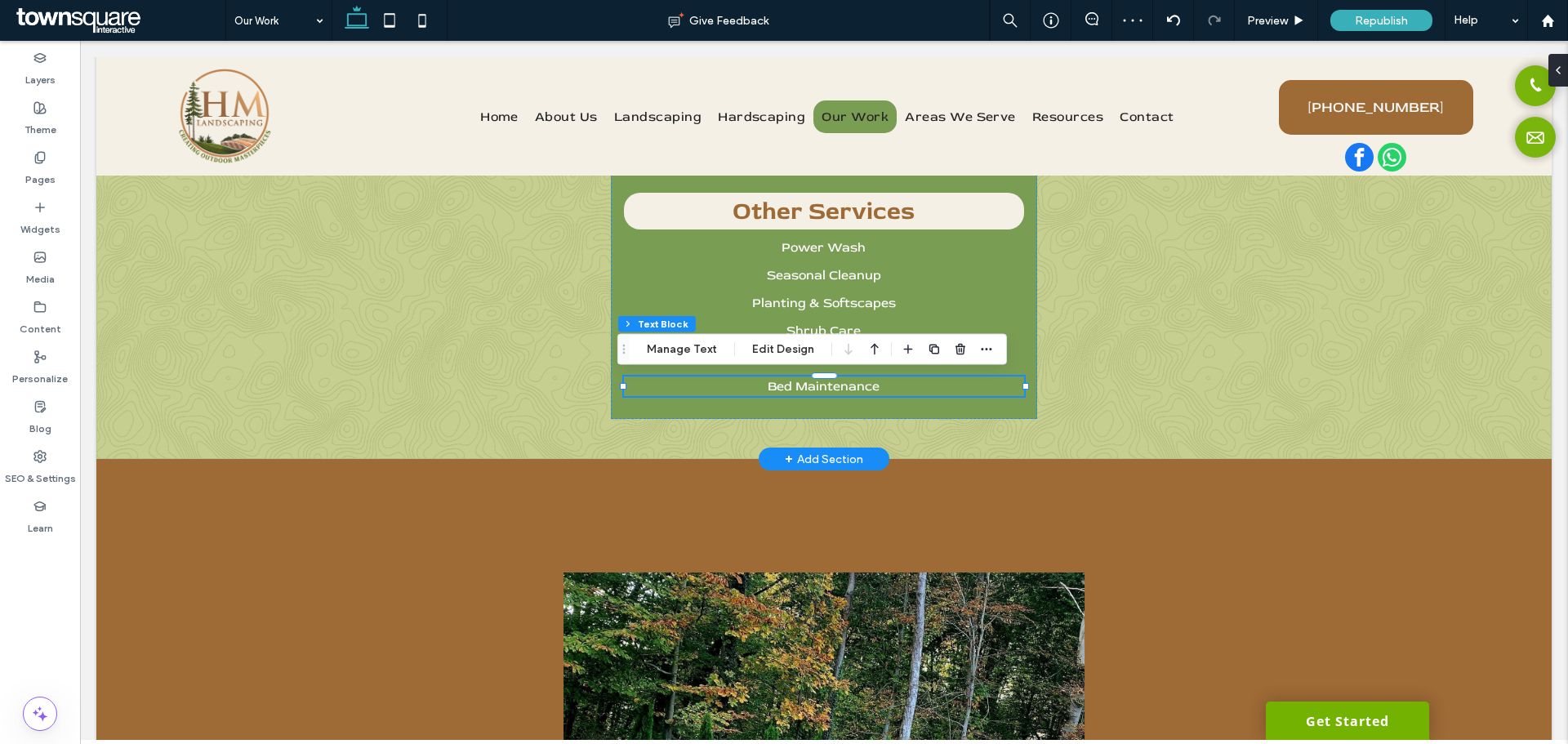
click at [846, 390] on span "Bed Maintenance" at bounding box center [823, 386] width 112 height 16
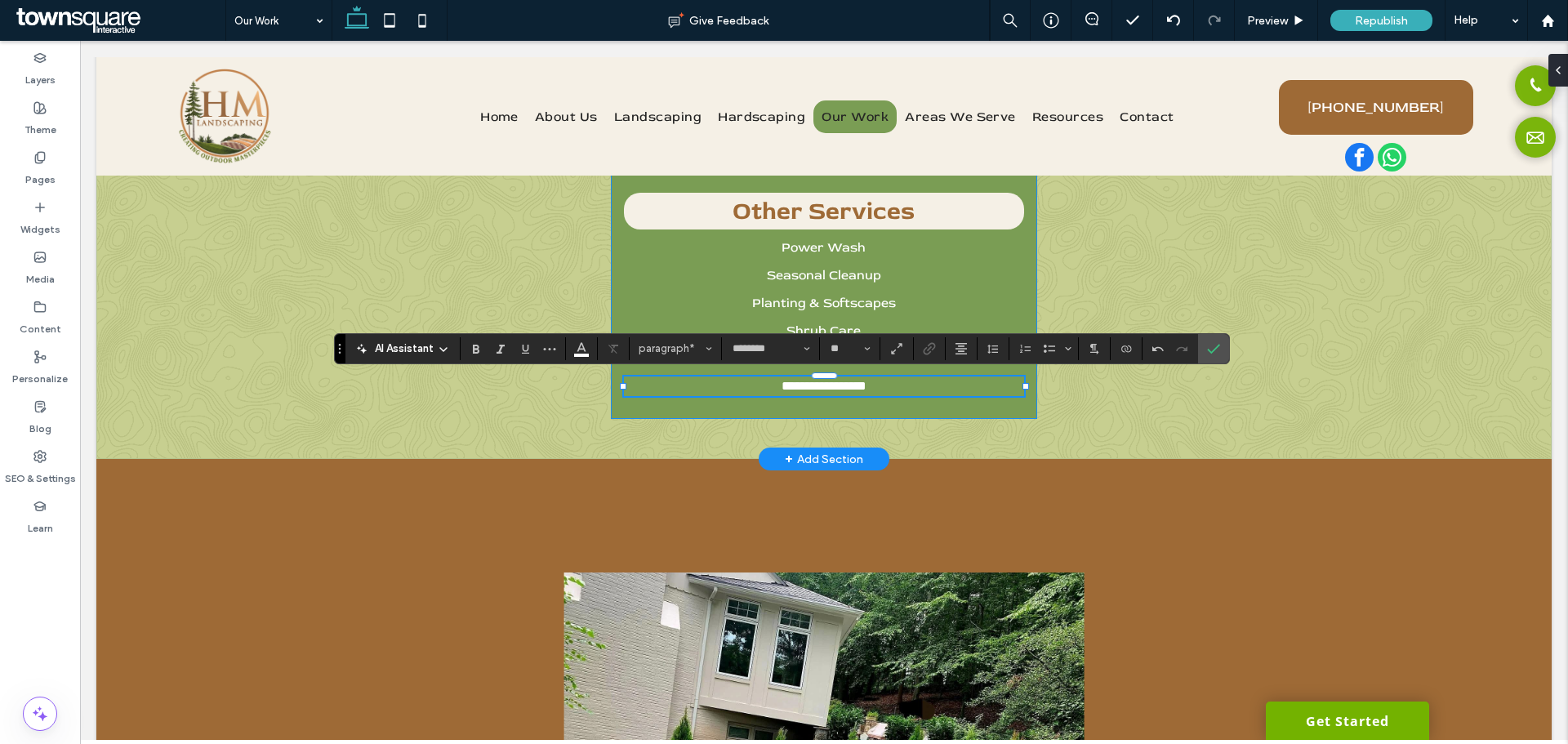
click at [879, 407] on div "**********" at bounding box center [824, 295] width 427 height 250
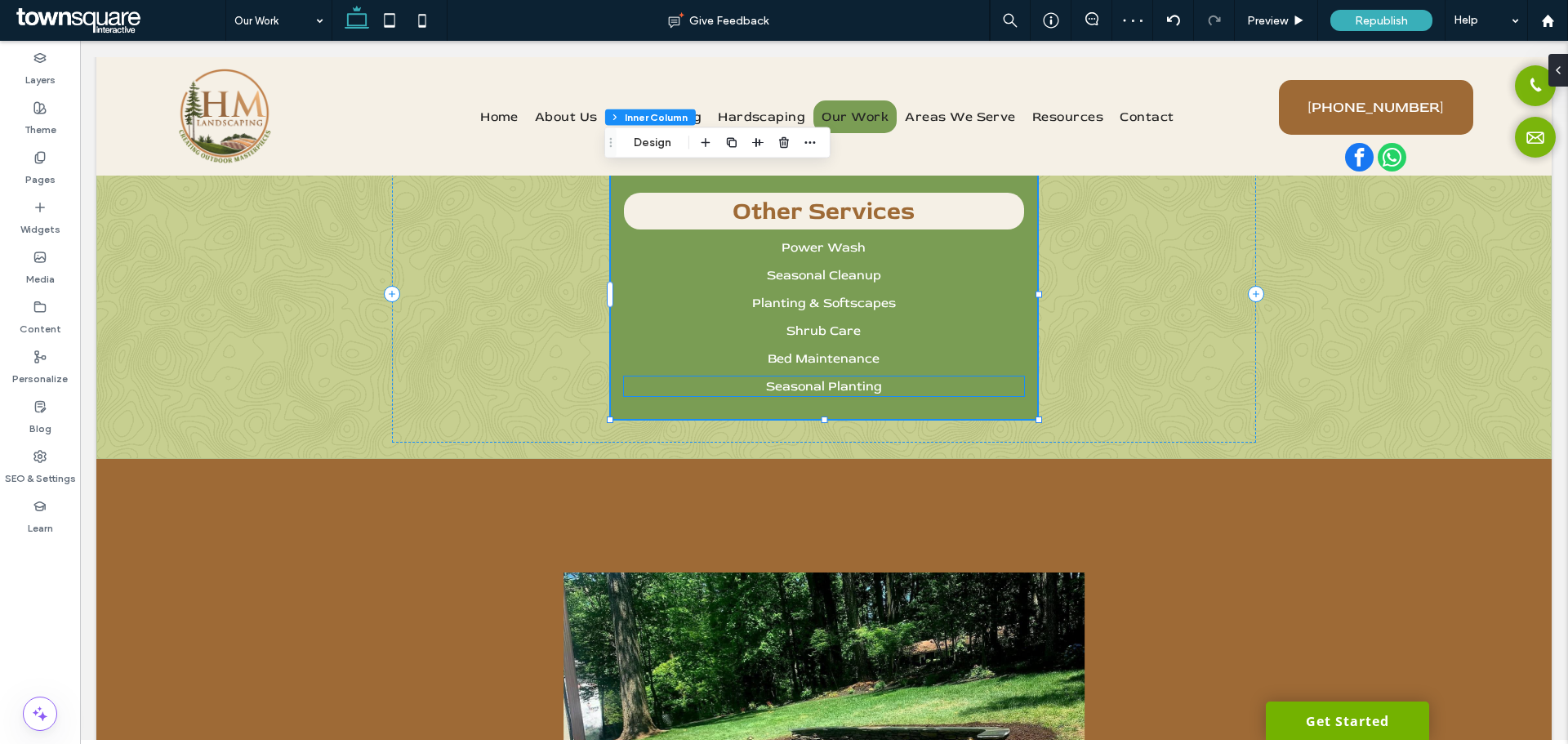
click at [881, 389] on p "Seasonal Planting" at bounding box center [824, 386] width 401 height 20
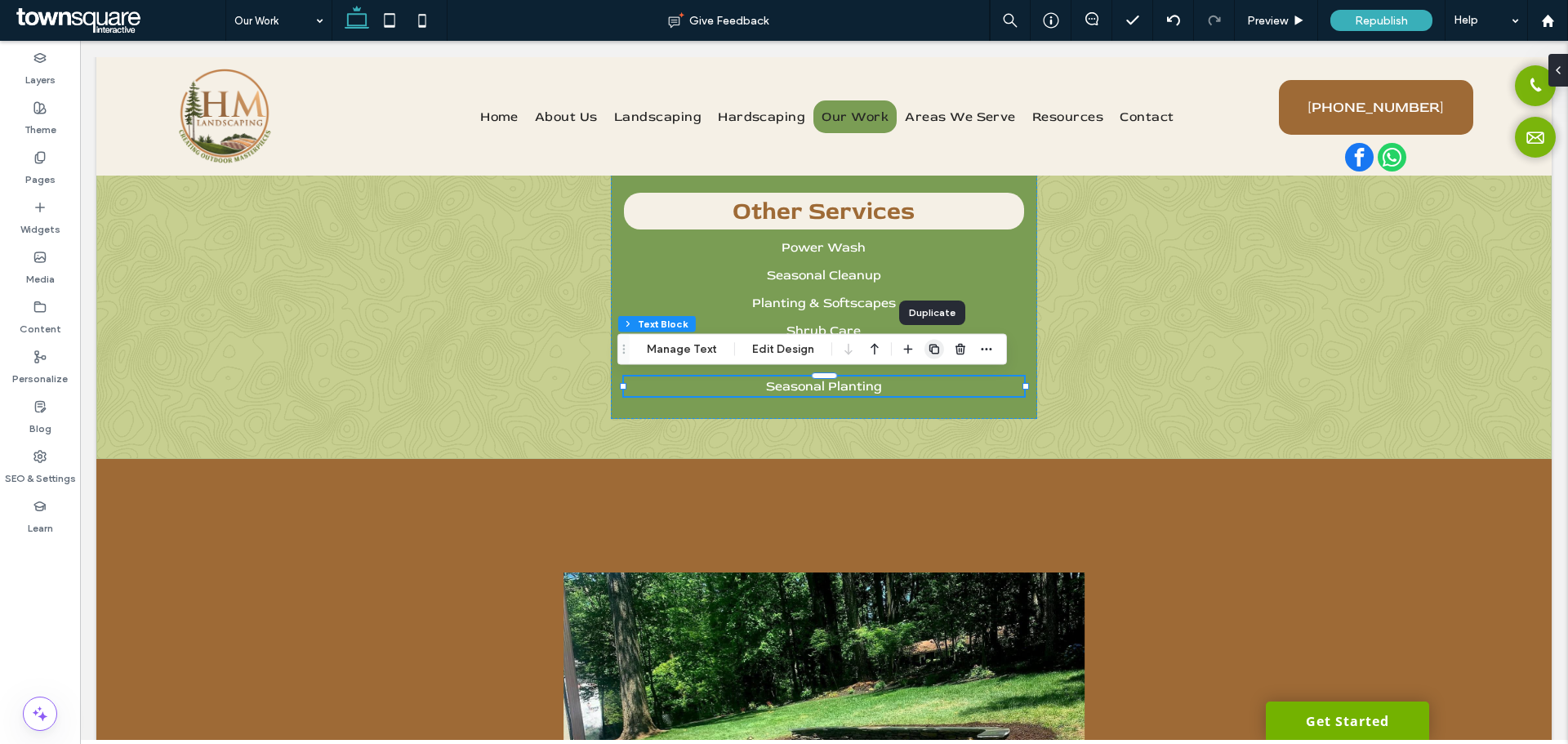
click at [933, 344] on icon "button" at bounding box center [934, 349] width 13 height 13
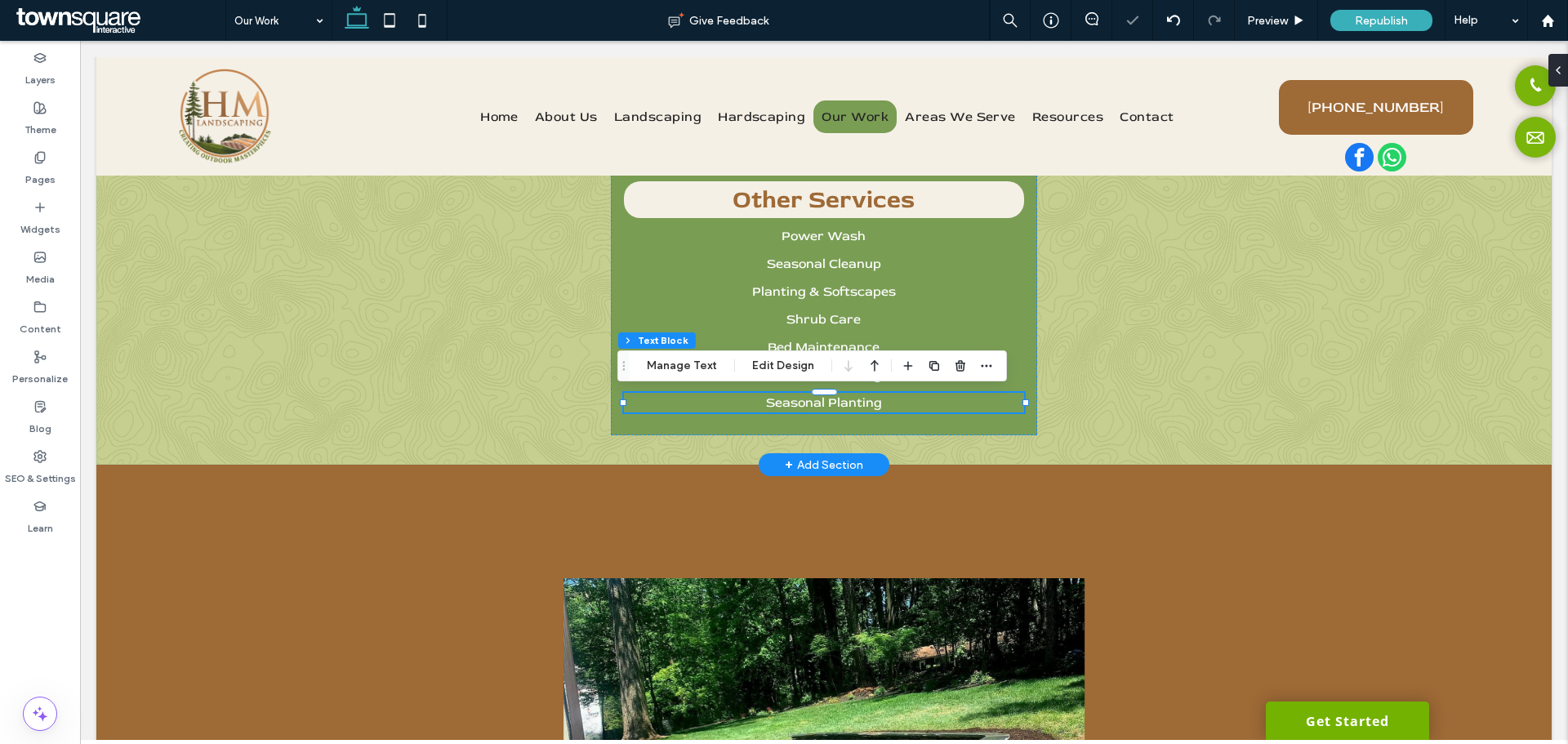
click at [835, 406] on span "Seasonal Planting" at bounding box center [824, 402] width 116 height 16
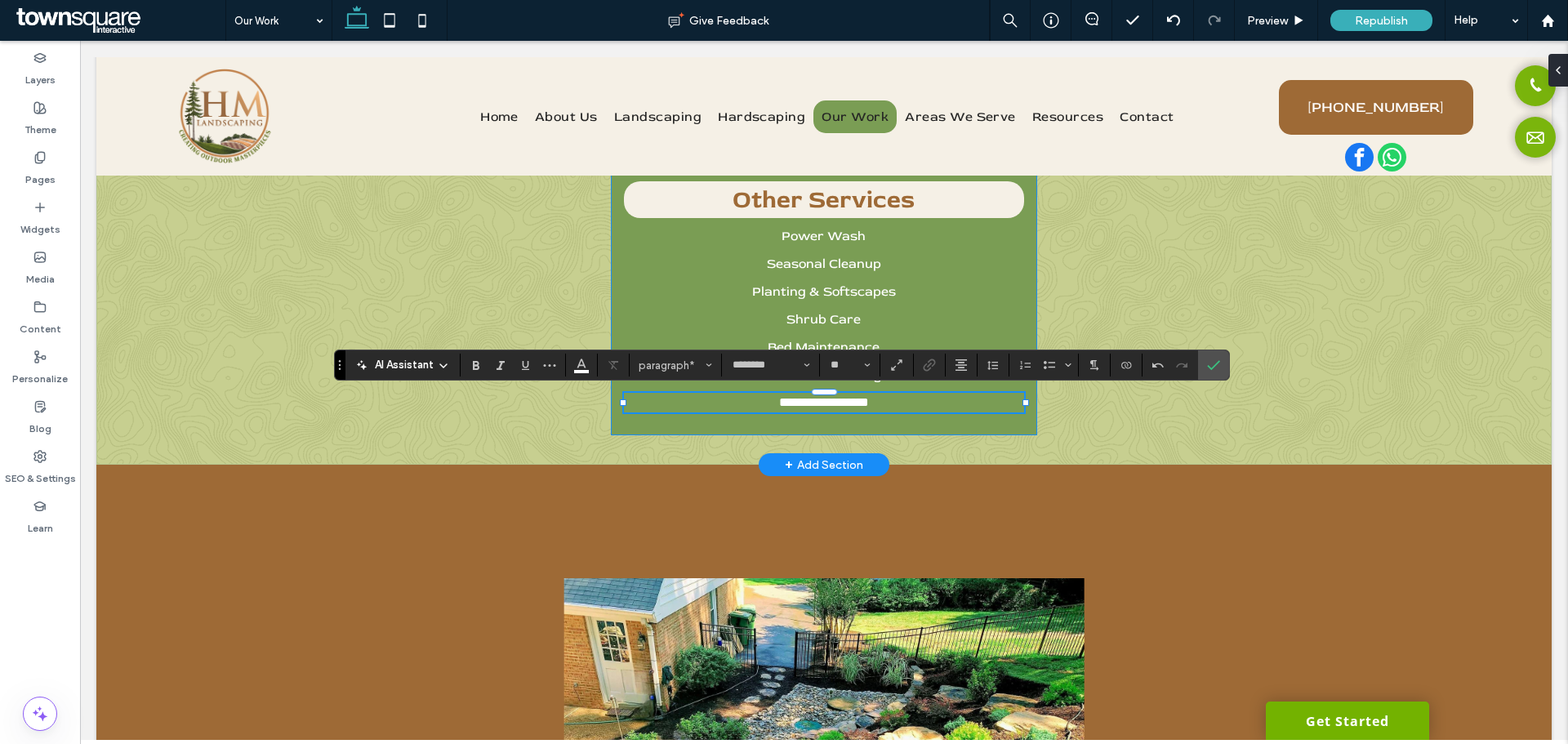
click at [865, 422] on div "**********" at bounding box center [824, 297] width 427 height 277
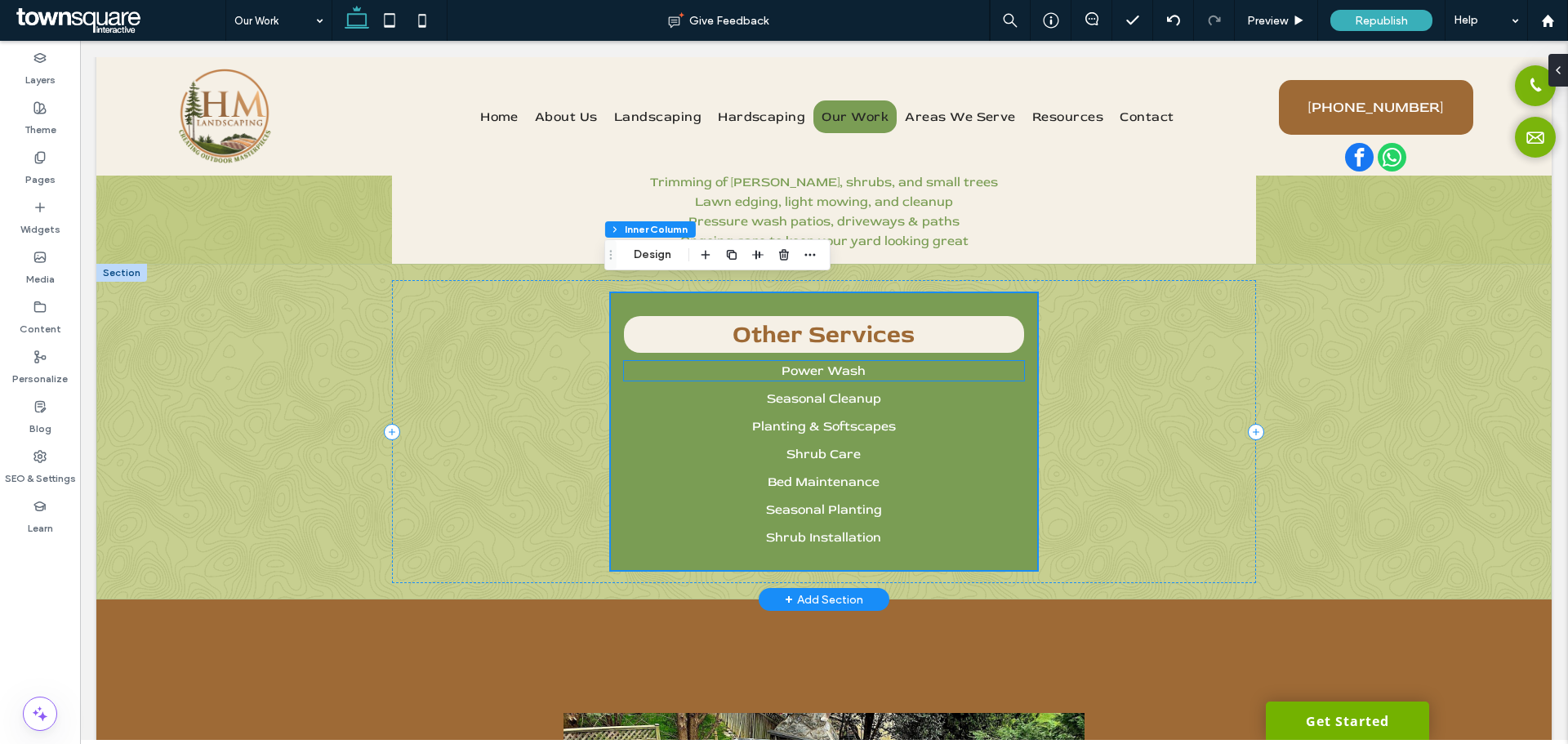
scroll to position [245, 0]
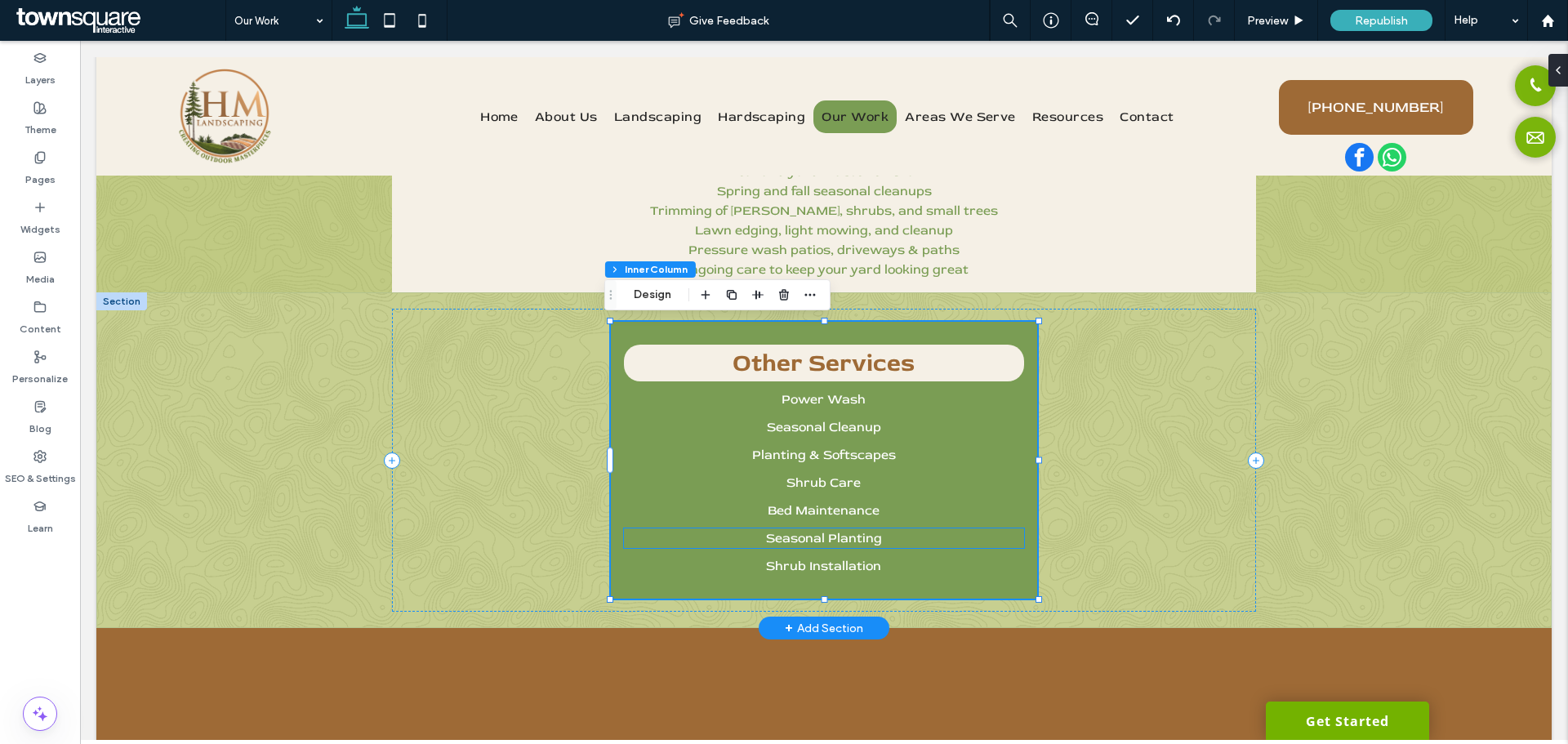
click at [820, 539] on span "Seasonal Planting" at bounding box center [824, 538] width 116 height 16
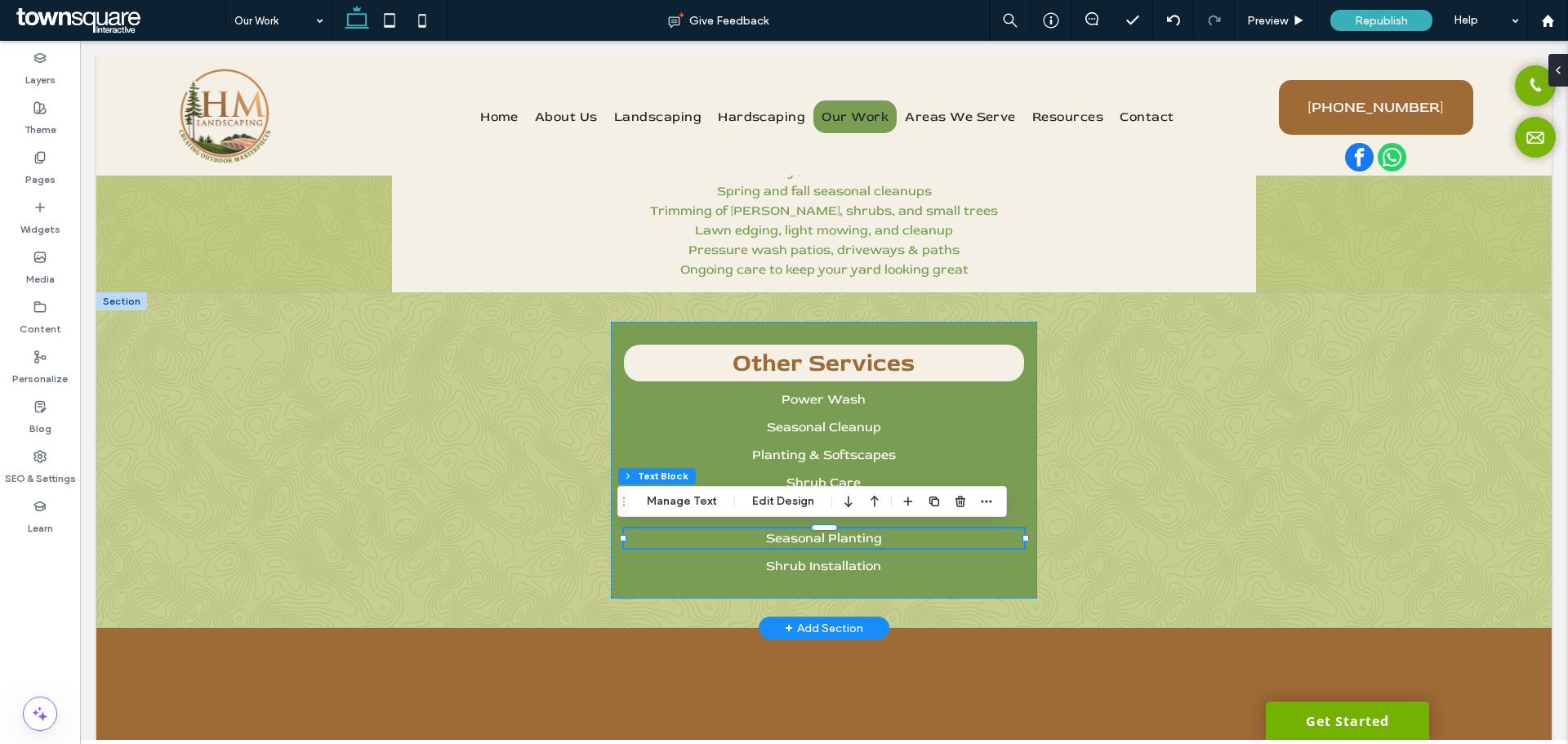
click at [894, 543] on p "Seasonal Planting" at bounding box center [824, 539] width 401 height 20
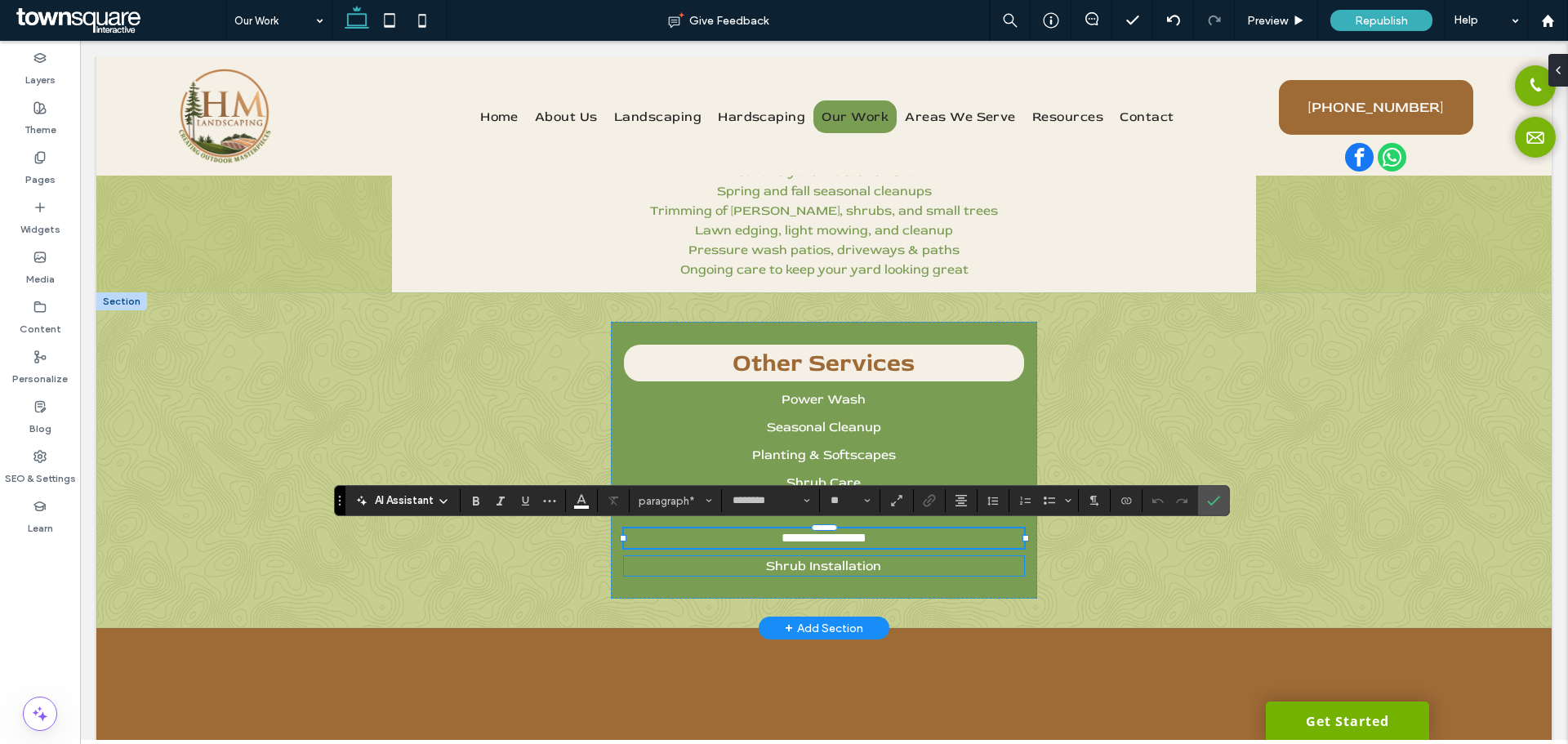
click at [865, 571] on span "Shrub Installation" at bounding box center [824, 566] width 115 height 16
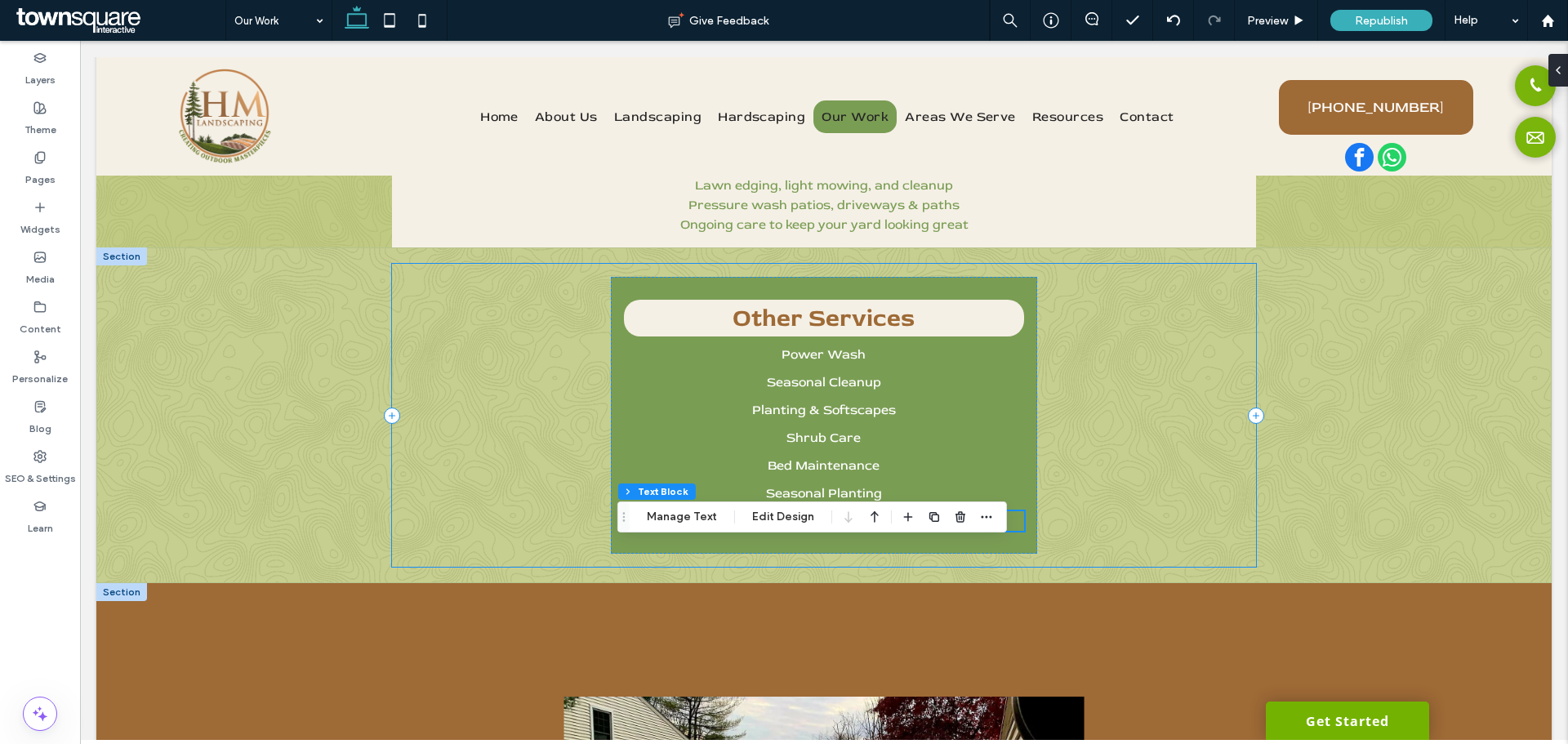
scroll to position [327, 0]
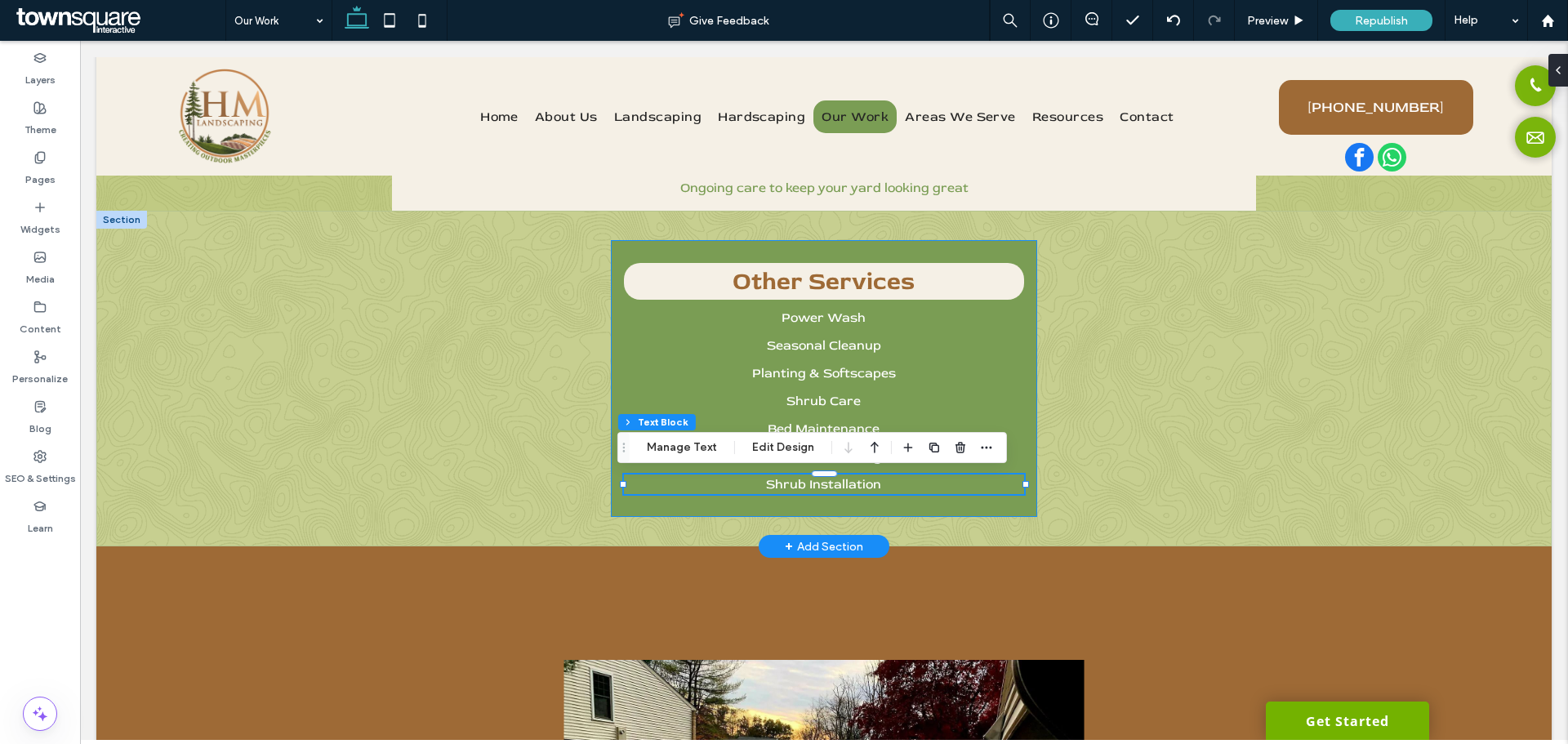
click at [914, 513] on div "Other Services Power Wash Seasonal Cleanup Planting & Softscapes Shrub Care Bed…" at bounding box center [824, 378] width 427 height 277
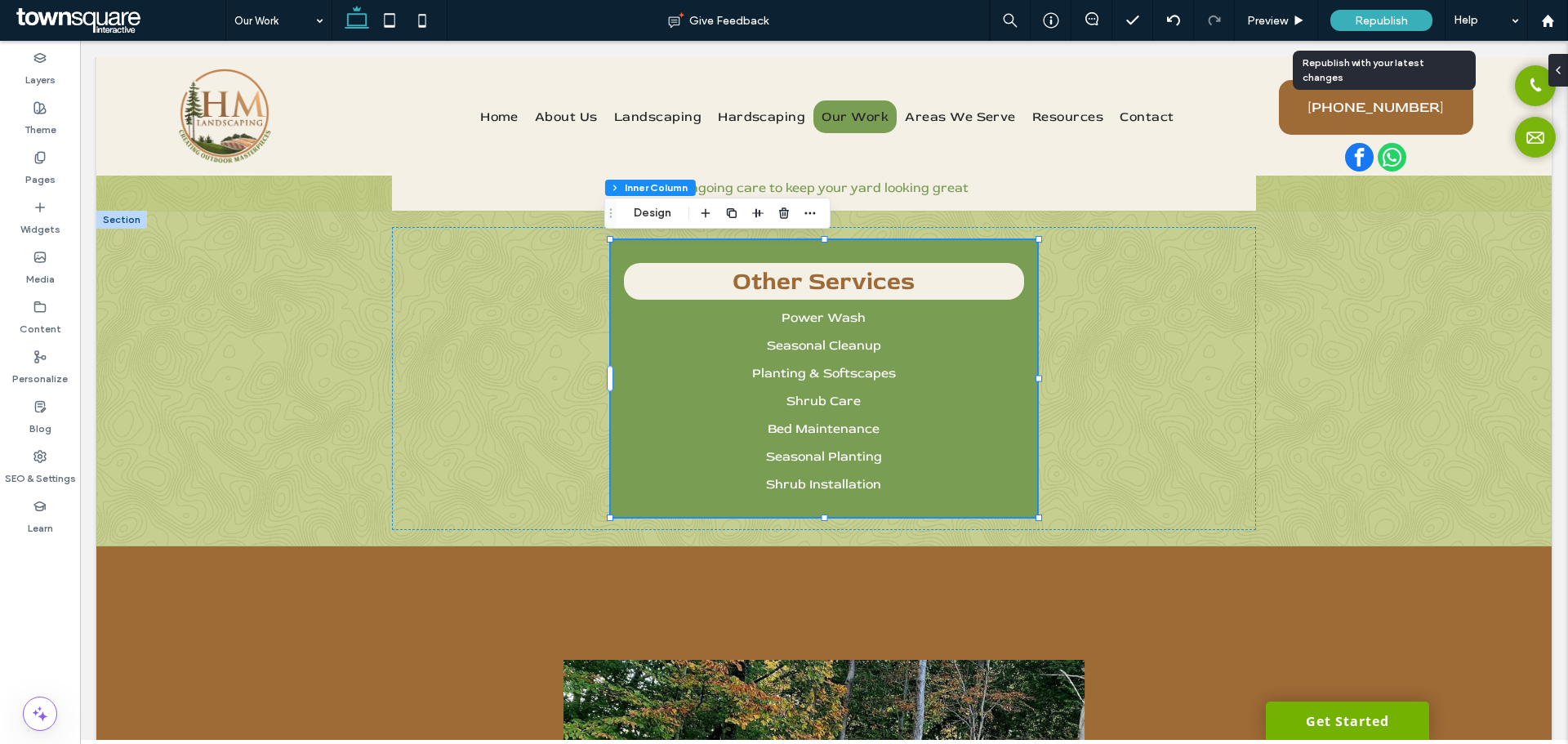
click at [1377, 12] on div "Republish" at bounding box center [1381, 20] width 102 height 21
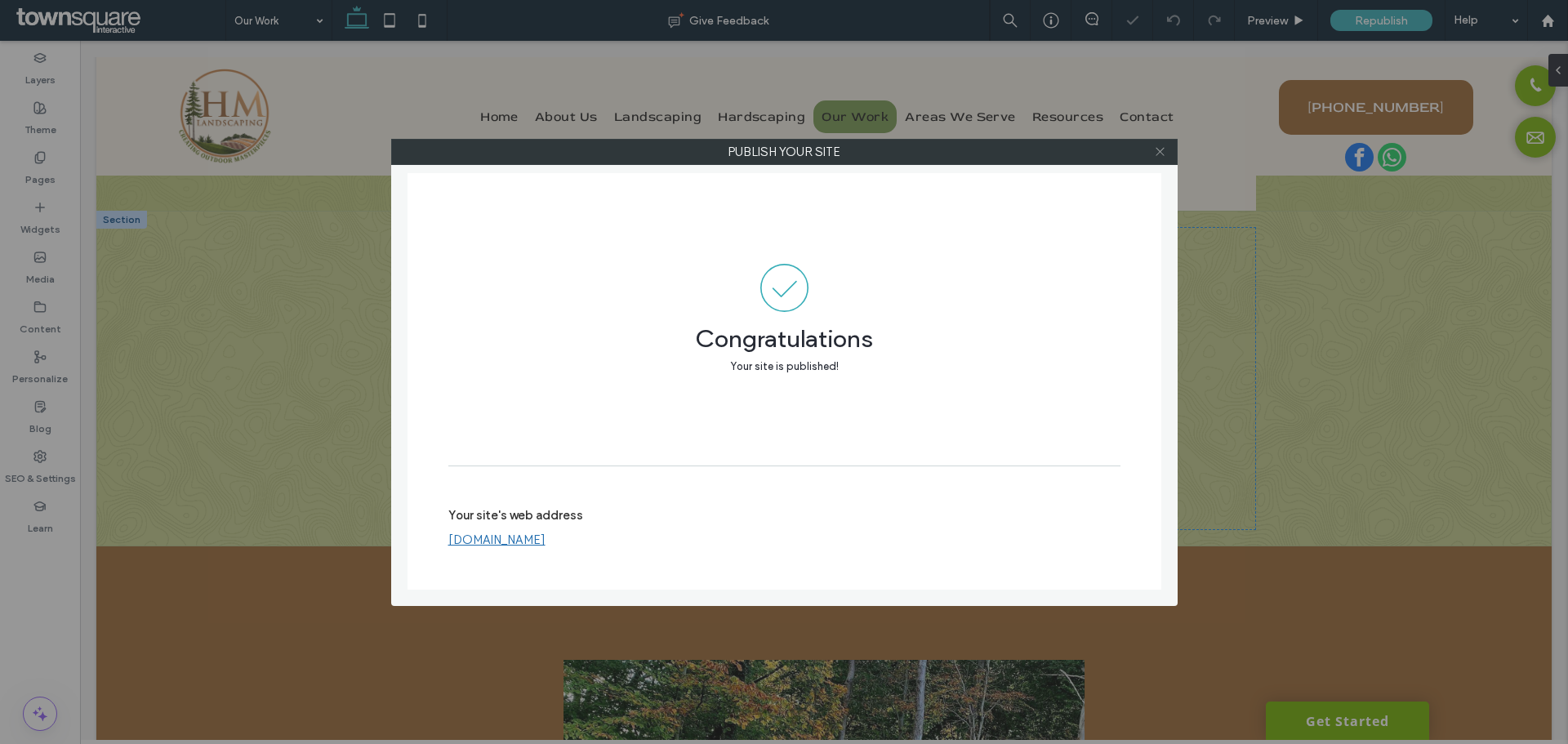
click at [1161, 147] on icon at bounding box center [1160, 152] width 12 height 12
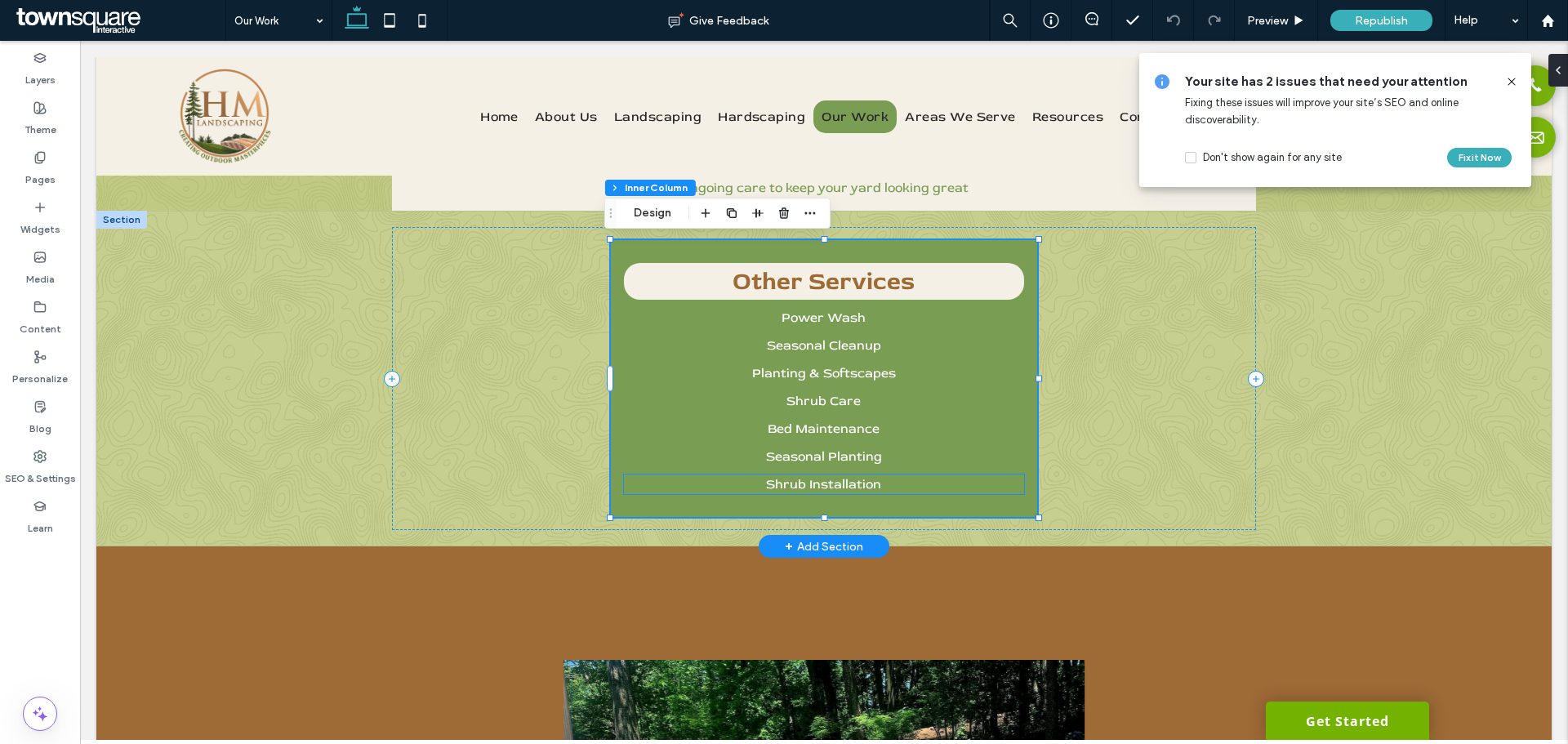
click at [861, 491] on span "Shrub Installation" at bounding box center [824, 484] width 115 height 16
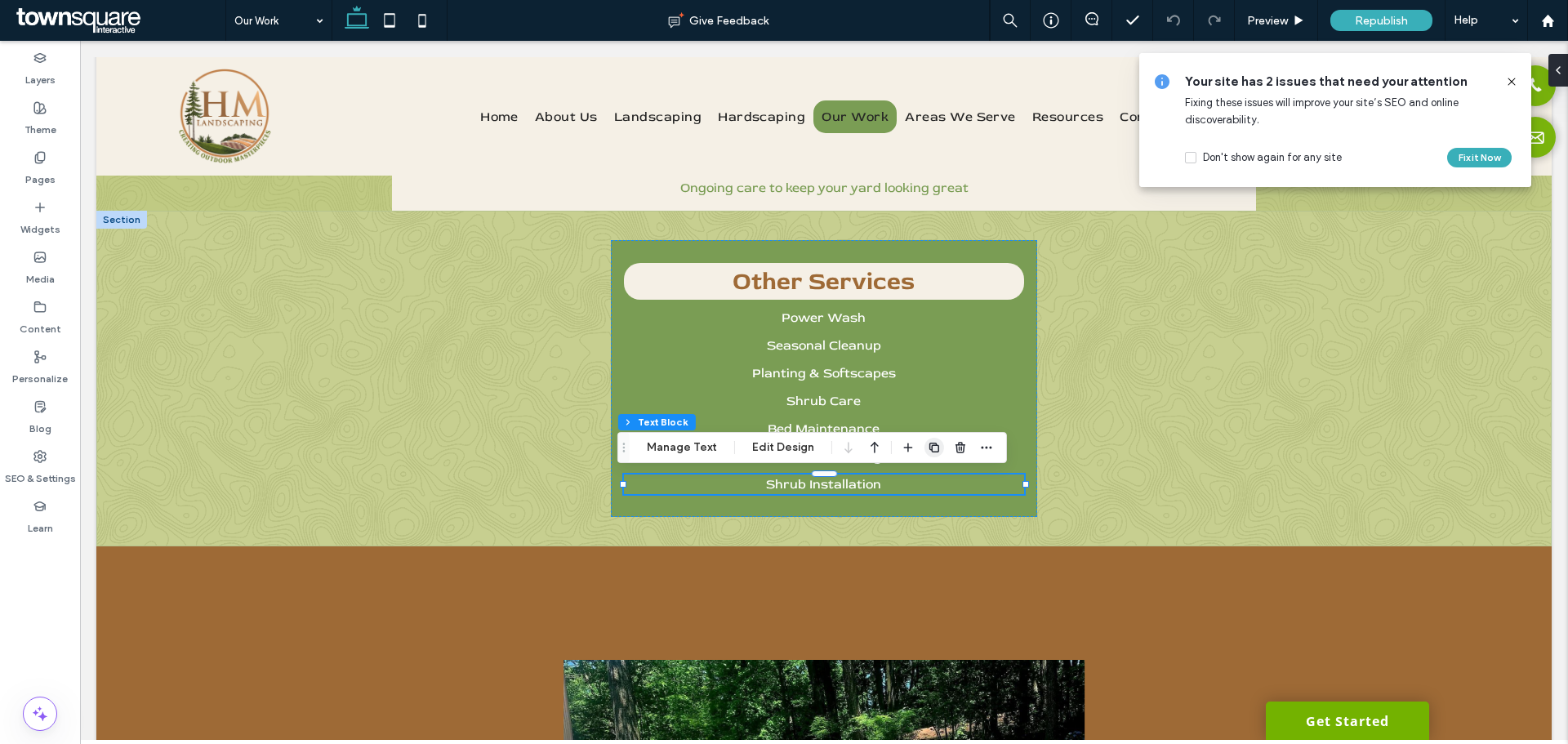
click at [932, 450] on icon "button" at bounding box center [934, 447] width 13 height 13
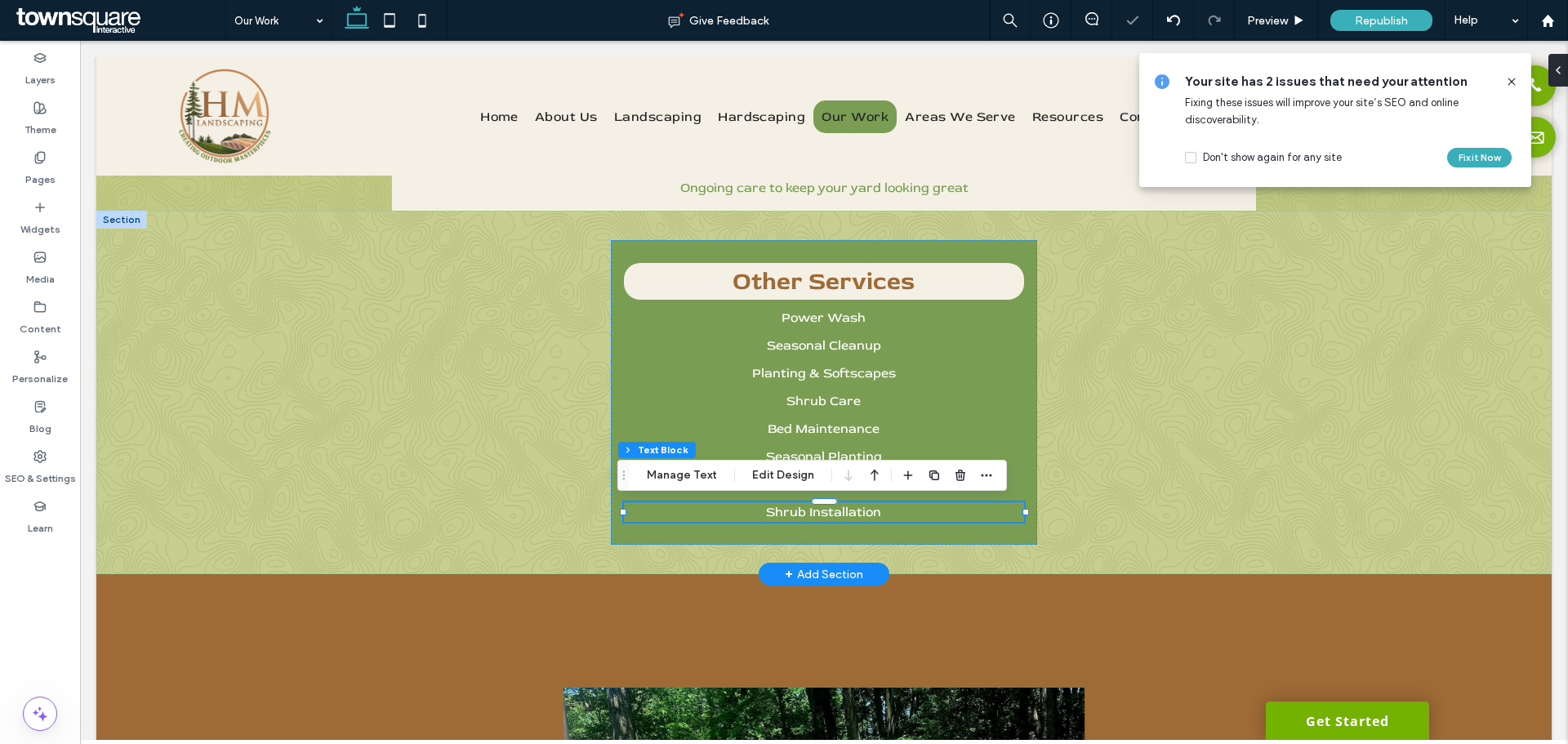
click at [843, 514] on span "Shrub Installation" at bounding box center [824, 512] width 115 height 16
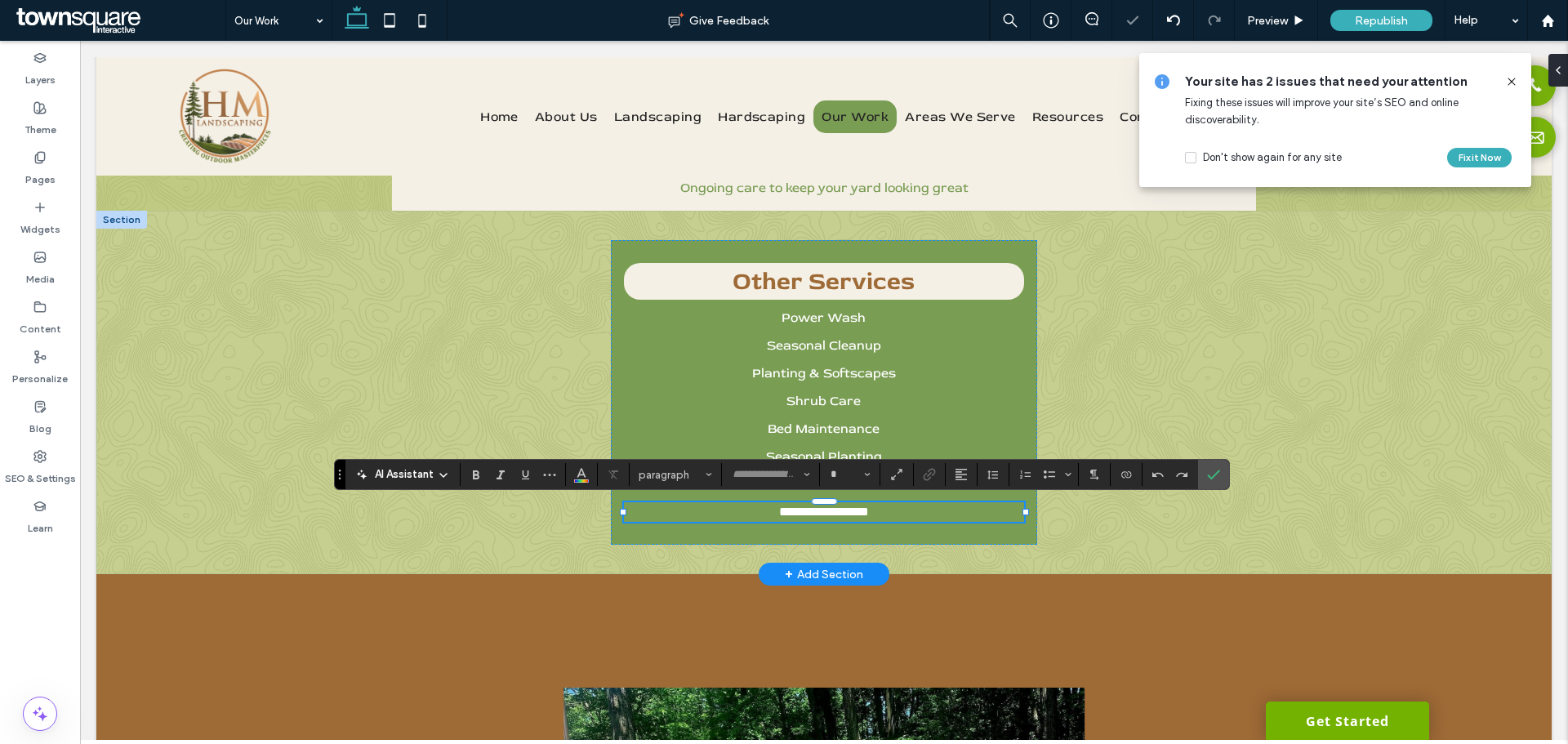
type input "********"
type input "**"
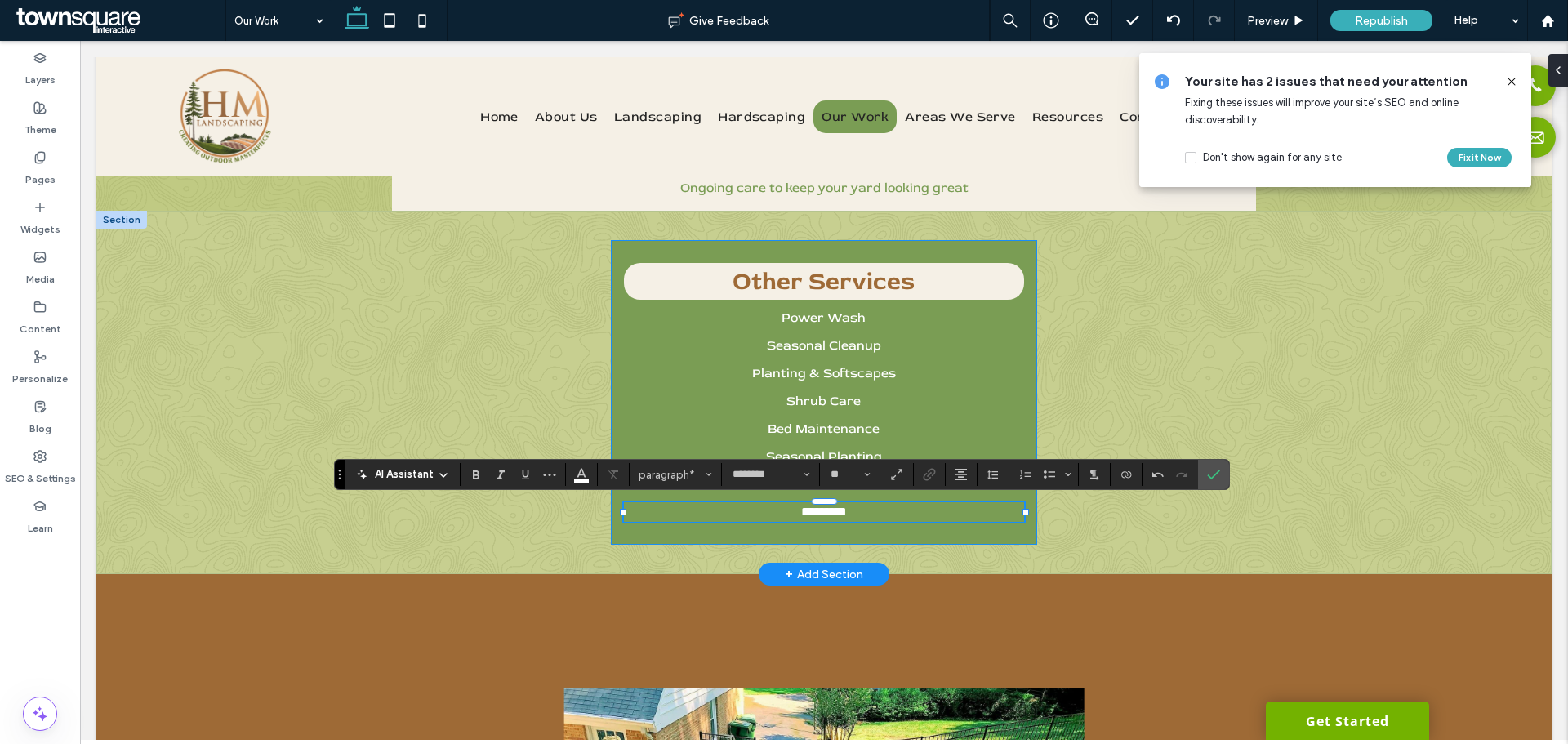
click at [864, 536] on div "Other Services Power Wash Seasonal Cleanup Planting & Softscapes Shrub Care Bed…" at bounding box center [824, 392] width 427 height 305
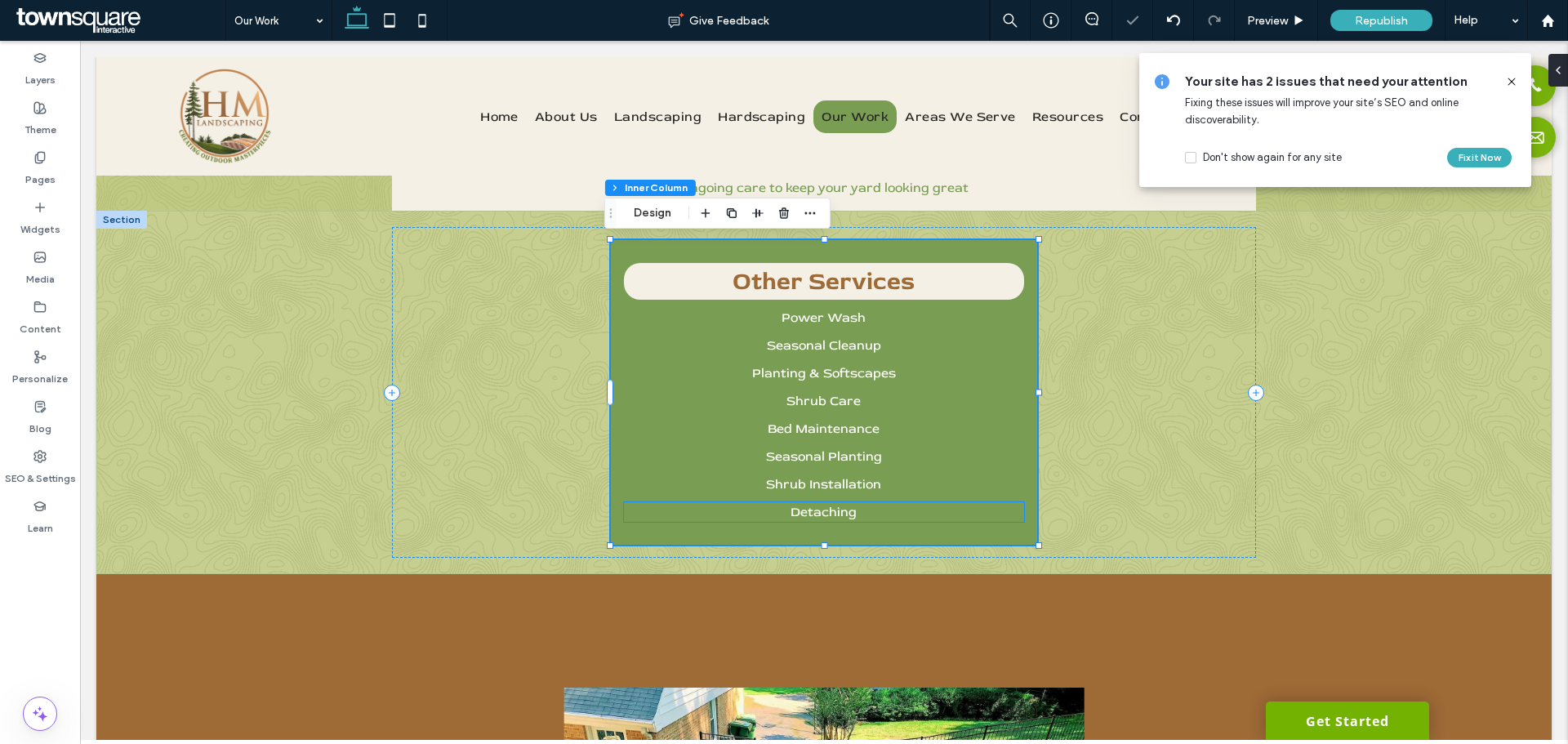
click at [828, 514] on span "Detaching" at bounding box center [823, 512] width 66 height 16
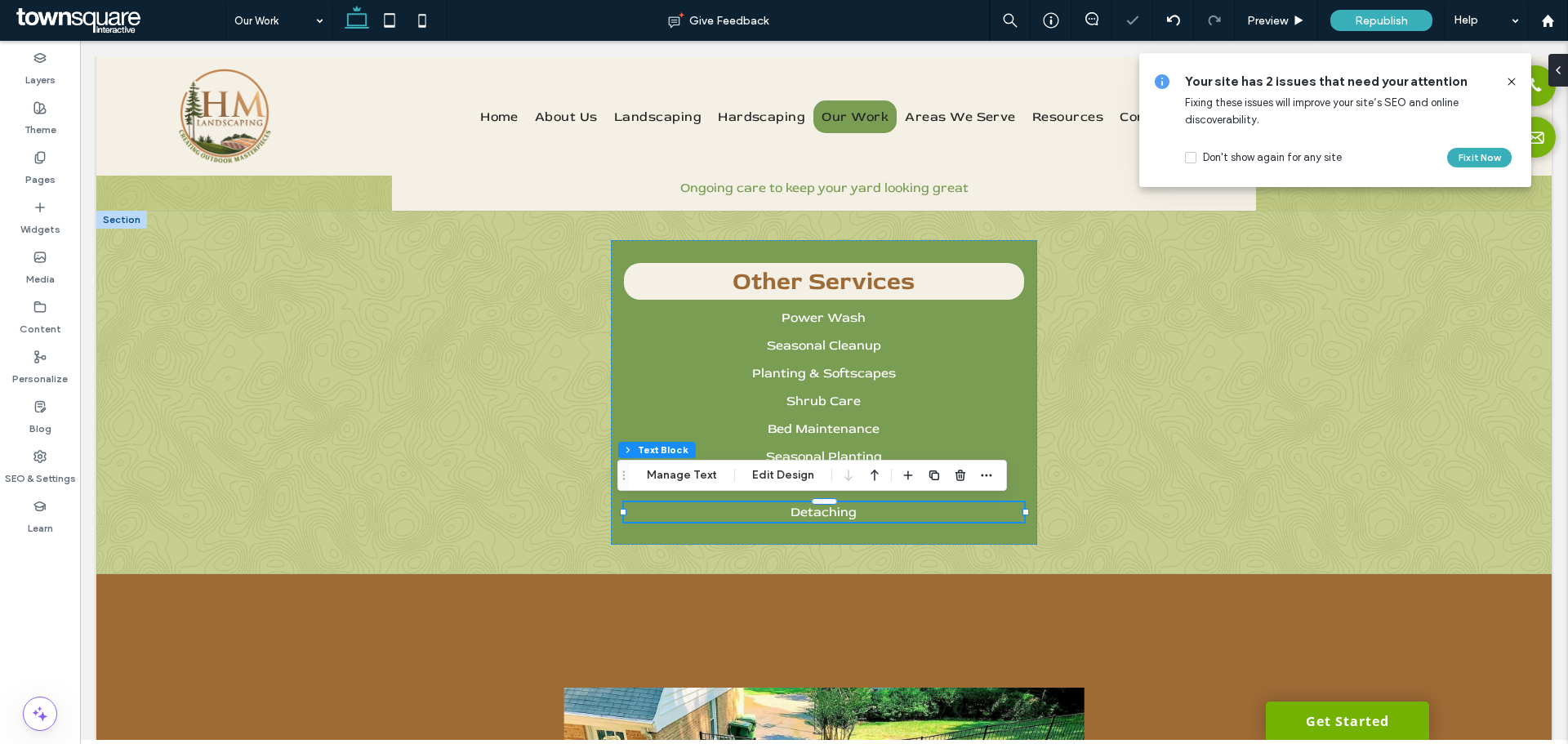
click at [828, 514] on span "Detaching" at bounding box center [823, 512] width 66 height 16
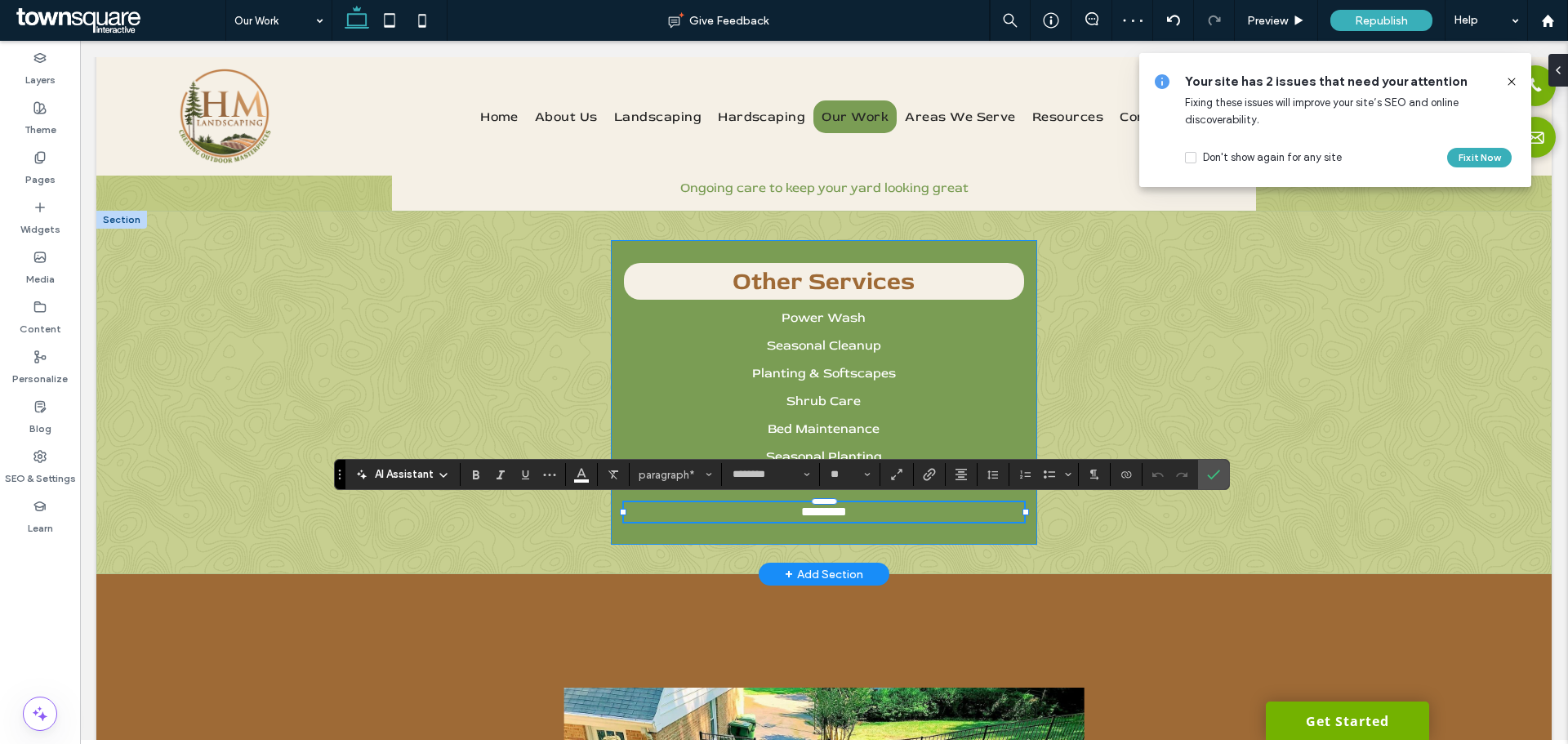
click at [855, 533] on div "Other Services Power Wash Seasonal Cleanup Planting & Softscapes Shrub Care Bed…" at bounding box center [824, 392] width 427 height 305
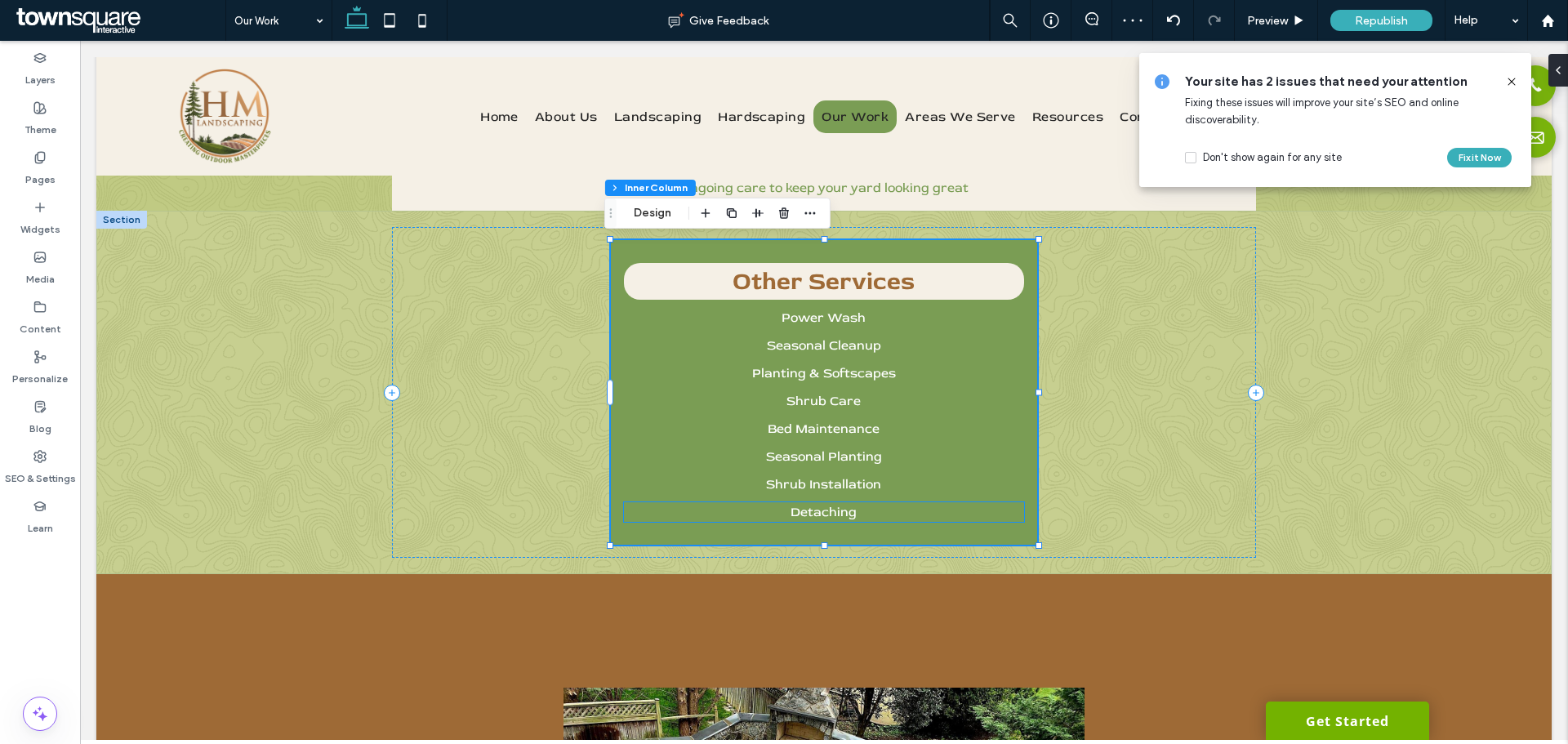
click at [866, 514] on p "Detaching" at bounding box center [824, 512] width 401 height 20
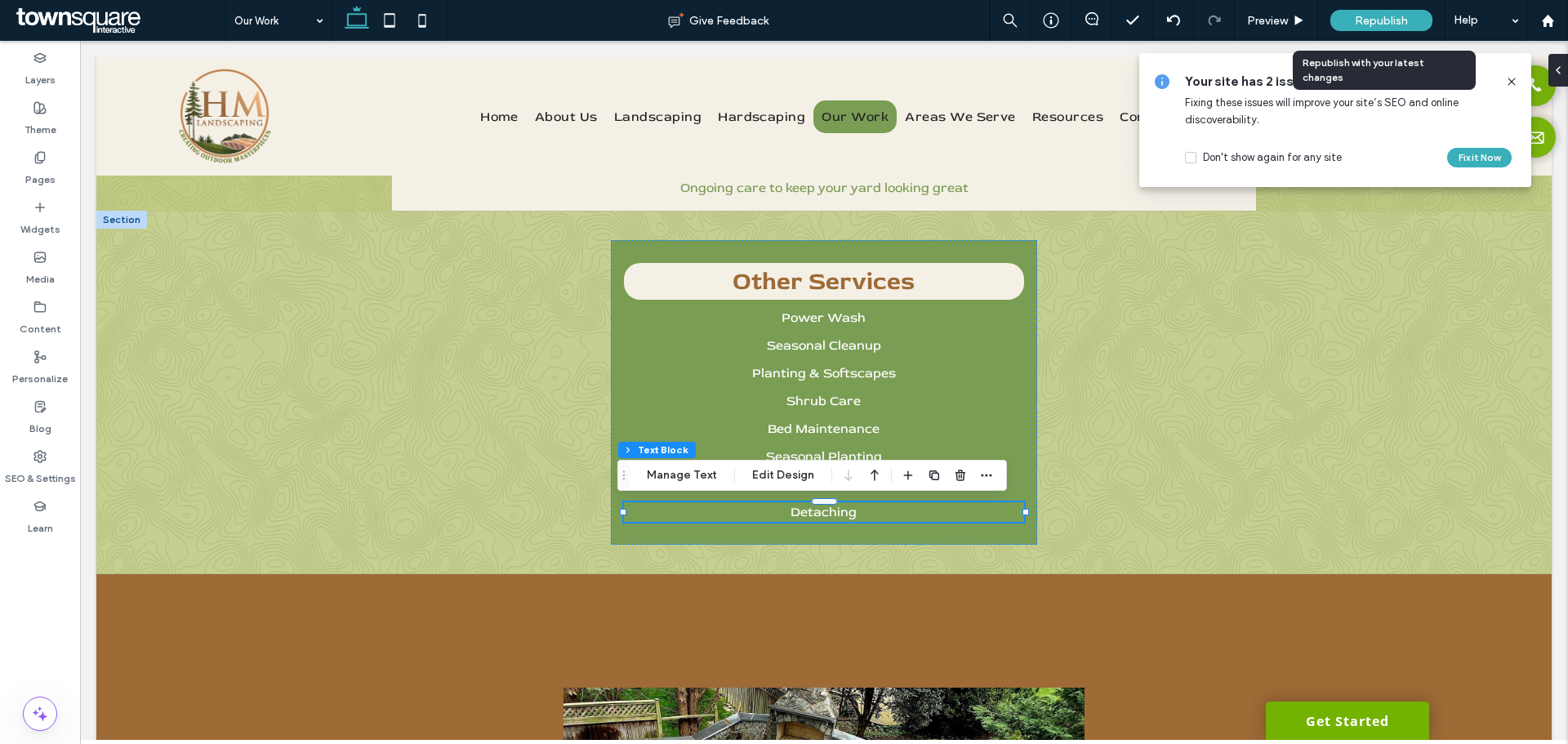
click at [1400, 24] on span "Republish" at bounding box center [1382, 21] width 53 height 14
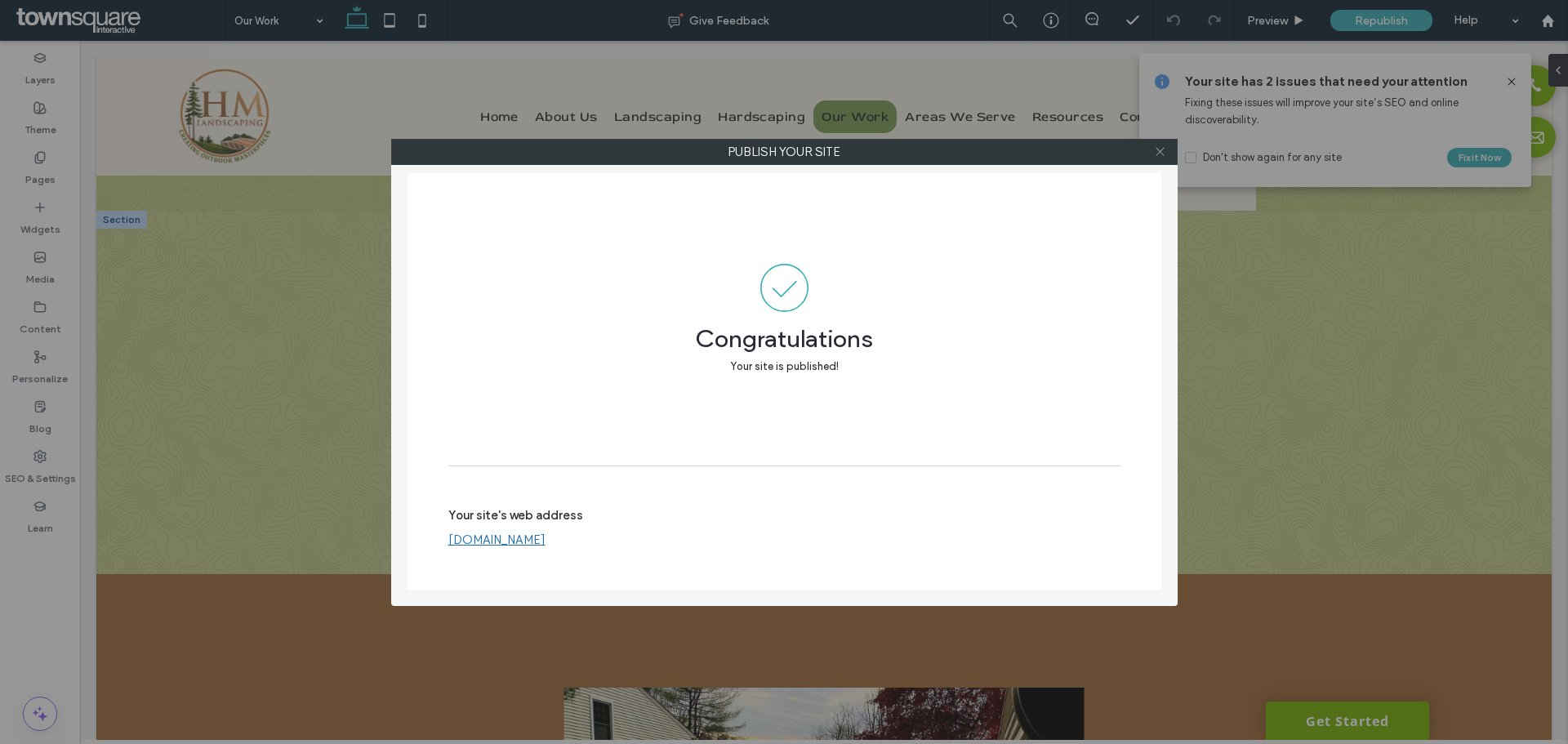
click at [1158, 155] on icon at bounding box center [1160, 152] width 12 height 12
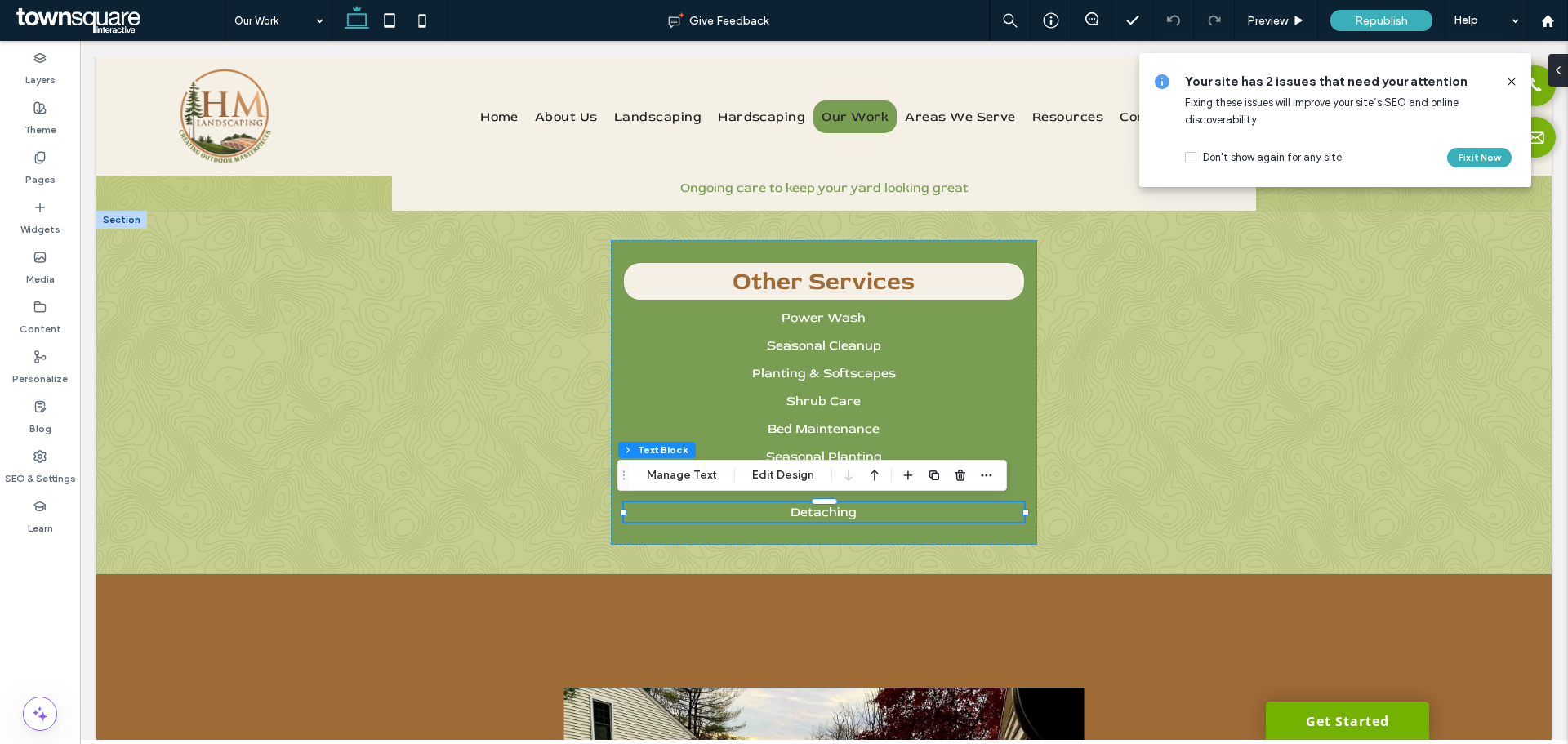
click at [1511, 82] on icon at bounding box center [1512, 81] width 13 height 13
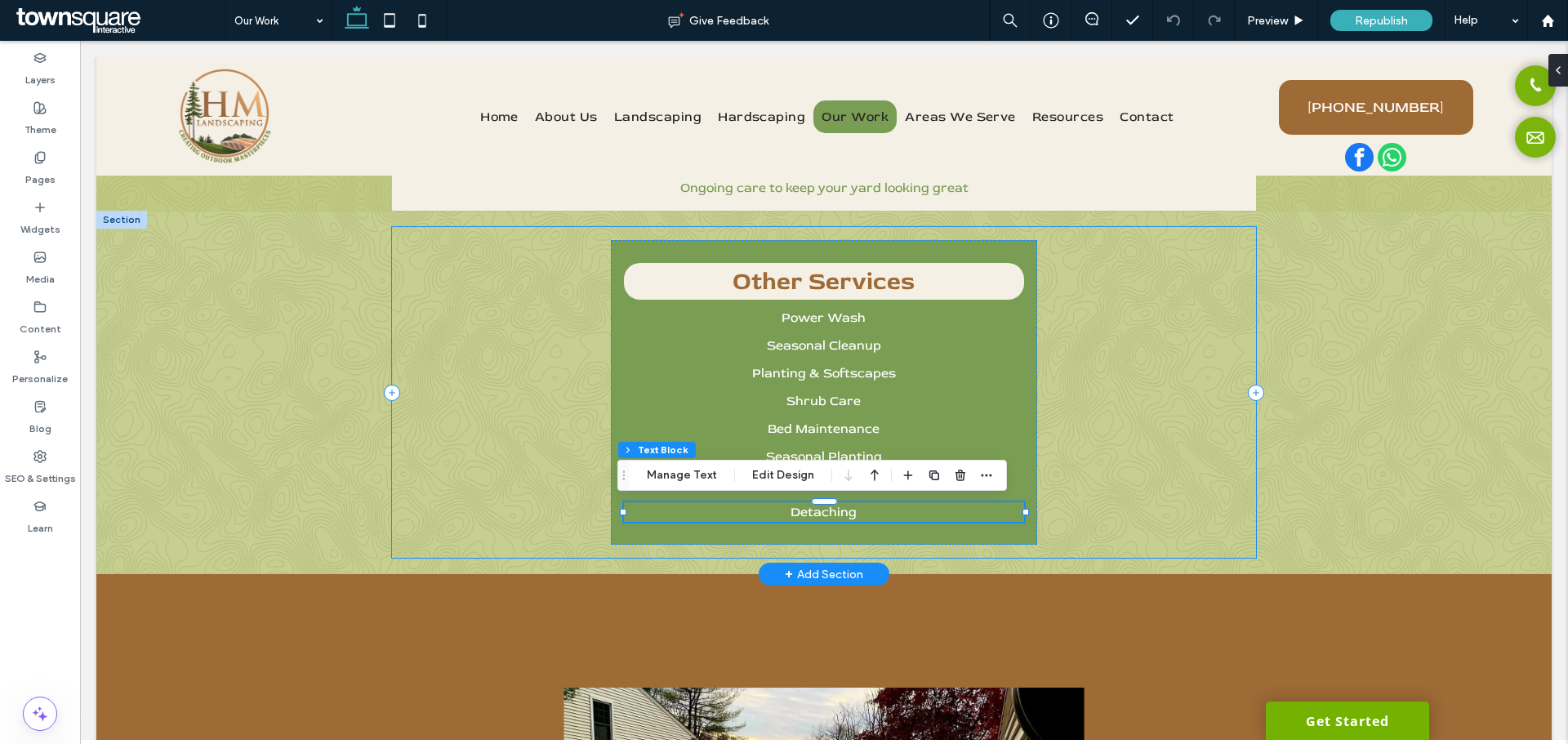
click at [1180, 346] on div "Other Services Power Wash Seasonal Cleanup Planting & Softscapes Shrub Care Bed…" at bounding box center [824, 392] width 864 height 331
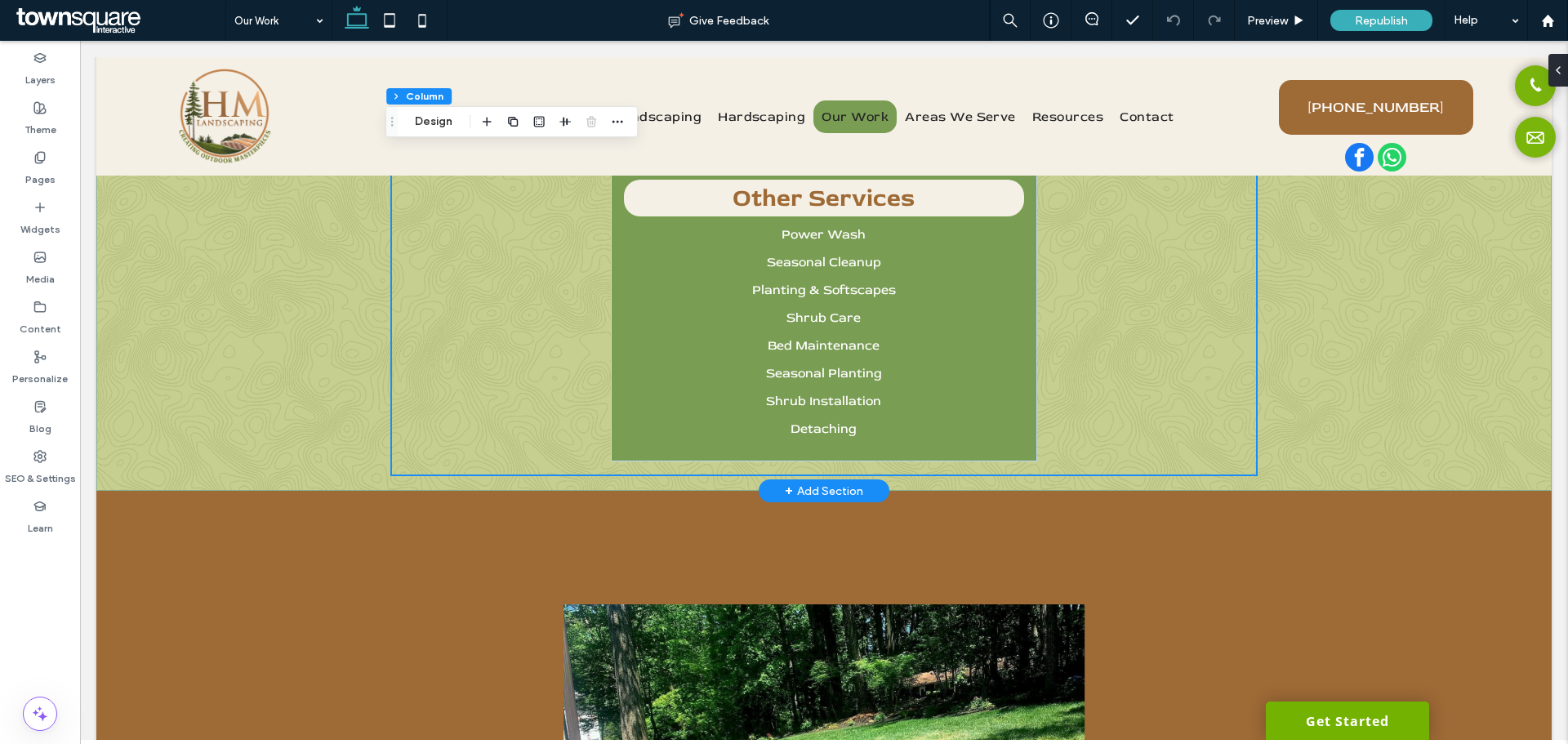
scroll to position [408, 0]
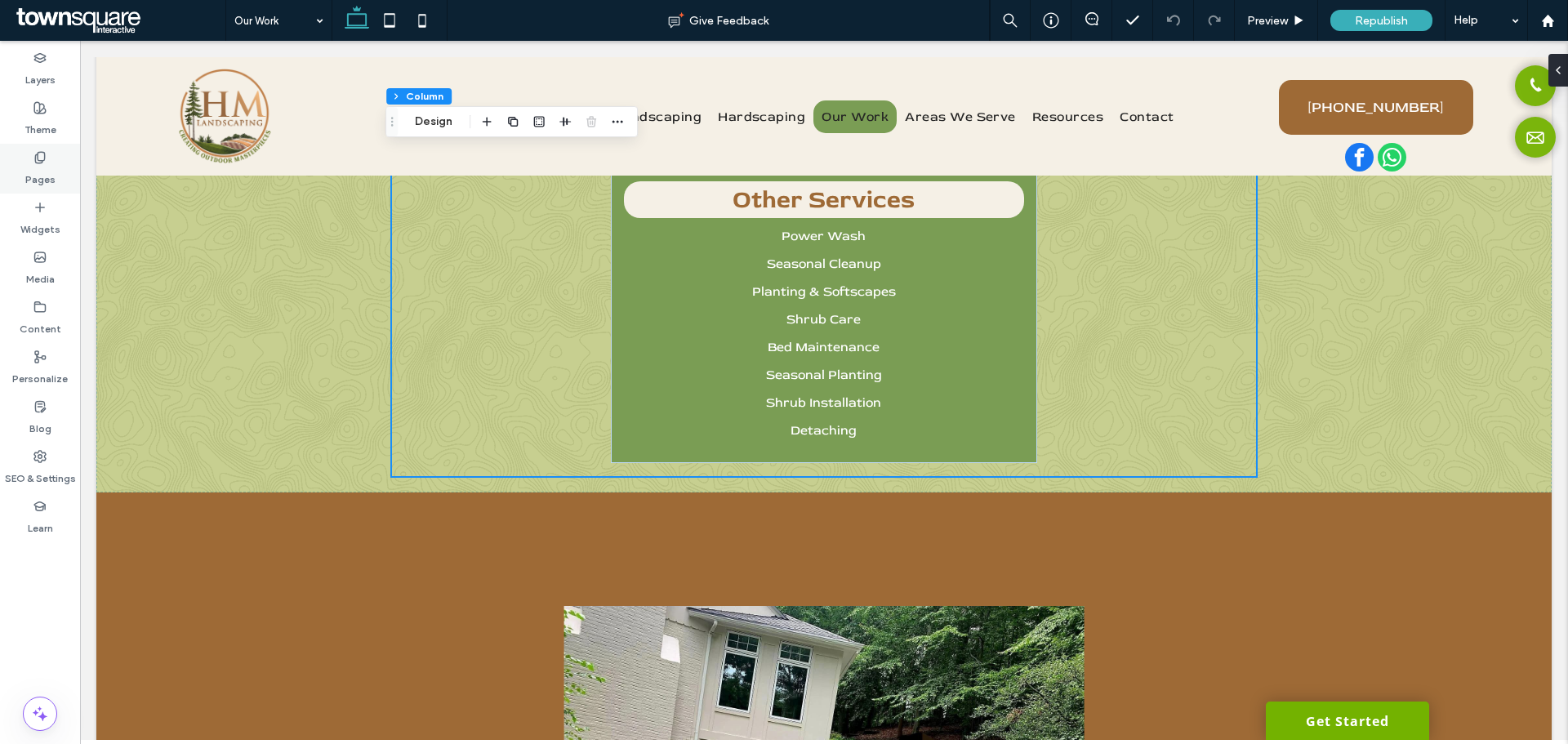
click at [40, 168] on label "Pages" at bounding box center [41, 175] width 31 height 23
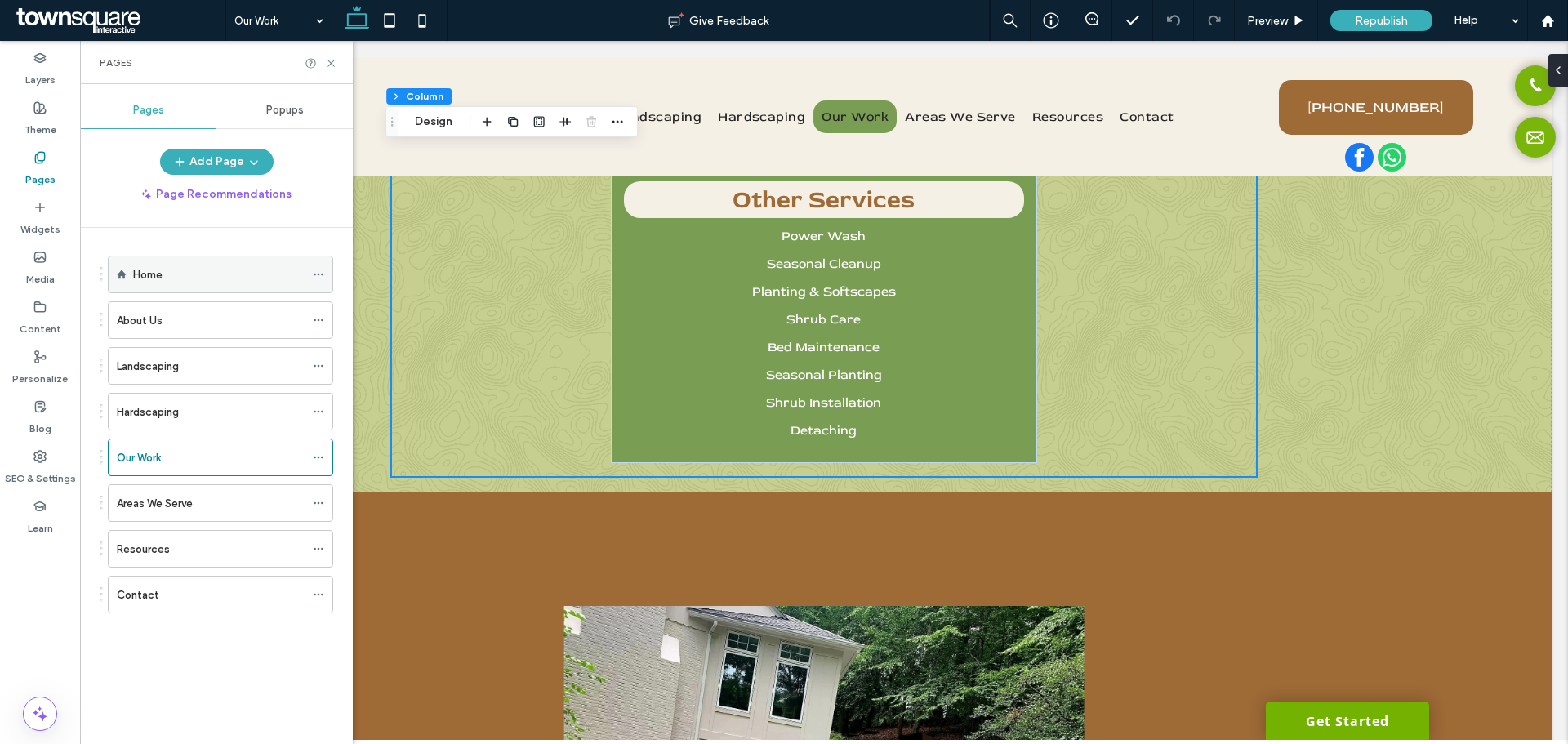
click at [174, 274] on div "Home" at bounding box center [218, 274] width 171 height 17
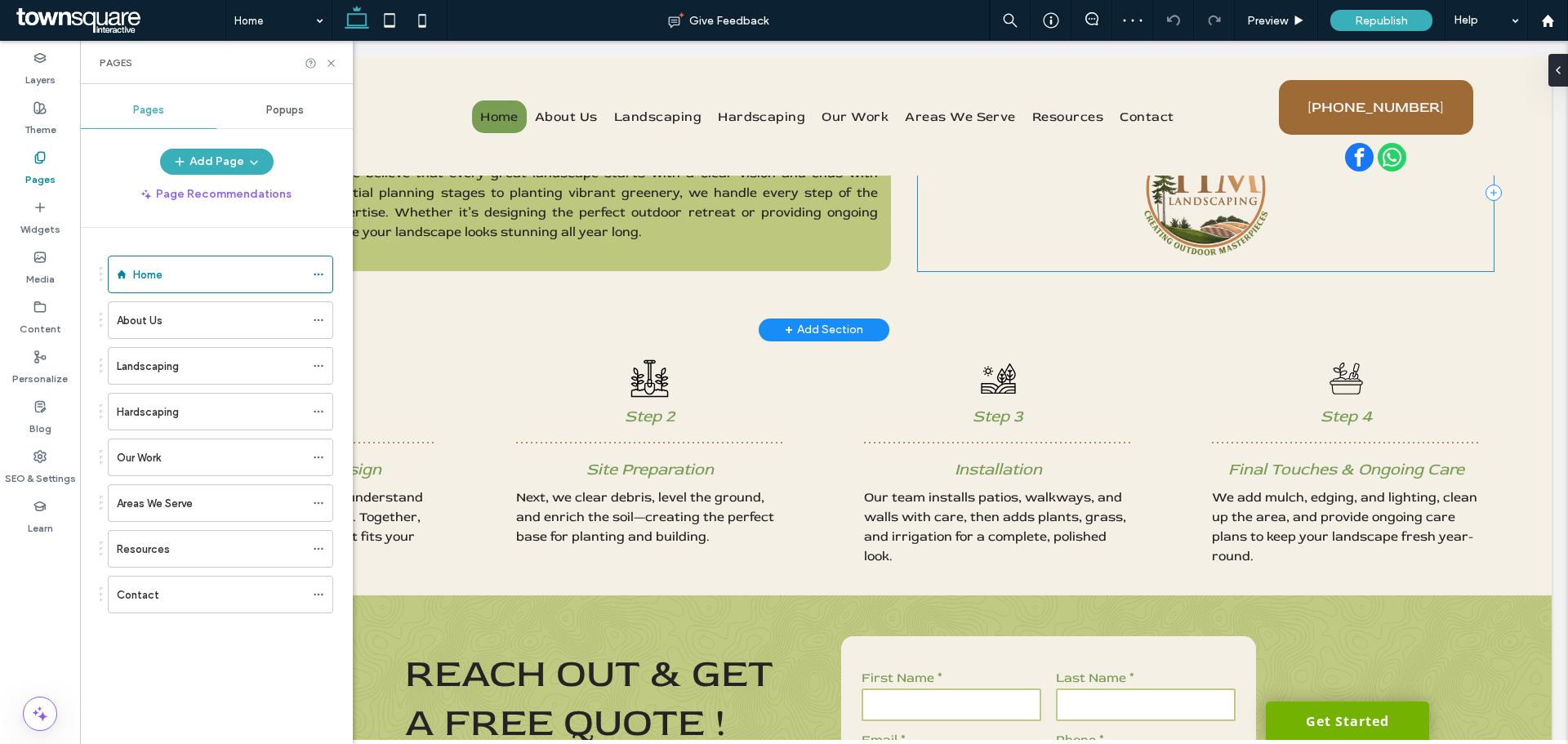
scroll to position [1610, 0]
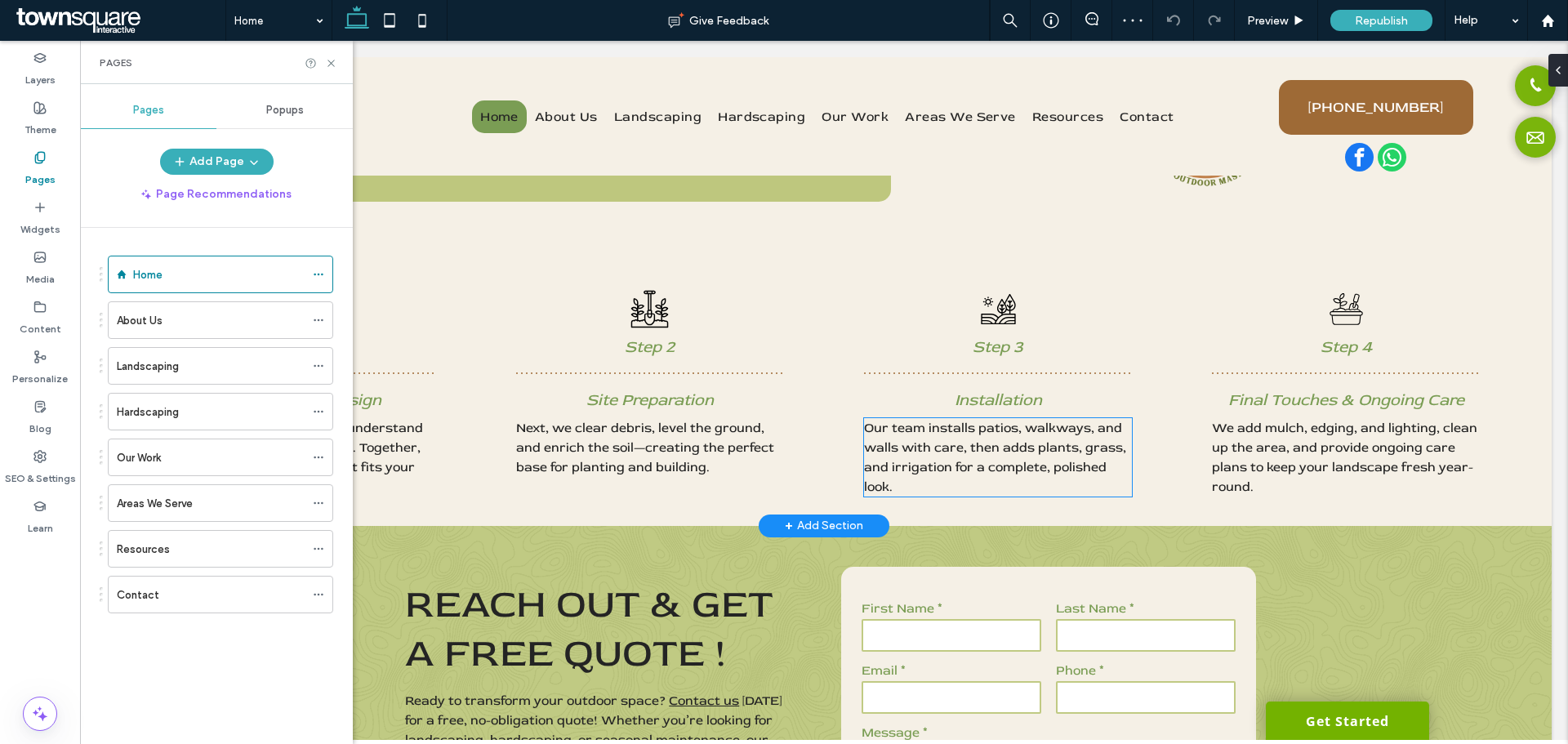
click at [1003, 431] on span "Our team installs patios, walkways, and walls with care, then adds plants, gras…" at bounding box center [995, 458] width 262 height 75
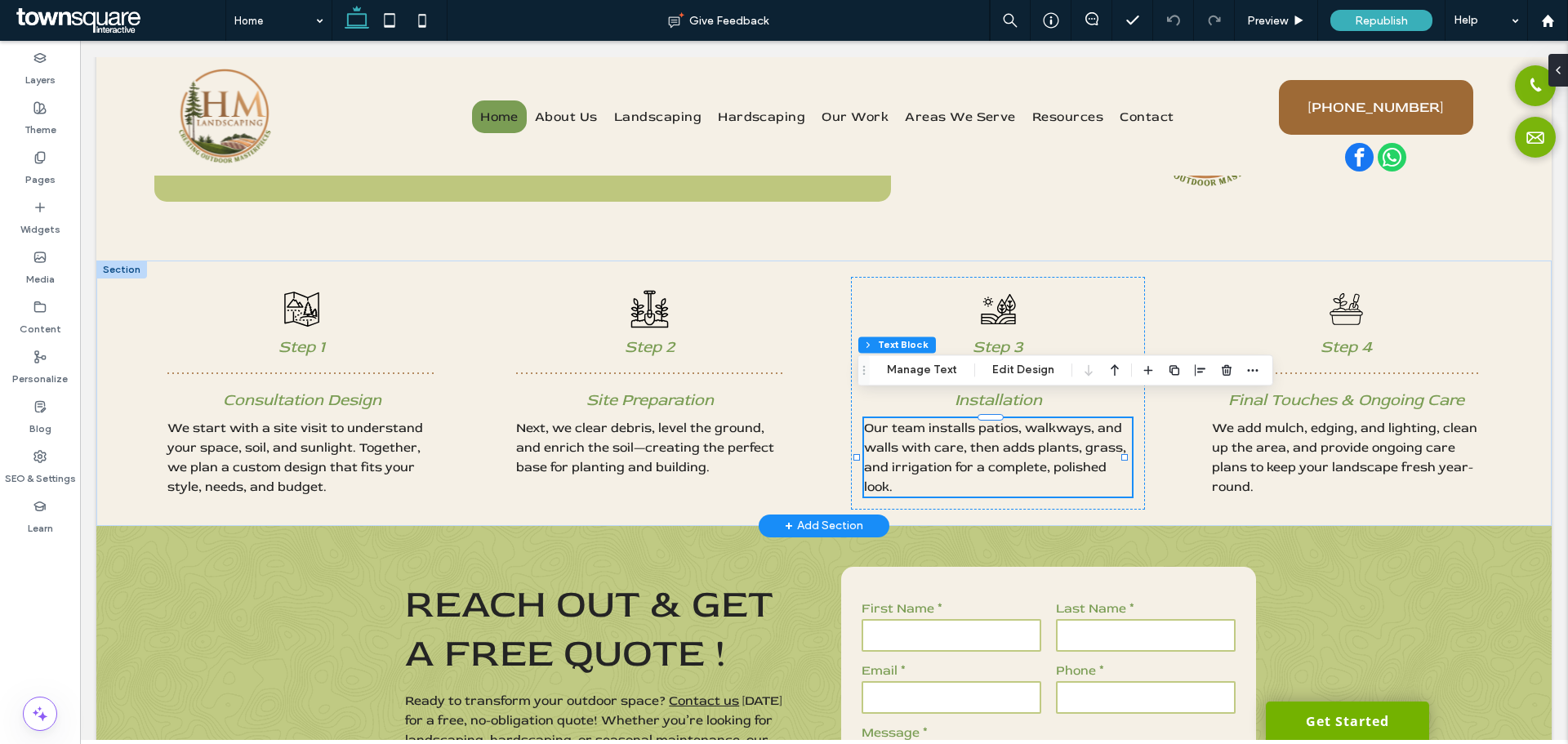
click at [945, 452] on span "Our team installs patios, walkways, and walls with care, then adds plants, gras…" at bounding box center [995, 458] width 262 height 75
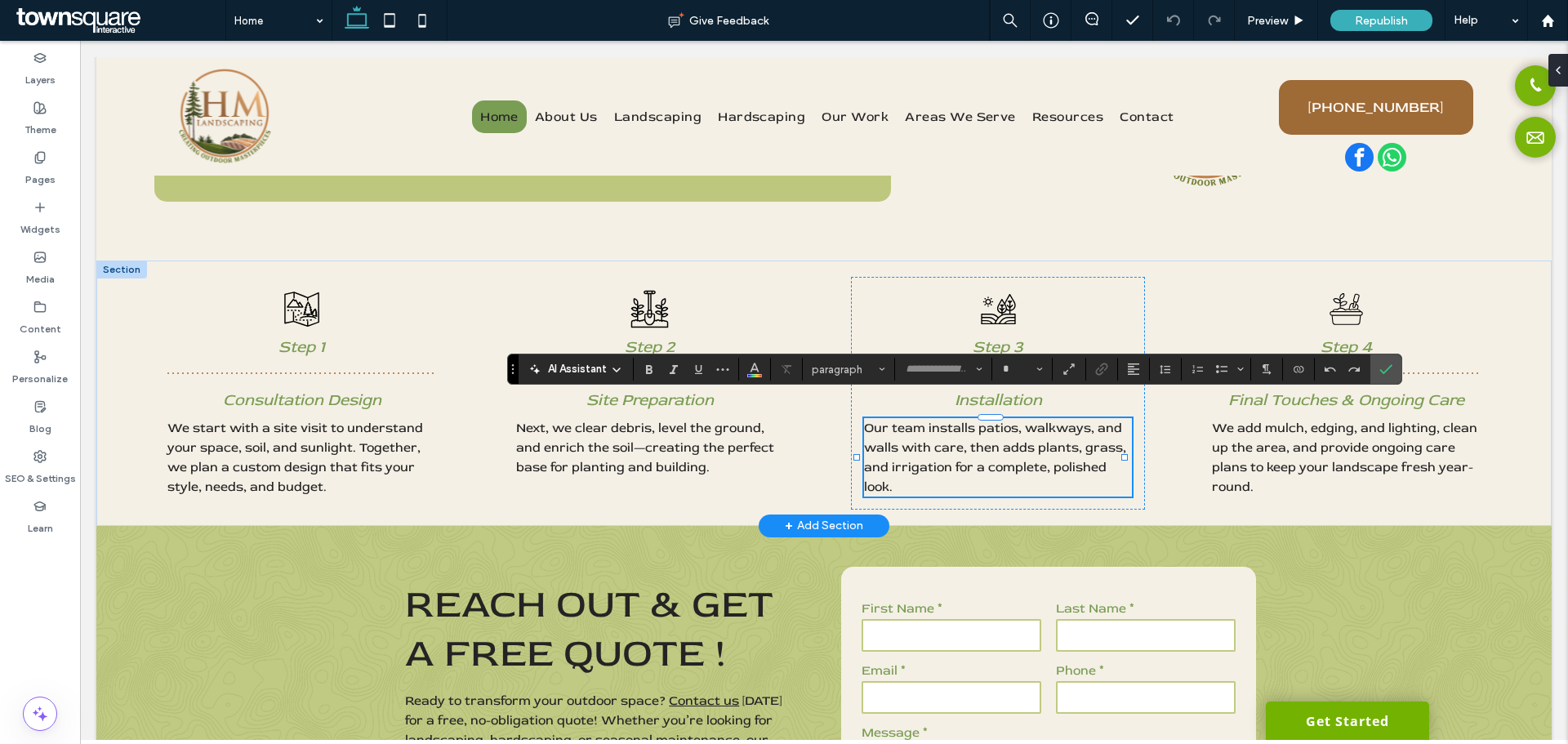
type input "********"
type input "**"
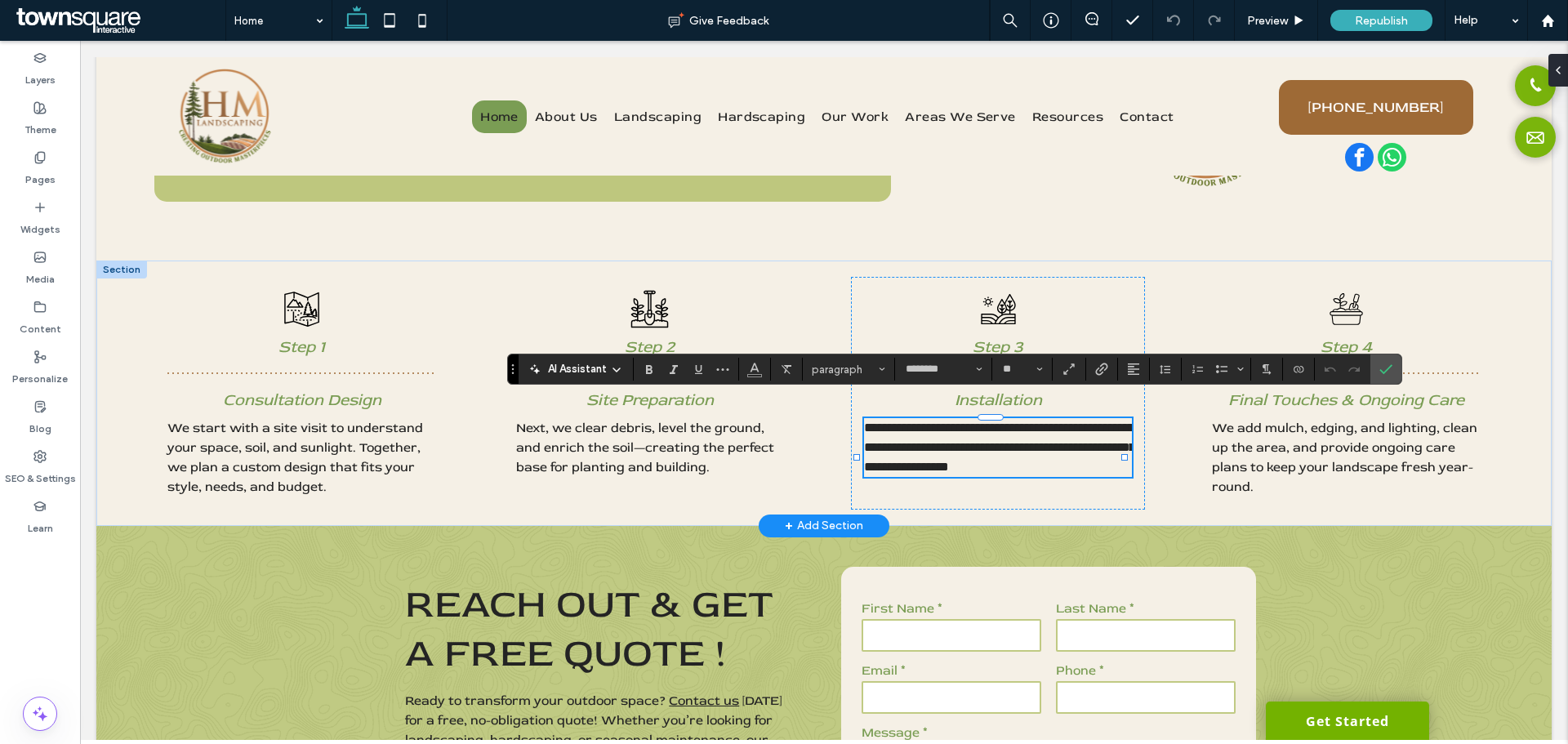
click at [967, 440] on span "**********" at bounding box center [1000, 448] width 271 height 52
drag, startPoint x: 942, startPoint y: 450, endPoint x: 1076, endPoint y: 428, distance: 135.8
click at [1076, 428] on span "**********" at bounding box center [1000, 448] width 271 height 52
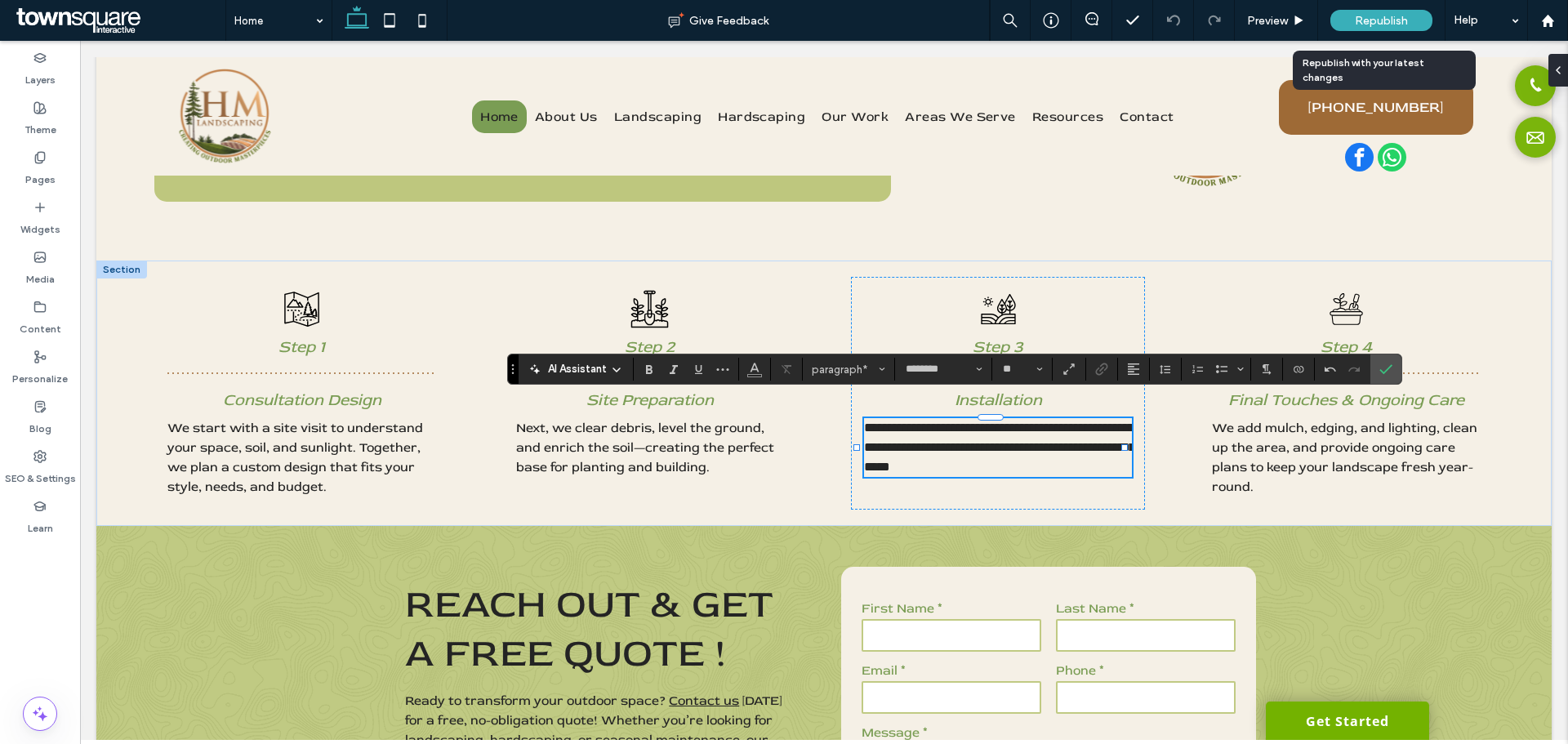
click at [1359, 26] on span "Republish" at bounding box center [1382, 21] width 53 height 14
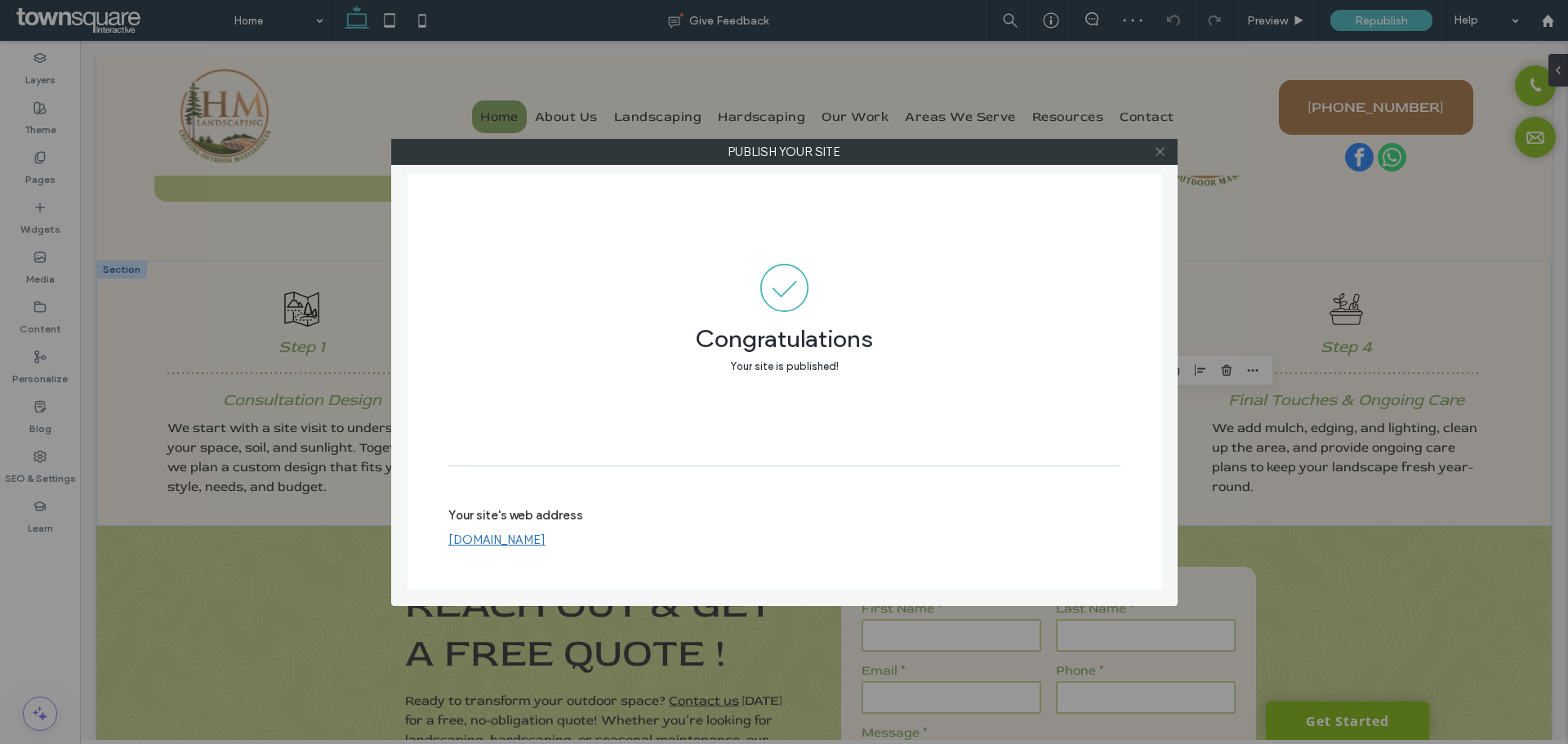
click at [1162, 159] on span at bounding box center [1160, 152] width 12 height 25
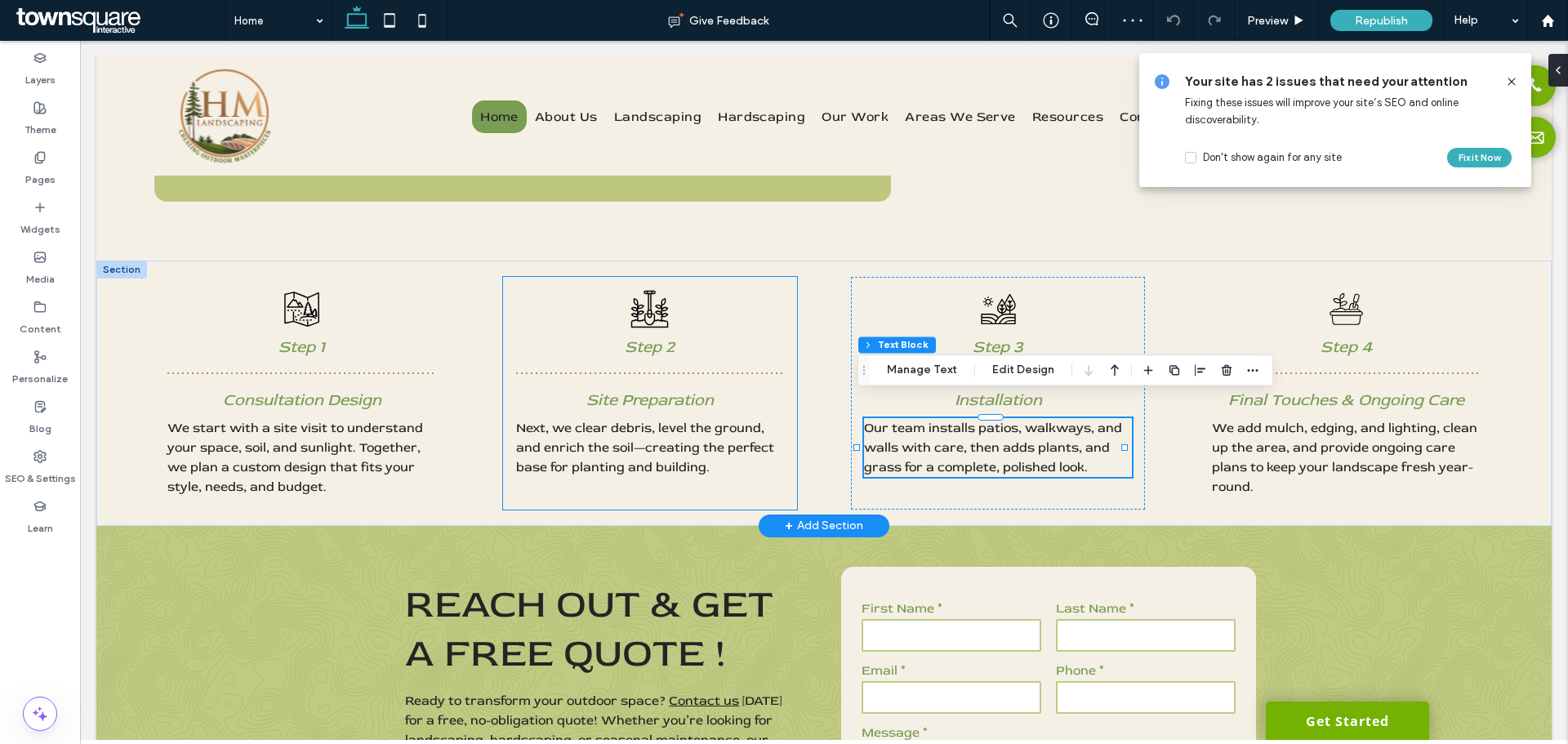
click at [669, 473] on div "A black and white icon of a shovel and plants. Step 2 Site Preparation Next, we…" at bounding box center [651, 393] width 295 height 233
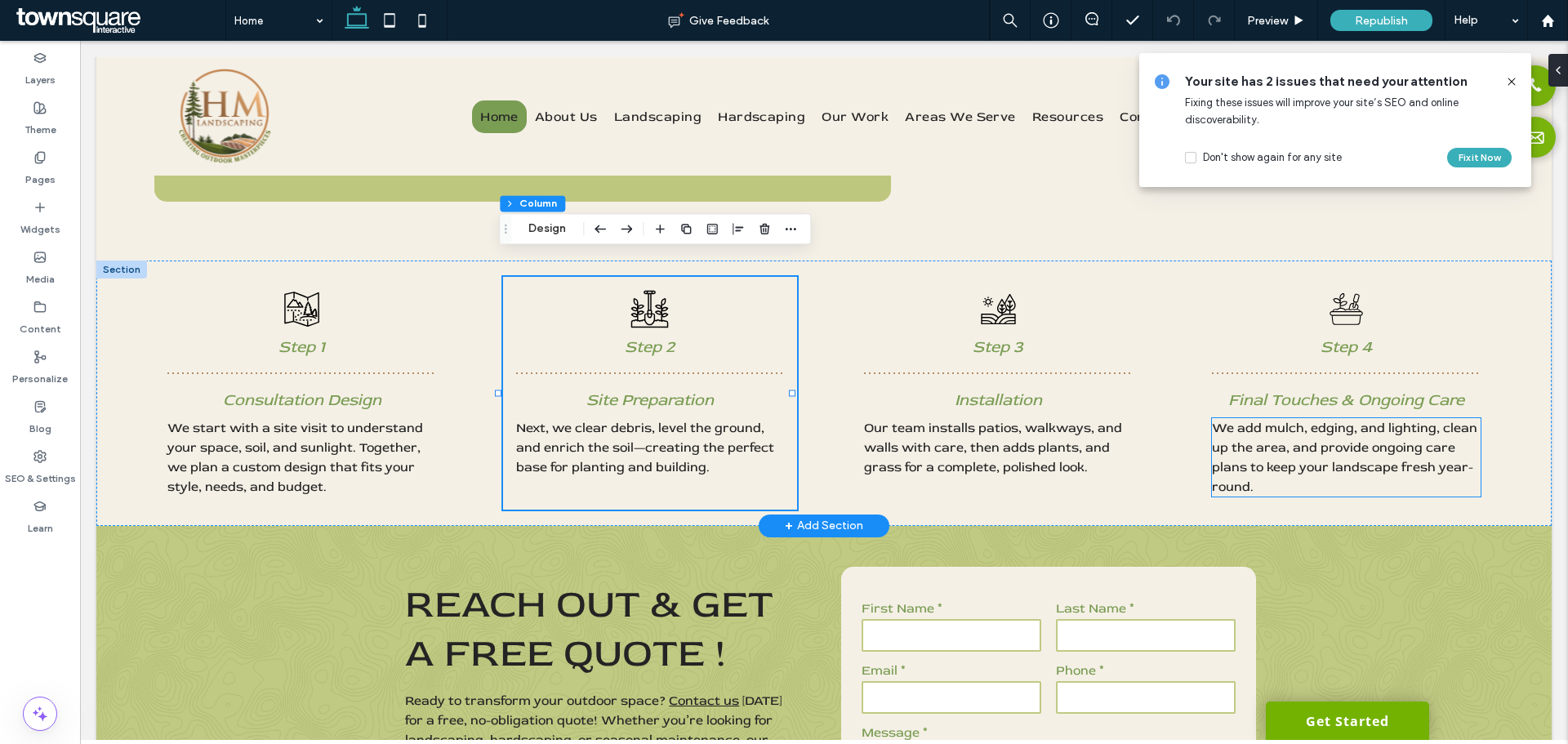
click at [1327, 438] on span "We add mulch, edging, and lighting, clean up the area, and provide ongoing care…" at bounding box center [1345, 458] width 265 height 75
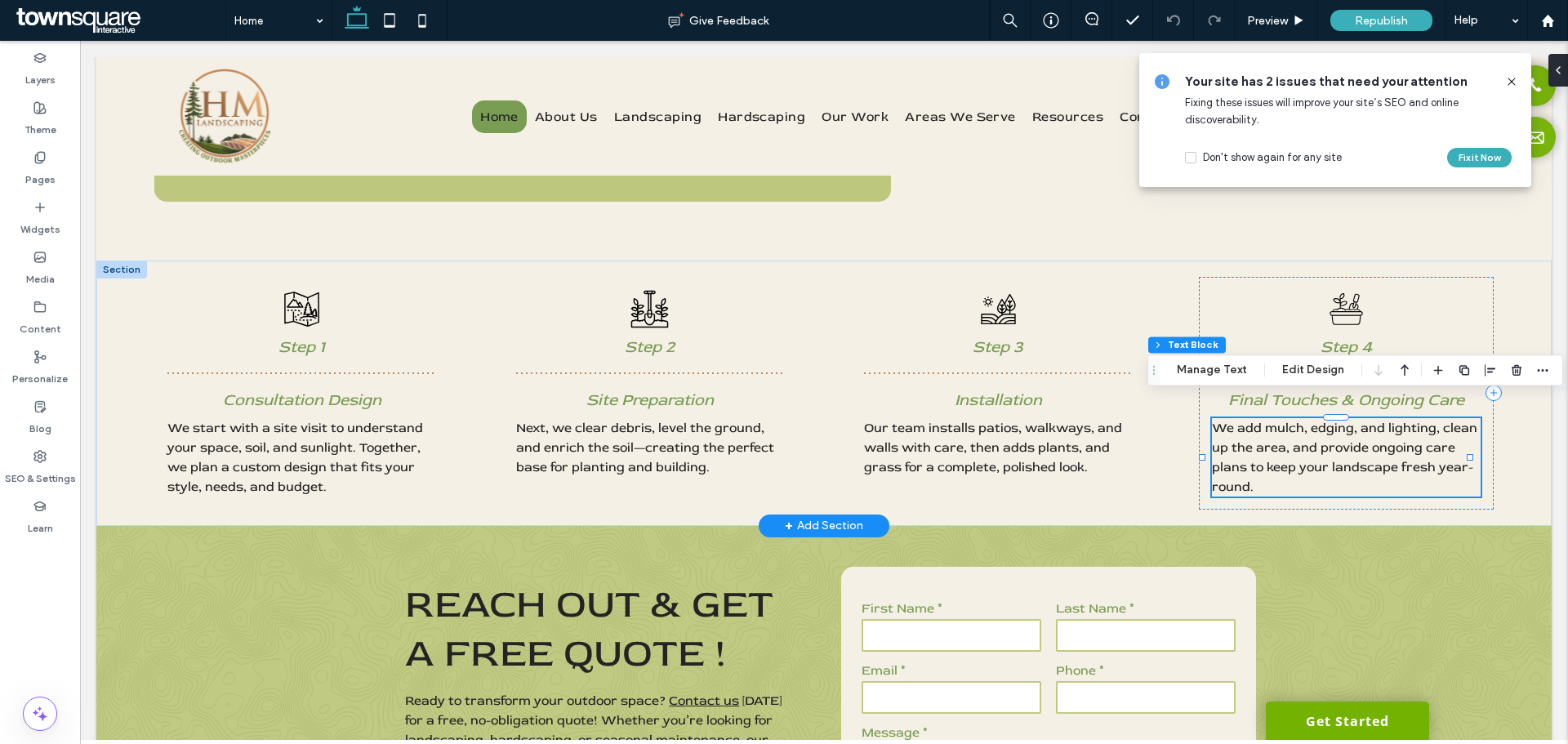
click at [1393, 420] on span "We add mulch, edging, and lighting, clean up the area, and provide ongoing care…" at bounding box center [1345, 458] width 265 height 75
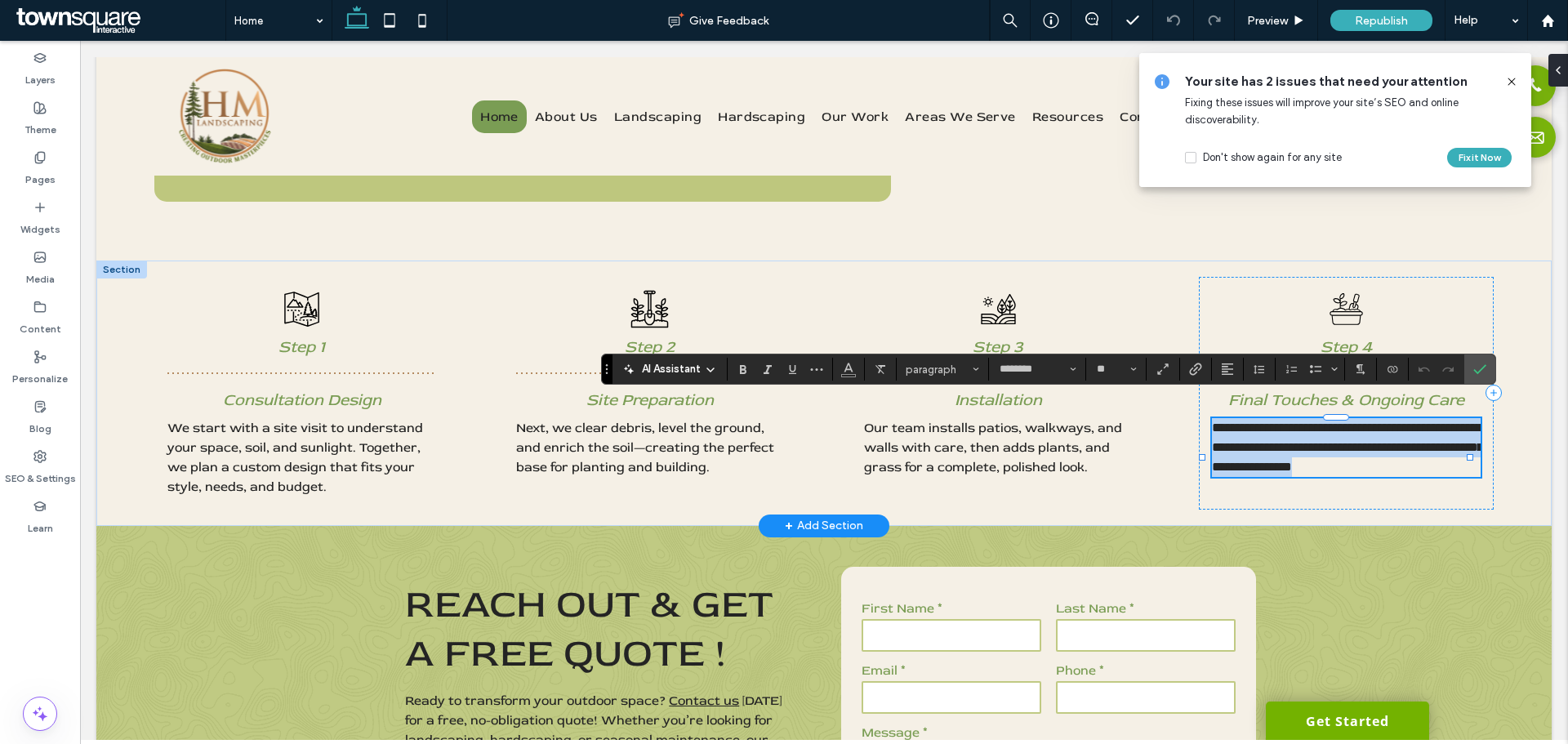
click at [1401, 422] on span "**********" at bounding box center [1348, 448] width 271 height 52
drag, startPoint x: 1419, startPoint y: 406, endPoint x: 1351, endPoint y: 411, distance: 68.2
click at [1351, 422] on span "**********" at bounding box center [1348, 448] width 271 height 52
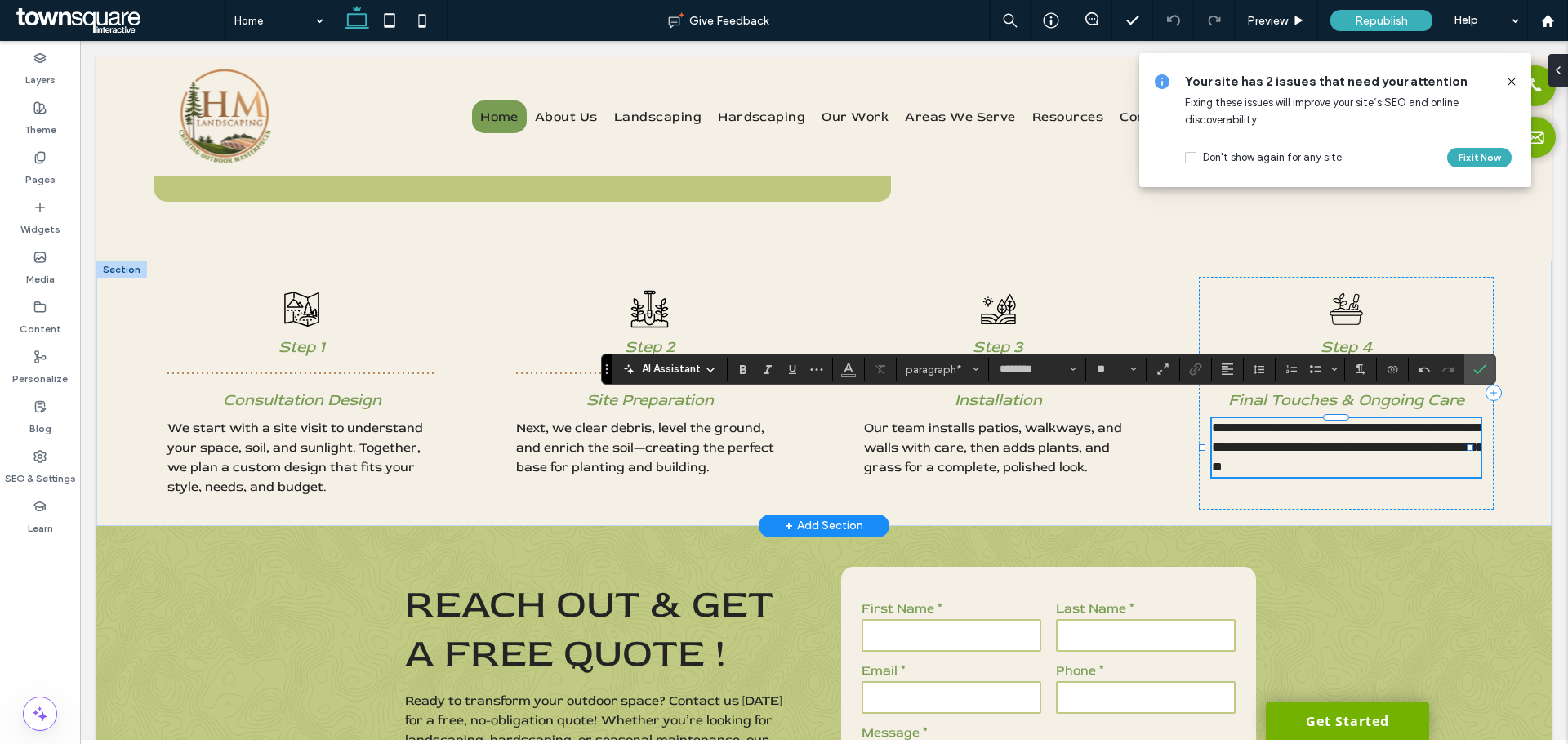
click at [1354, 427] on span "**********" at bounding box center [1348, 448] width 271 height 52
click at [1349, 422] on span "**********" at bounding box center [1348, 448] width 271 height 52
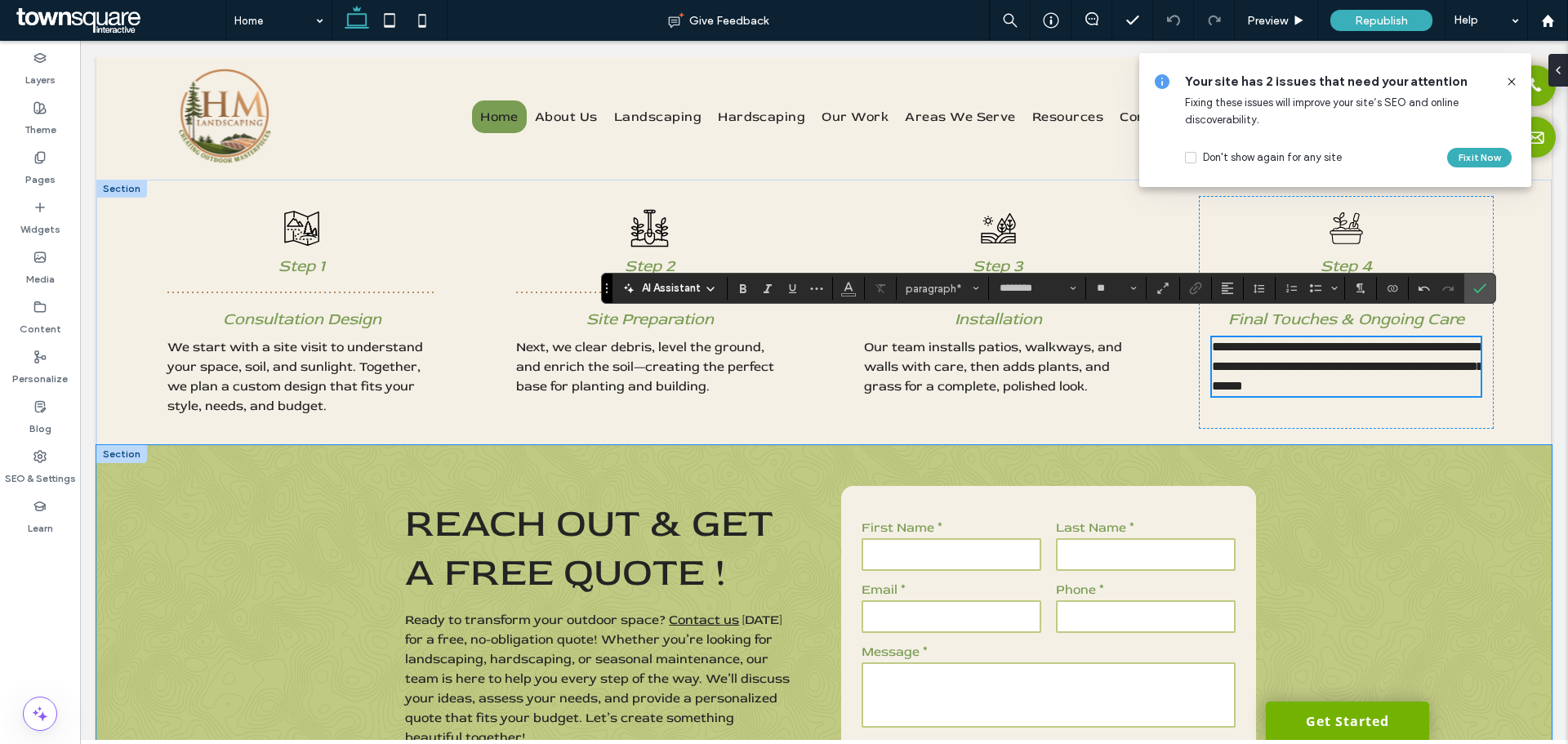
scroll to position [1691, 0]
click at [1512, 80] on icon at bounding box center [1512, 81] width 13 height 13
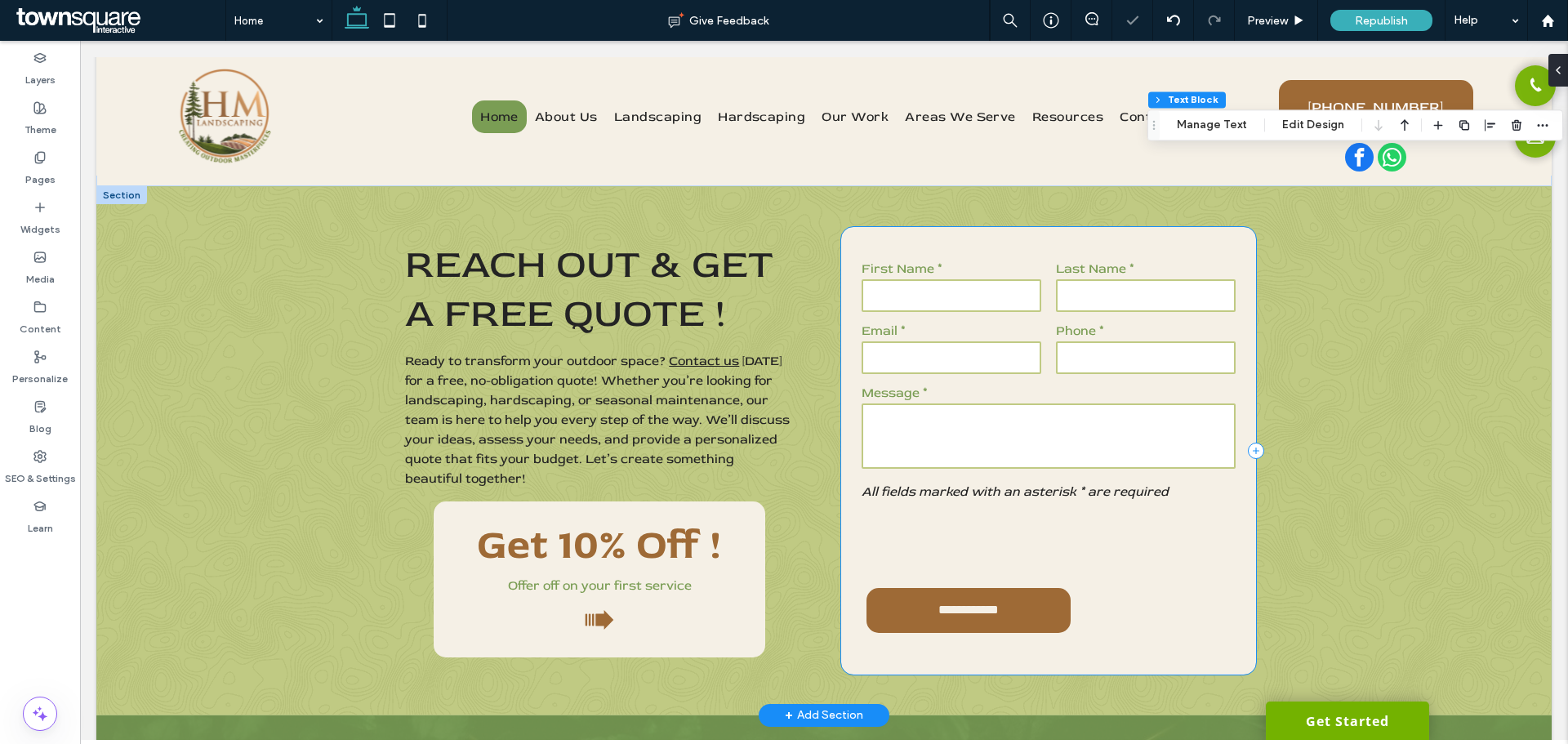
scroll to position [2018, 0]
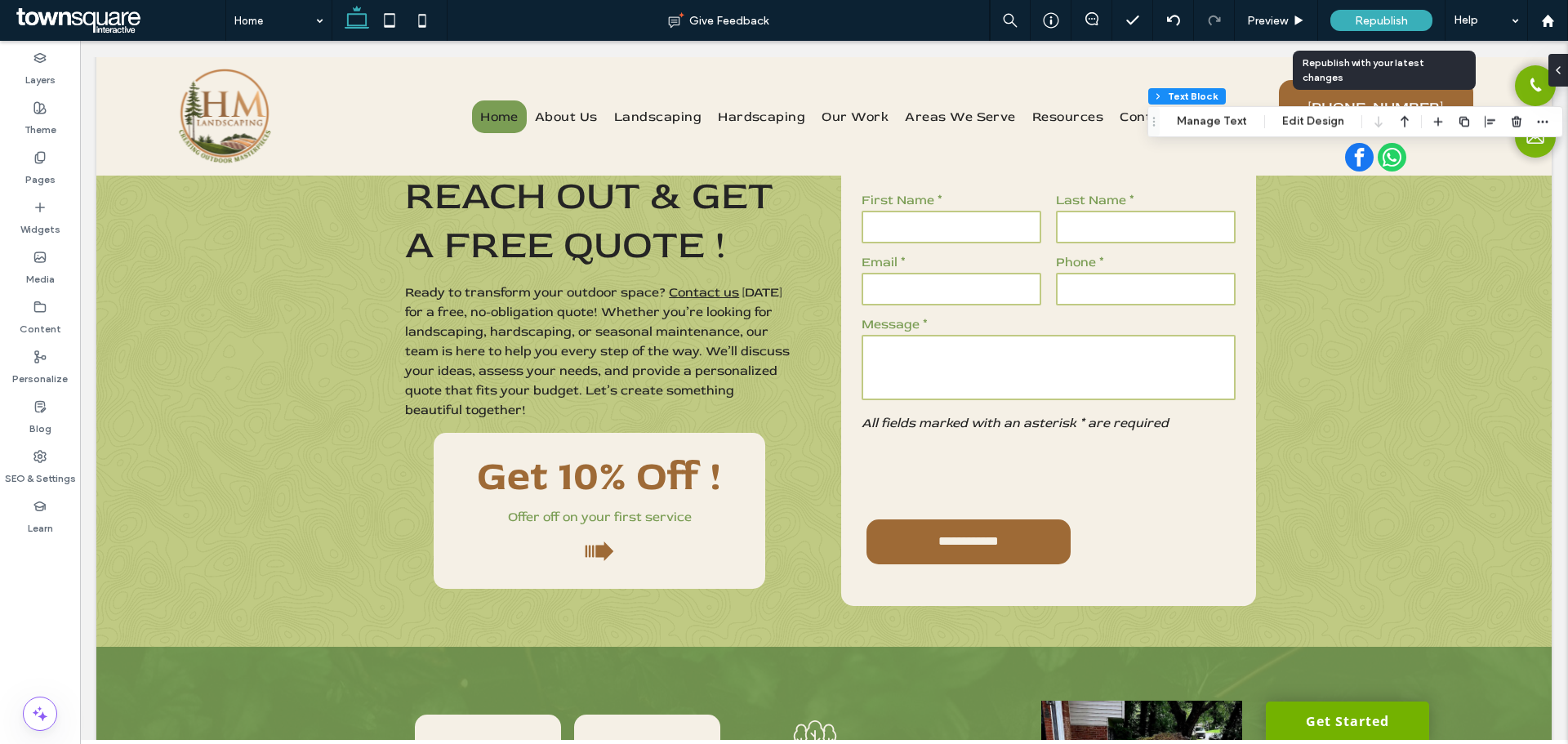
click at [1366, 32] on div "Republish" at bounding box center [1381, 20] width 102 height 41
click at [1367, 18] on span "Republish" at bounding box center [1382, 21] width 53 height 14
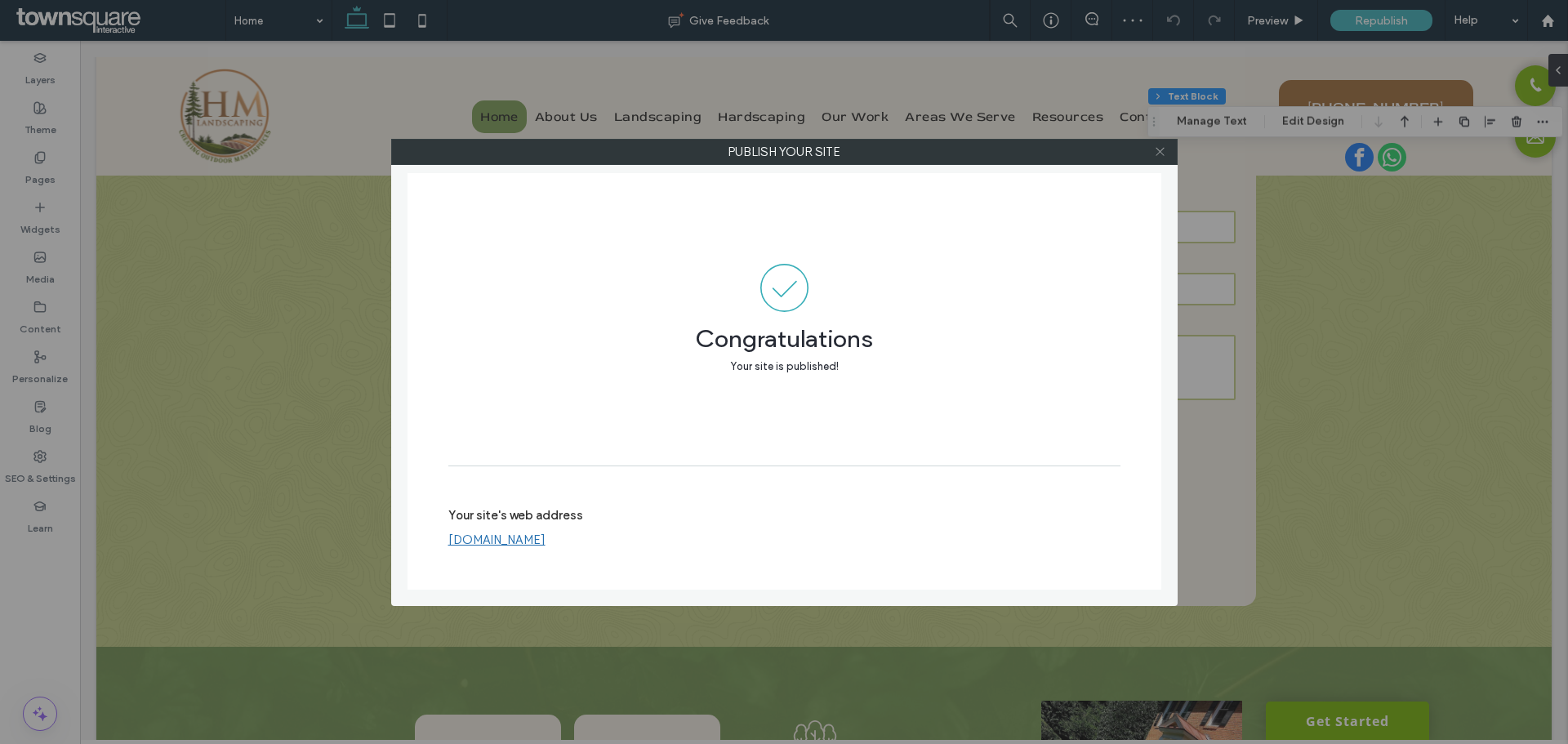
click at [1160, 148] on icon at bounding box center [1160, 152] width 12 height 12
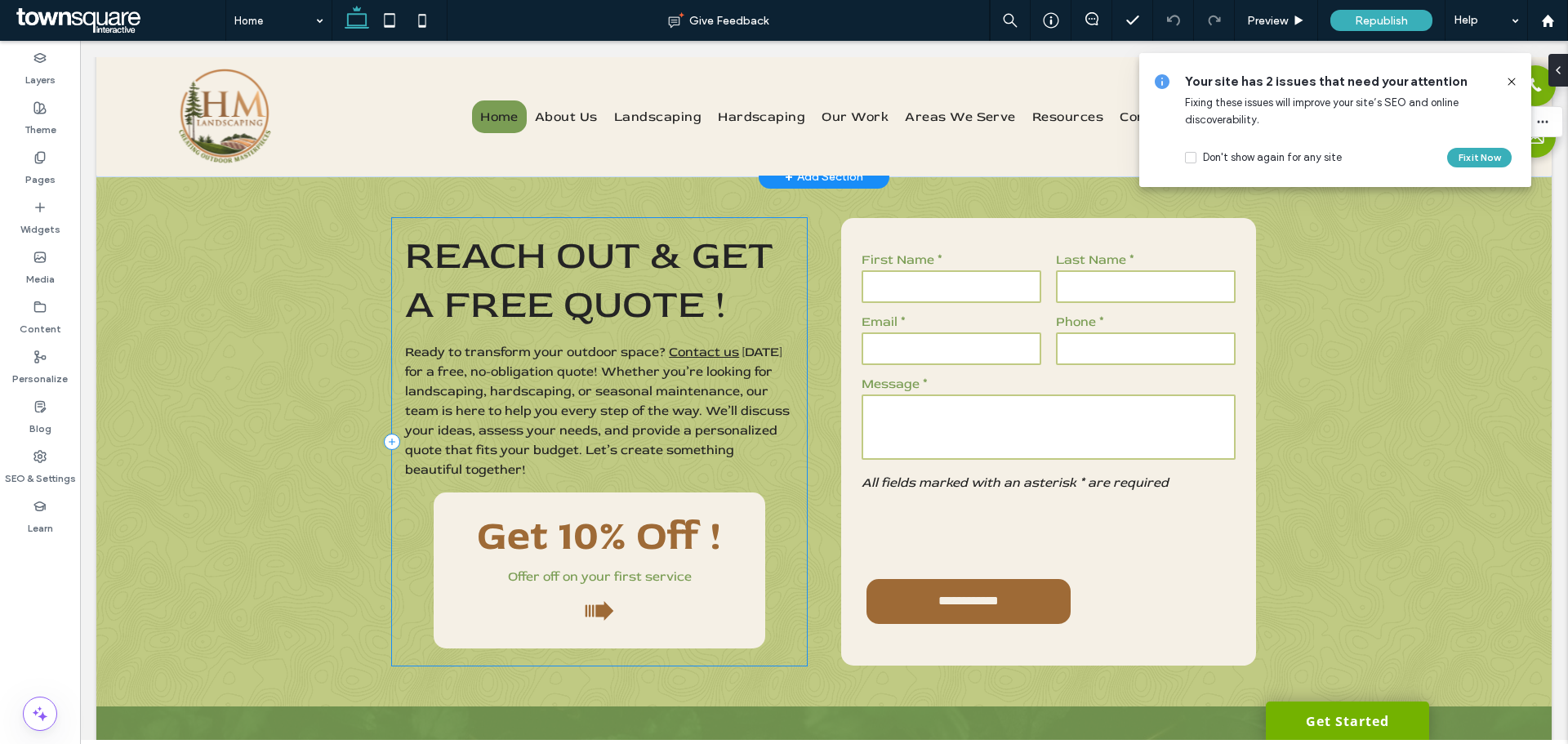
scroll to position [1855, 0]
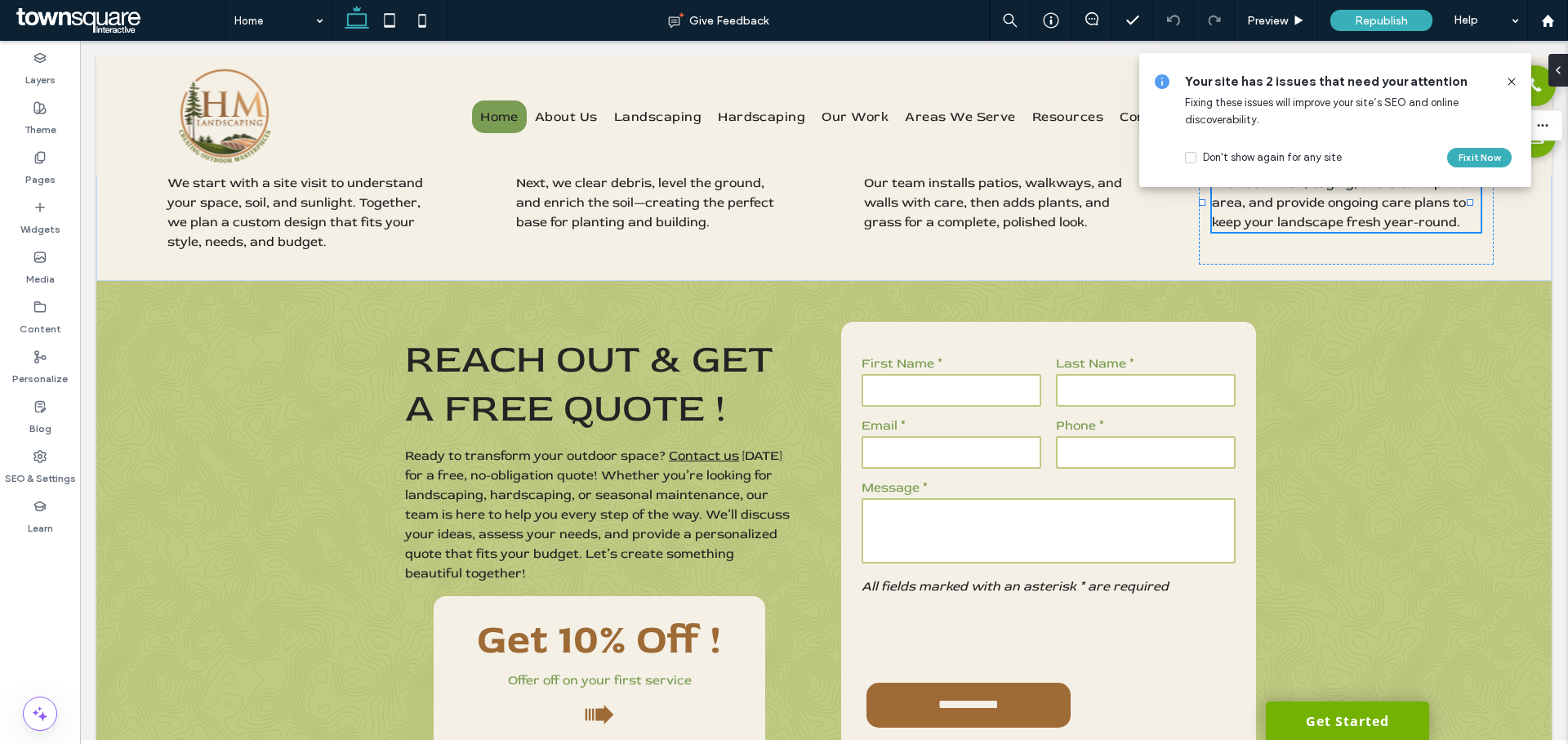
click at [1514, 81] on icon at bounding box center [1512, 81] width 13 height 13
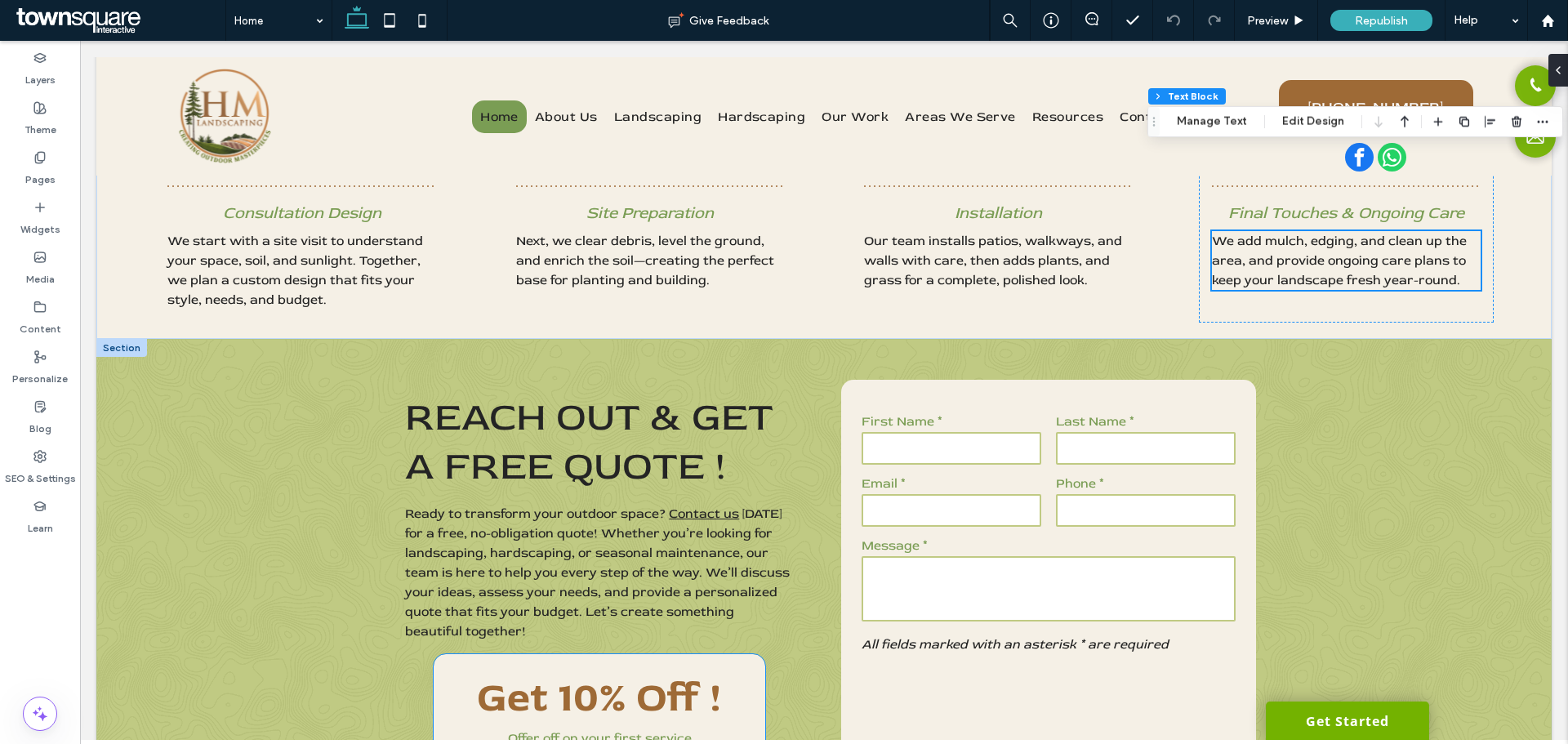
scroll to position [1773, 0]
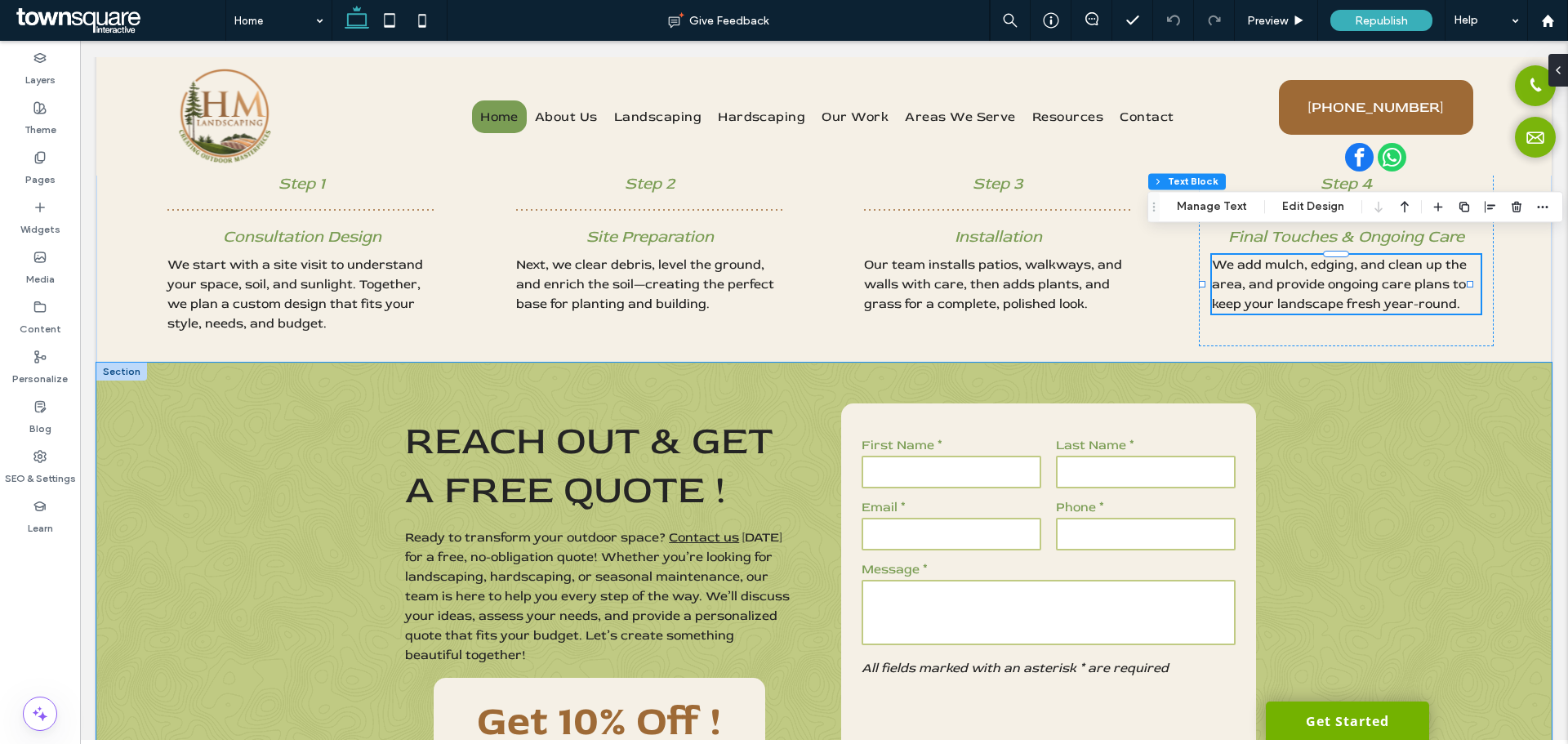
click at [370, 423] on div "**********" at bounding box center [824, 627] width 981 height 529
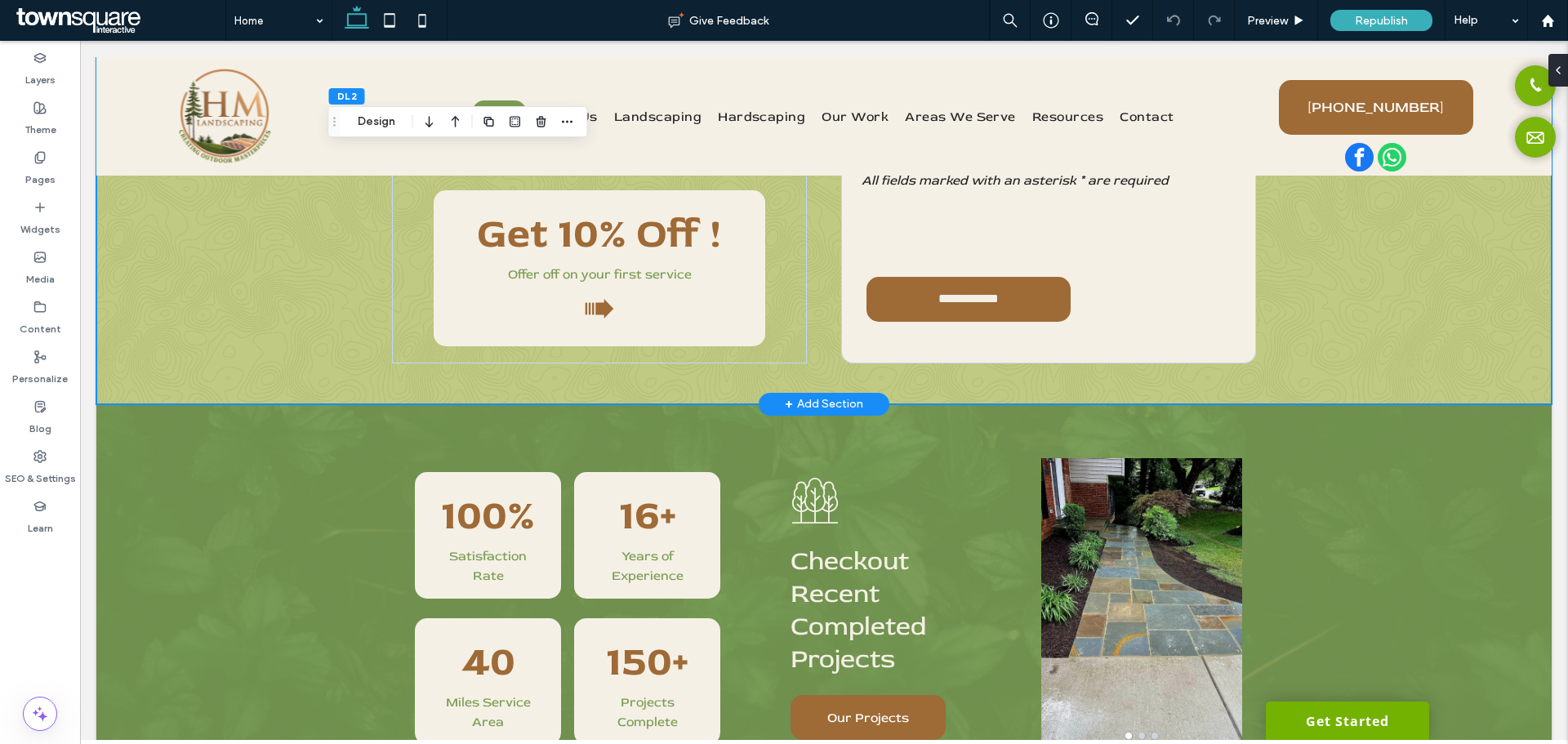
scroll to position [2263, 0]
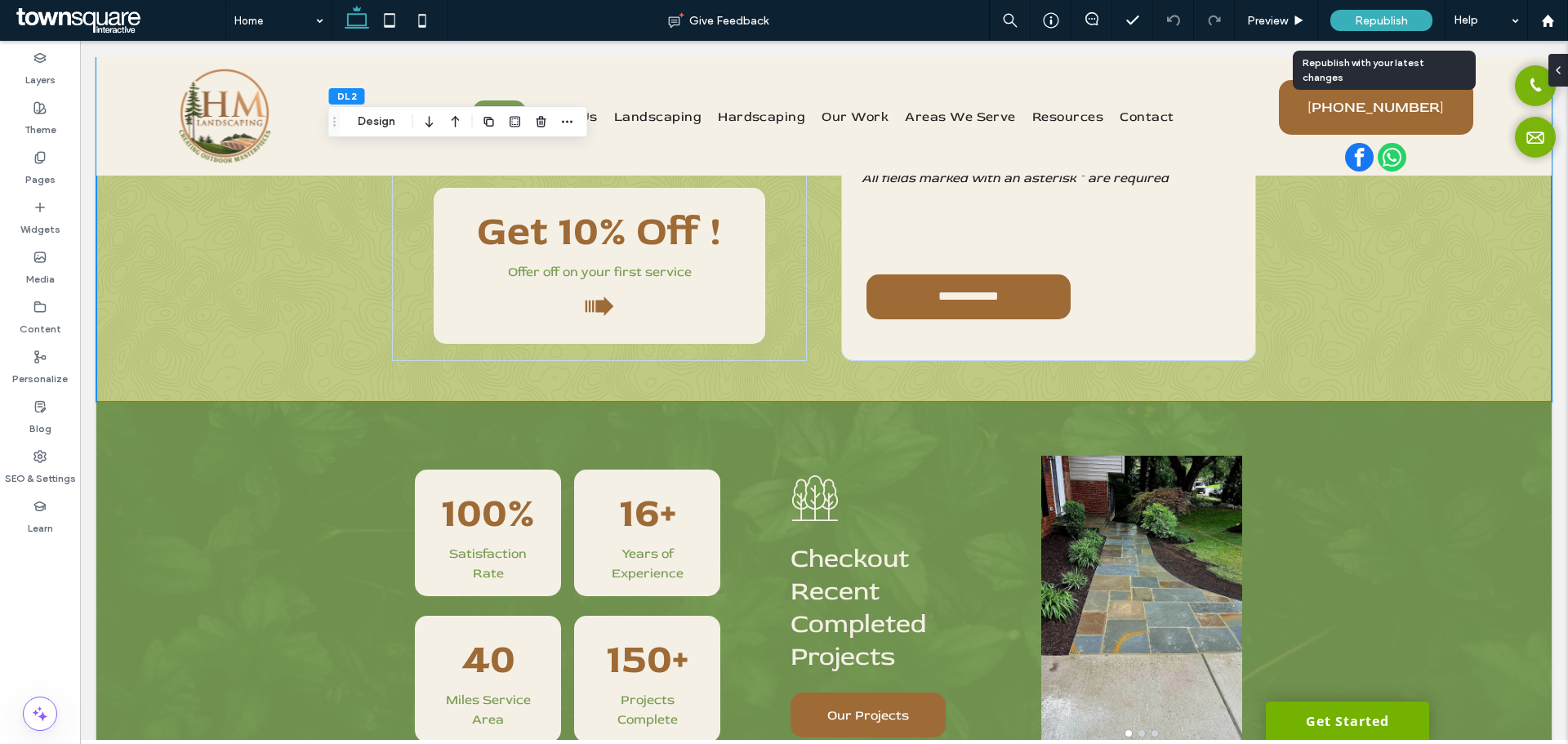
click at [1383, 12] on div "Republish" at bounding box center [1381, 20] width 102 height 21
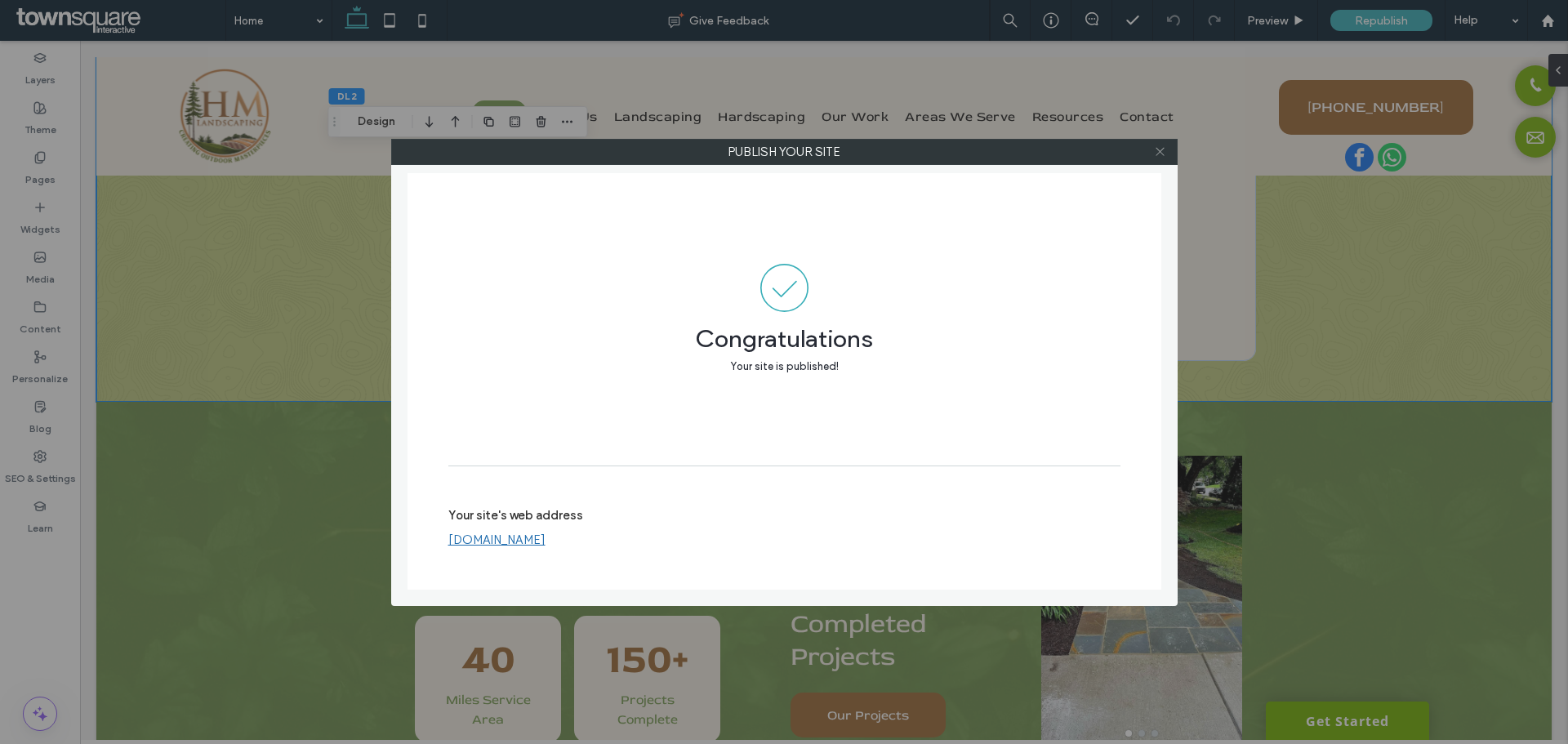
click at [1157, 155] on icon at bounding box center [1160, 152] width 12 height 12
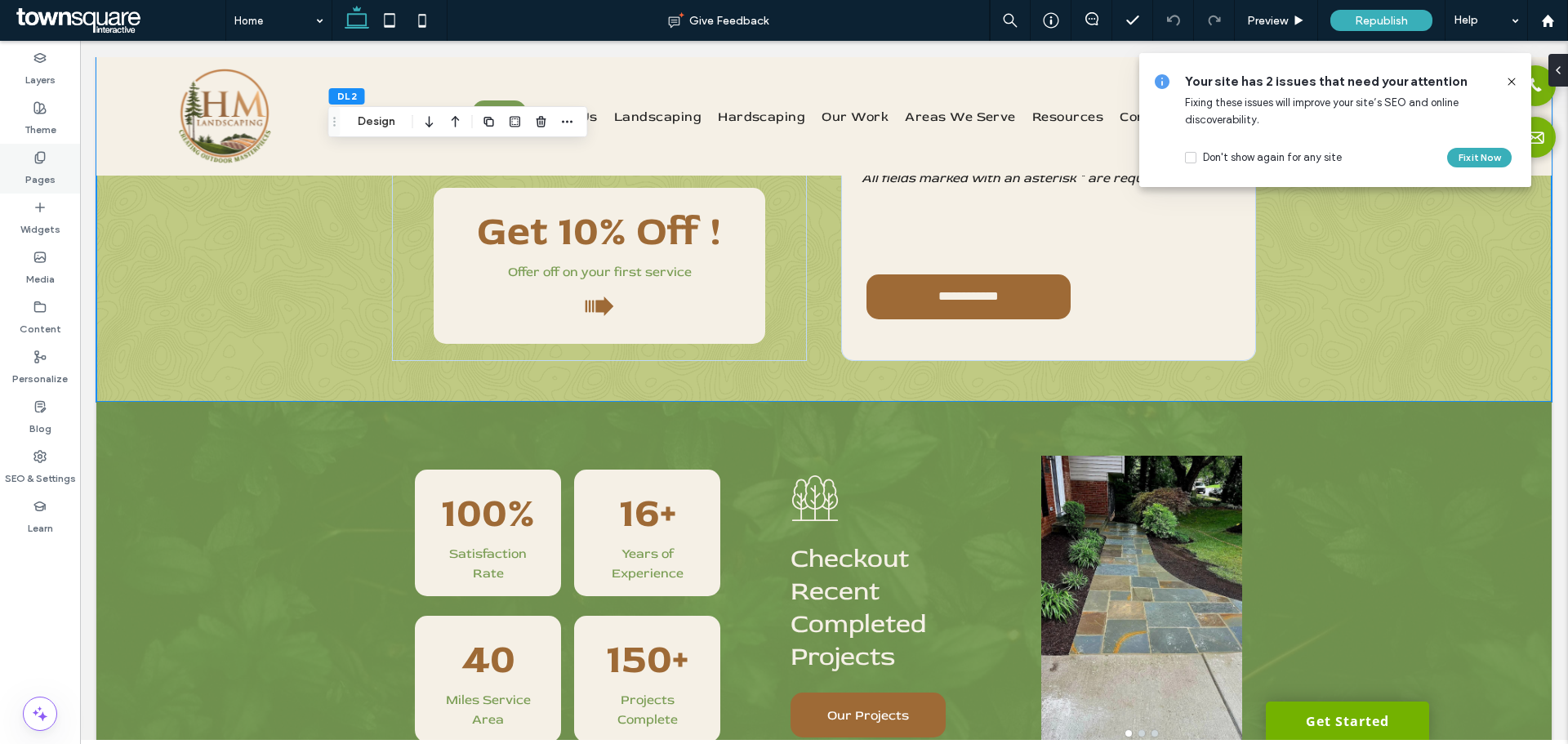
click at [34, 157] on icon at bounding box center [40, 158] width 13 height 13
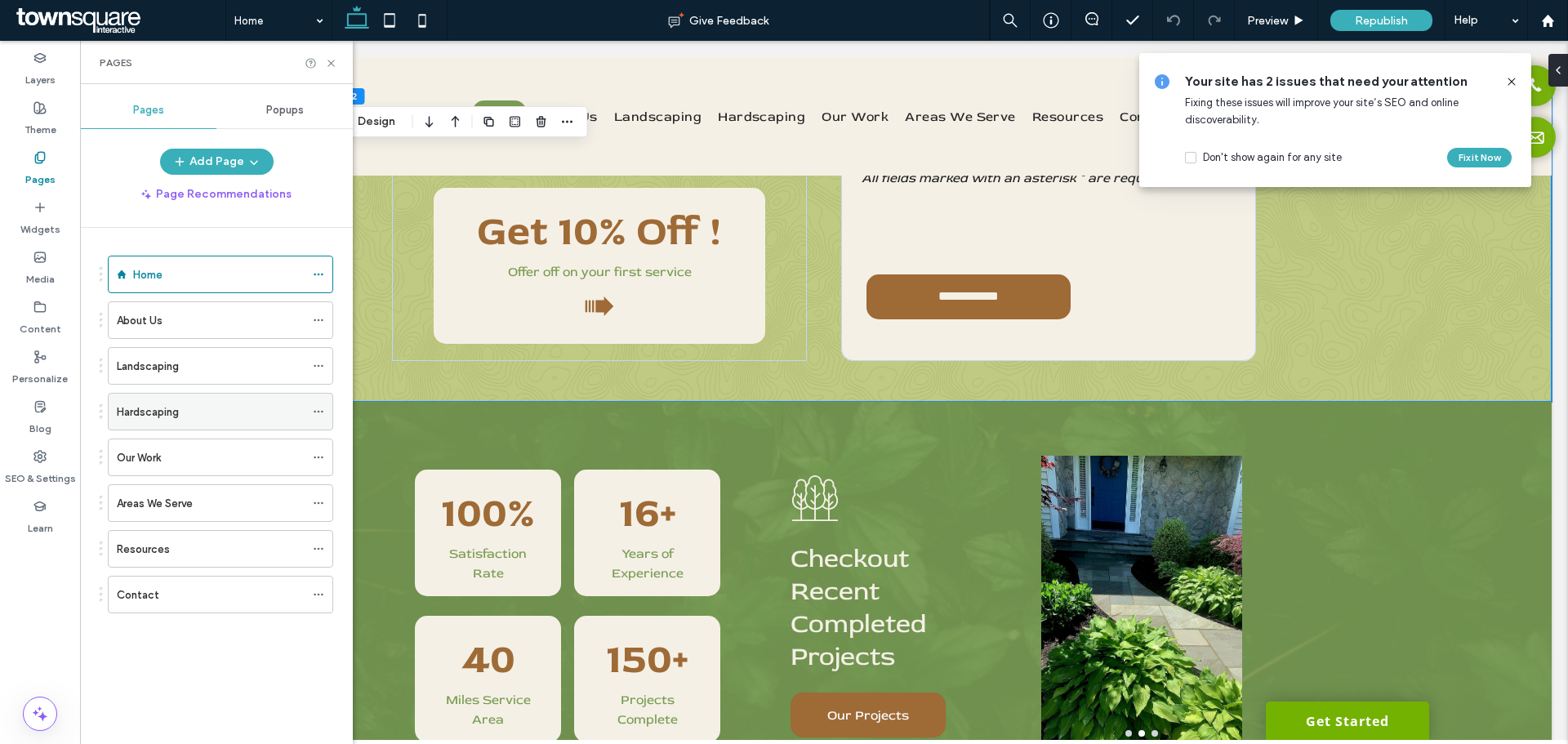
click at [206, 404] on div "Hardscaping" at bounding box center [211, 411] width 188 height 17
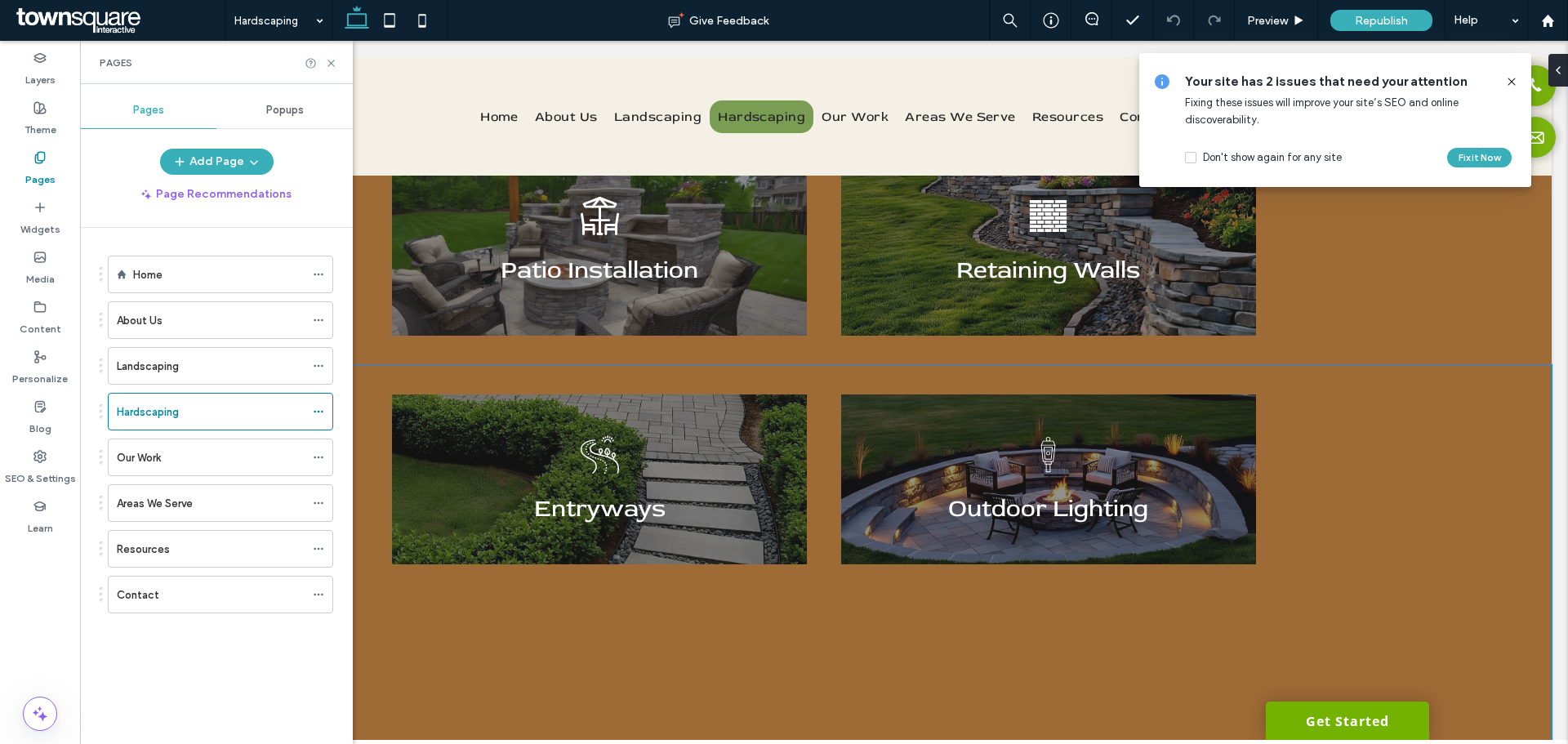
scroll to position [956, 0]
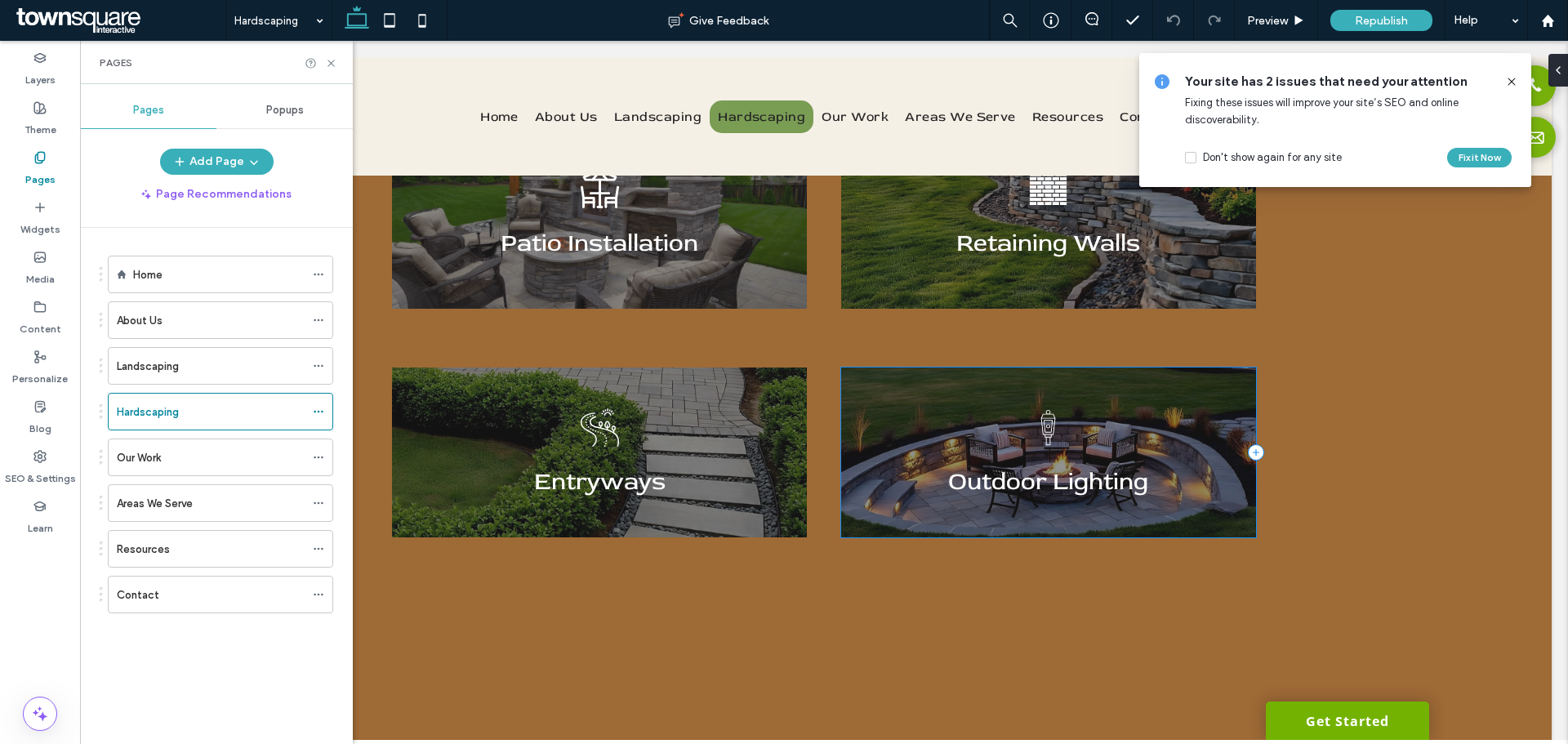
click at [1139, 413] on div "A black and white drawing of a street light on a pole. Outdoor Lighting" at bounding box center [1048, 453] width 415 height 170
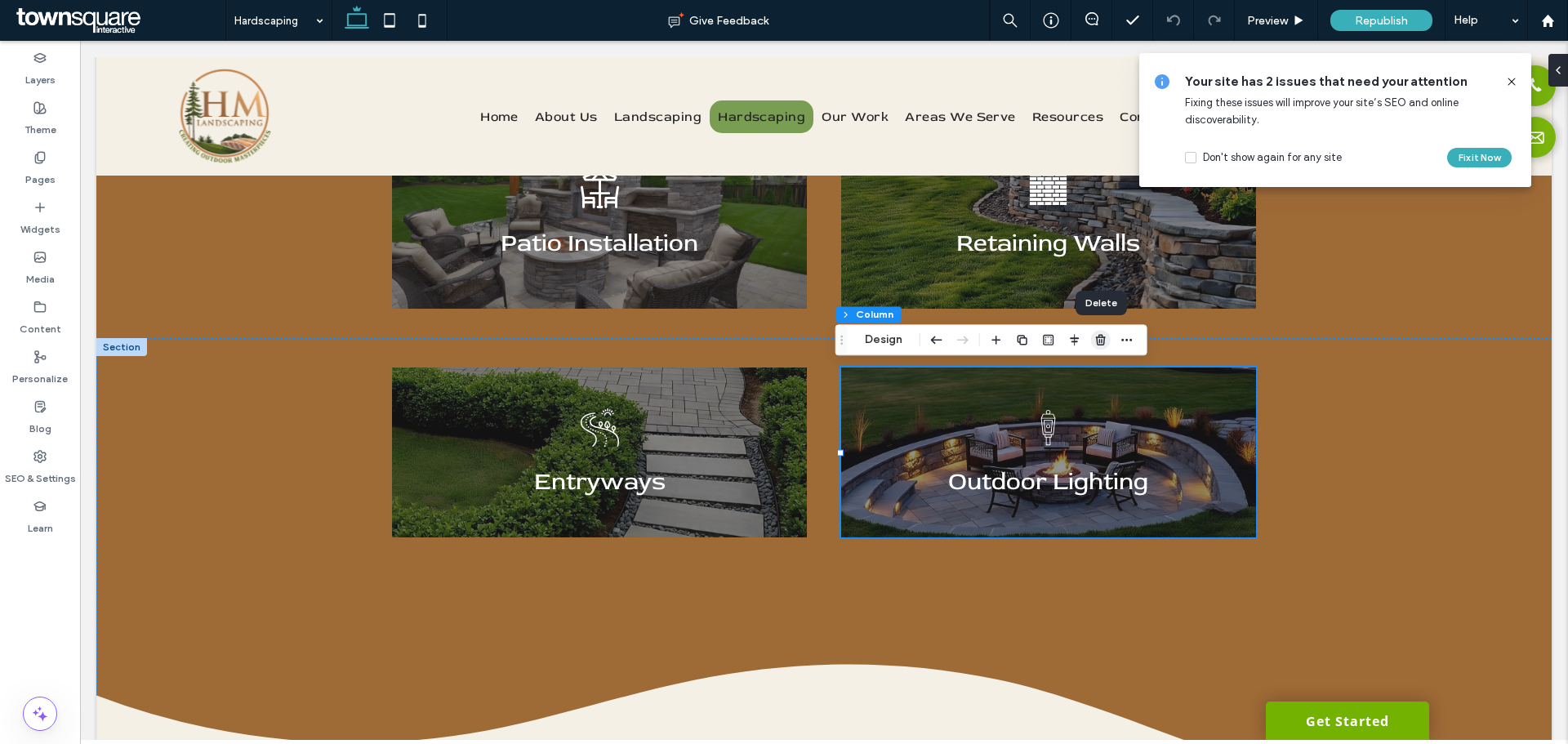
click at [1096, 343] on icon "button" at bounding box center [1100, 339] width 13 height 13
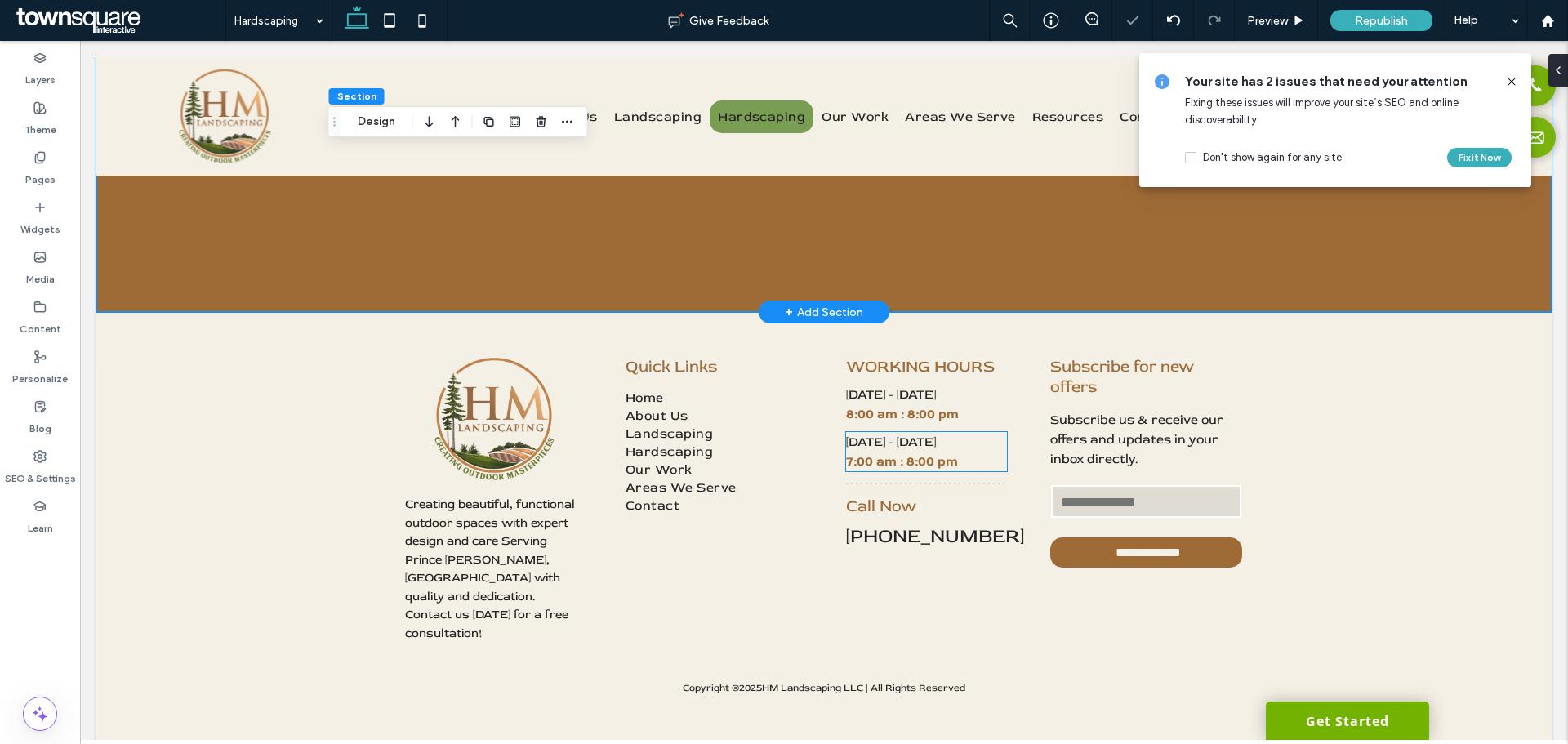
scroll to position [1222, 0]
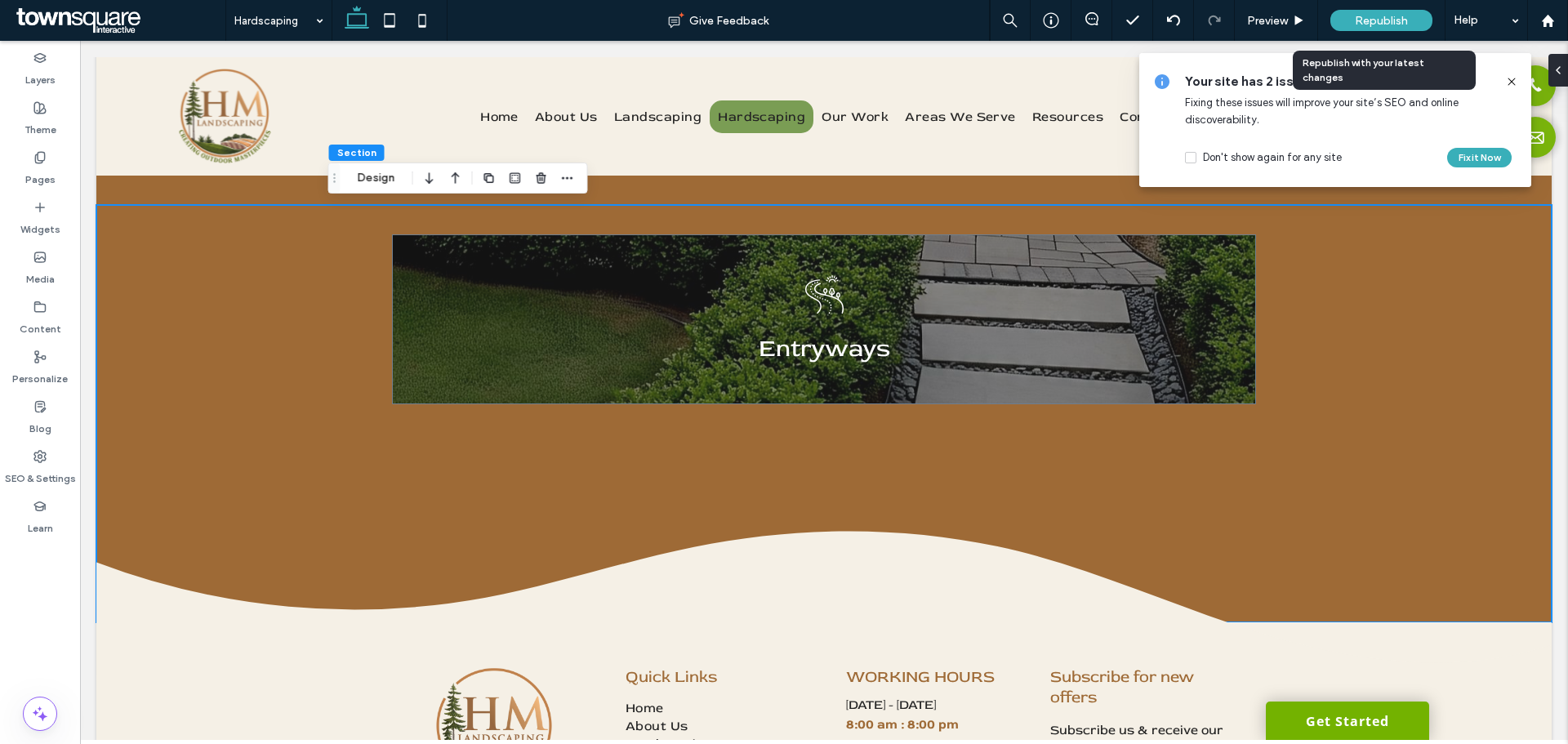
click at [1370, 26] on span "Republish" at bounding box center [1382, 21] width 53 height 14
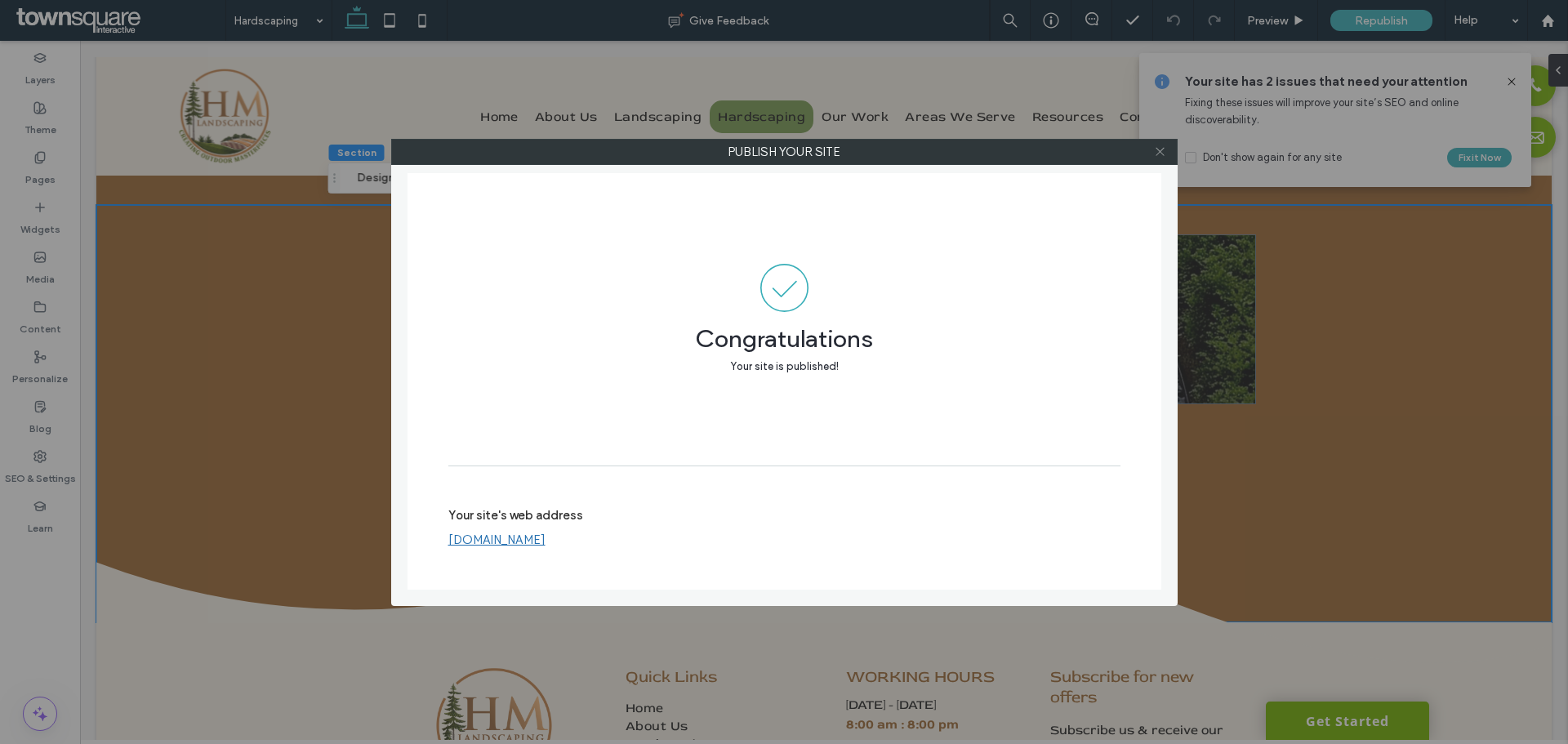
click at [1161, 149] on icon at bounding box center [1160, 152] width 12 height 12
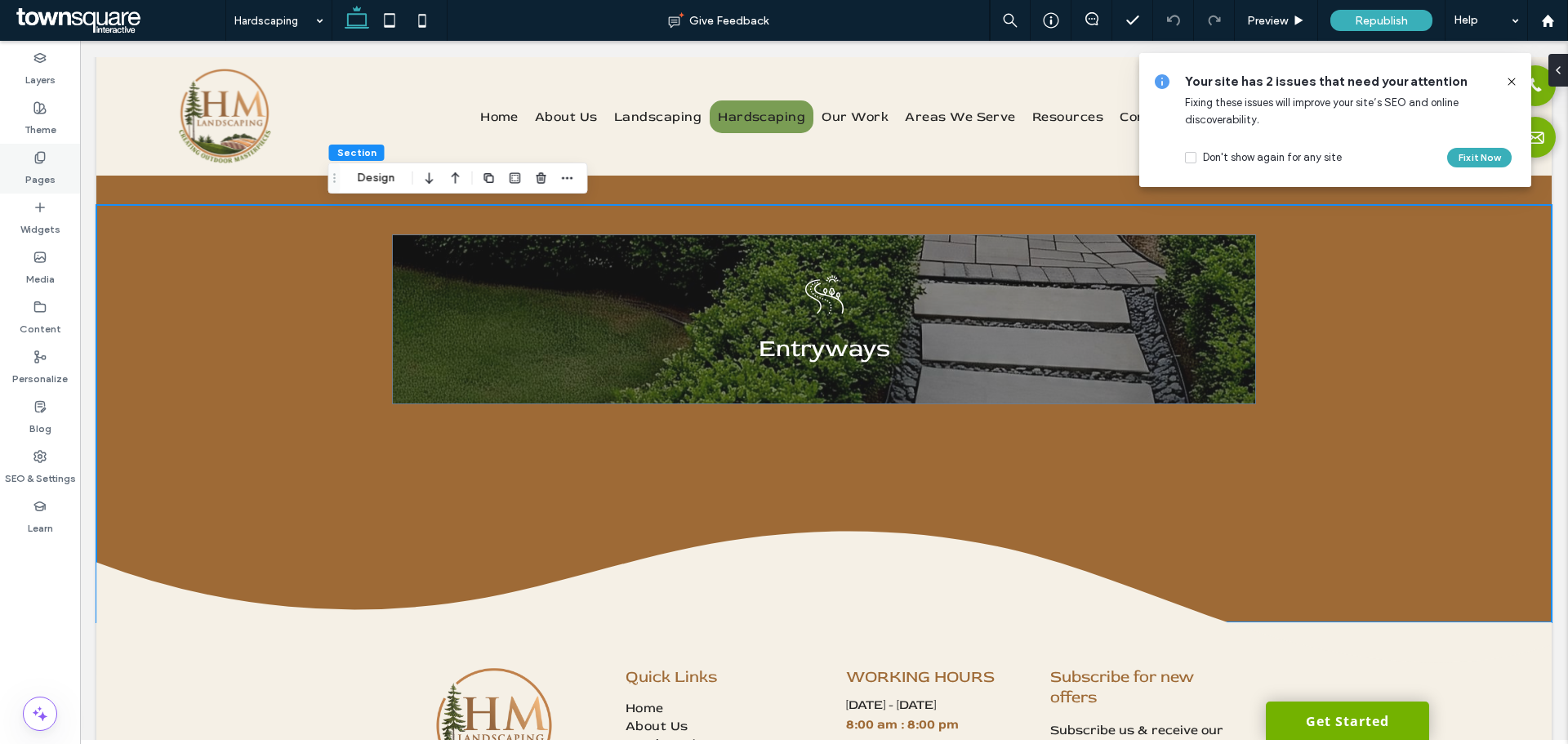
click at [25, 163] on div "Pages" at bounding box center [40, 168] width 80 height 50
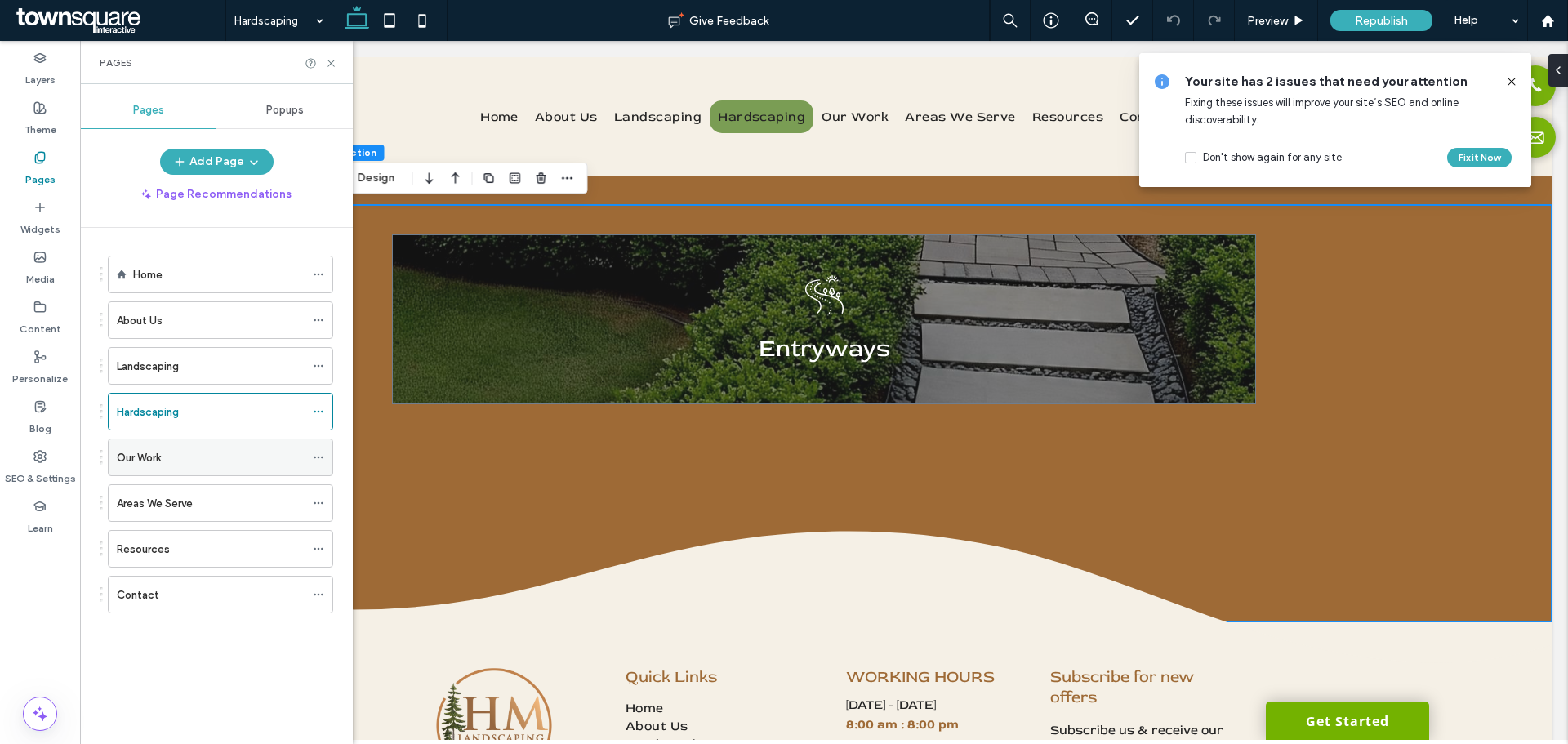
click at [181, 443] on div "Our Work" at bounding box center [211, 458] width 188 height 36
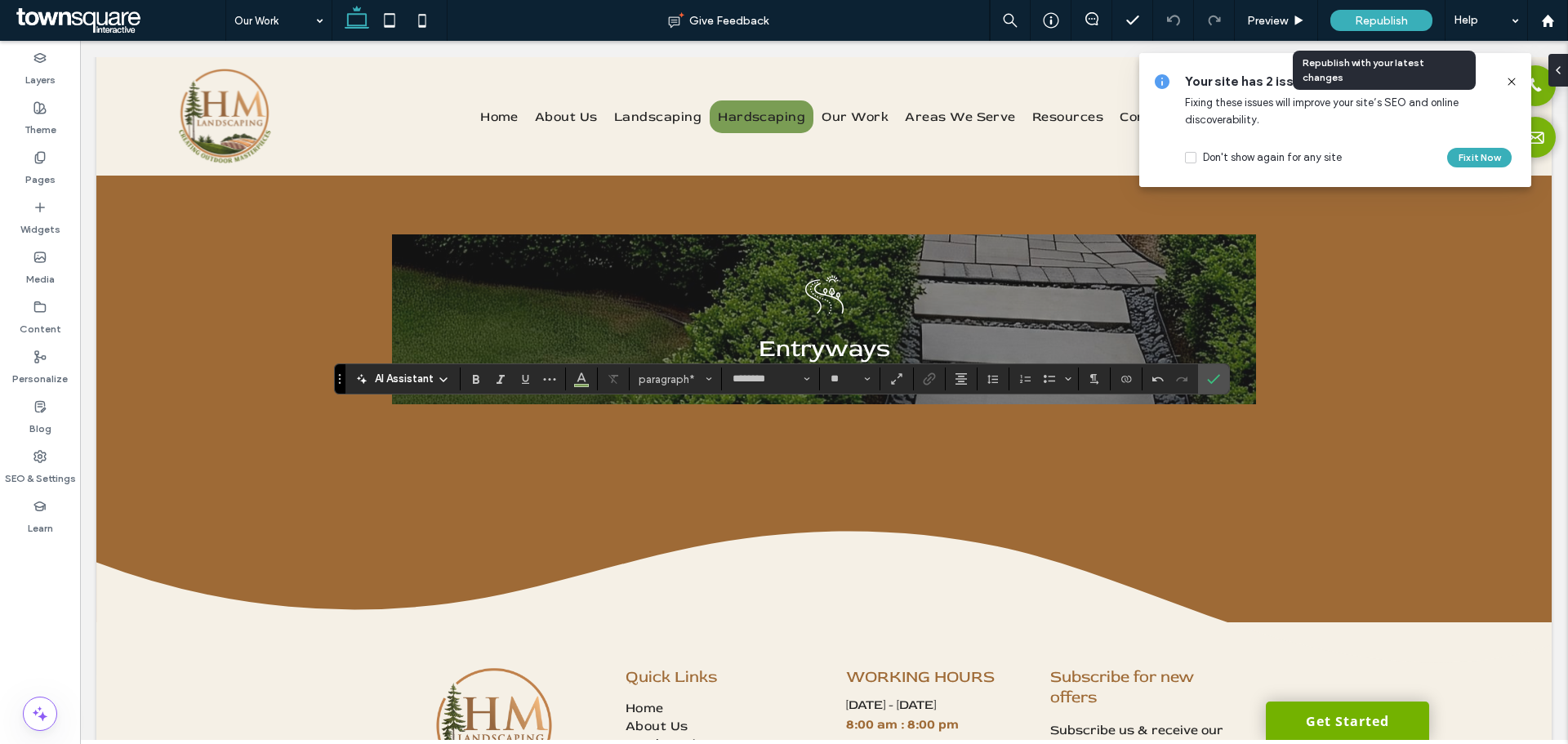
click at [1362, 26] on span "Republish" at bounding box center [1382, 21] width 53 height 14
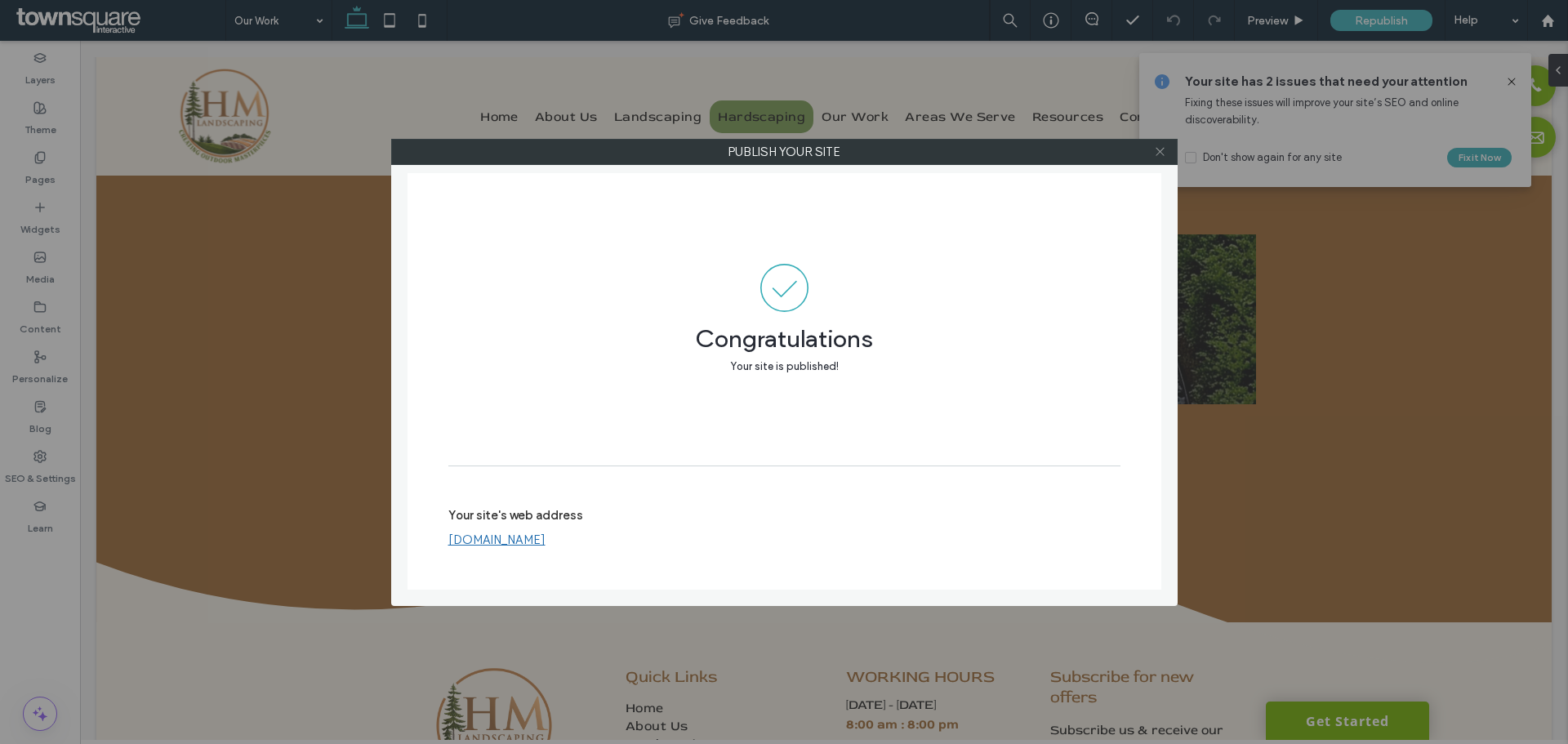
click at [1154, 150] on icon at bounding box center [1160, 152] width 12 height 12
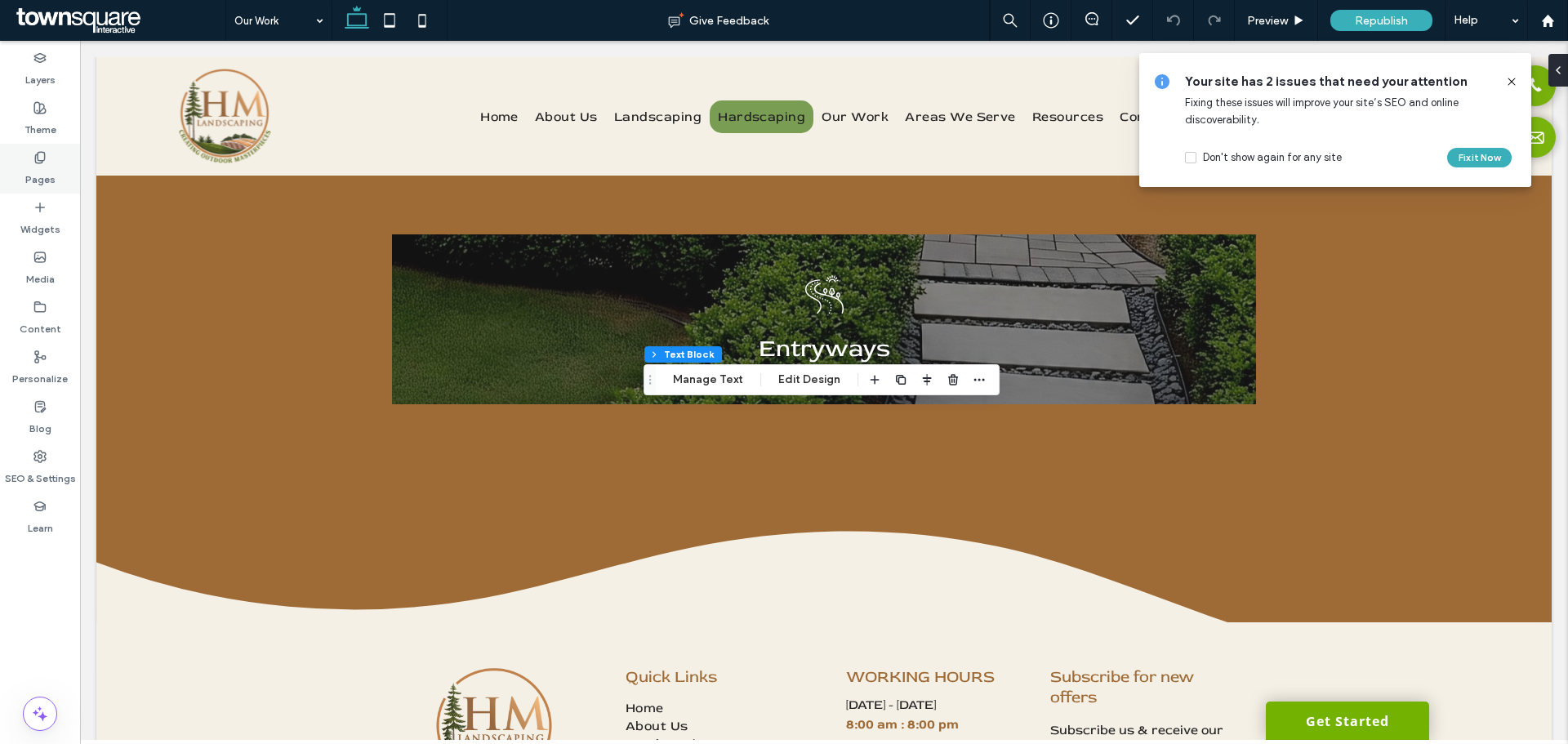
click at [36, 171] on label "Pages" at bounding box center [41, 175] width 31 height 23
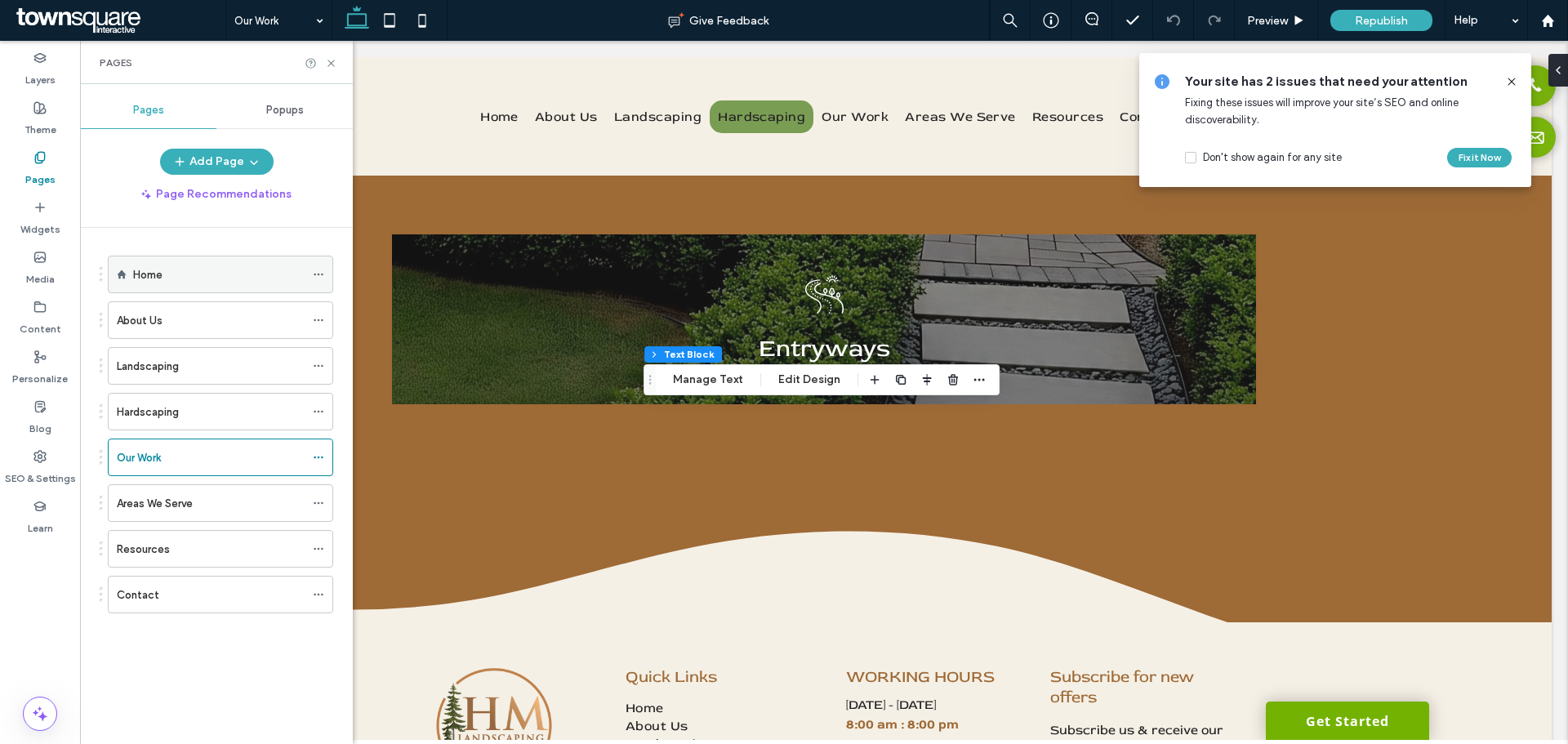
click at [251, 268] on div "Home" at bounding box center [218, 274] width 171 height 17
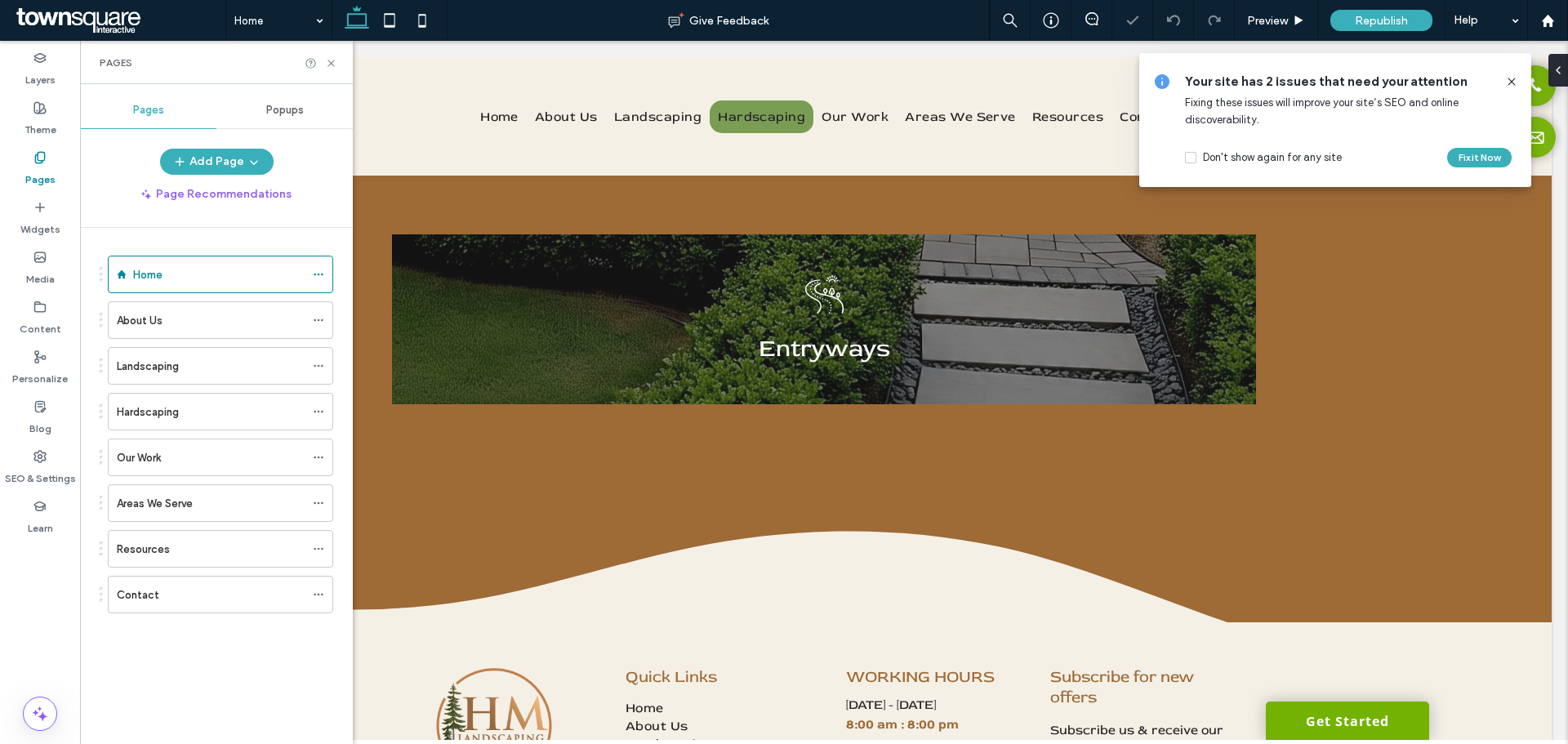
click at [1512, 81] on icon at bounding box center [1512, 81] width 13 height 13
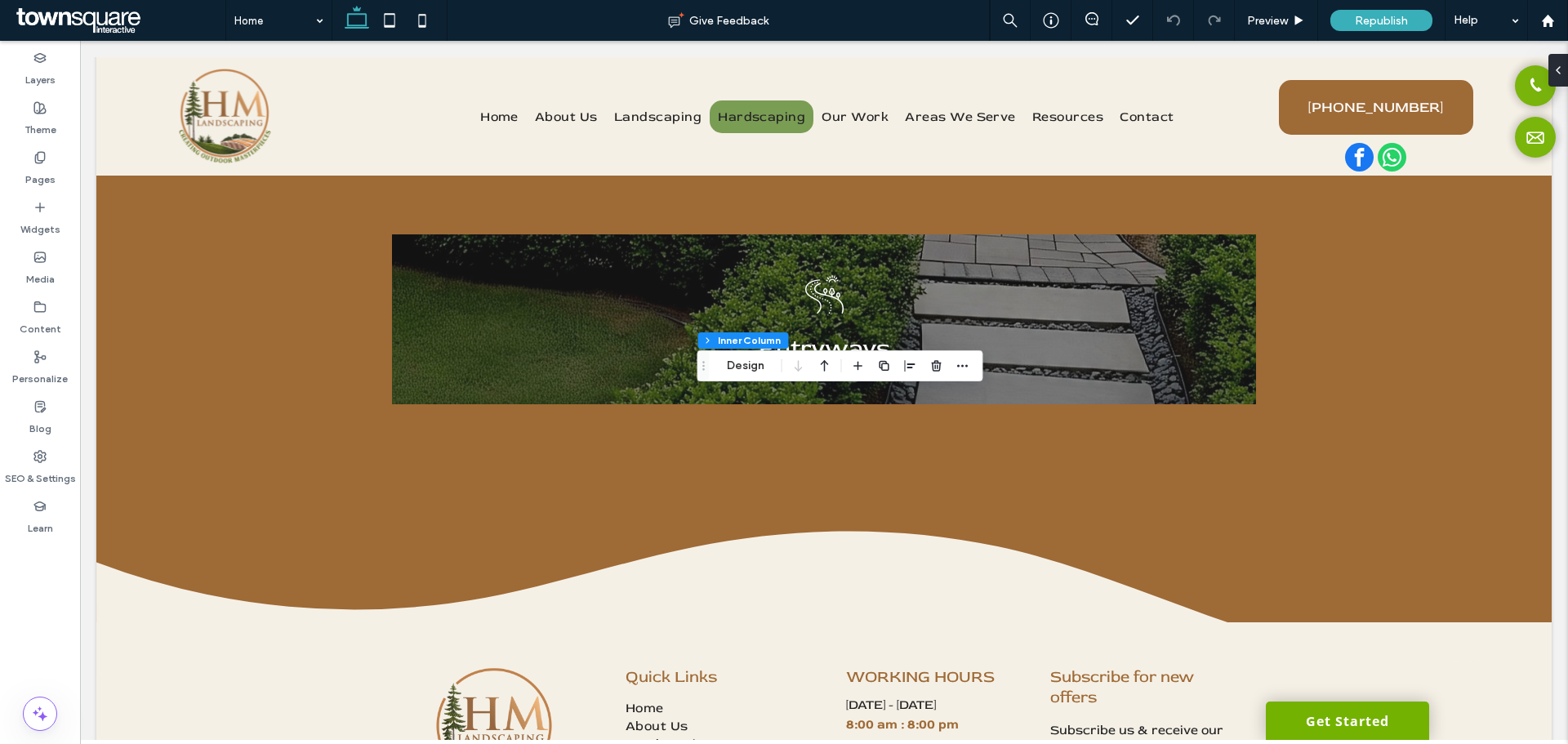
click at [879, 366] on icon "button" at bounding box center [885, 366] width 13 height 13
type input "********"
type input "**"
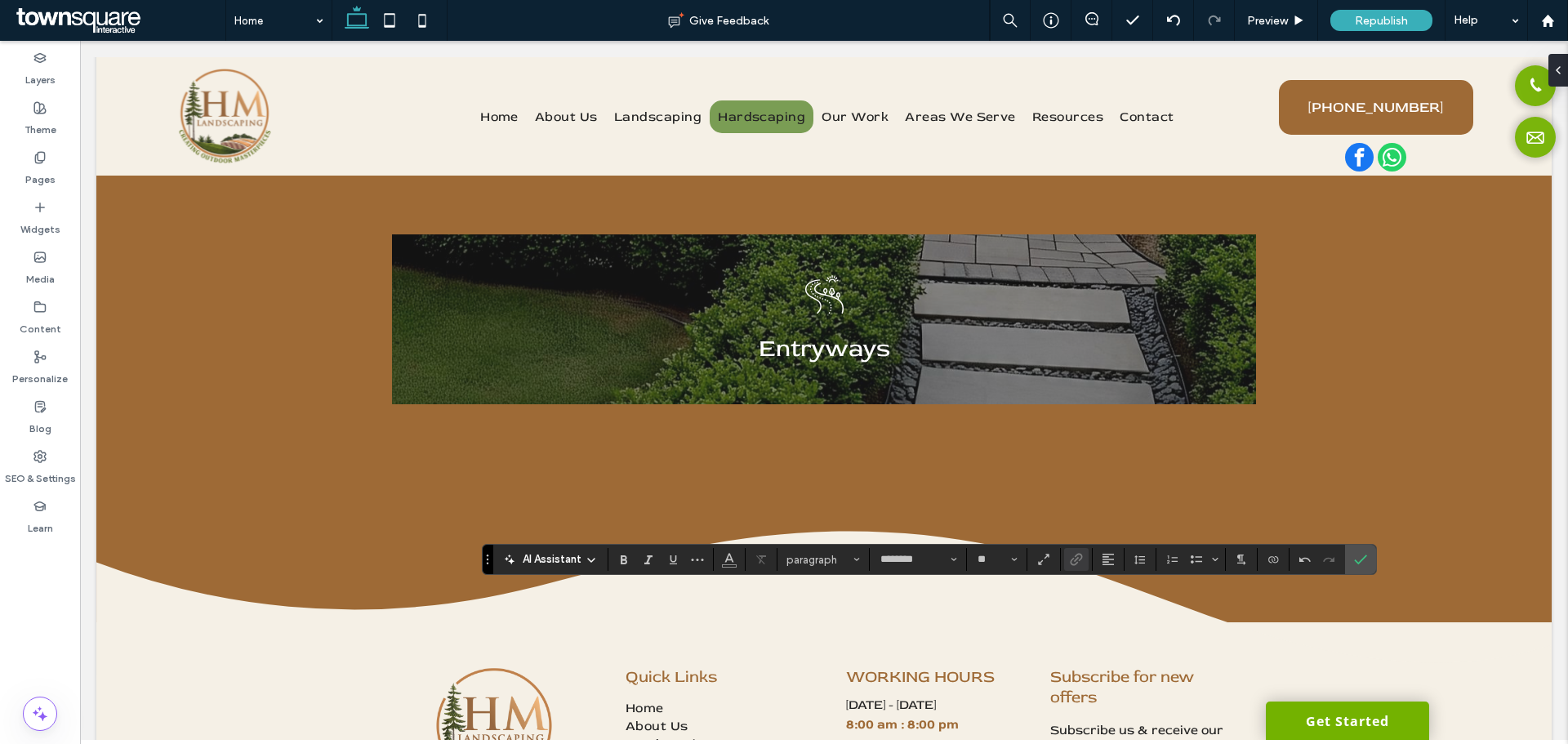
type input "**"
click at [731, 564] on icon "Color" at bounding box center [729, 558] width 13 height 13
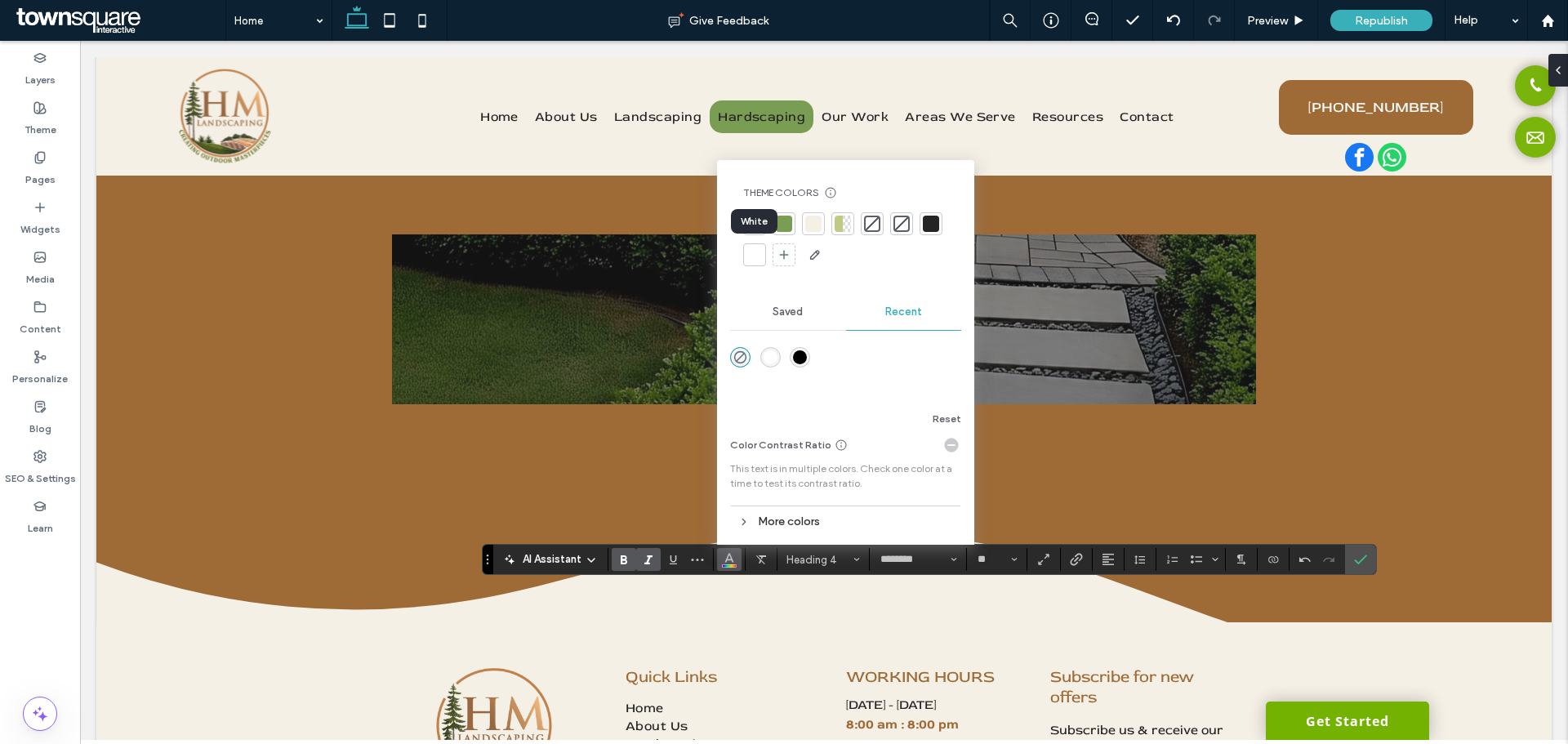
click at [762, 252] on div at bounding box center [755, 255] width 16 height 16
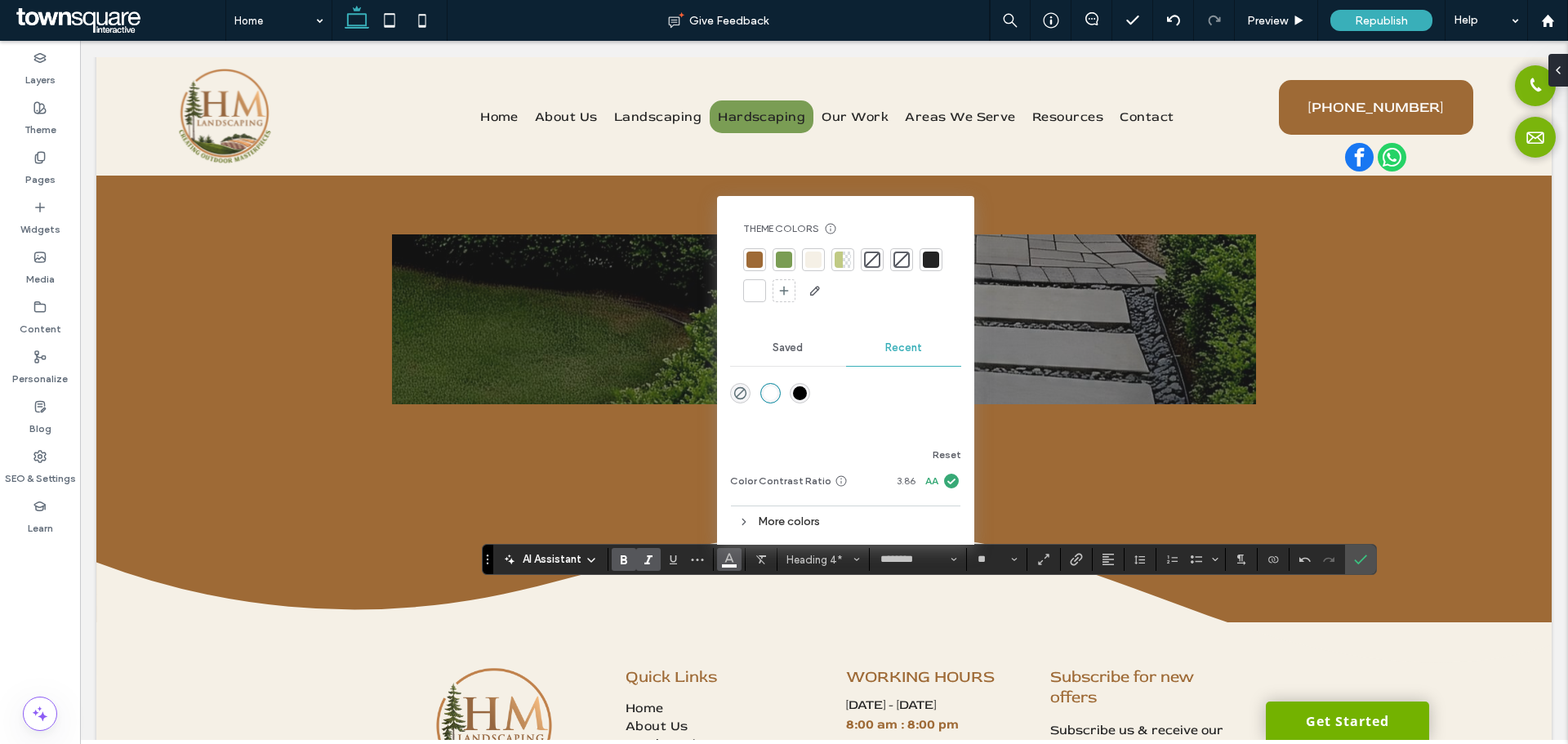
click at [754, 296] on div at bounding box center [755, 290] width 16 height 16
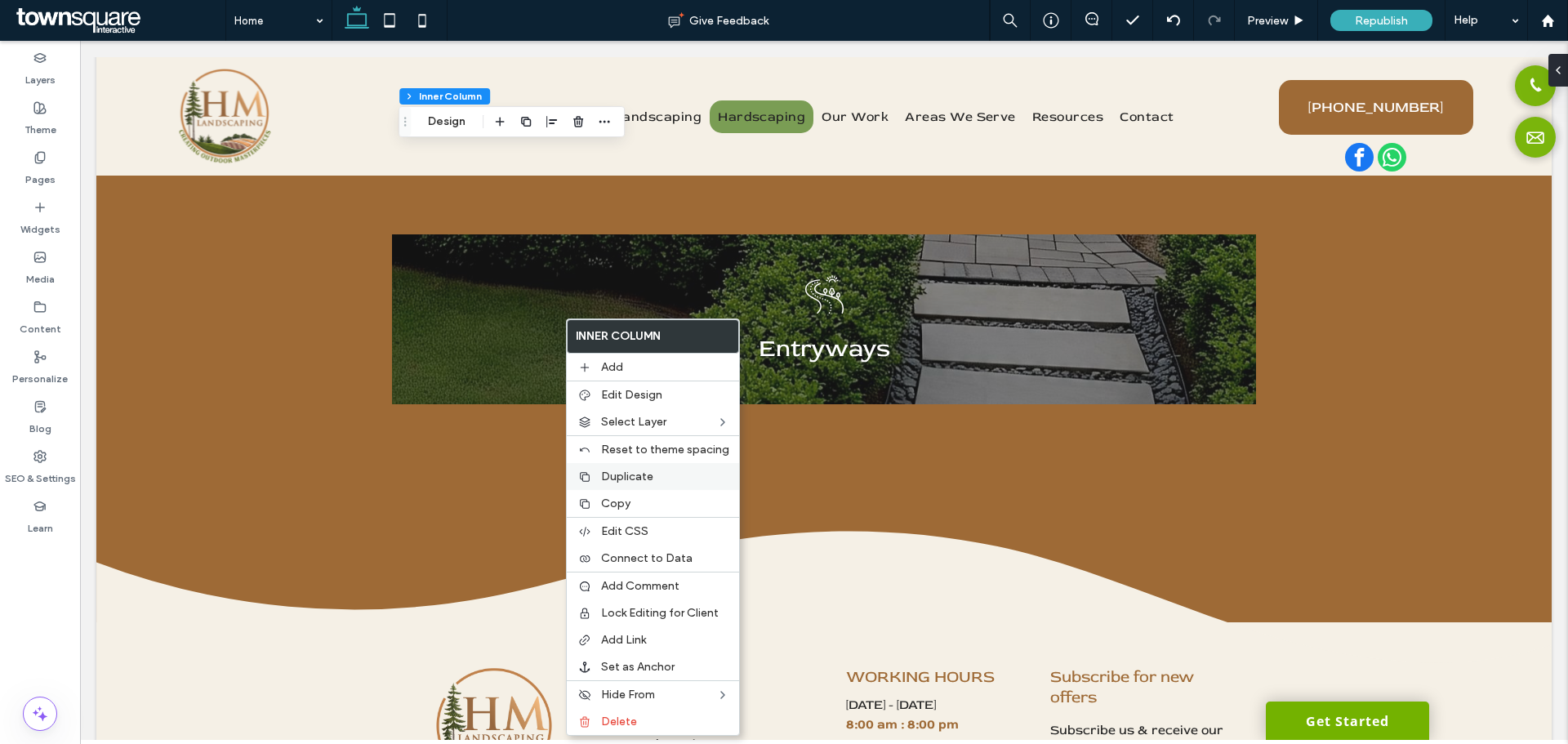
click at [666, 482] on label "Duplicate" at bounding box center [665, 477] width 128 height 14
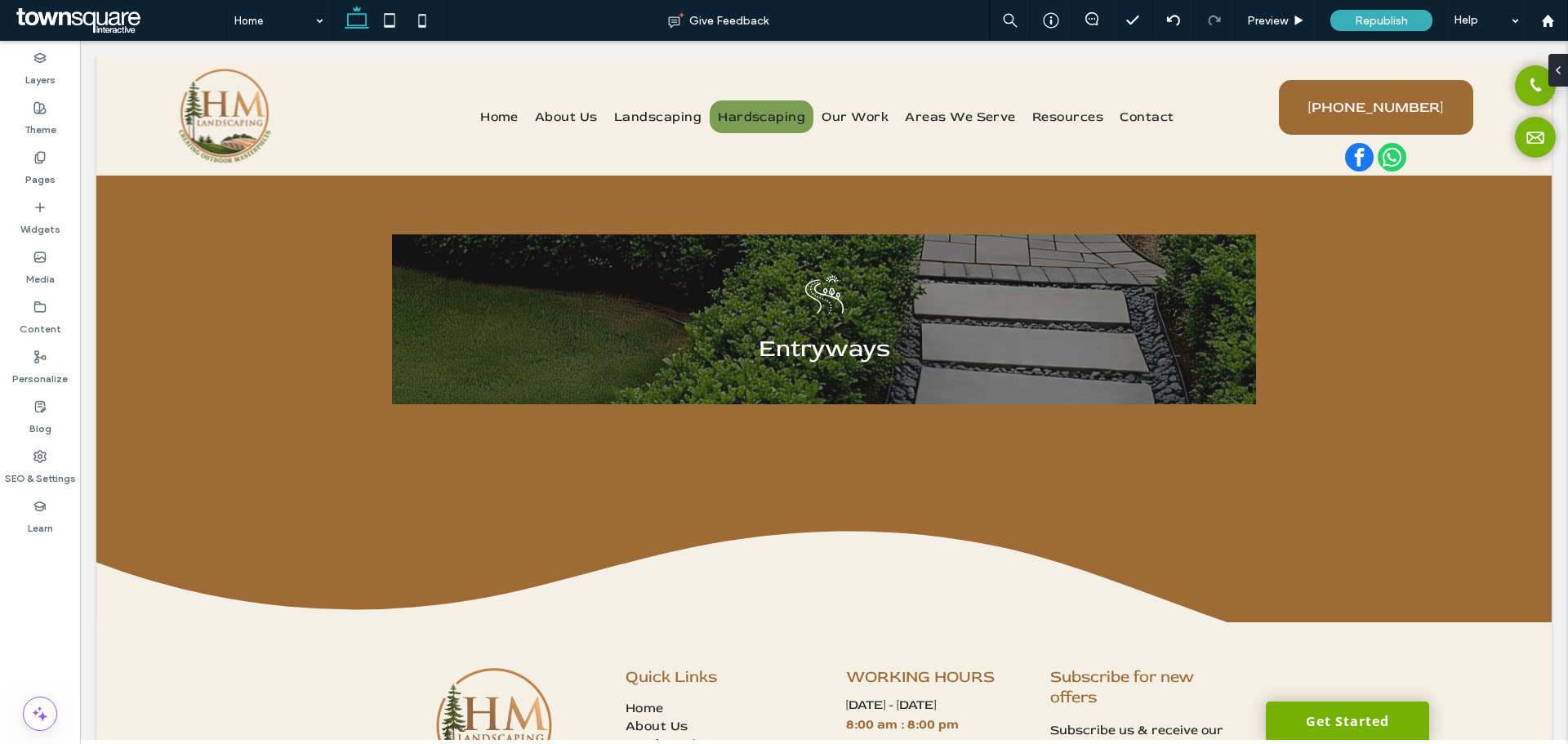
type input "********"
type input "**"
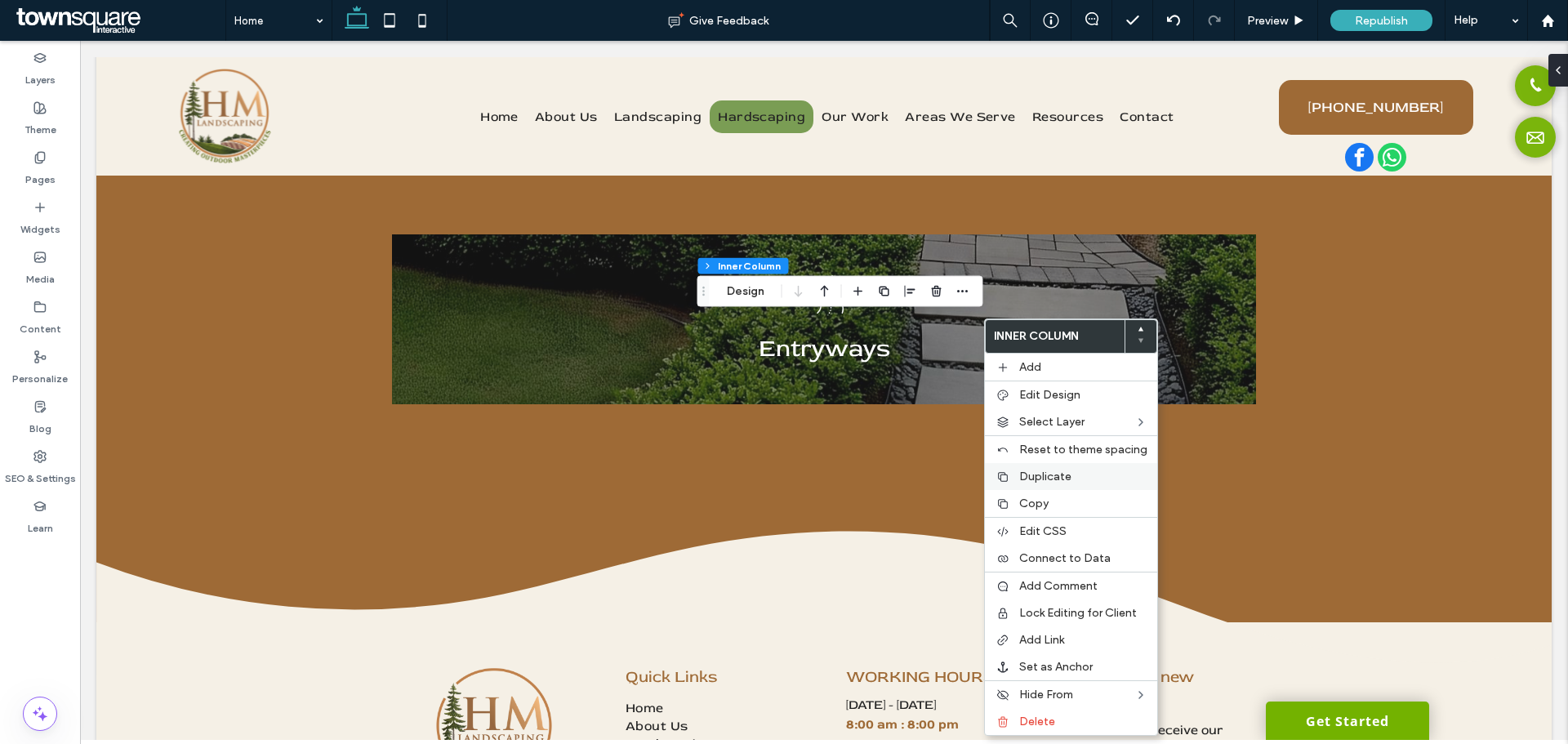
click at [1049, 478] on span "Duplicate" at bounding box center [1045, 477] width 52 height 14
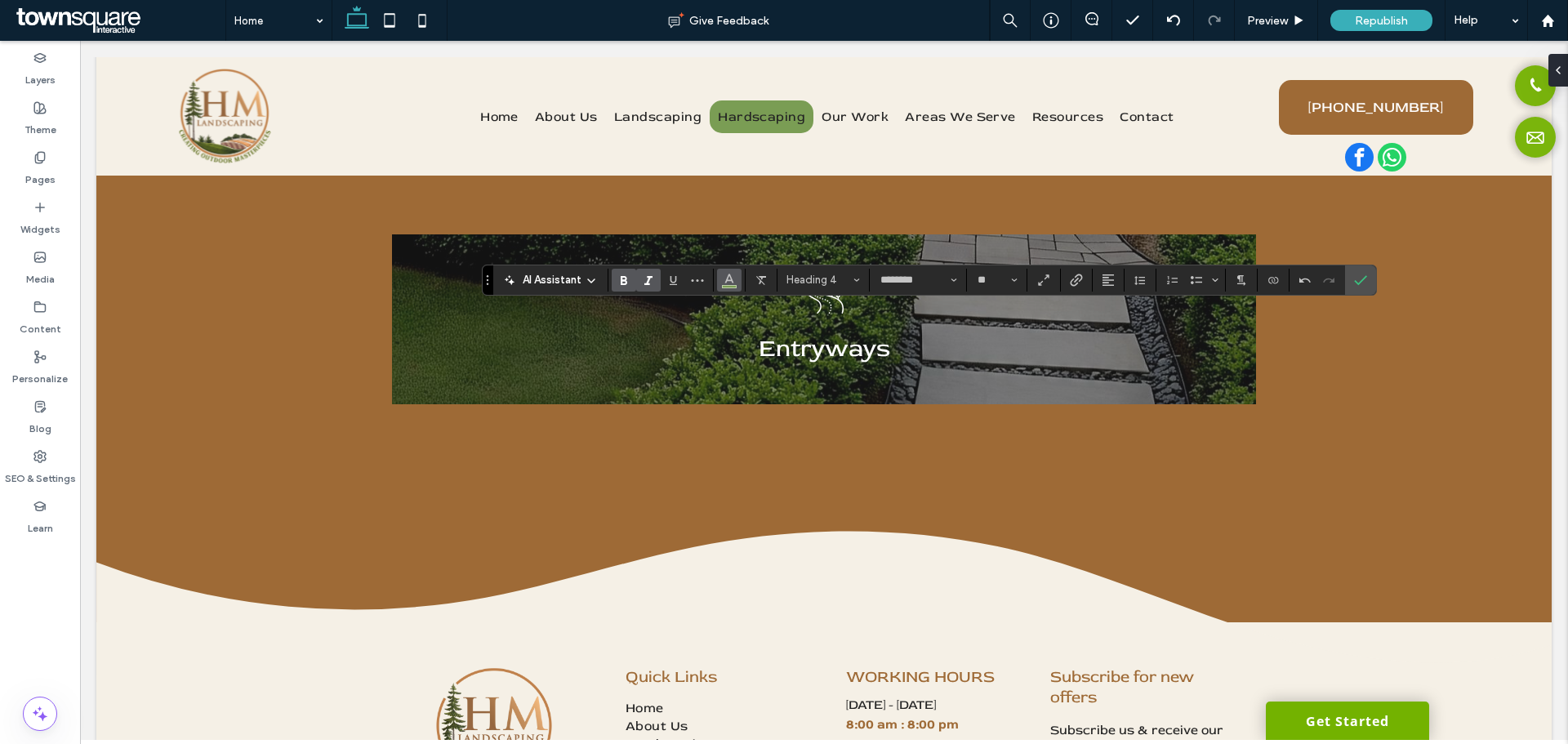
click at [735, 274] on icon "Color" at bounding box center [729, 278] width 13 height 13
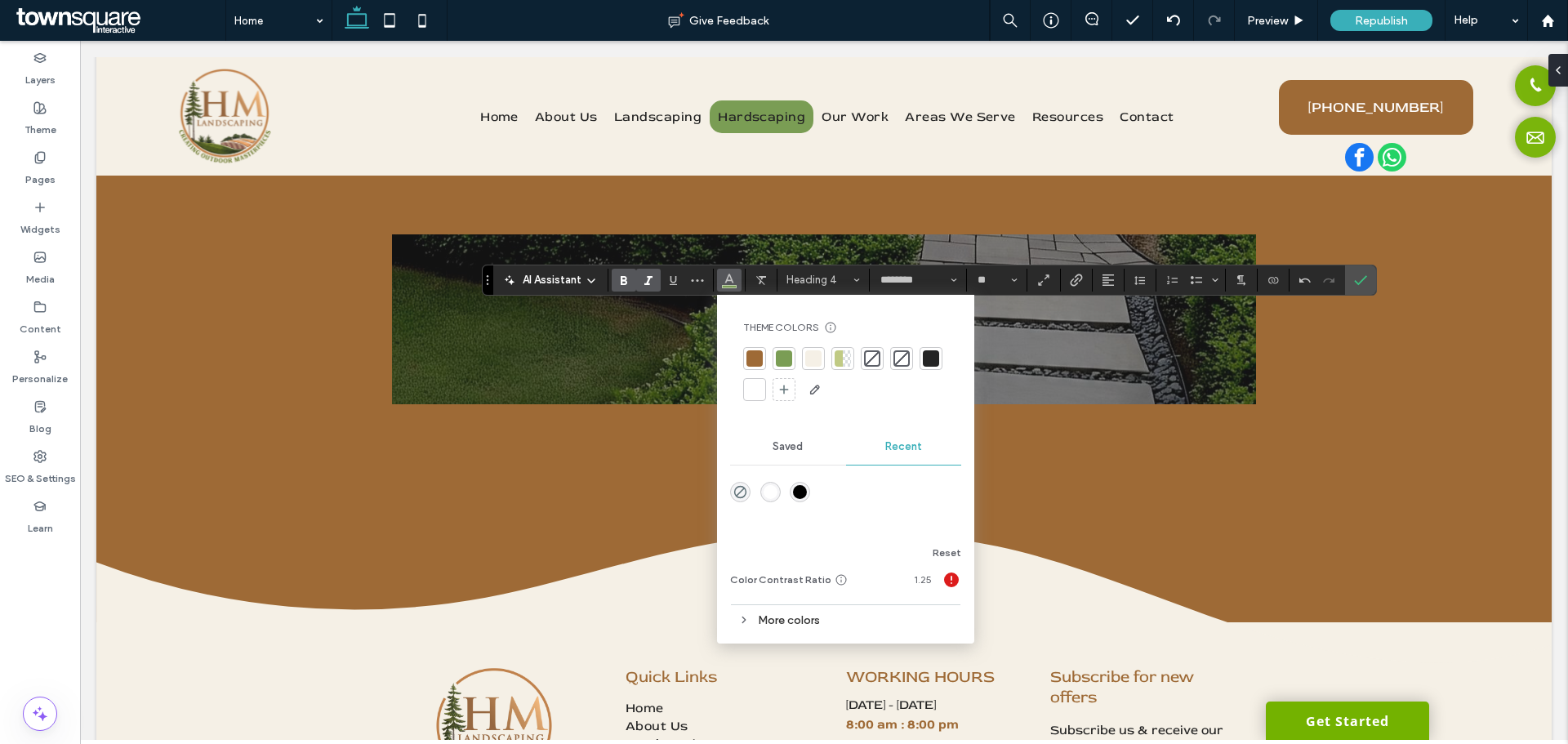
click at [754, 389] on div at bounding box center [755, 389] width 16 height 16
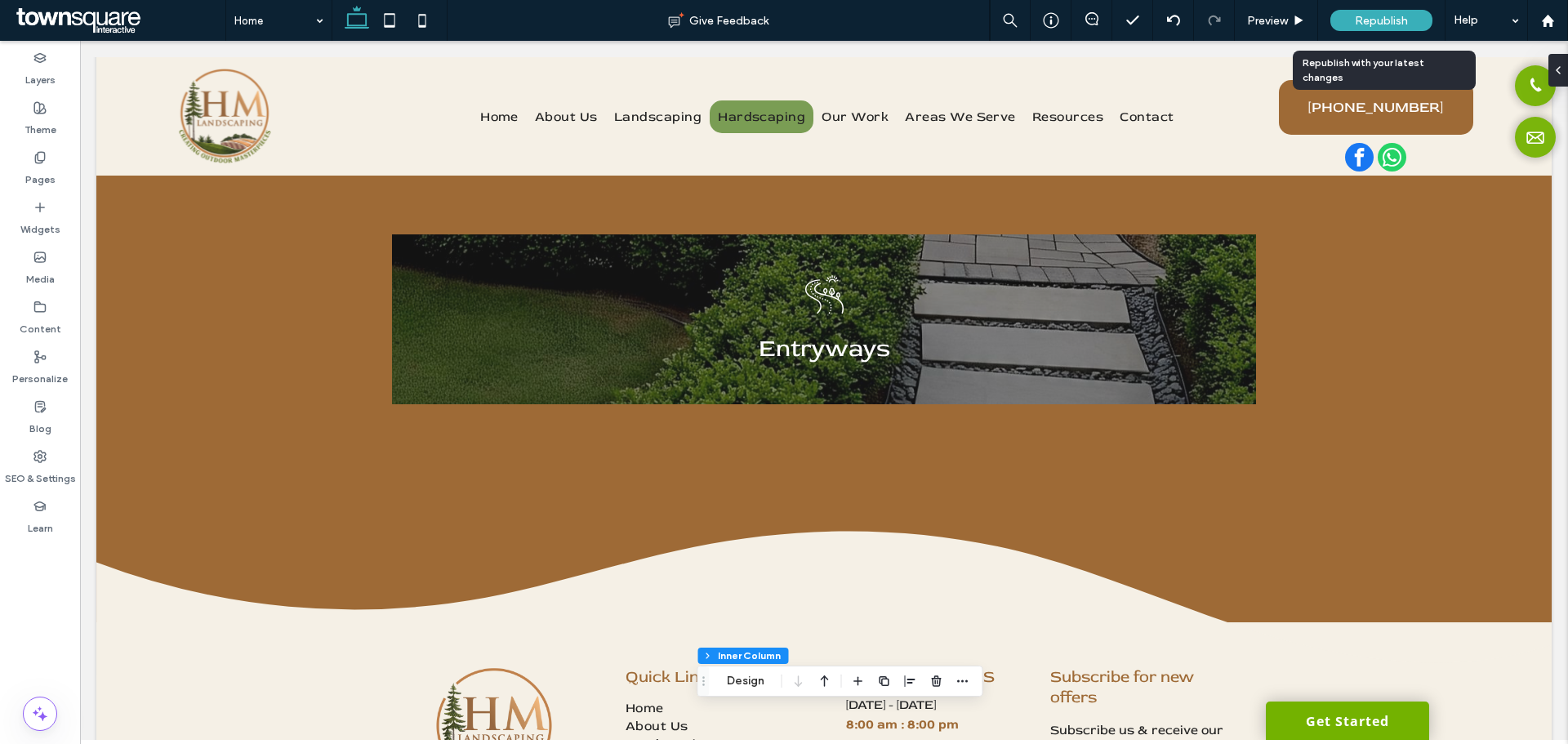
click at [1363, 14] on span "Republish" at bounding box center [1382, 21] width 53 height 14
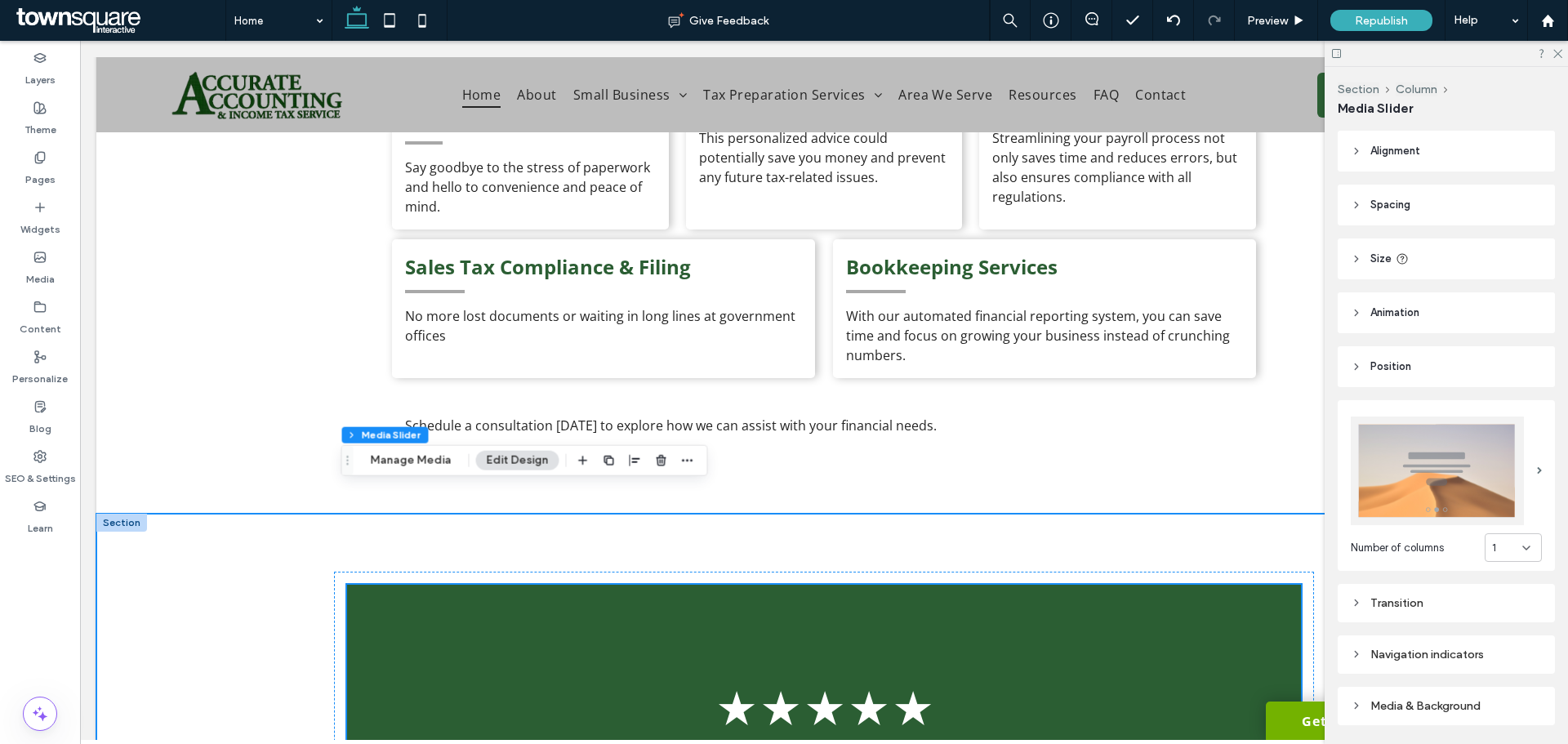
scroll to position [2370, 0]
